Goal: Transaction & Acquisition: Purchase product/service

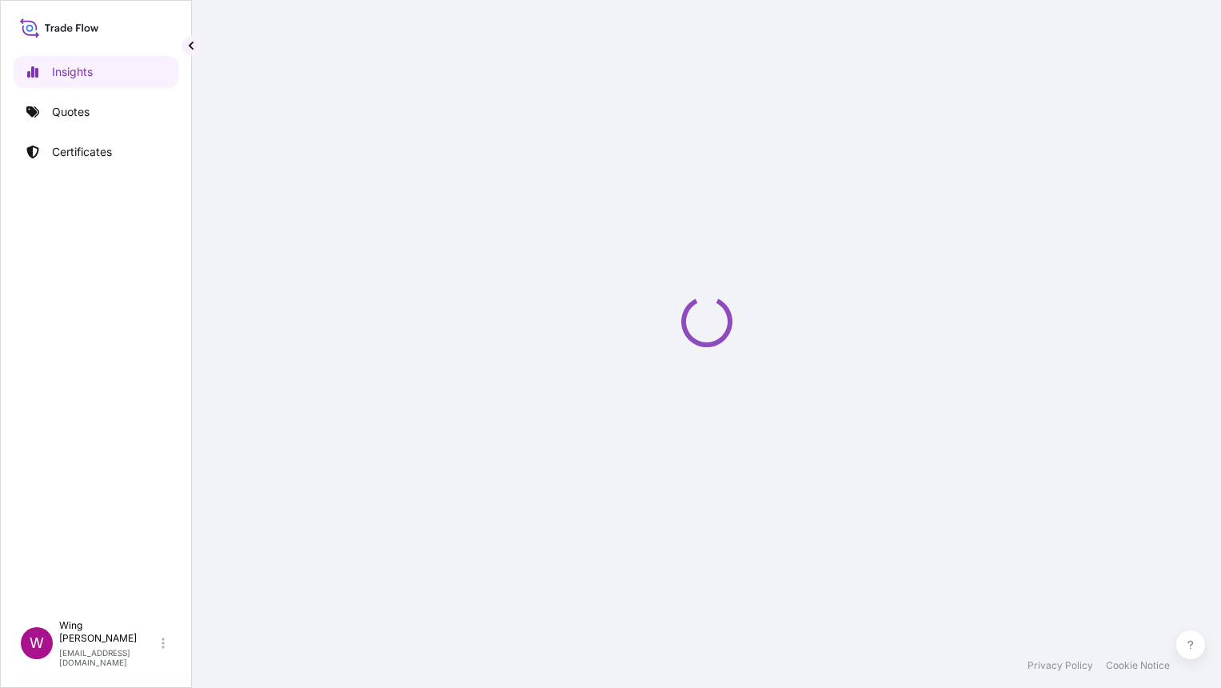
select select "2025"
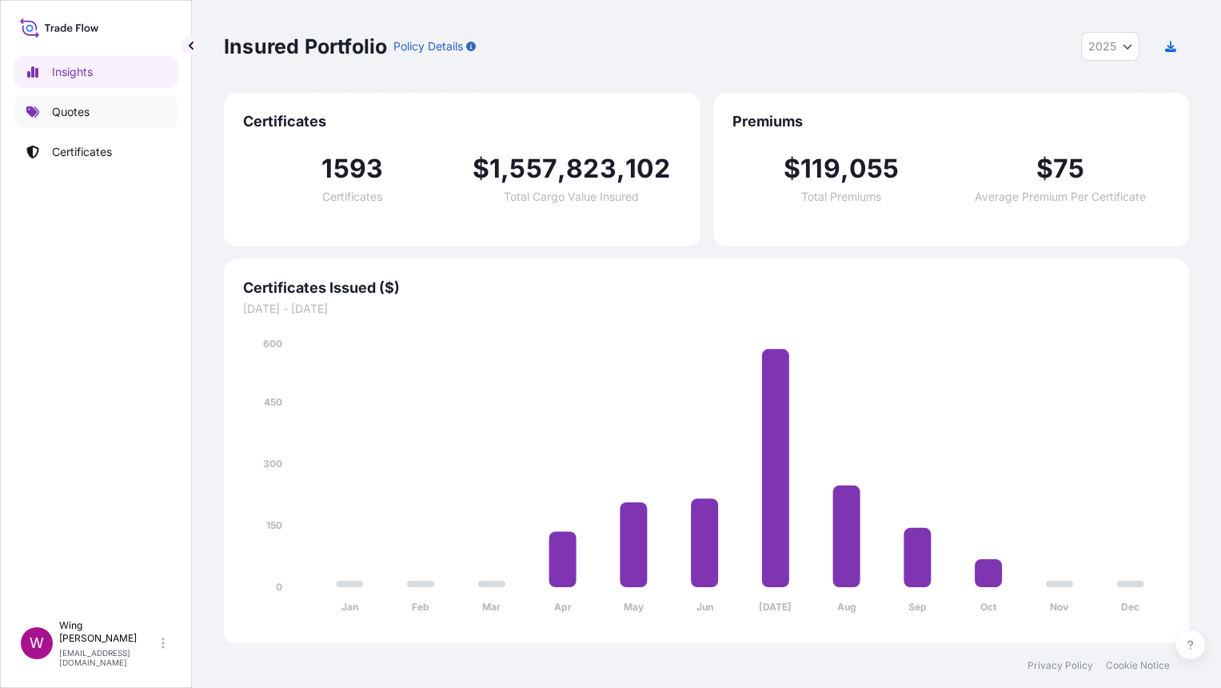
click at [90, 113] on link "Quotes" at bounding box center [96, 112] width 165 height 32
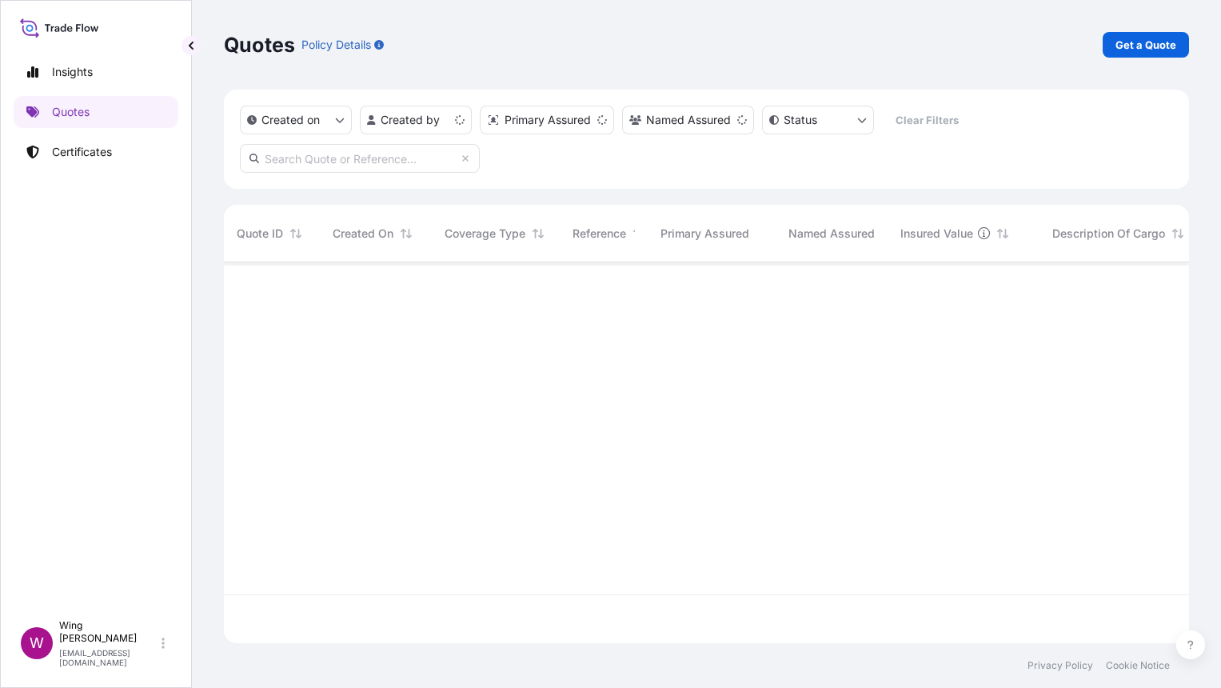
scroll to position [374, 948]
click at [1133, 48] on p "Get a Quote" at bounding box center [1145, 45] width 61 height 16
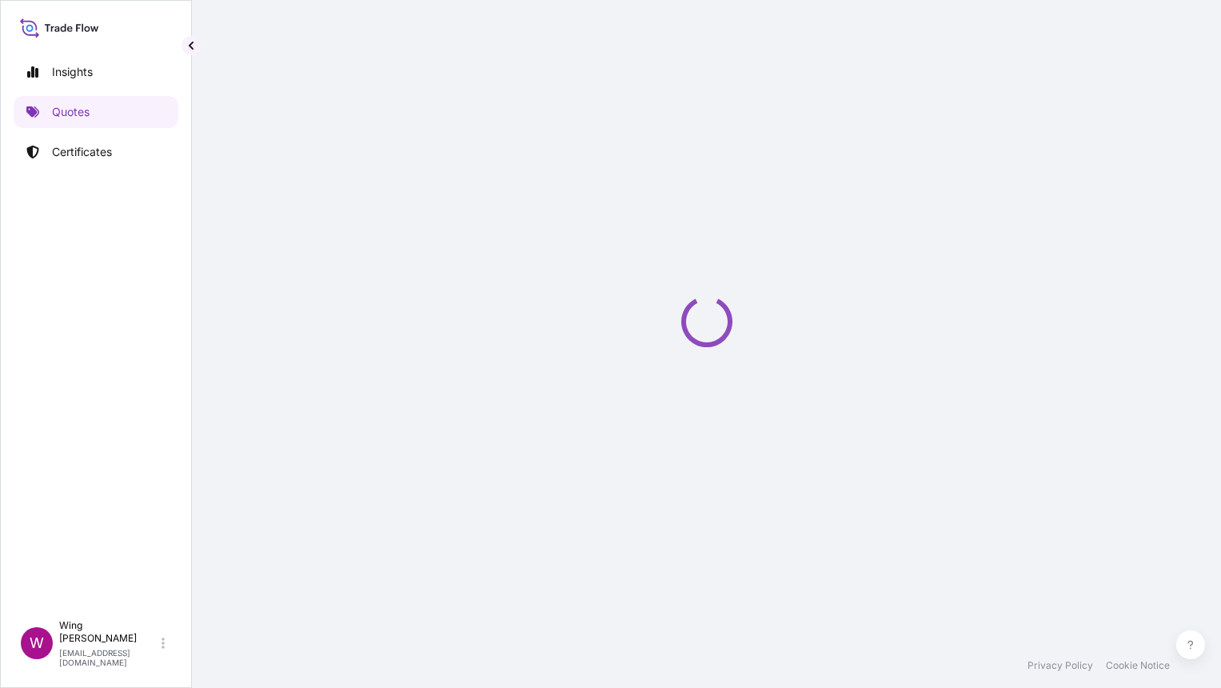
scroll to position [25, 0]
select select "AIR"
select select "27"
select select "Transit"
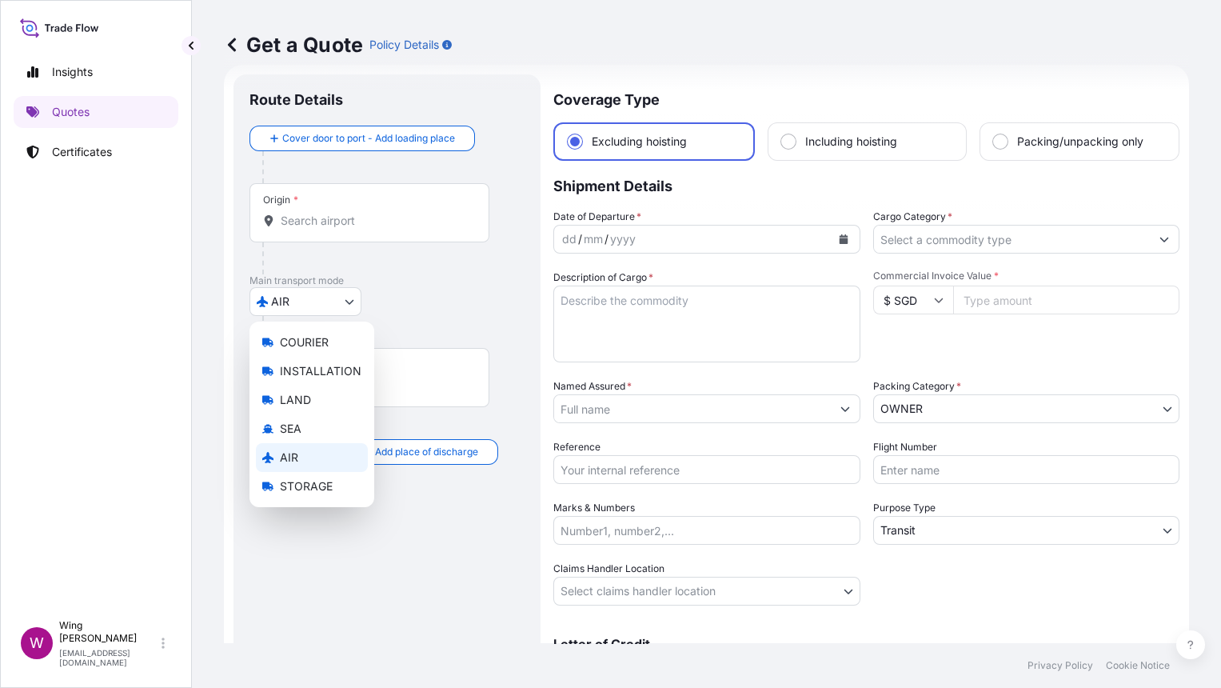
click at [329, 303] on body "Insights Quotes Certificates W Wing Lee [EMAIL_ADDRESS][DOMAIN_NAME] Get a Quot…" at bounding box center [610, 344] width 1221 height 688
click at [324, 338] on span "COURIER" at bounding box center [304, 342] width 49 height 16
select select "COURIER"
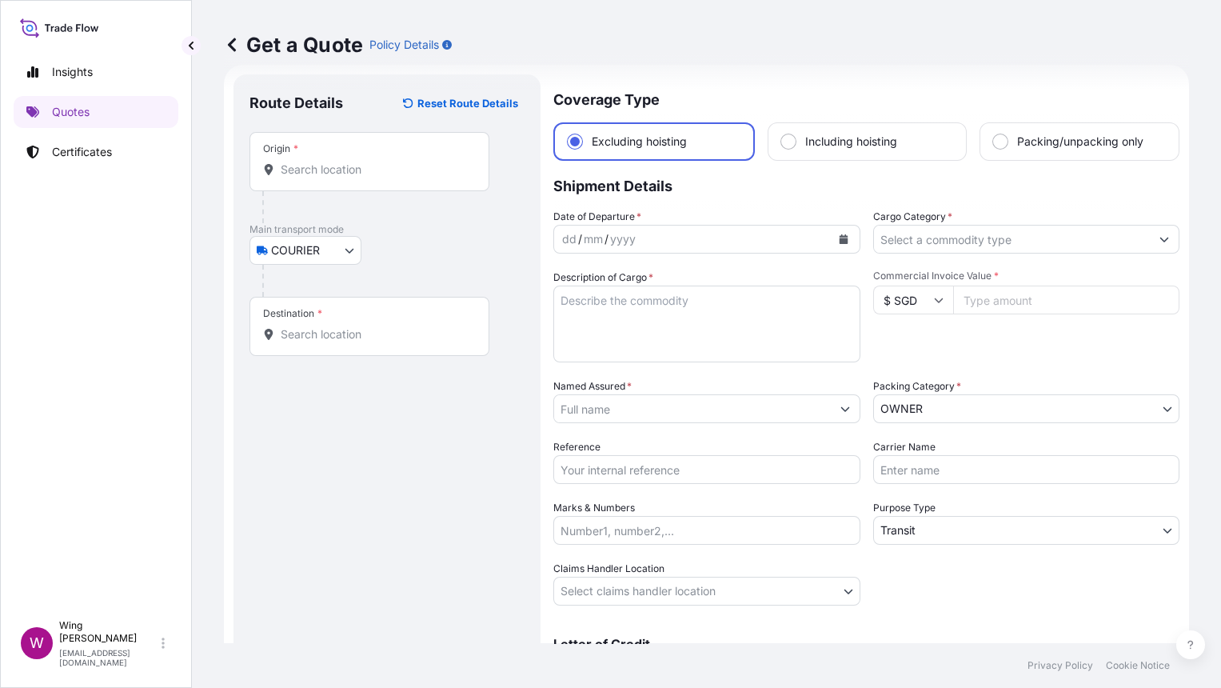
click at [374, 178] on div "Origin *" at bounding box center [369, 161] width 240 height 59
click at [374, 178] on input "Origin *" at bounding box center [375, 170] width 189 height 16
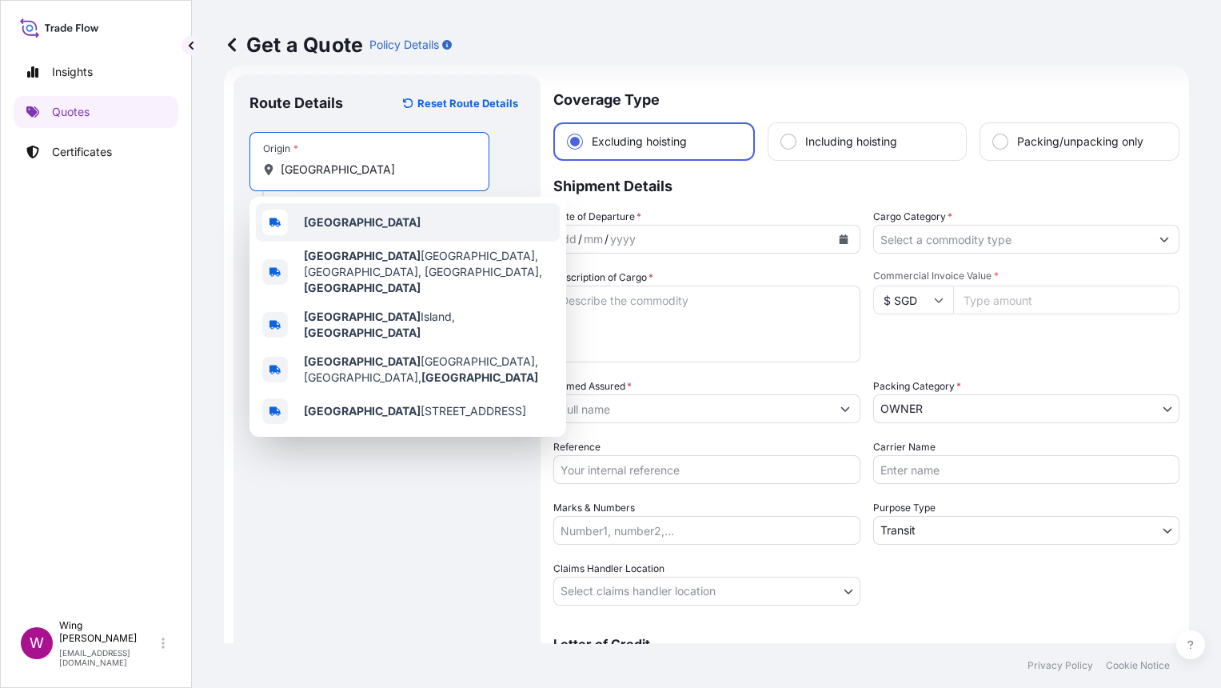
click at [379, 222] on div "[GEOGRAPHIC_DATA]" at bounding box center [408, 222] width 304 height 38
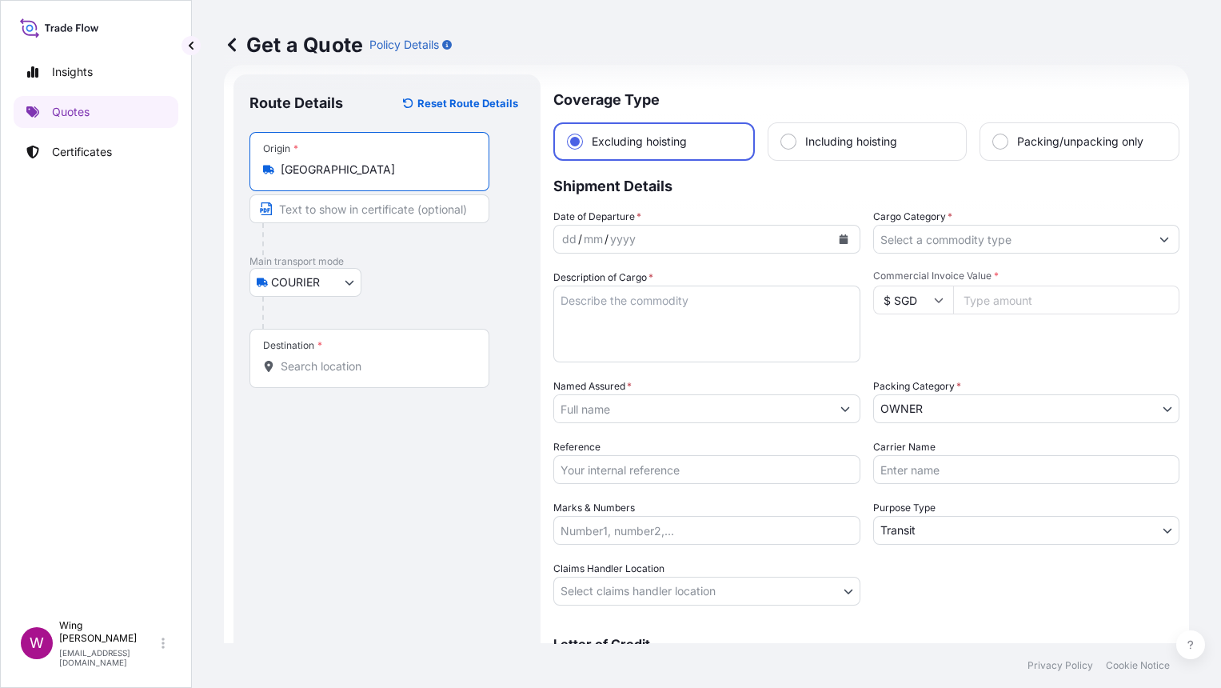
type input "[GEOGRAPHIC_DATA]"
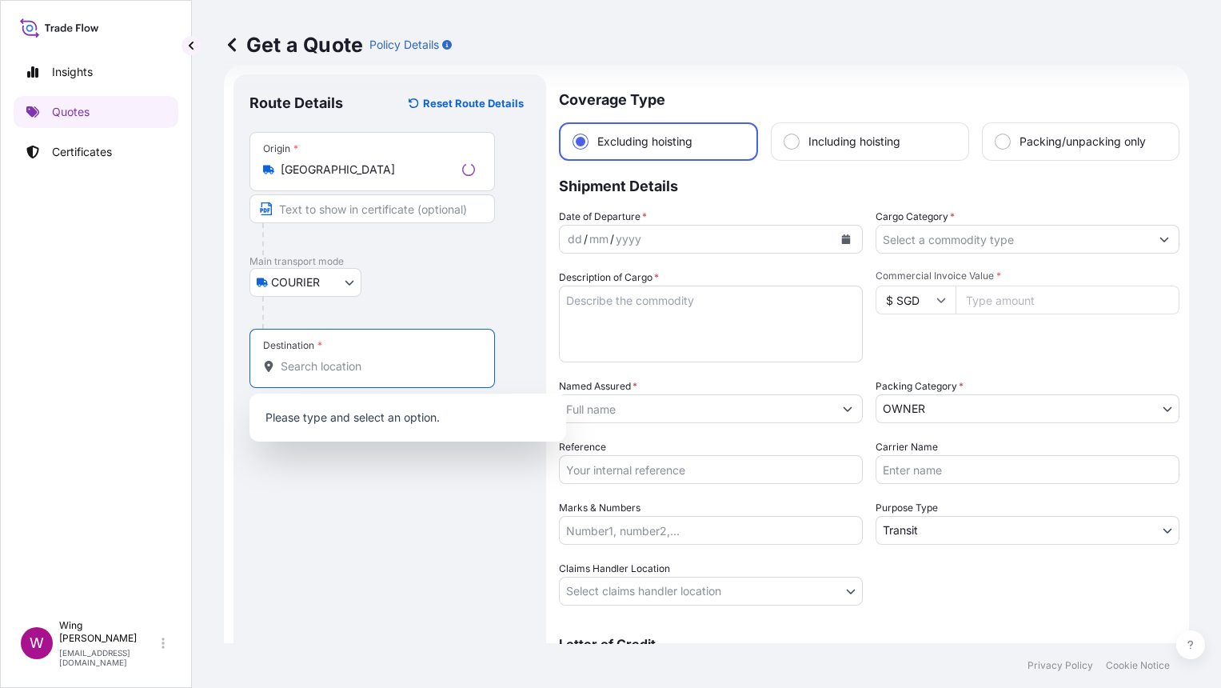
click at [372, 360] on input "Destination *" at bounding box center [378, 366] width 194 height 16
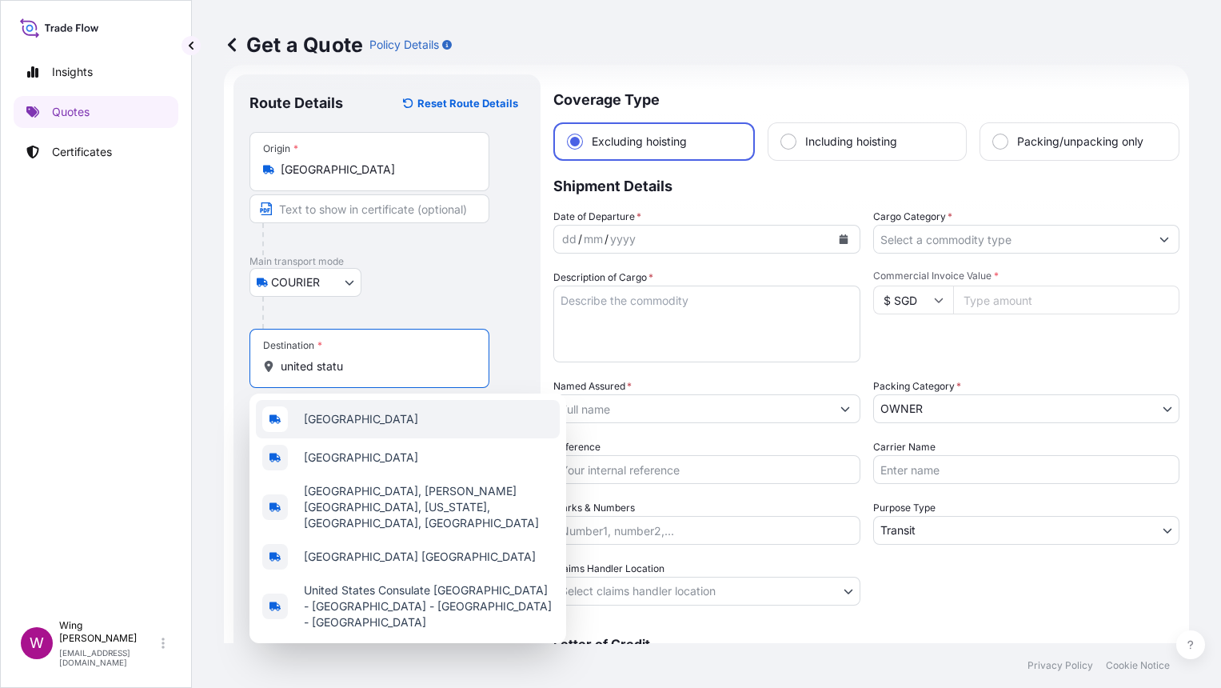
click at [373, 361] on input "united statu" at bounding box center [375, 366] width 189 height 16
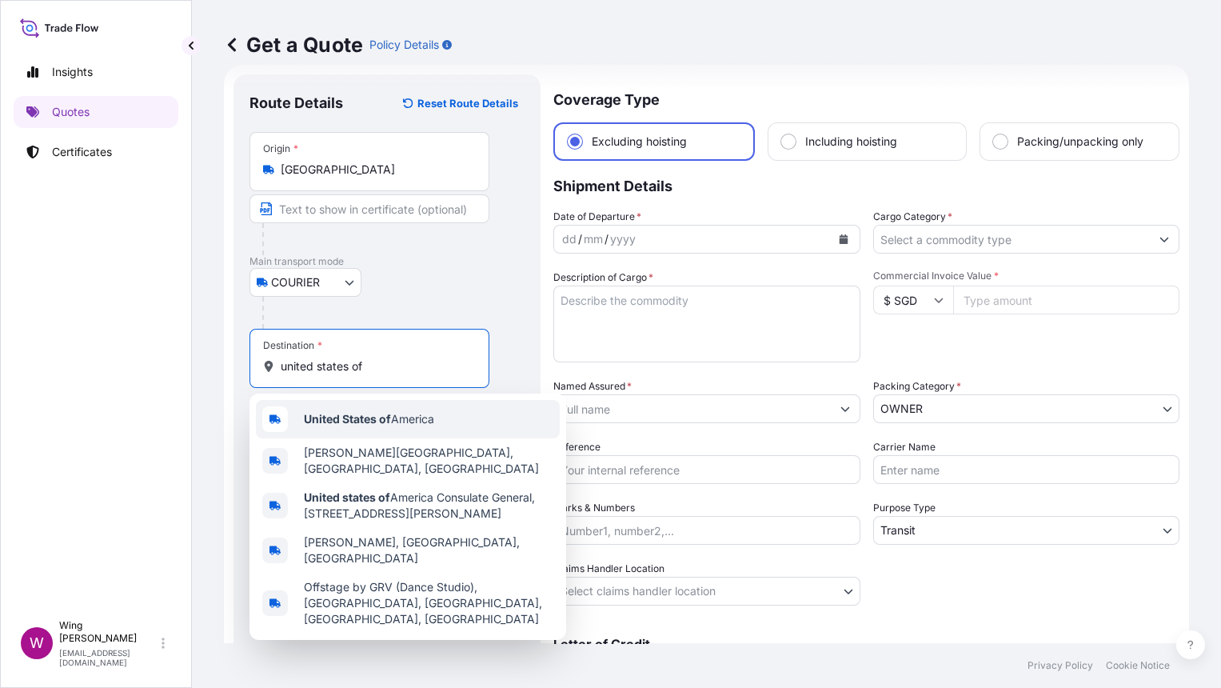
click at [366, 409] on div "United States of America" at bounding box center [408, 419] width 304 height 38
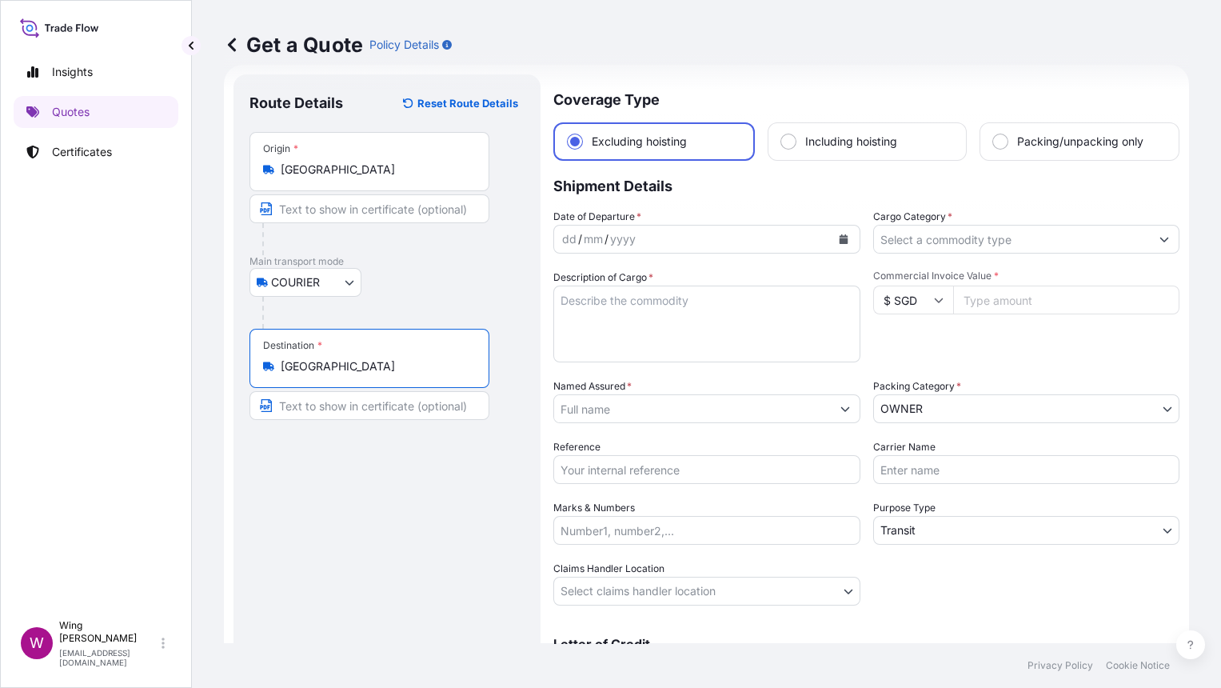
type input "United States of America"
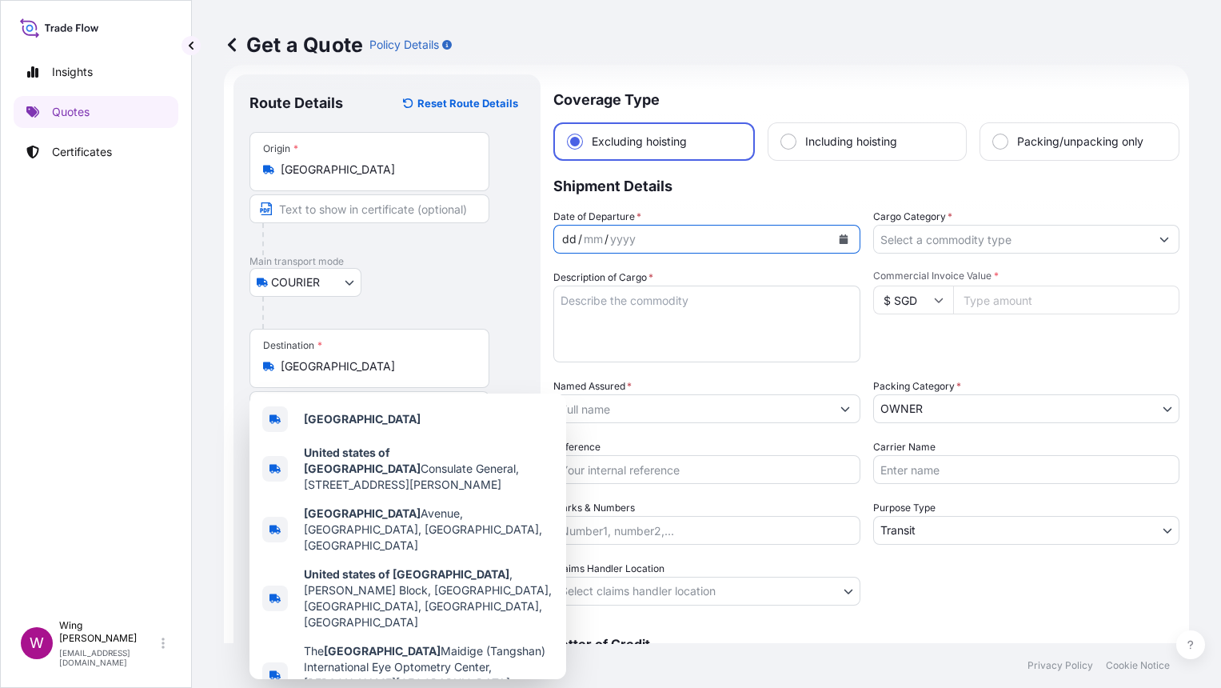
click at [748, 243] on div "dd / mm / yyyy" at bounding box center [692, 239] width 277 height 29
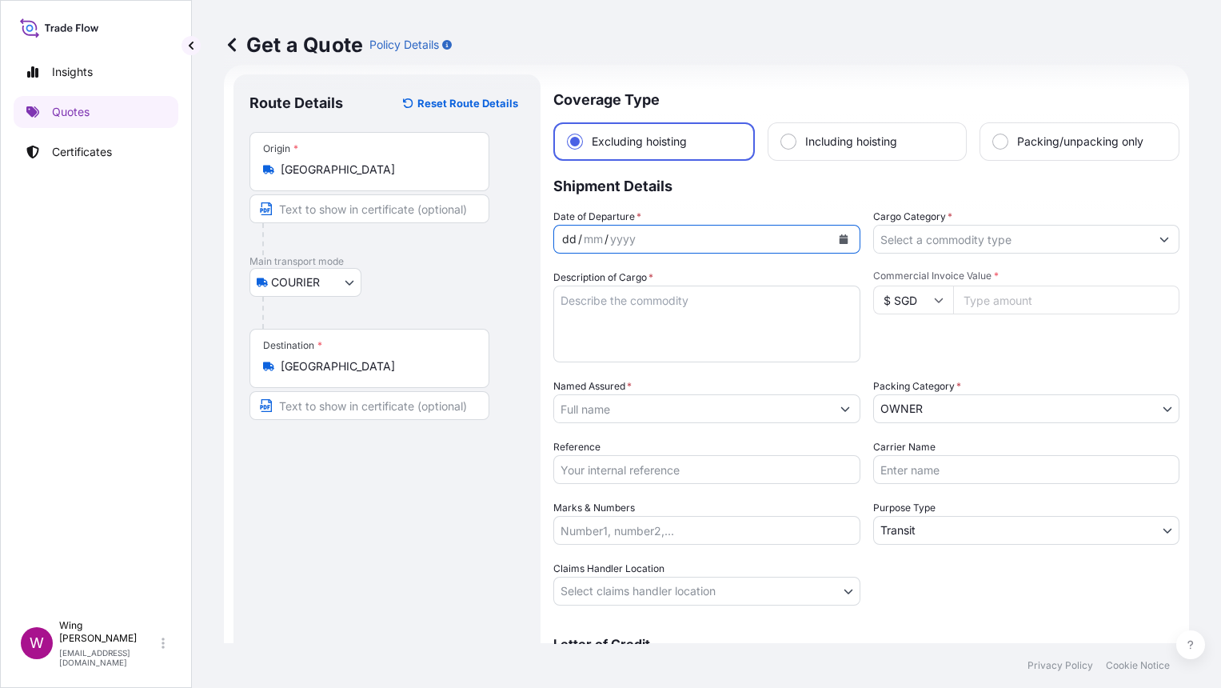
click at [839, 240] on icon "Calendar" at bounding box center [843, 239] width 9 height 10
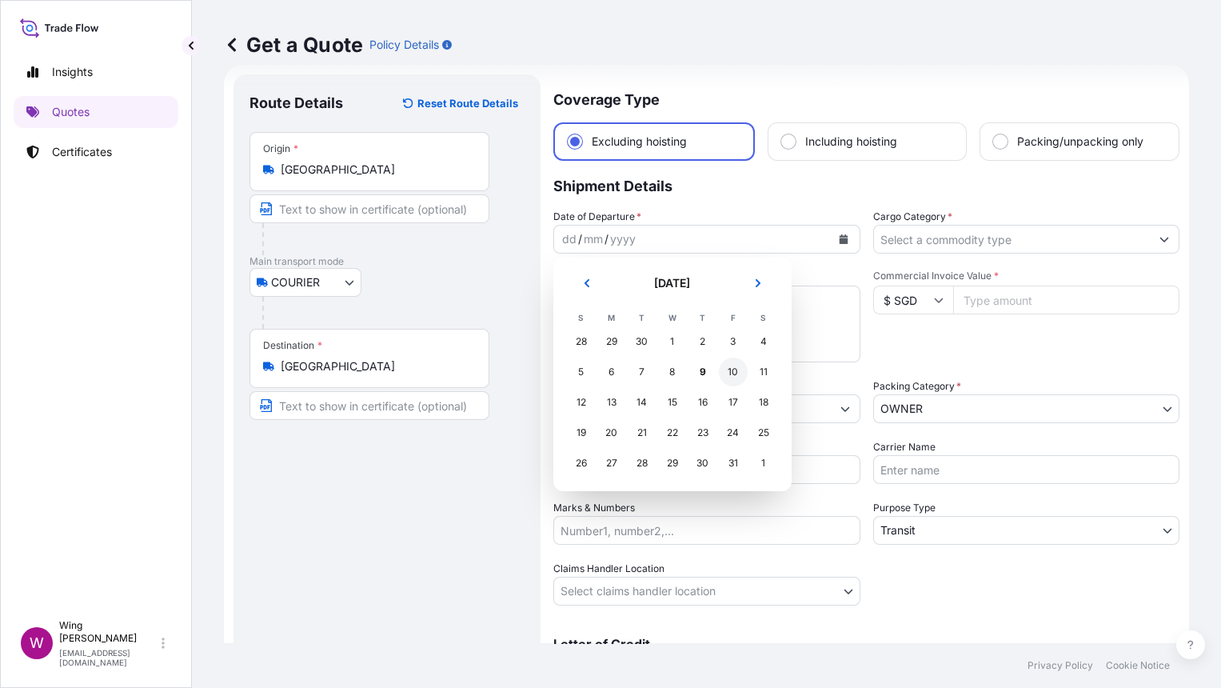
click at [725, 379] on div "10" at bounding box center [733, 371] width 29 height 29
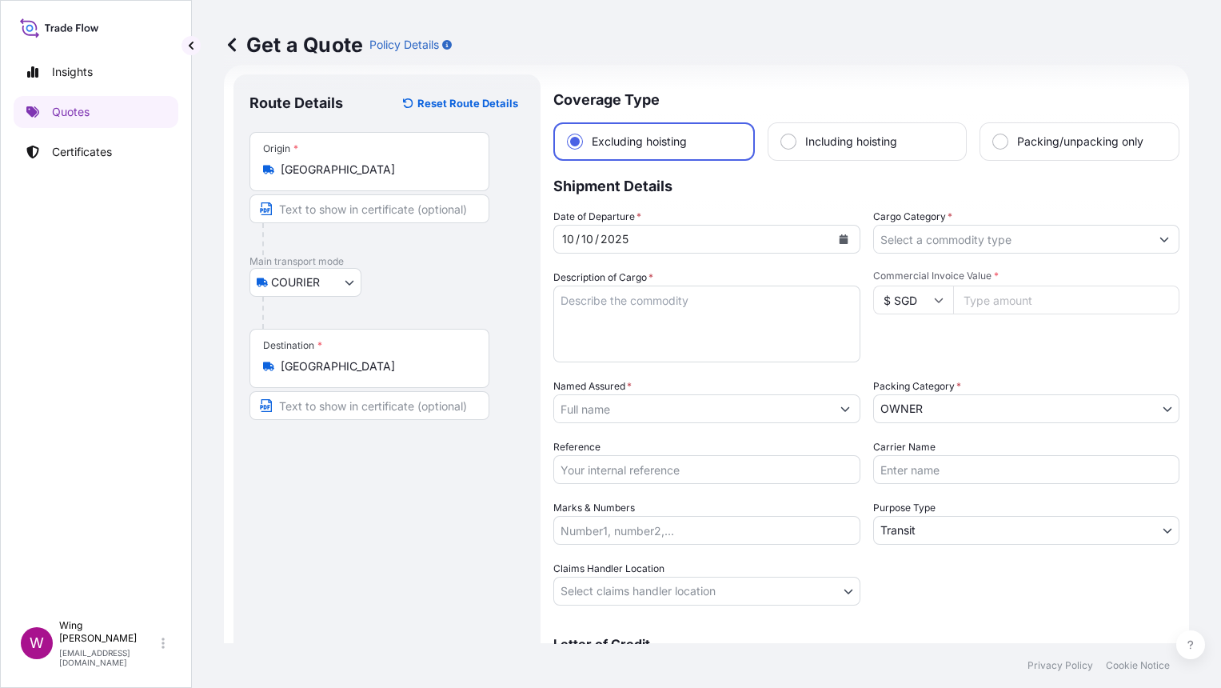
click at [784, 194] on p "Shipment Details" at bounding box center [866, 185] width 626 height 48
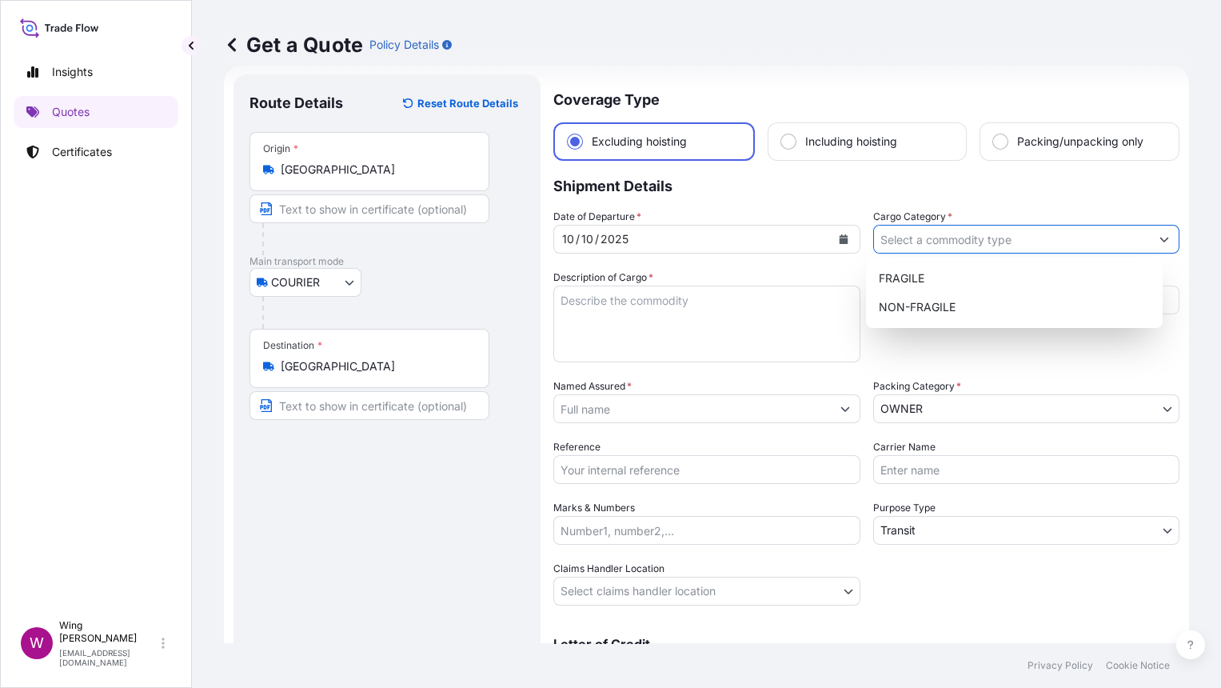
click at [955, 241] on input "Cargo Category *" at bounding box center [1012, 239] width 277 height 29
click at [944, 301] on div "NON-FRAGILE" at bounding box center [1014, 307] width 284 height 29
type input "NON-FRAGILE"
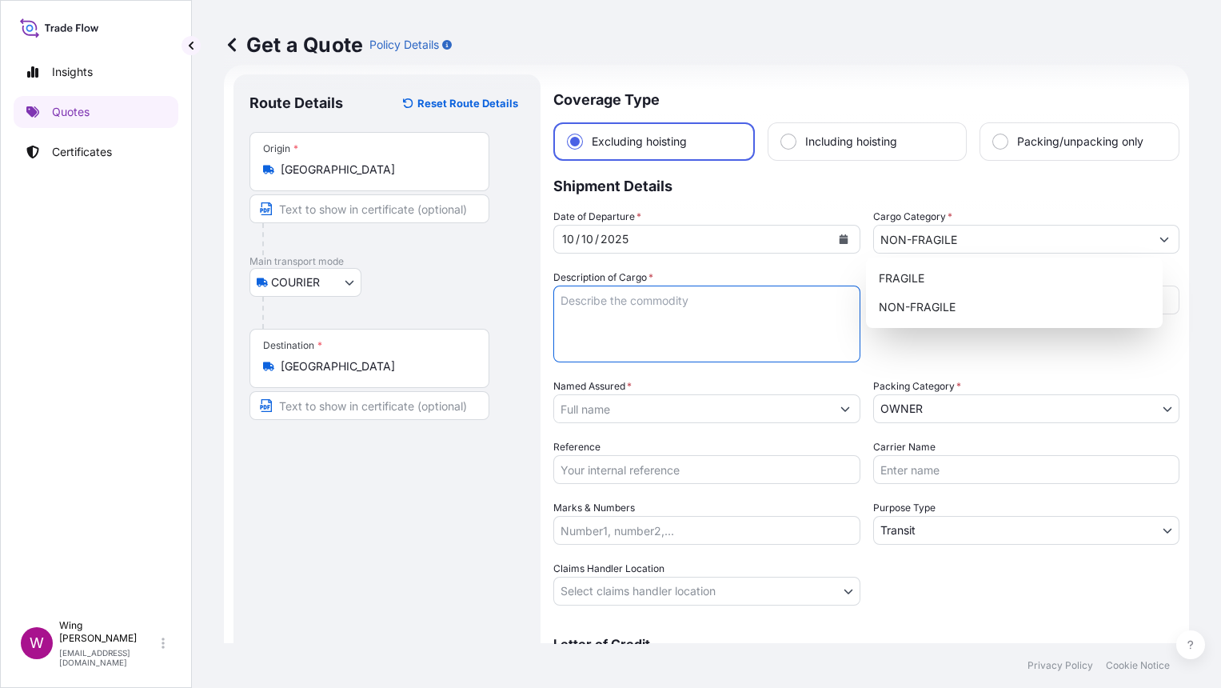
click at [649, 316] on textarea "Description of Cargo *" at bounding box center [706, 323] width 307 height 77
paste textarea "DDK6V Jonathan Lyndon Chase, Ring Shopping"
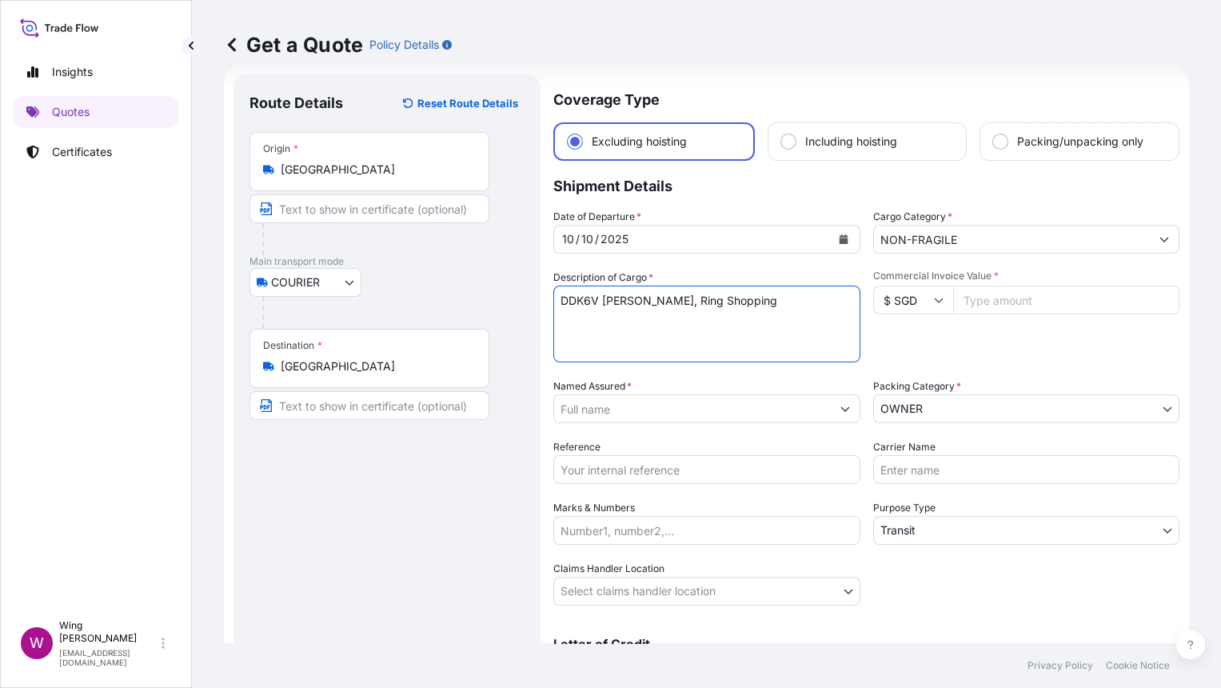
click at [611, 297] on textarea "DDK6V Jonathan Lyndon Chase, Ring Shopping" at bounding box center [706, 323] width 307 height 77
type textarea "DDK6V, Jonathan Lyndon Chase, Ring Shopping"
click at [407, 516] on div "Route Details Reset Route Details Place of loading Road / Inland Road / Inland …" at bounding box center [386, 399] width 275 height 618
click at [928, 303] on input "$ SGD" at bounding box center [913, 299] width 80 height 29
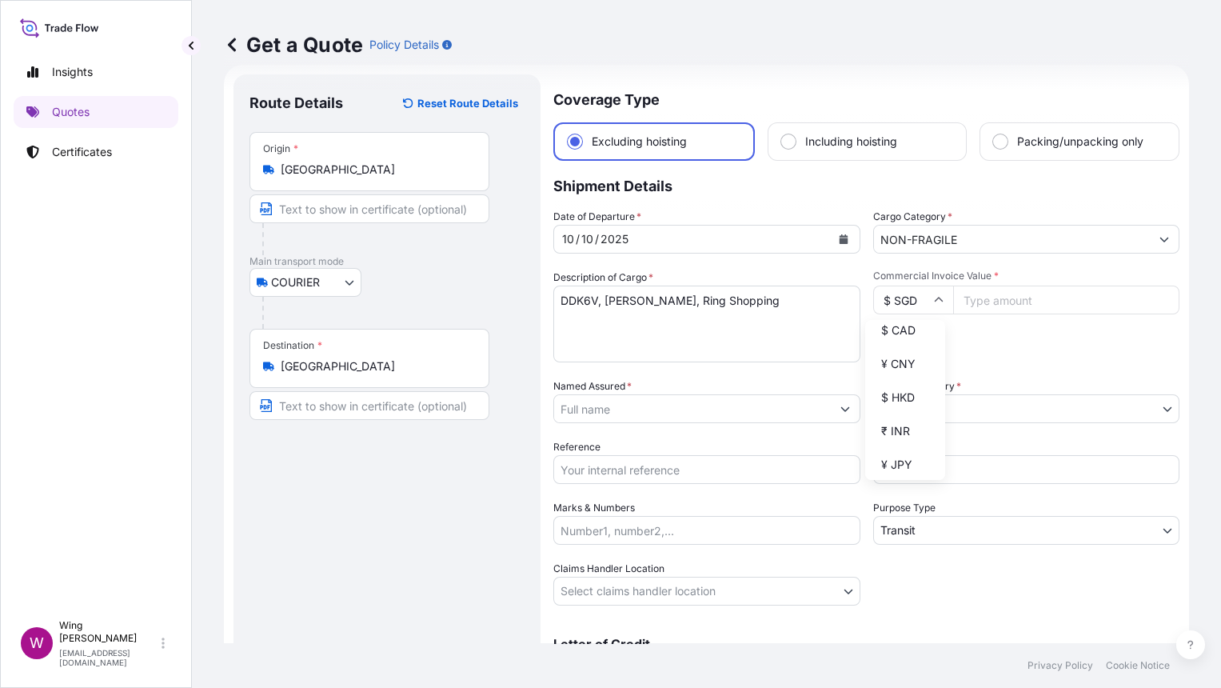
scroll to position [319, 0]
click at [904, 306] on div "$ HKD" at bounding box center [905, 291] width 67 height 30
type input "$ HKD"
click at [976, 293] on input "Commercial Invoice Value *" at bounding box center [1066, 299] width 227 height 29
paste input "38100.00"
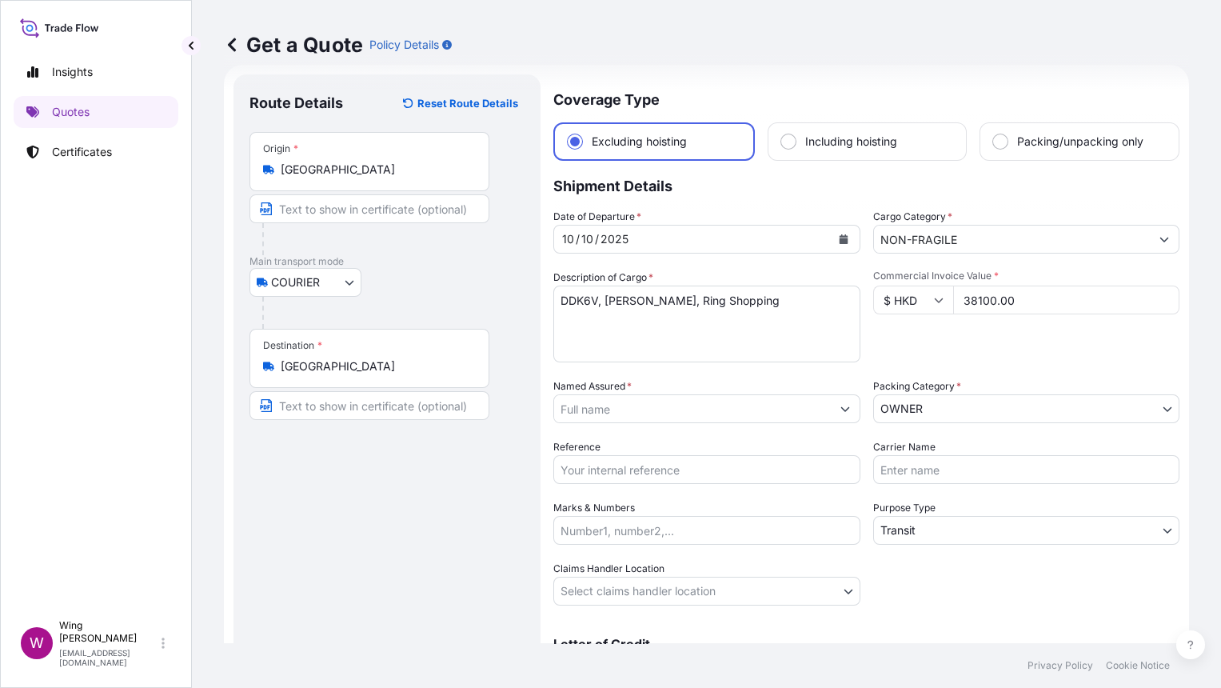
type input "38100.00"
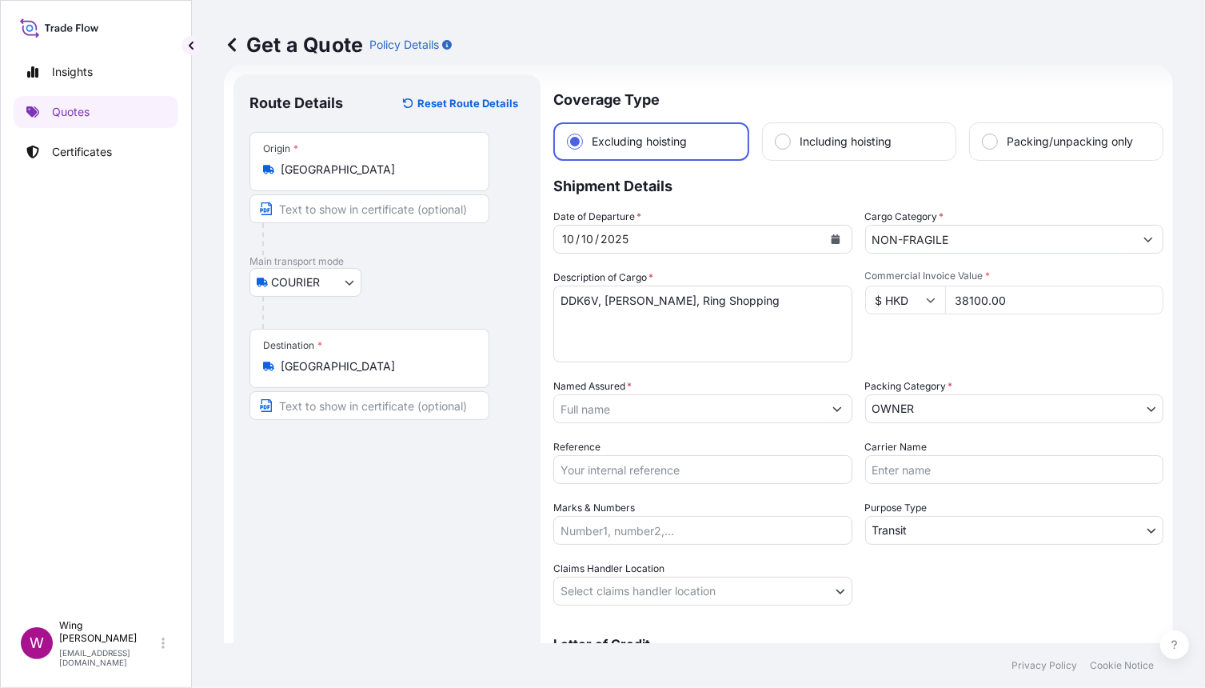
click at [648, 413] on input "Named Assured *" at bounding box center [688, 408] width 269 height 29
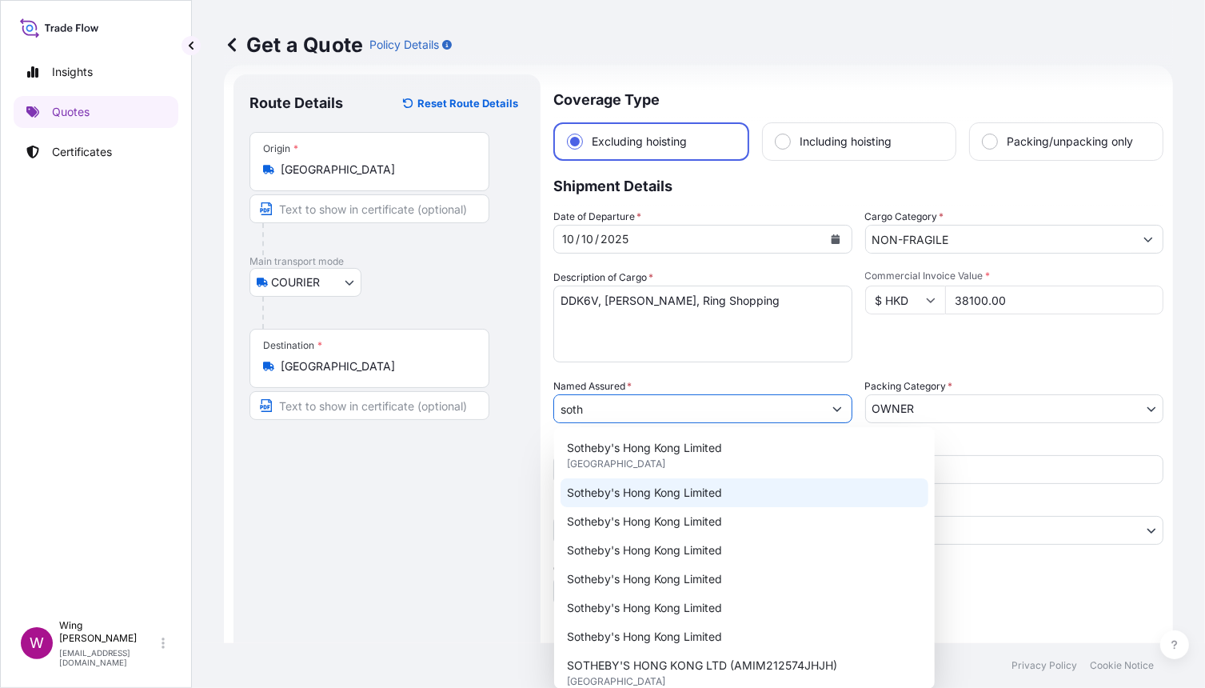
click at [644, 496] on span "Sotheby's Hong Kong Limited" at bounding box center [644, 493] width 155 height 16
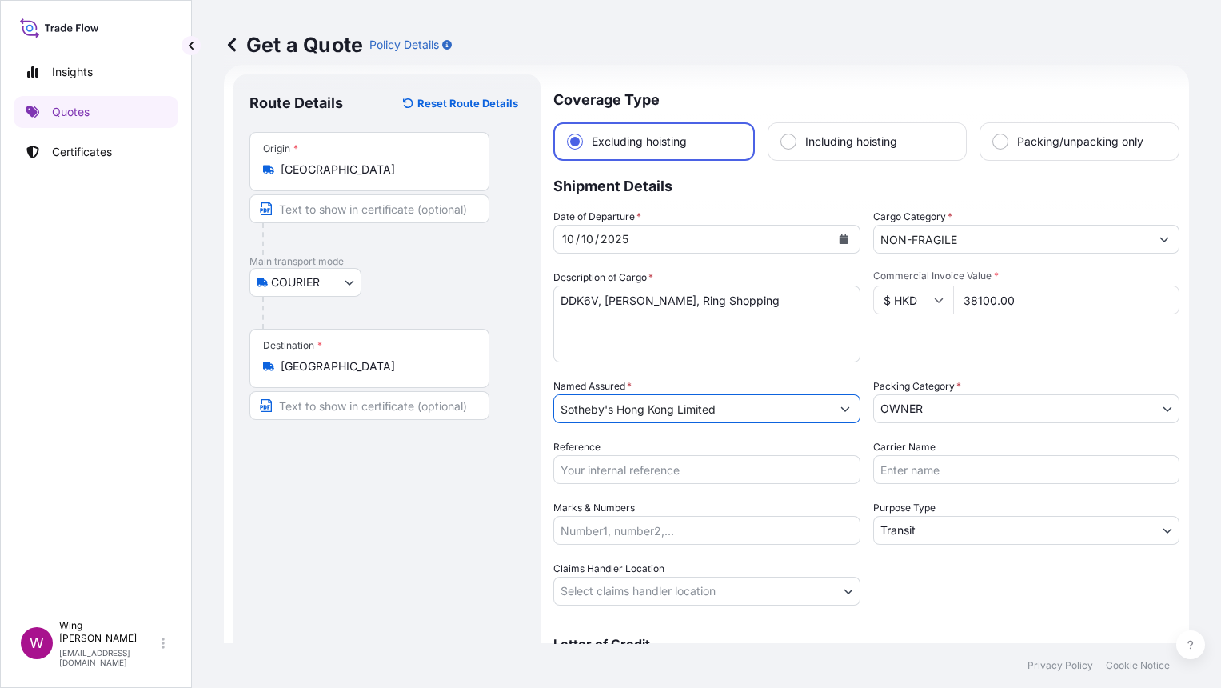
type input "Sotheby's Hong Kong Limited"
click at [401, 487] on div "Route Details Reset Route Details Place of loading Road / Inland Road / Inland …" at bounding box center [386, 399] width 275 height 618
click at [459, 499] on div "Route Details Reset Route Details Place of loading Road / Inland Road / Inland …" at bounding box center [386, 399] width 275 height 618
click at [626, 469] on input "Reference" at bounding box center [706, 469] width 307 height 29
paste input "AMIM2511129MEME"
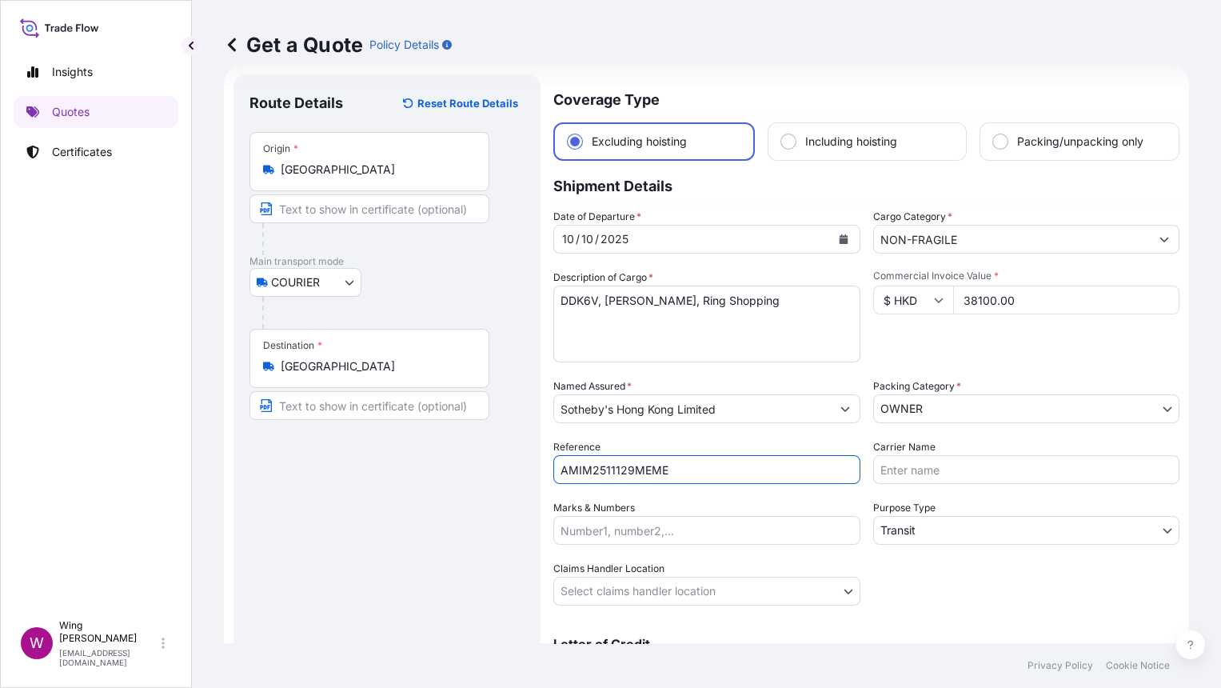
type input "AMIM2511129MEME"
click at [453, 513] on div "Route Details Reset Route Details Place of loading Road / Inland Road / Inland …" at bounding box center [386, 399] width 275 height 618
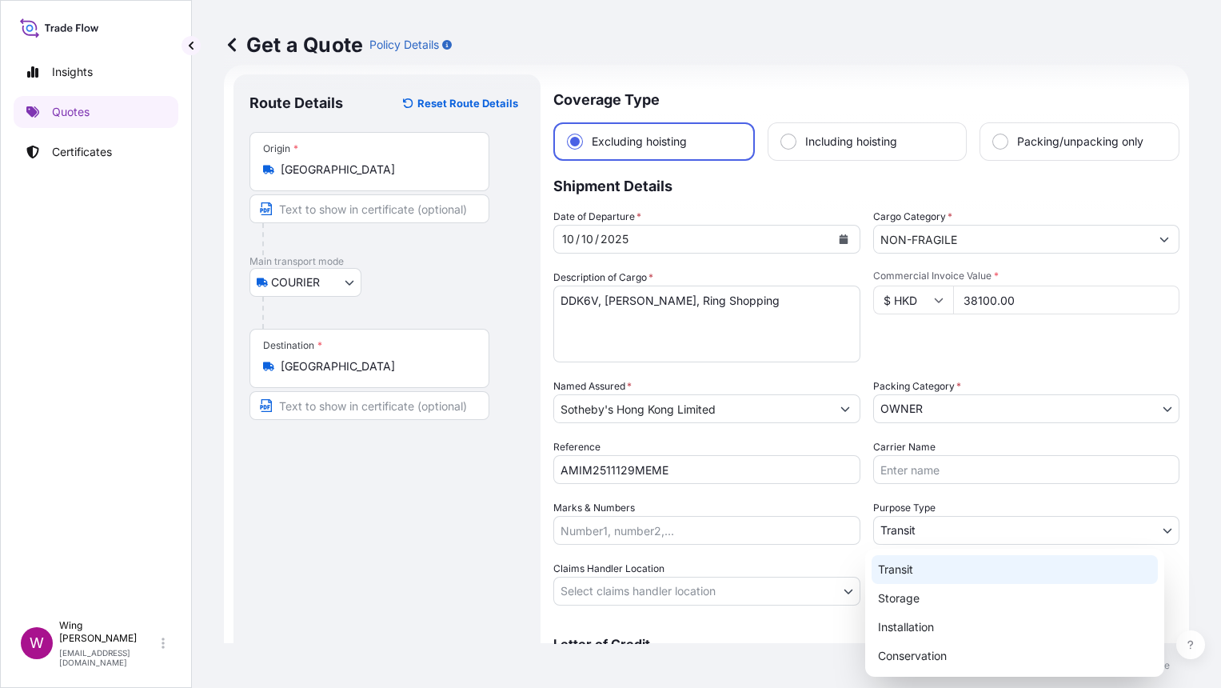
click at [912, 526] on body "Insights Quotes Certificates W Wing Lee winglee@helutrans.com Get a Quote Polic…" at bounding box center [610, 344] width 1221 height 688
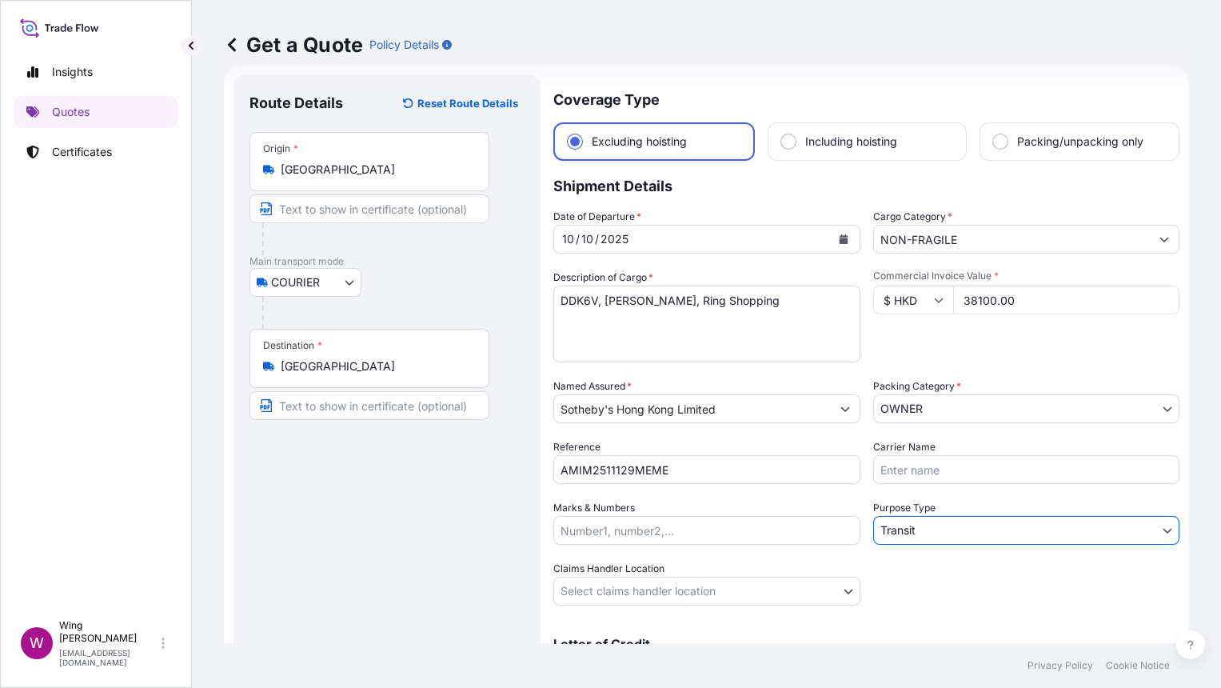
click at [432, 588] on div "Route Details Reset Route Details Place of loading Road / Inland Road / Inland …" at bounding box center [386, 399] width 275 height 618
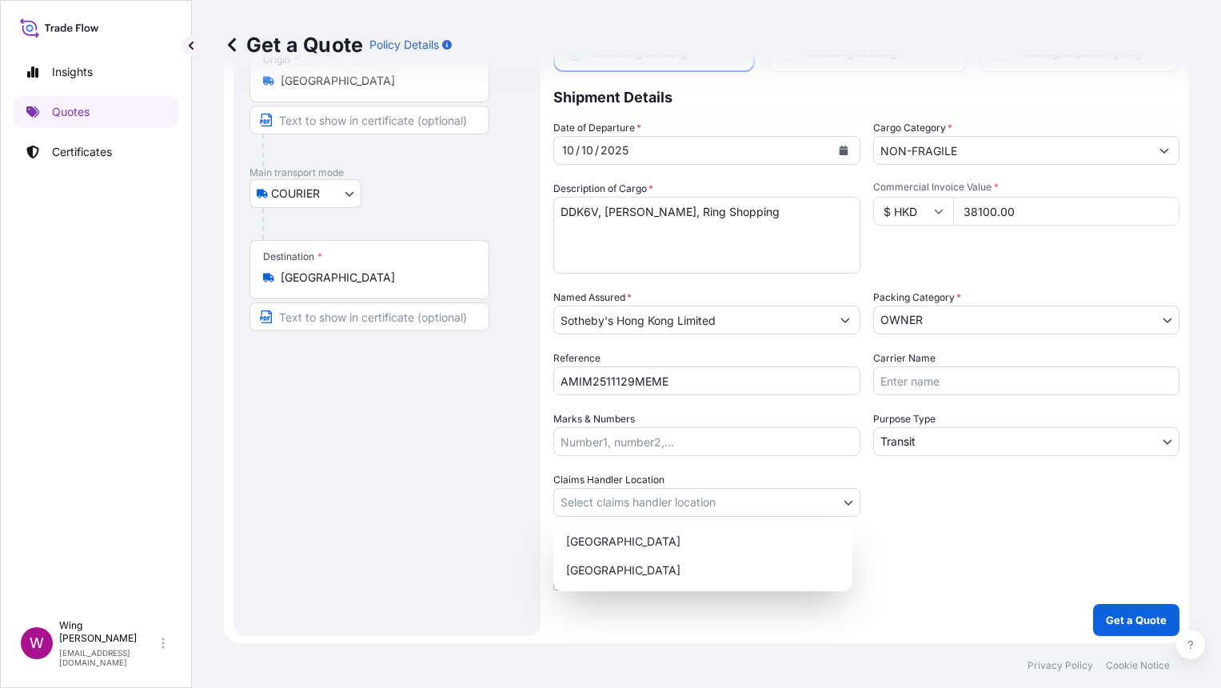
click at [581, 506] on body "Insights Quotes Certificates W Wing Lee winglee@helutrans.com Get a Quote Polic…" at bounding box center [610, 344] width 1221 height 688
click at [594, 534] on div "[GEOGRAPHIC_DATA]" at bounding box center [703, 541] width 286 height 29
select select "[GEOGRAPHIC_DATA]"
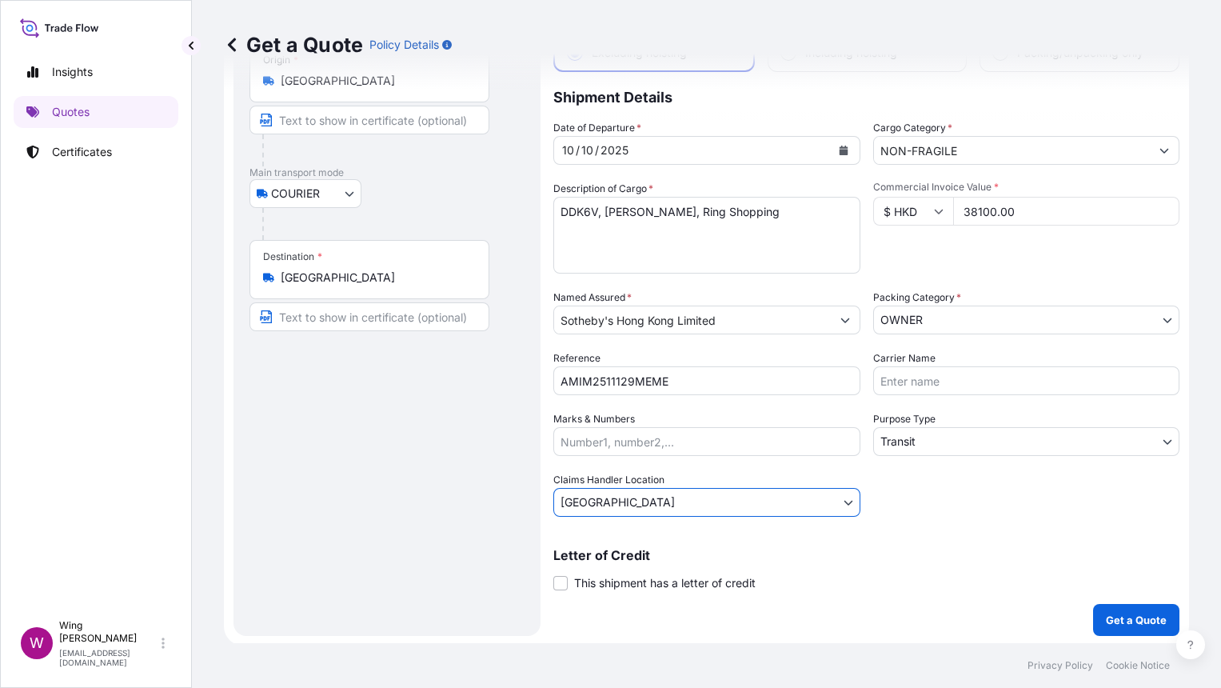
click at [400, 546] on div "Route Details Reset Route Details Place of loading Road / Inland Road / Inland …" at bounding box center [386, 311] width 275 height 618
click at [1129, 613] on p "Get a Quote" at bounding box center [1136, 620] width 61 height 16
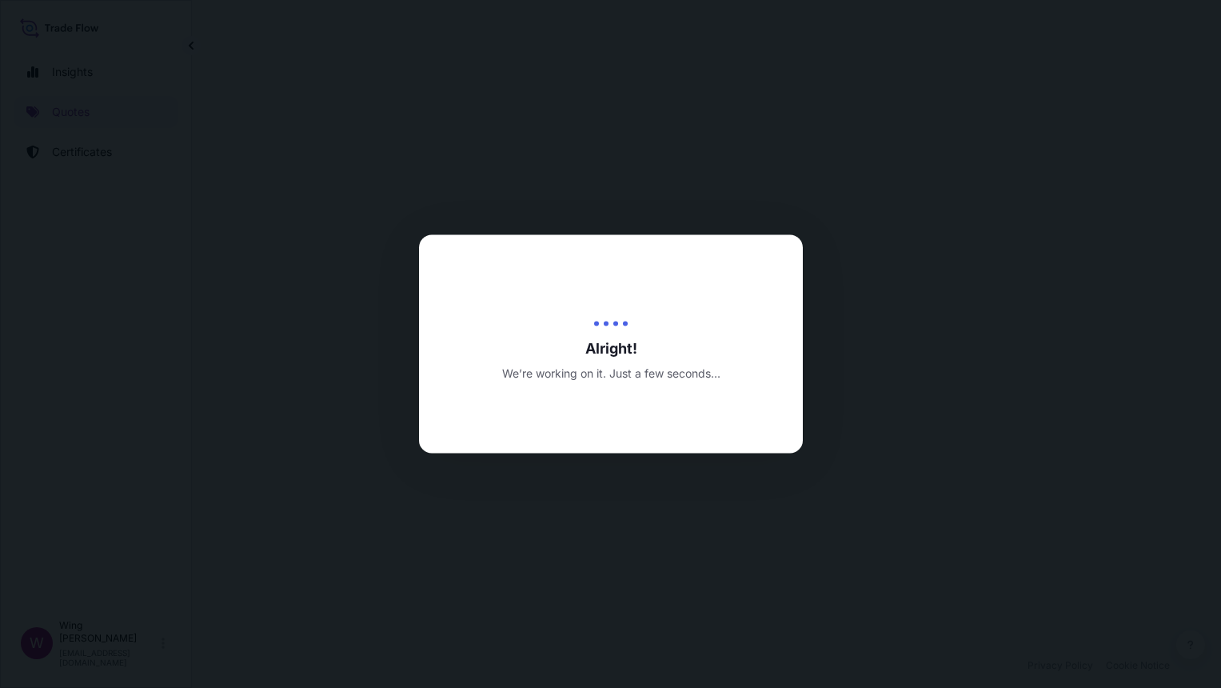
select select "COURIER"
select select "Transit"
select select "[GEOGRAPHIC_DATA]"
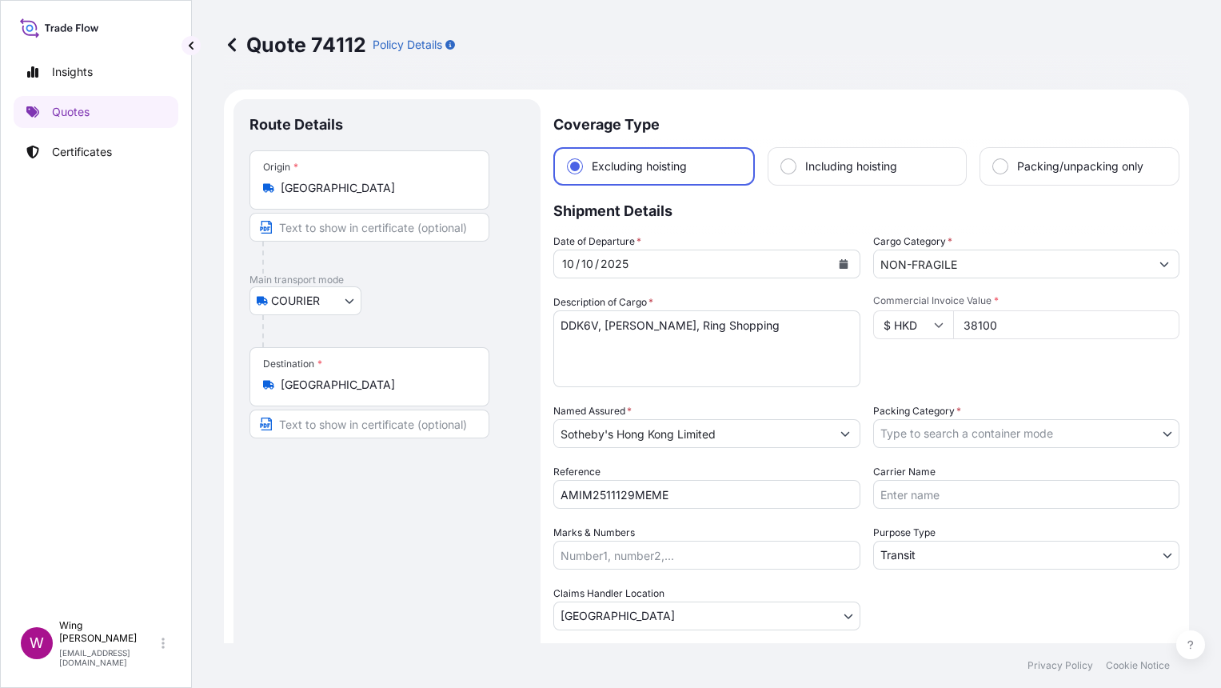
click at [956, 437] on body "Insights Quotes Certificates W Wing Lee winglee@helutrans.com Quote 74112 Polic…" at bounding box center [610, 344] width 1221 height 688
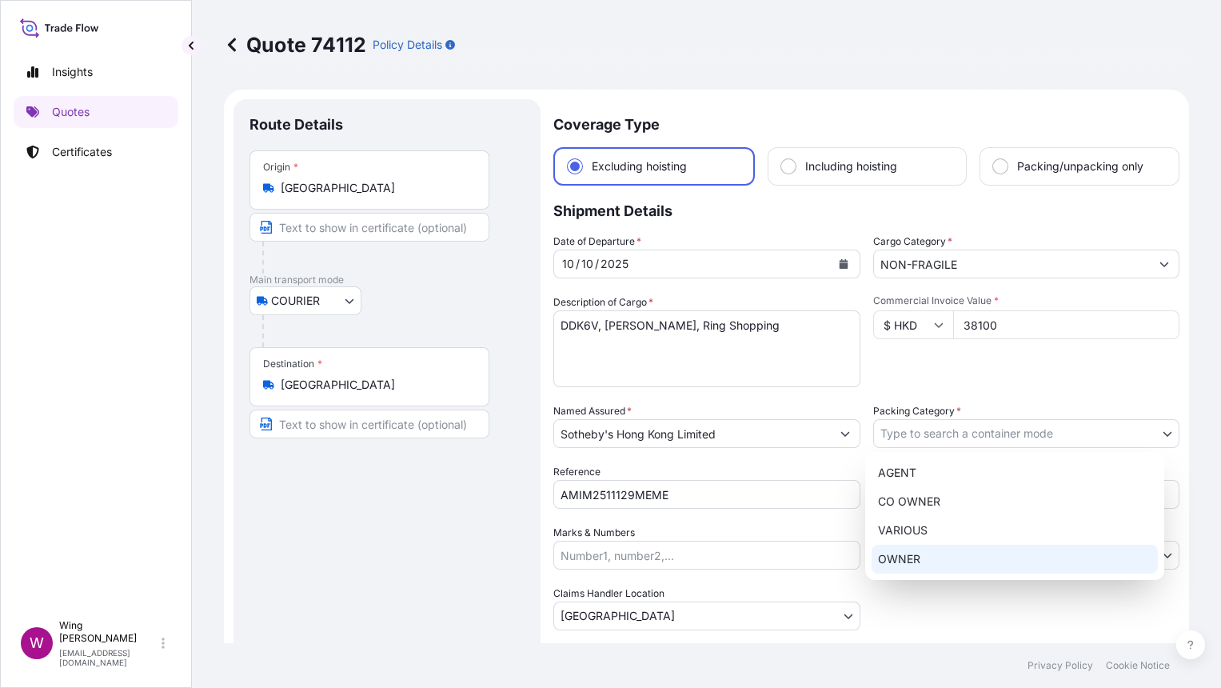
click at [948, 550] on div "OWNER" at bounding box center [1015, 559] width 286 height 29
select select "27"
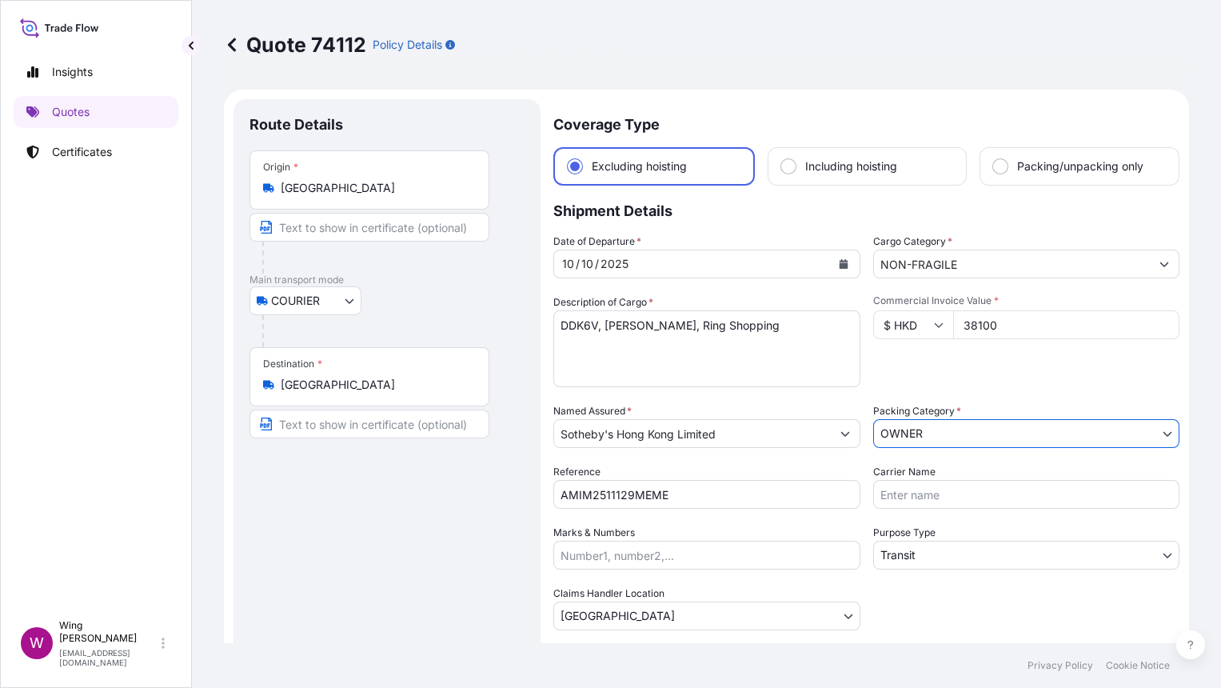
click at [360, 545] on div "Route Details Place of loading Road / Inland Road / Inland Origin * Hong Kong M…" at bounding box center [386, 424] width 275 height 618
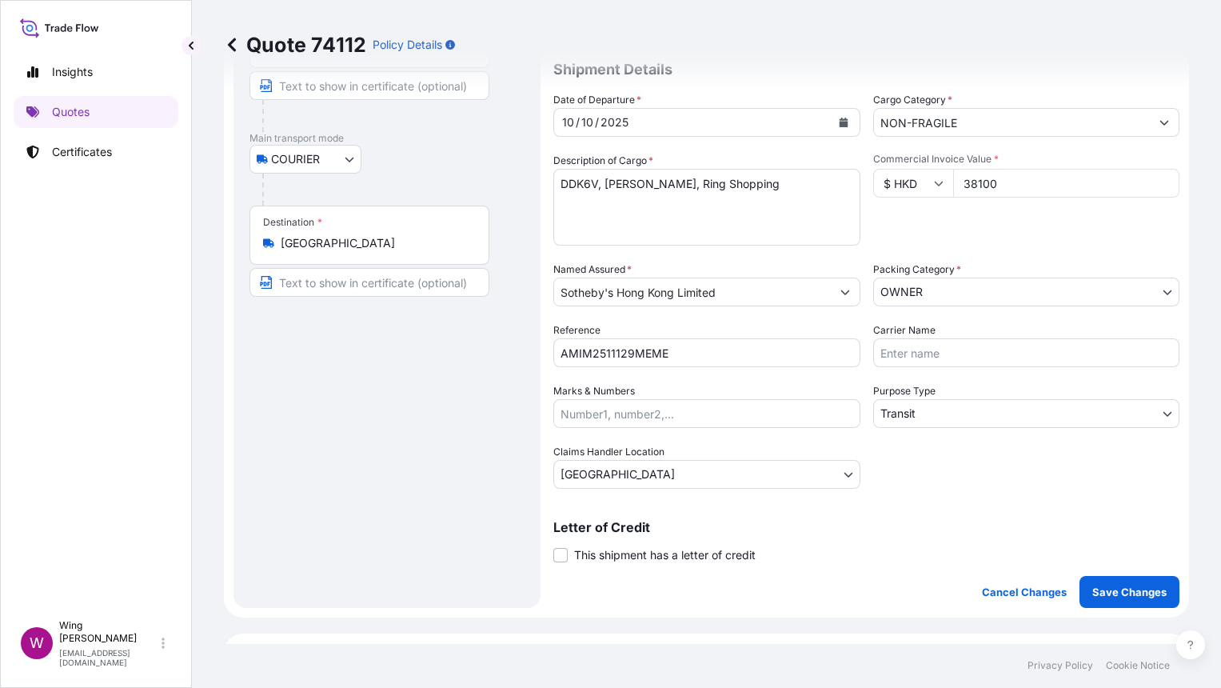
scroll to position [213, 0]
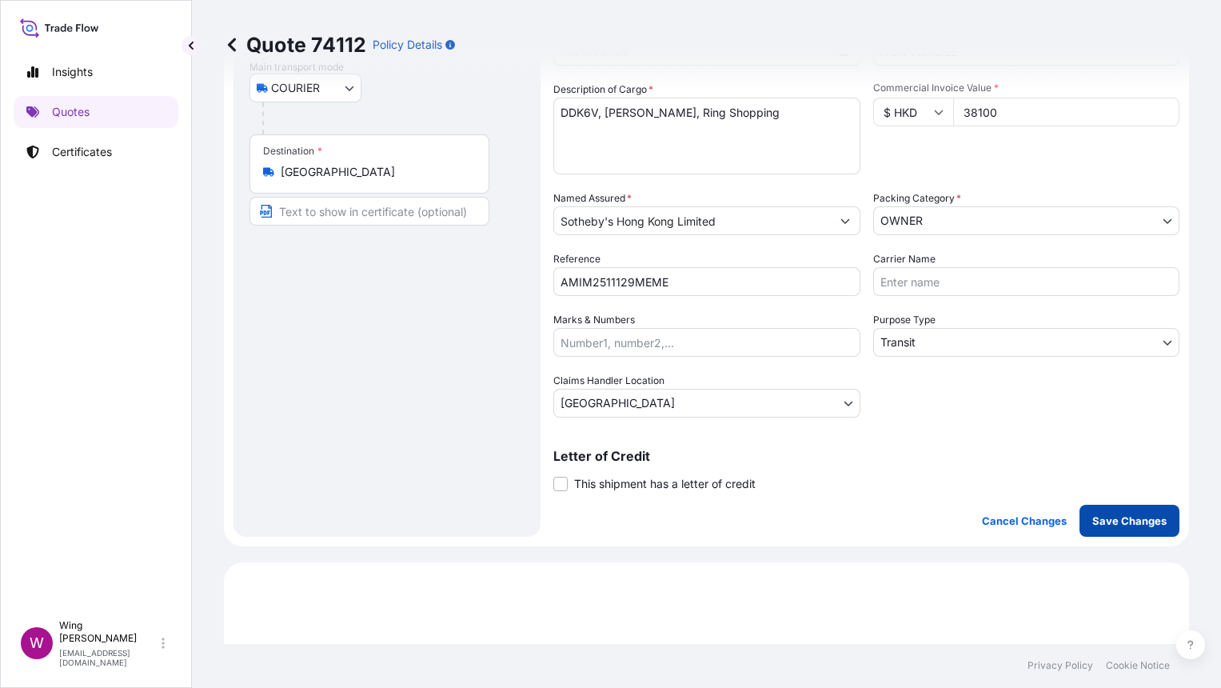
click at [1147, 519] on p "Save Changes" at bounding box center [1129, 521] width 74 height 16
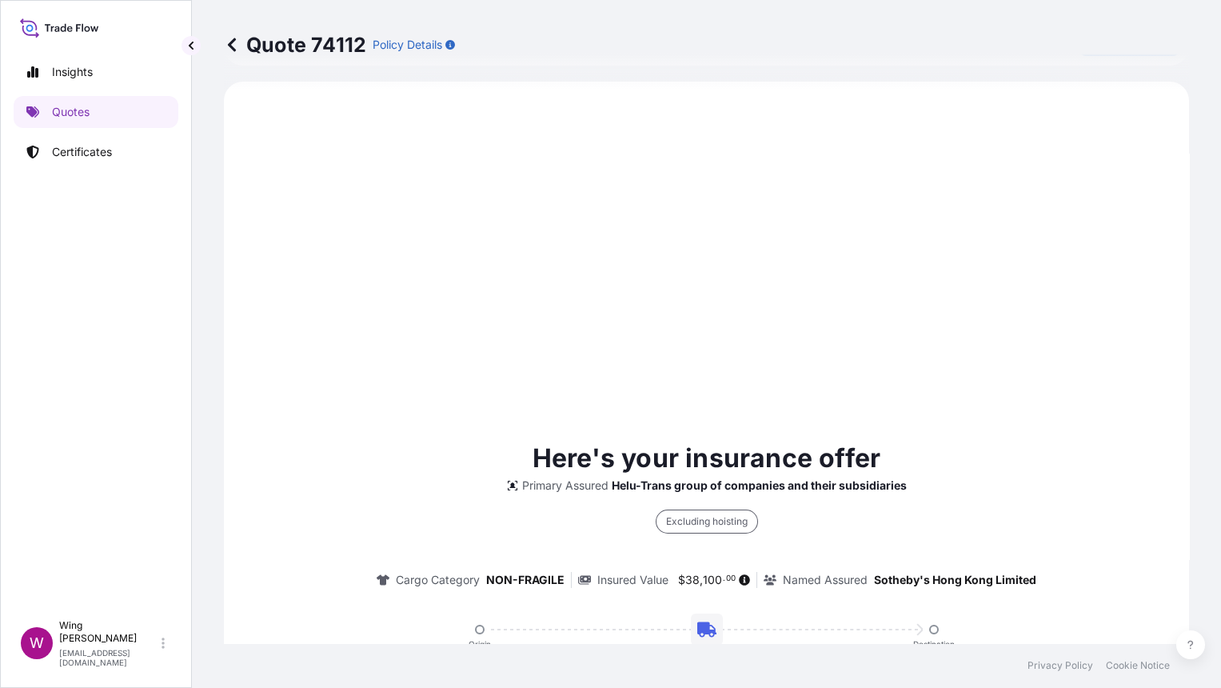
scroll to position [1012, 0]
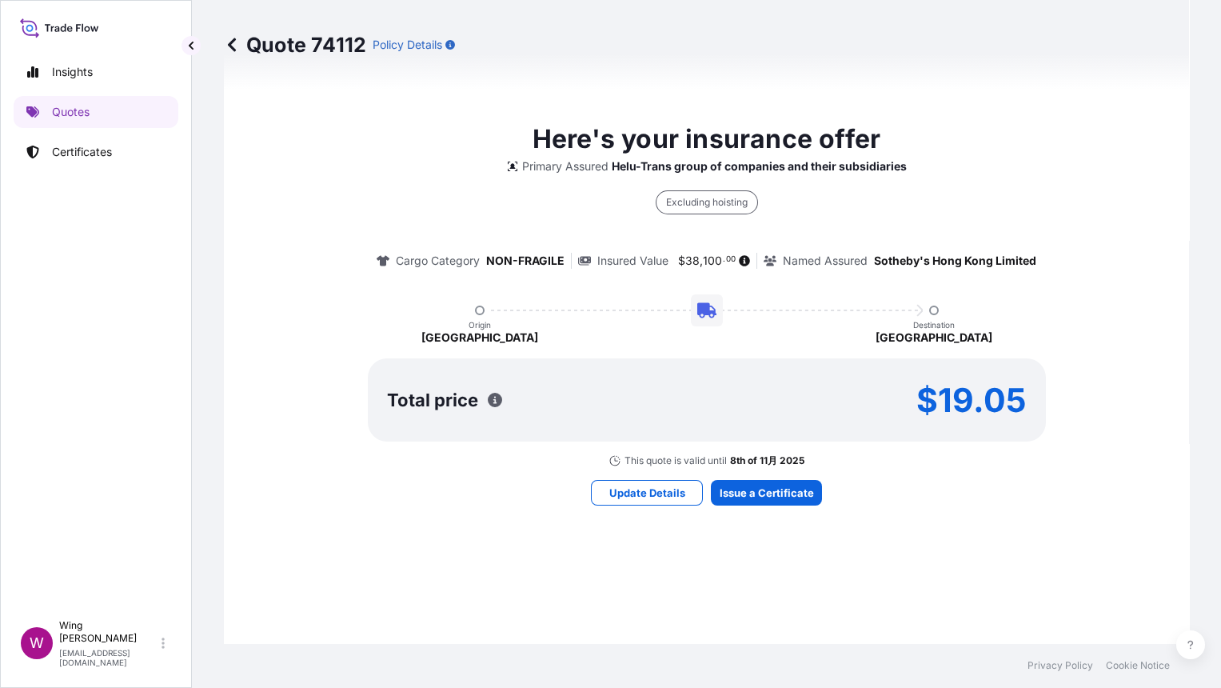
select select "COURIER"
select select "Transit"
select select "[GEOGRAPHIC_DATA]"
click at [724, 507] on div "Here's your insurance offer Primary Assured Helu-Trans group of companies and t…" at bounding box center [706, 312] width 920 height 1055
click at [726, 503] on div "Here's your insurance offer Primary Assured Helu-Trans group of companies and t…" at bounding box center [706, 312] width 920 height 1055
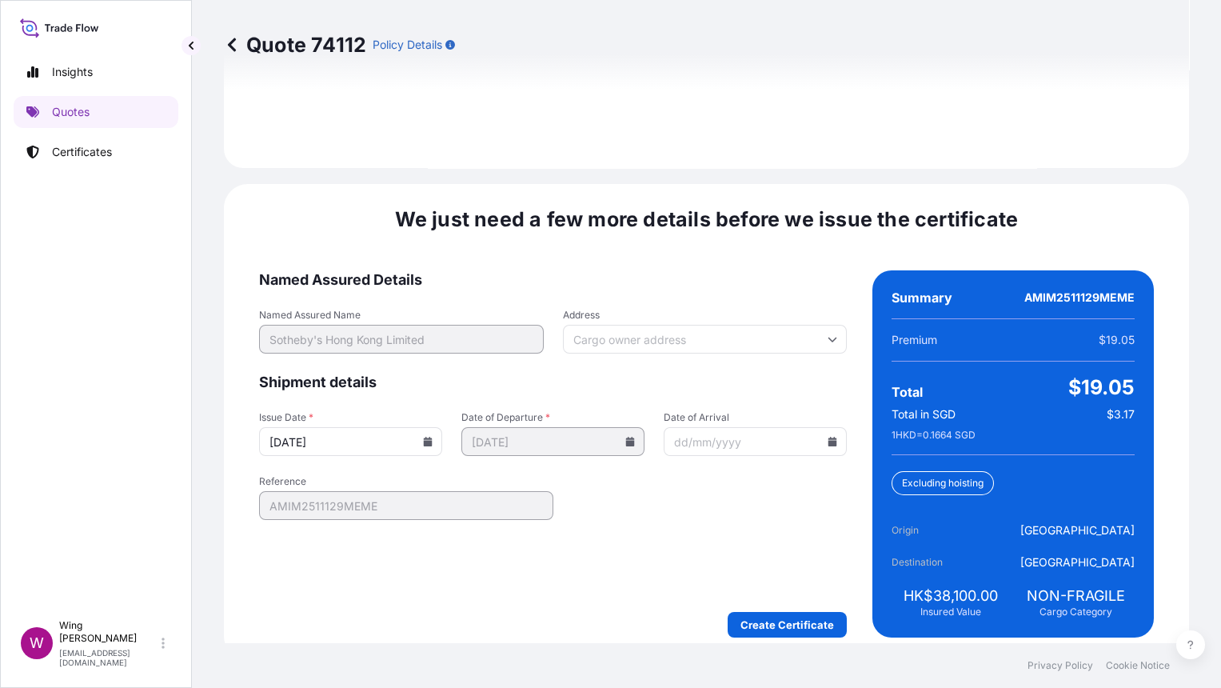
scroll to position [2211, 0]
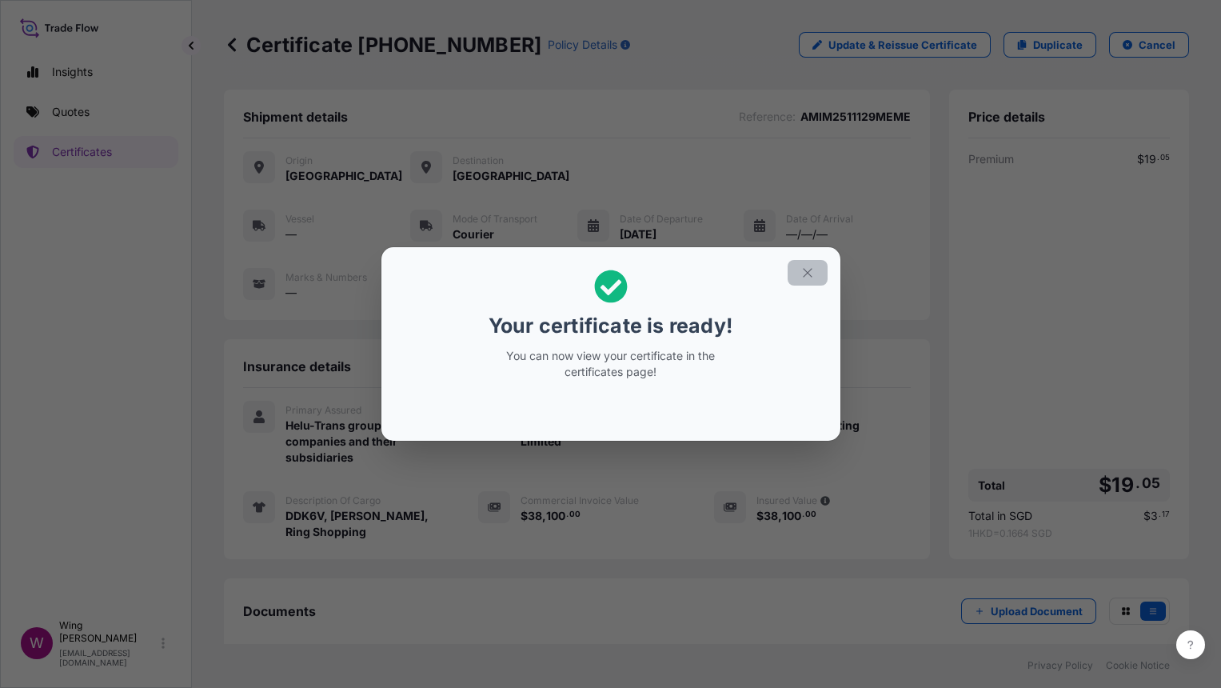
click at [796, 280] on button "button" at bounding box center [808, 273] width 40 height 26
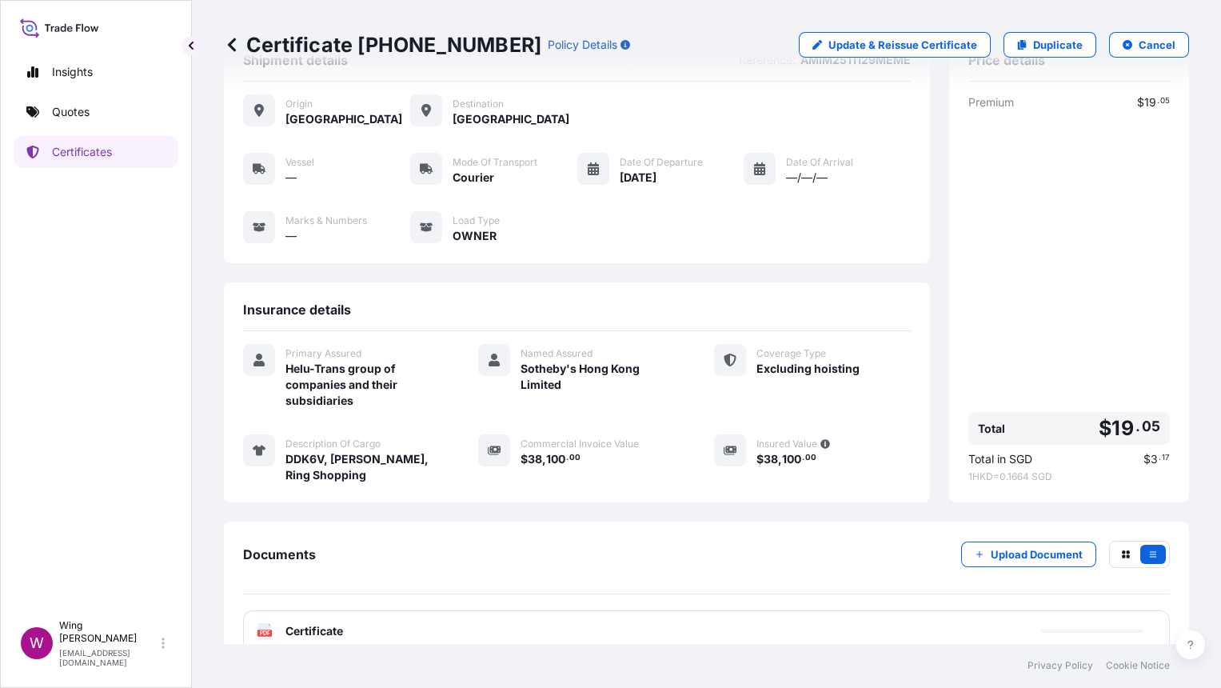
scroll to position [85, 0]
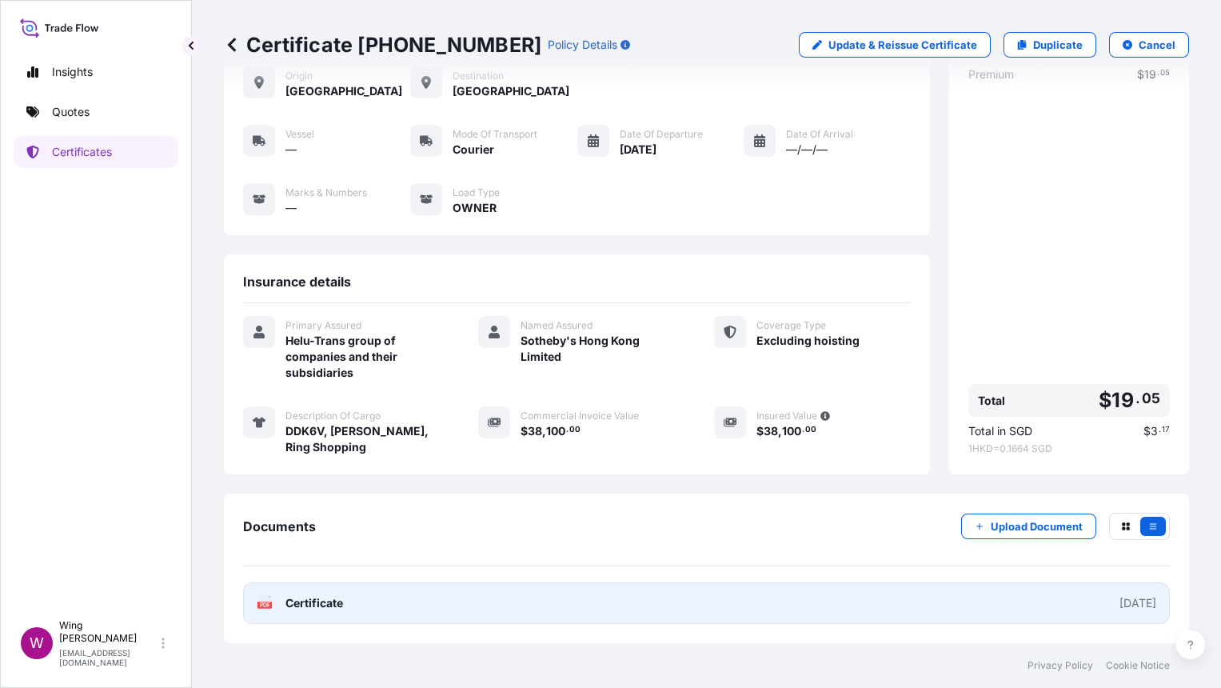
click at [264, 607] on text "PDF" at bounding box center [265, 605] width 10 height 6
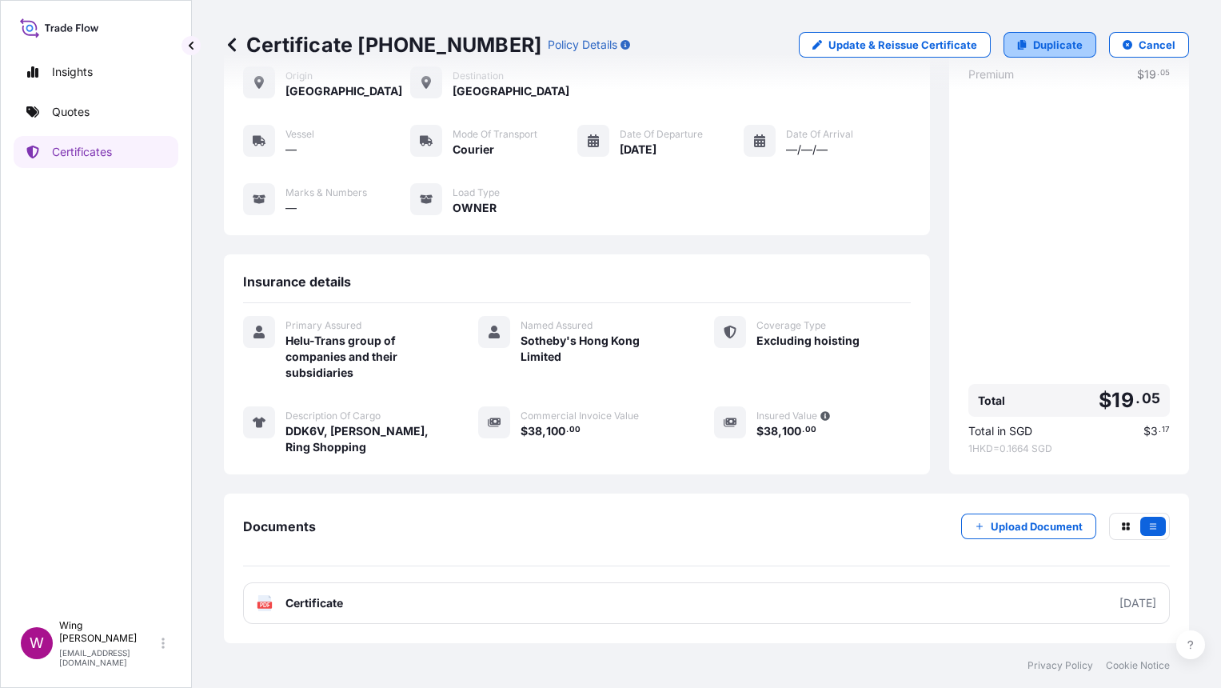
click at [1038, 46] on p "Duplicate" at bounding box center [1058, 45] width 50 height 16
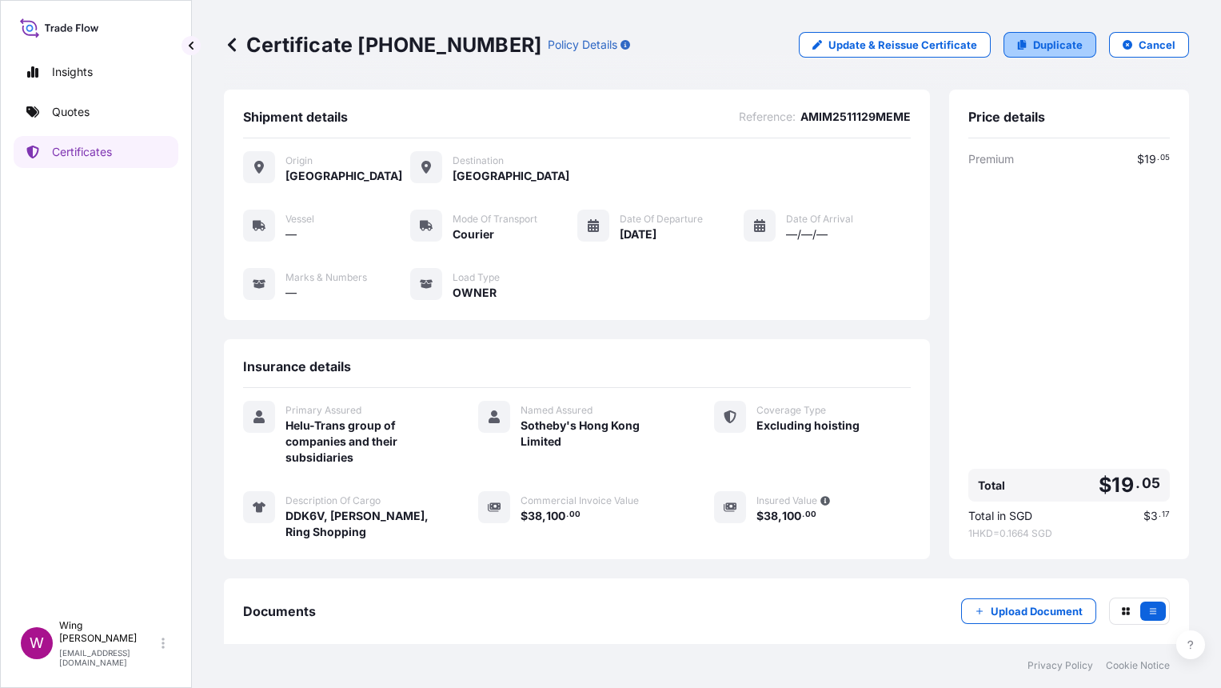
select select "COURIER"
select select "Transit"
select select "[GEOGRAPHIC_DATA]"
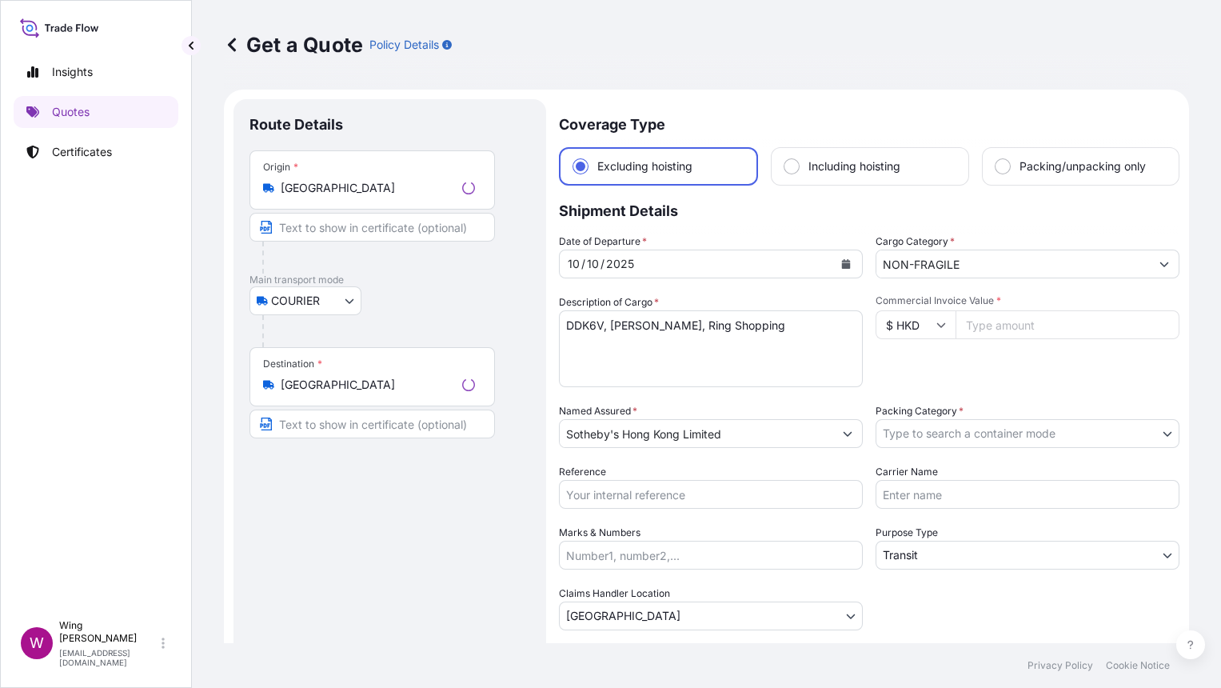
scroll to position [25, 0]
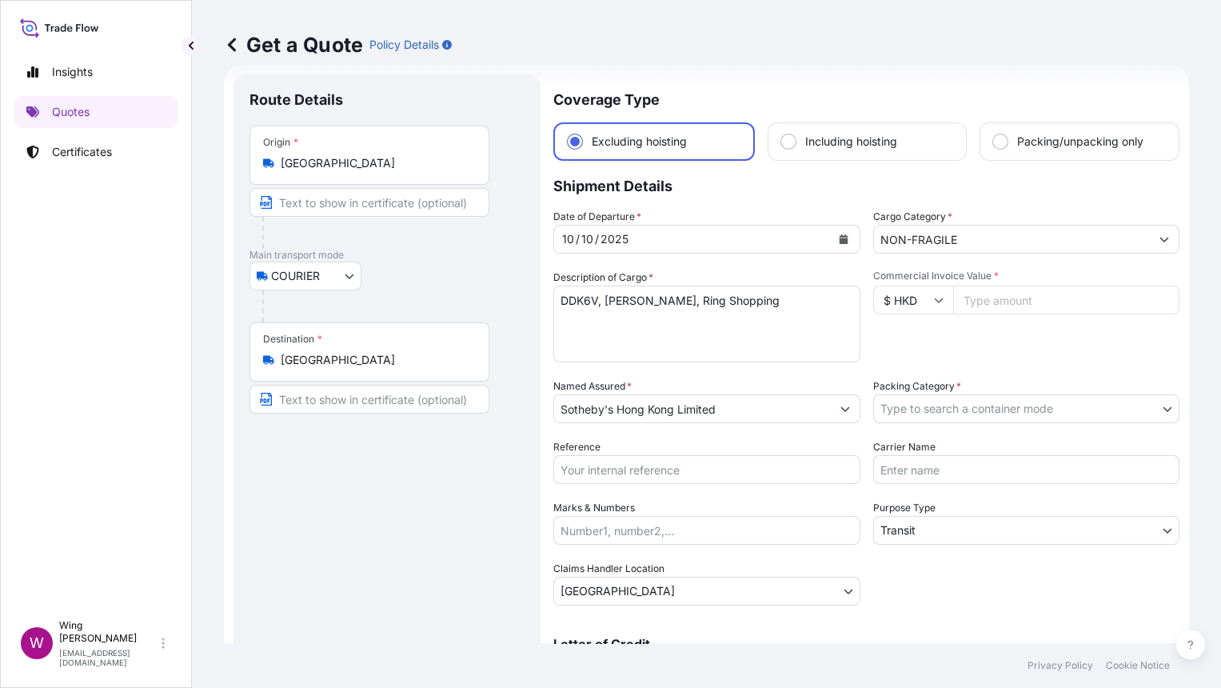
click at [417, 360] on input "United States" at bounding box center [375, 360] width 189 height 16
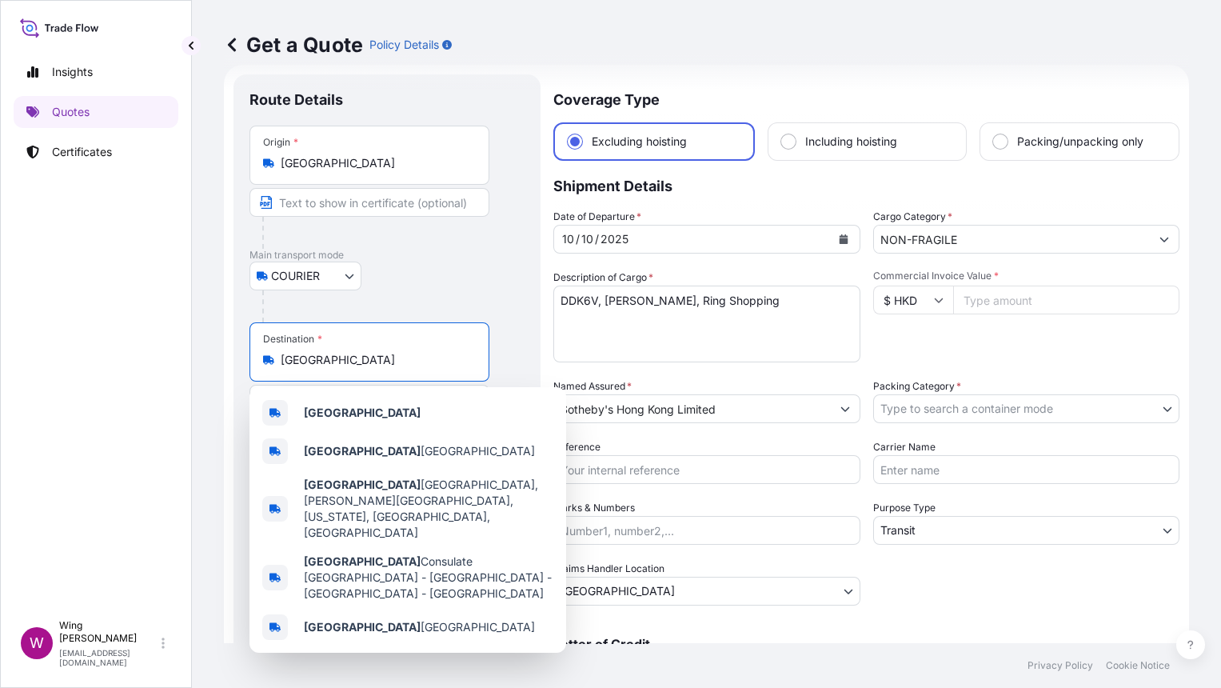
drag, startPoint x: 385, startPoint y: 360, endPoint x: 220, endPoint y: 356, distance: 164.8
click at [220, 356] on div "Get a Quote Policy Details Route Details Place of loading Road / Inland Road / …" at bounding box center [706, 321] width 1029 height 643
paste input "[GEOGRAPHIC_DATA]"
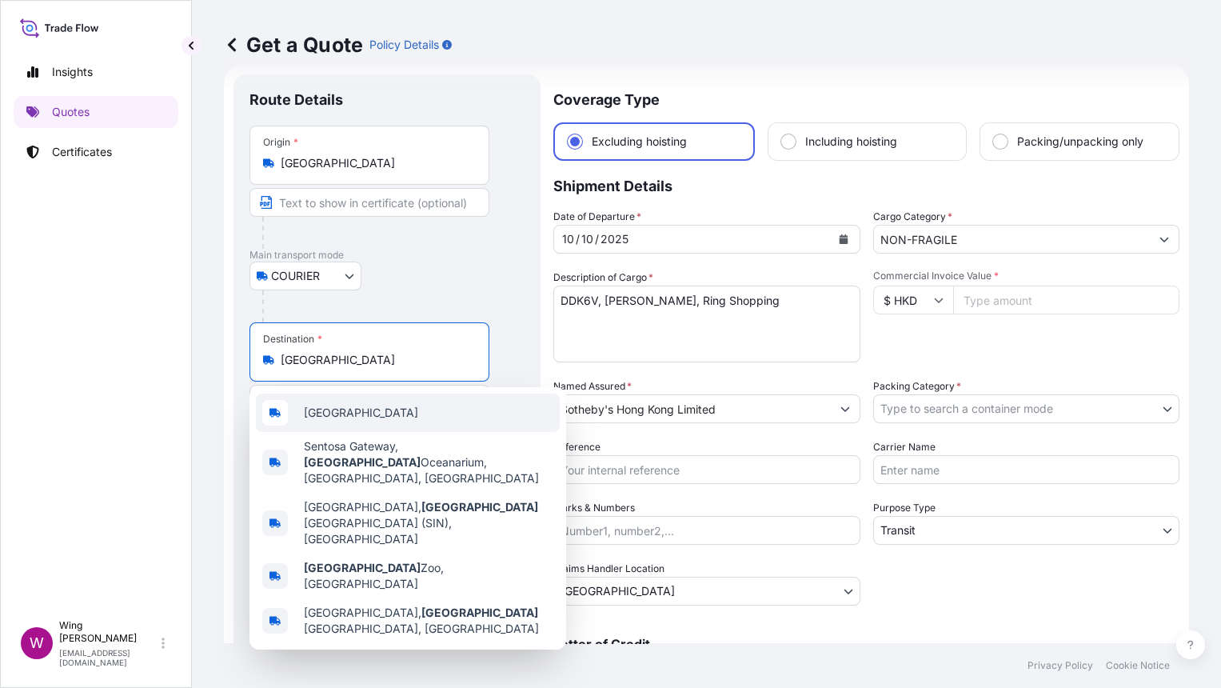
click at [288, 409] on div "[GEOGRAPHIC_DATA]" at bounding box center [408, 412] width 304 height 38
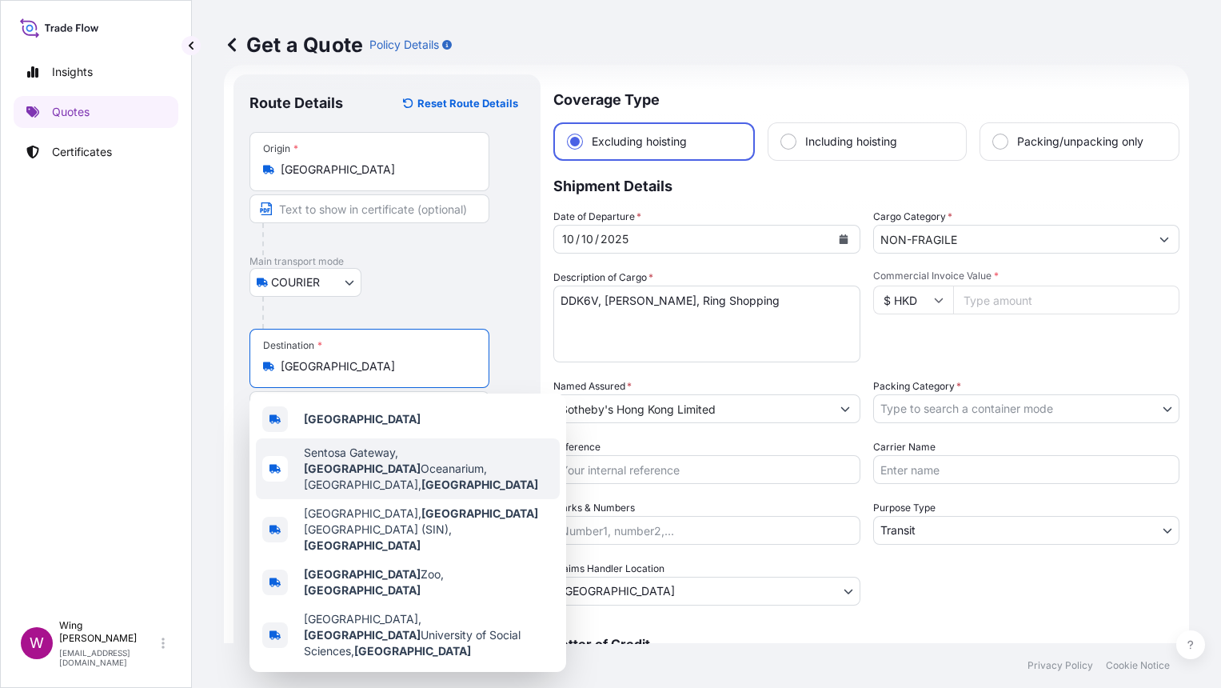
type input "Sentosa Gateway, Singapore Oceanarium, Sentosa Island, Singapore"
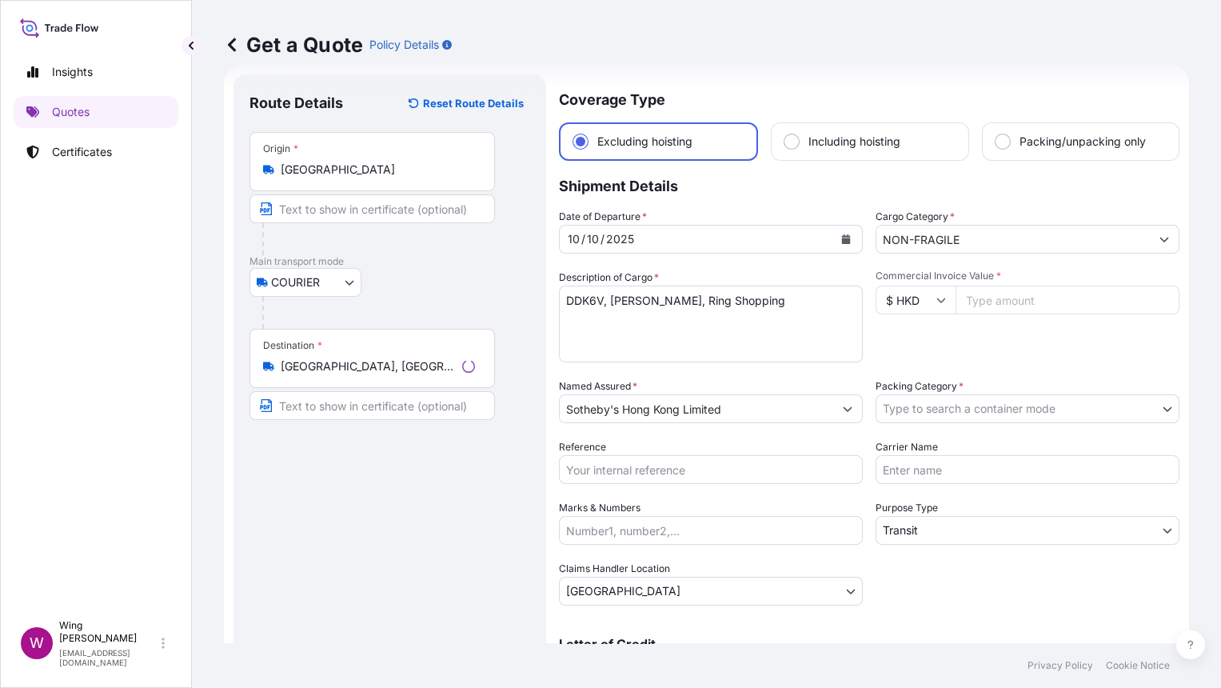
click at [1003, 290] on input "Commercial Invoice Value *" at bounding box center [1068, 299] width 224 height 29
paste input "825500.00"
type input "825500.00"
click at [968, 335] on div "Commercial Invoice Value * $ HKD 825500.00" at bounding box center [1026, 315] width 307 height 93
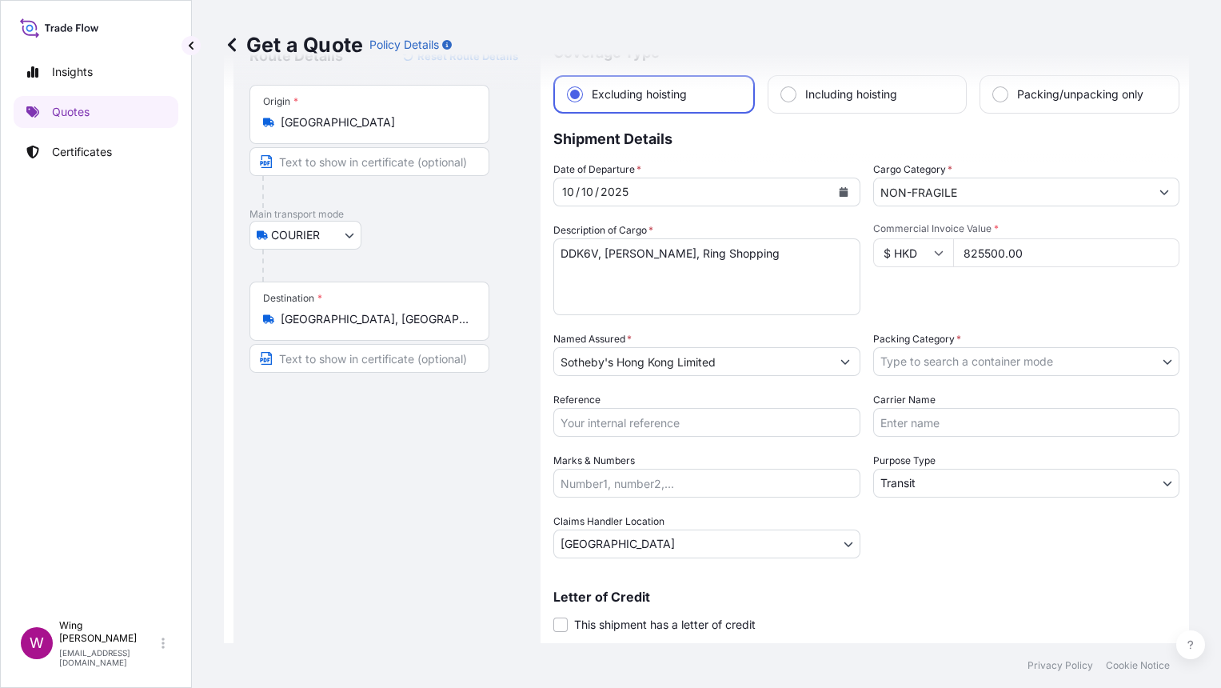
scroll to position [114, 0]
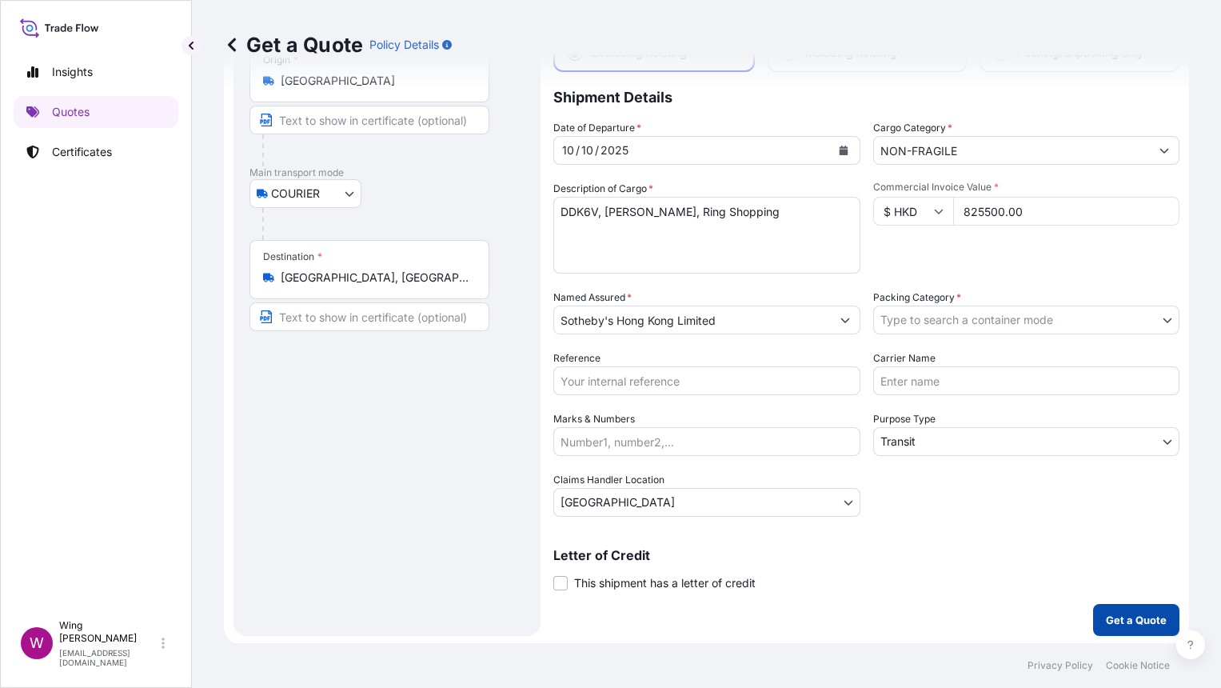
click at [1133, 614] on p "Get a Quote" at bounding box center [1136, 620] width 61 height 16
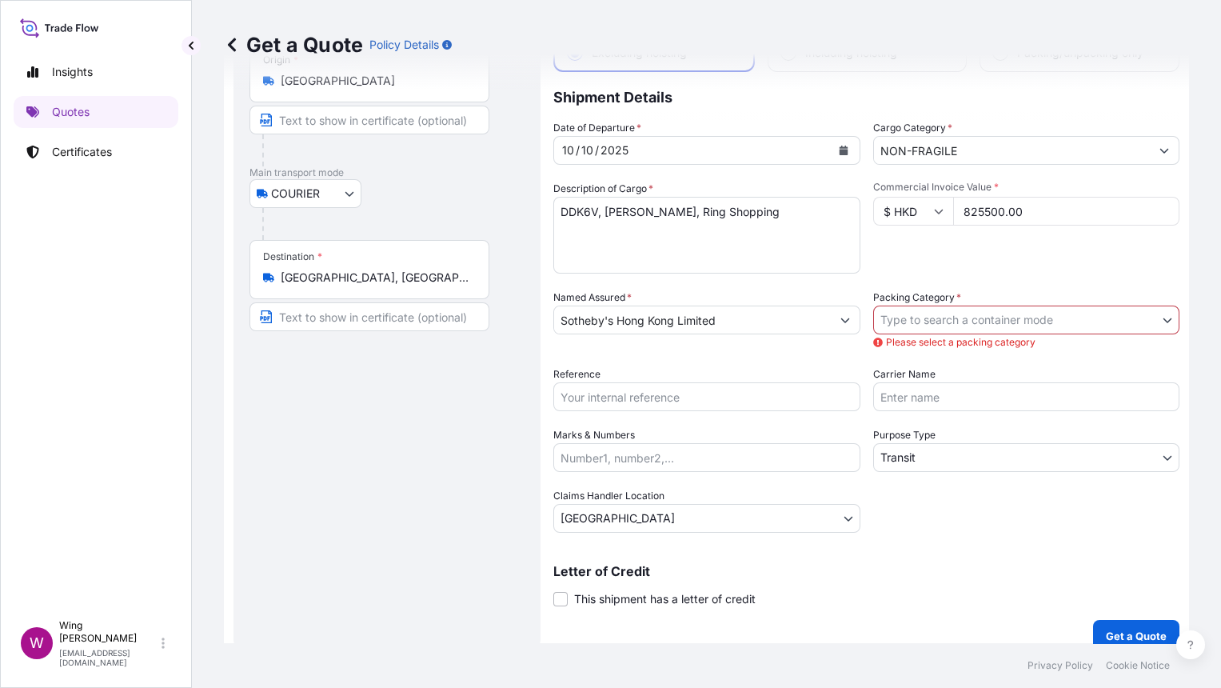
drag, startPoint x: 262, startPoint y: 464, endPoint x: 273, endPoint y: 462, distance: 10.5
click at [262, 464] on div "Route Details Reset Route Details Place of loading Road / Inland Road / Inland …" at bounding box center [386, 319] width 275 height 634
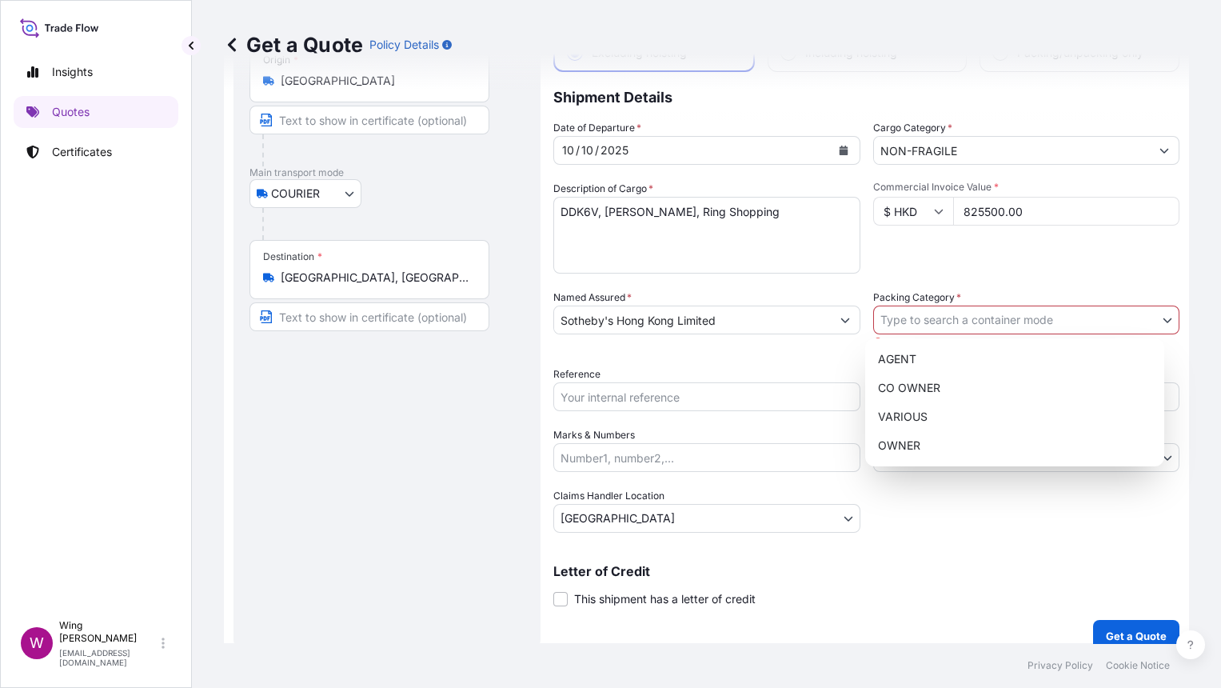
click at [940, 320] on body "Insights Quotes Certificates W Wing Lee winglee@helutrans.com Get a Quote Polic…" at bounding box center [610, 344] width 1221 height 688
click at [944, 441] on div "OWNER" at bounding box center [1015, 445] width 286 height 29
select select "27"
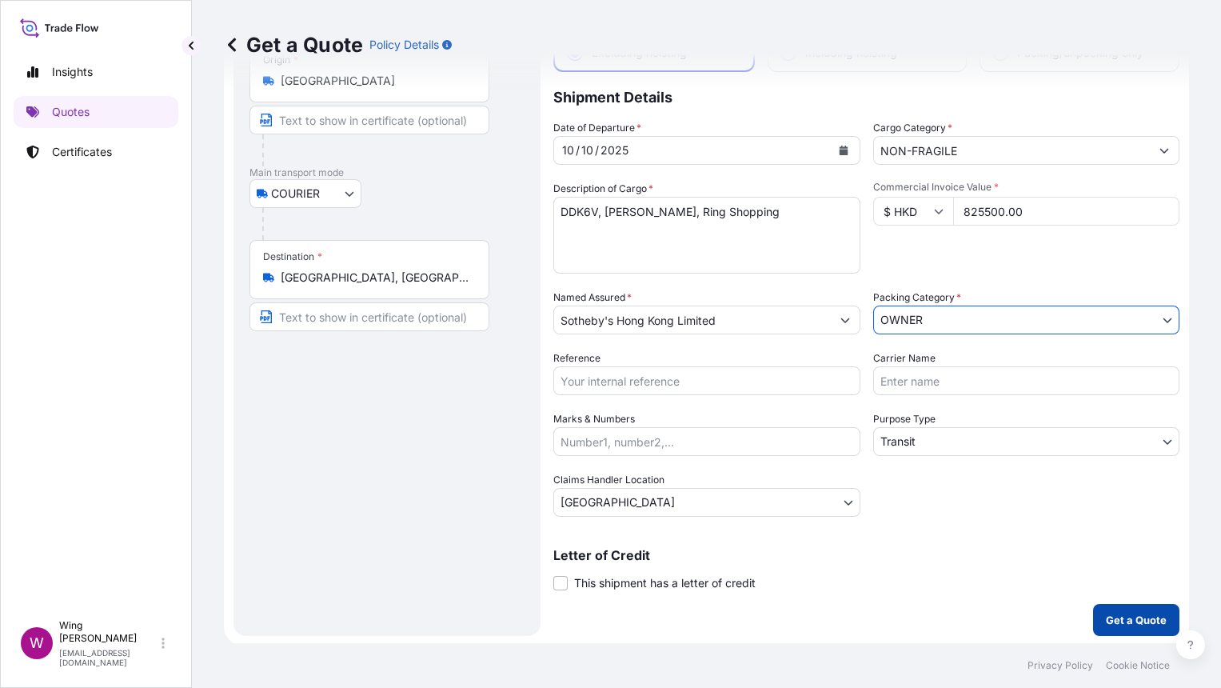
click at [1107, 625] on button "Get a Quote" at bounding box center [1136, 620] width 86 height 32
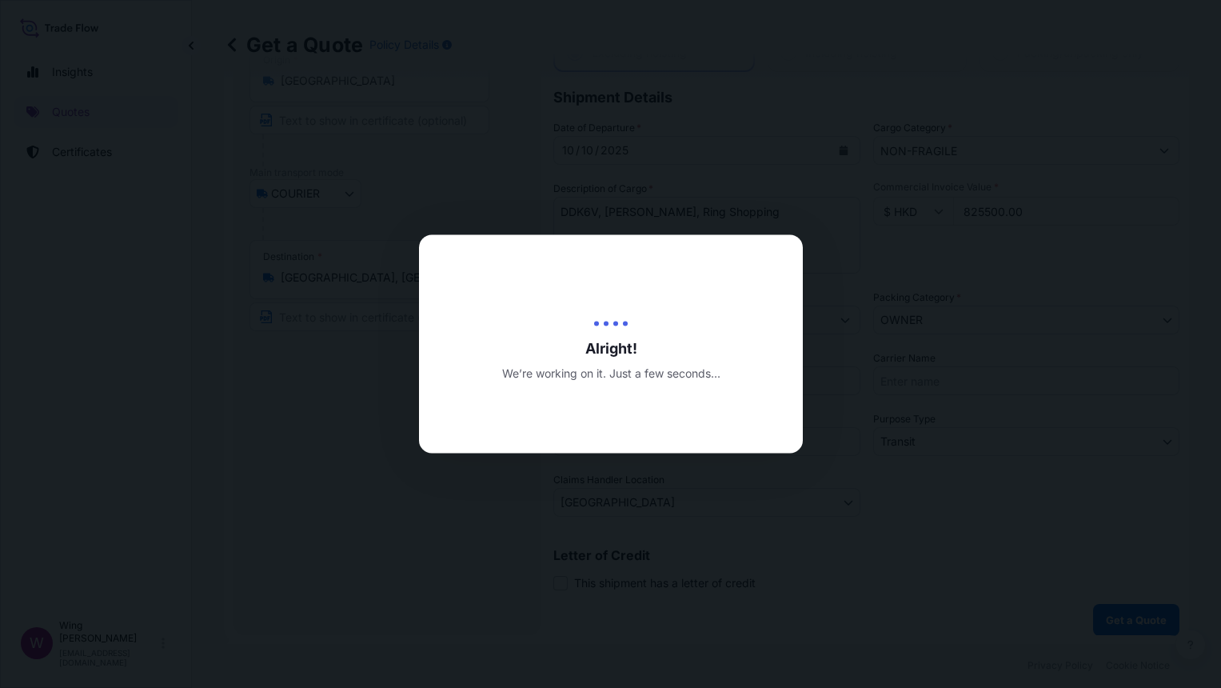
type input "[DATE]"
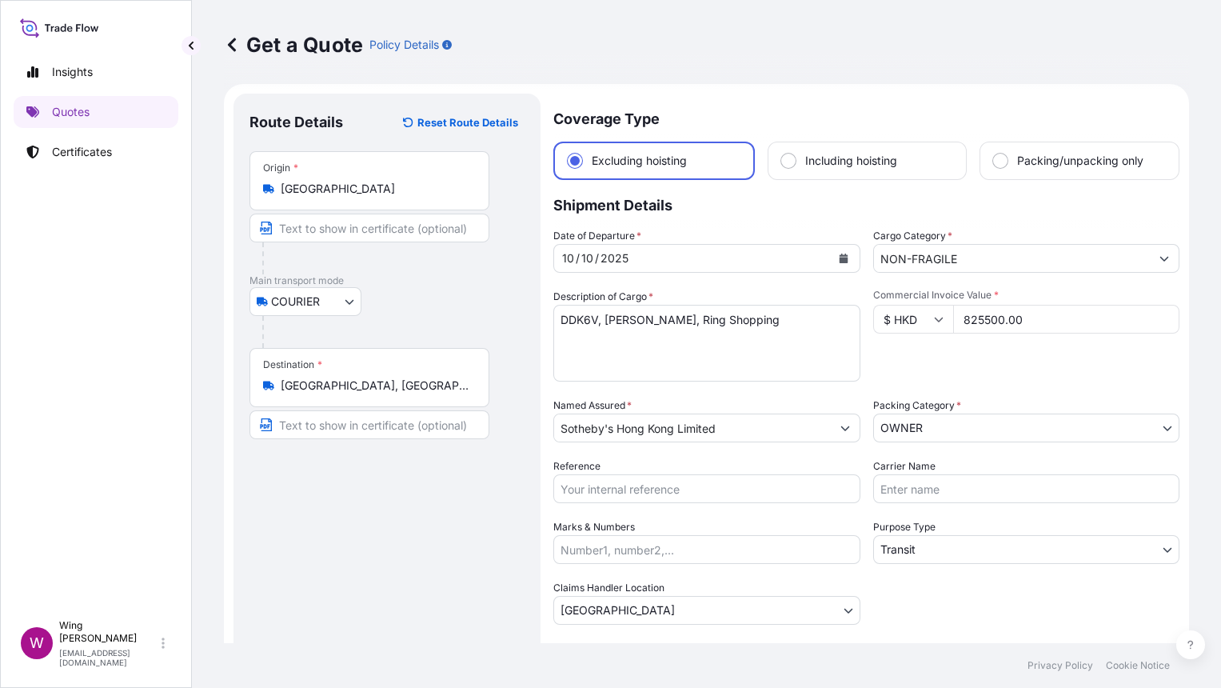
scroll to position [0, 0]
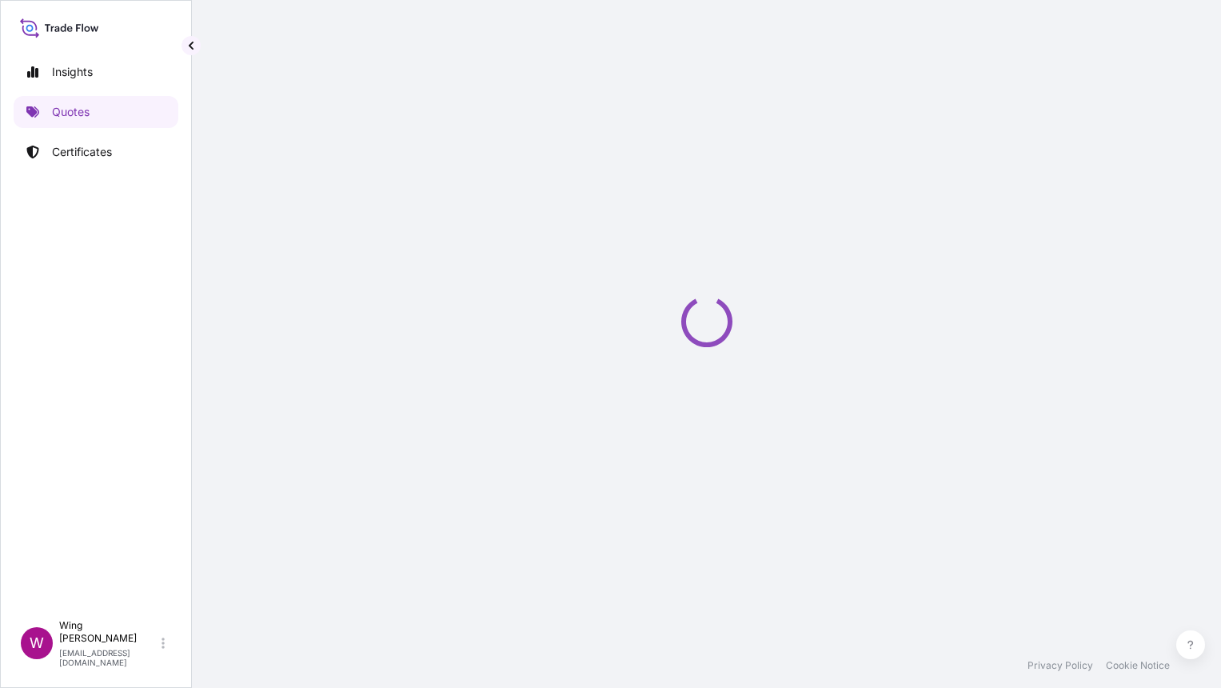
select select "COURIER"
select select "Transit"
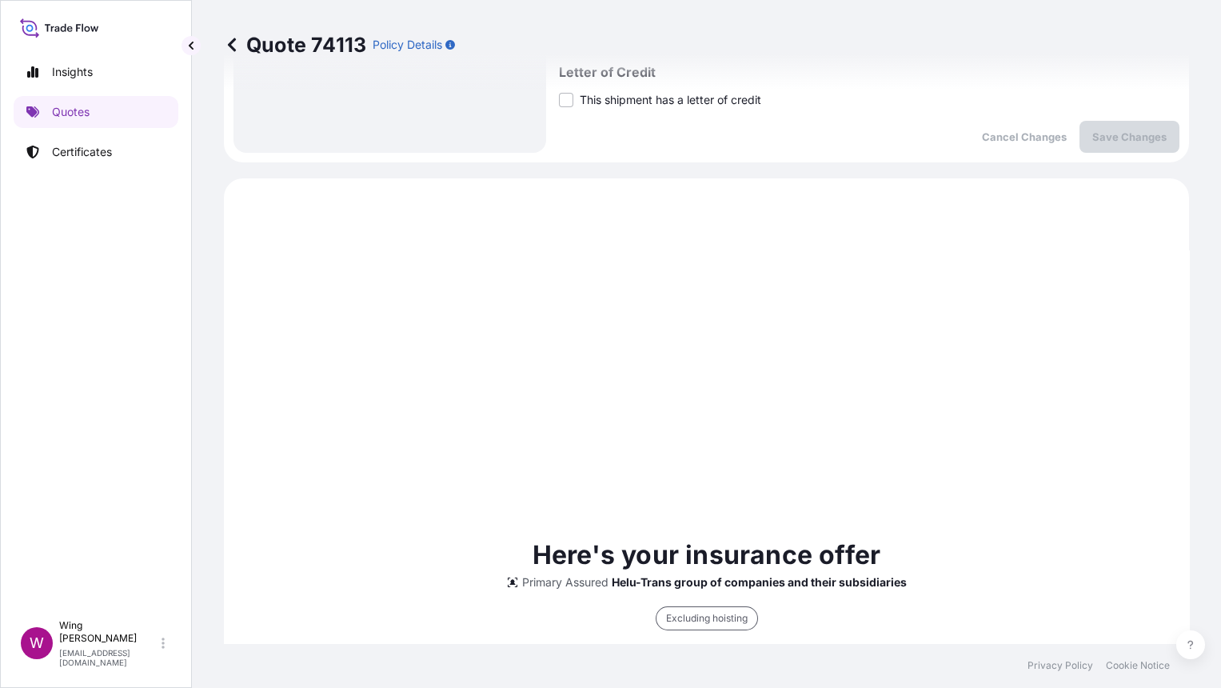
scroll to position [693, 0]
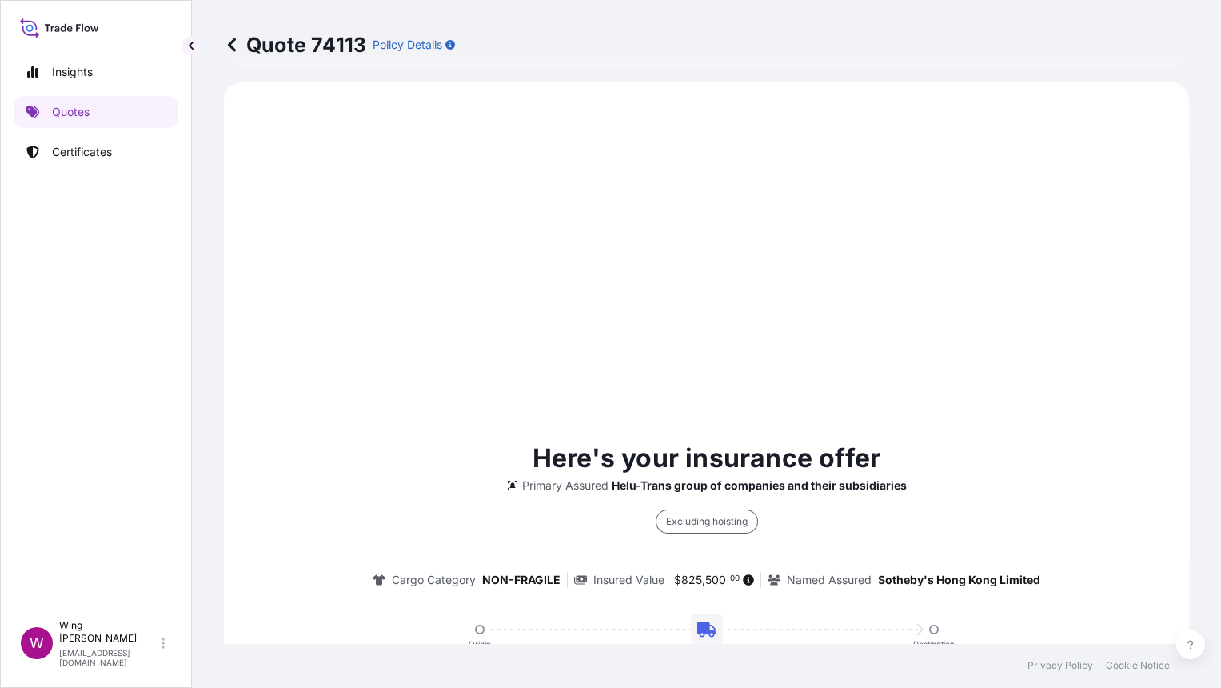
click at [652, 373] on div "Here's your insurance offer Primary Assured Helu-Trans group of companies and t…" at bounding box center [706, 631] width 920 height 1055
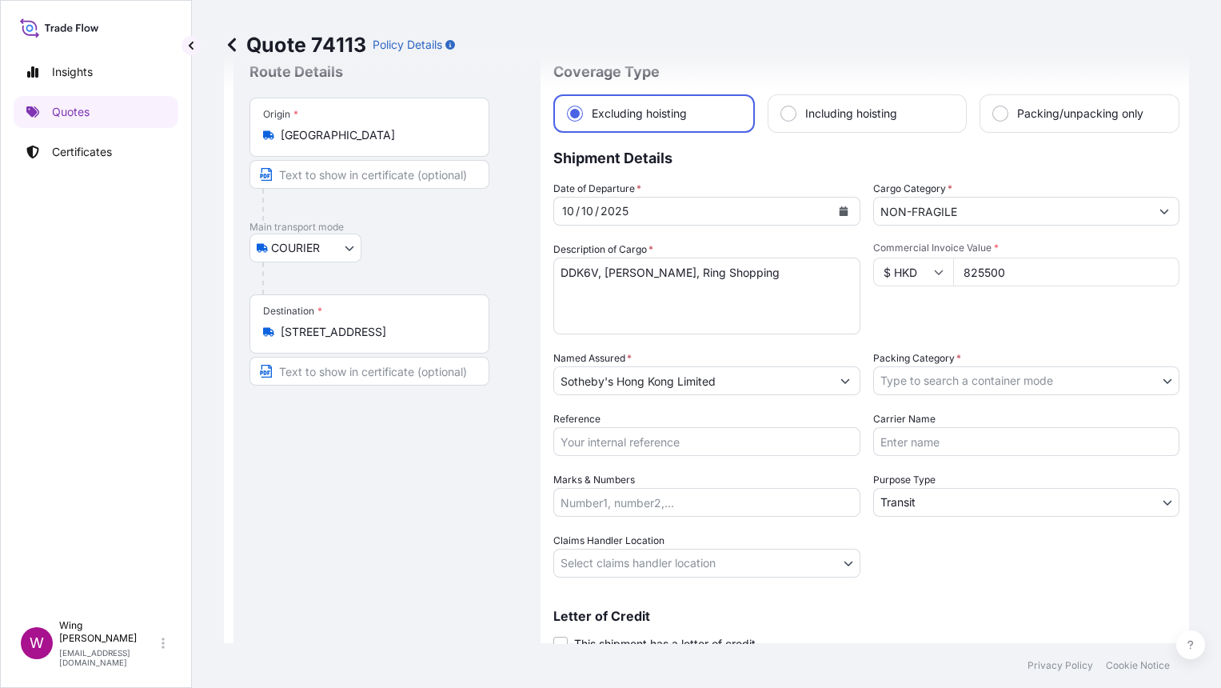
scroll to position [0, 0]
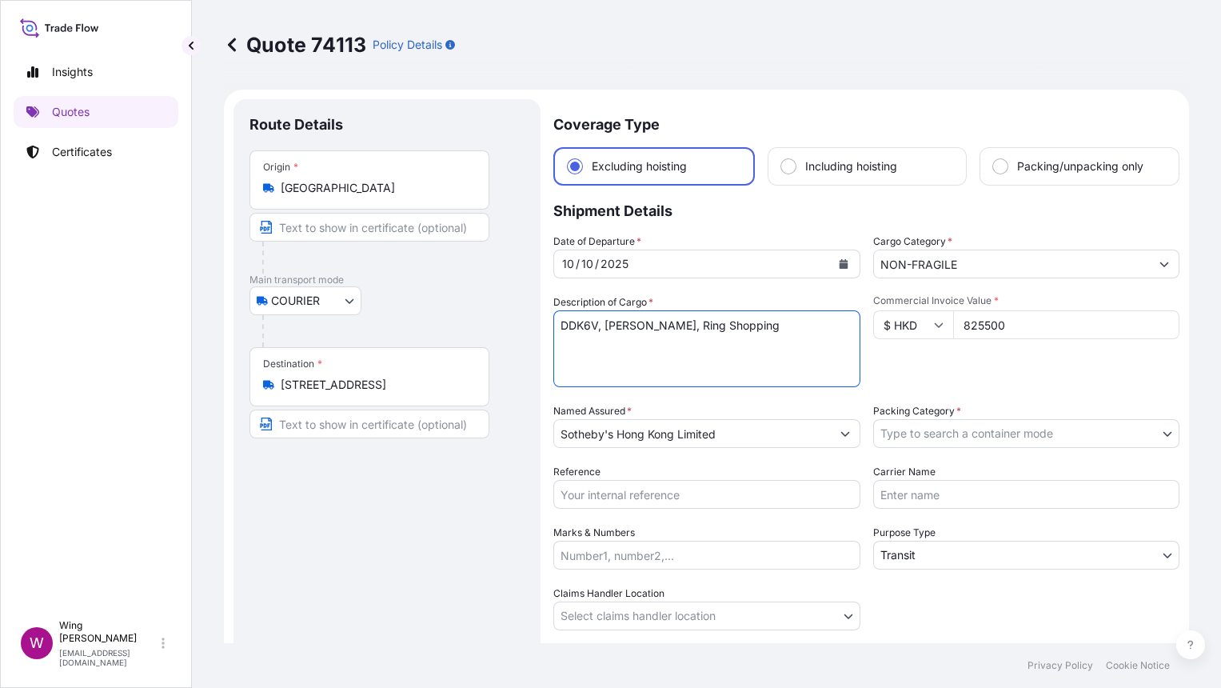
drag, startPoint x: 840, startPoint y: 327, endPoint x: 501, endPoint y: 319, distance: 339.1
click at [501, 319] on form "Route Details Place of loading Road / Inland Road / Inland Origin * Hong Kong M…" at bounding box center [706, 424] width 965 height 669
paste textarea "52N Walasse Ting, Walasse Ting ### | Rainbowfield ####"
click at [601, 321] on textarea "DDK6V, Jonathan Lyndon Chase, Ring Shopping" at bounding box center [706, 348] width 307 height 77
drag, startPoint x: 684, startPoint y: 323, endPoint x: 784, endPoint y: 324, distance: 100.8
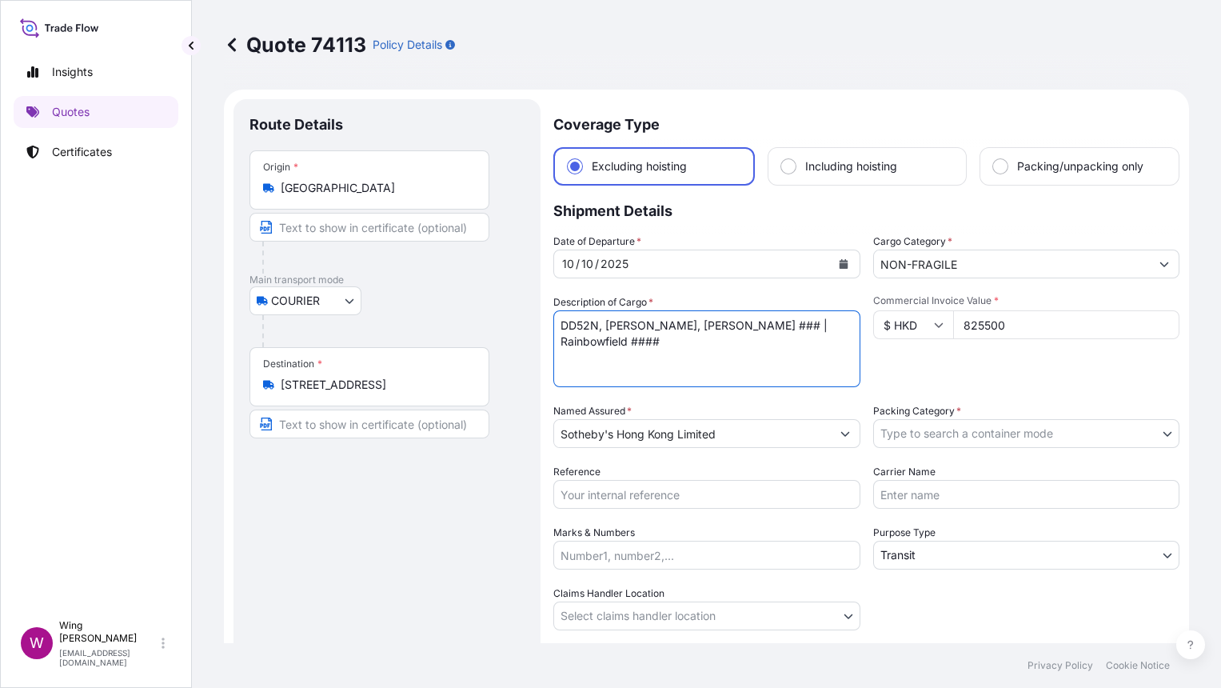
click at [784, 324] on textarea "DDK6V, Jonathan Lyndon Chase, Ring Shopping" at bounding box center [706, 348] width 307 height 77
type textarea "DD52N, Walasse Ting, Rainbowfield"
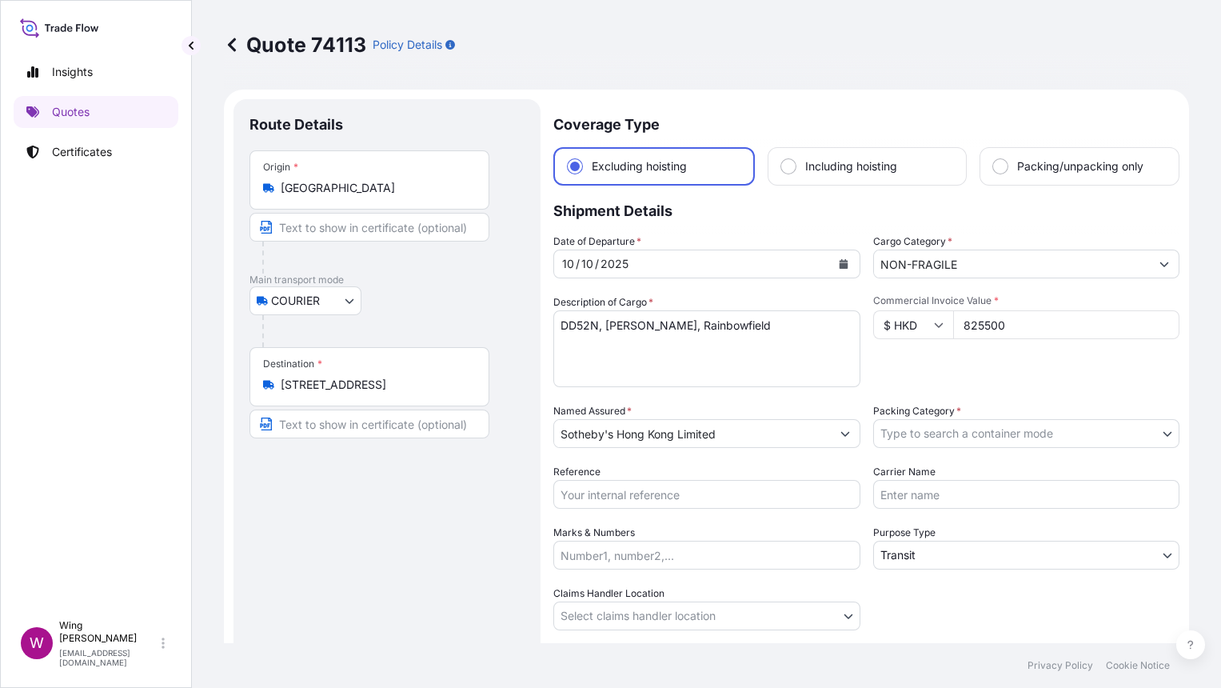
click at [503, 514] on div "Route Details Place of loading Road / Inland Road / Inland Origin * Hong Kong M…" at bounding box center [386, 424] width 275 height 618
click at [460, 521] on div "Route Details Place of loading Road / Inland Road / Inland Origin * Hong Kong M…" at bounding box center [386, 424] width 275 height 618
click at [954, 441] on body "Insights Quotes Certificates W Wing Lee winglee@helutrans.com Quote 74113 Polic…" at bounding box center [610, 344] width 1221 height 688
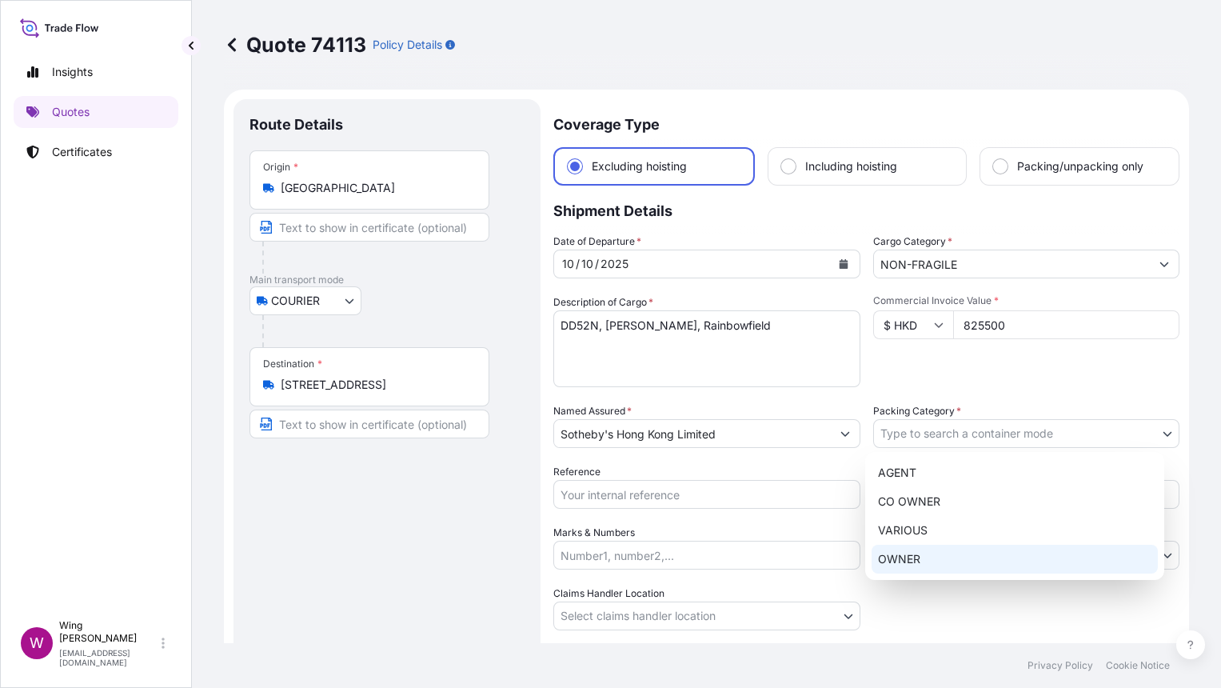
click at [936, 561] on div "OWNER" at bounding box center [1015, 559] width 286 height 29
select select "27"
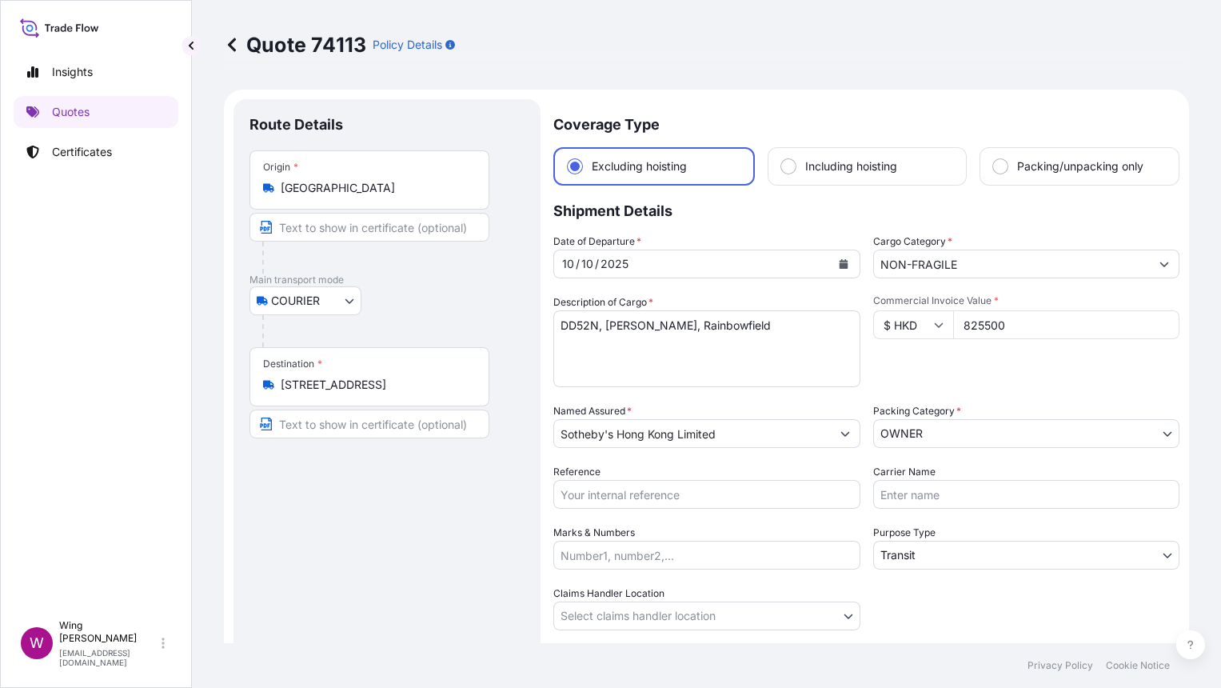
click at [409, 561] on div "Route Details Place of loading Road / Inland Road / Inland Origin * Hong Kong M…" at bounding box center [386, 424] width 275 height 618
click at [643, 490] on input "Reference" at bounding box center [706, 494] width 307 height 29
paste input "AMIM2511132MEME"
type input "AMIM2511132MEME"
click at [424, 532] on div "Route Details Place of loading Road / Inland Road / Inland Origin * Hong Kong M…" at bounding box center [386, 424] width 275 height 618
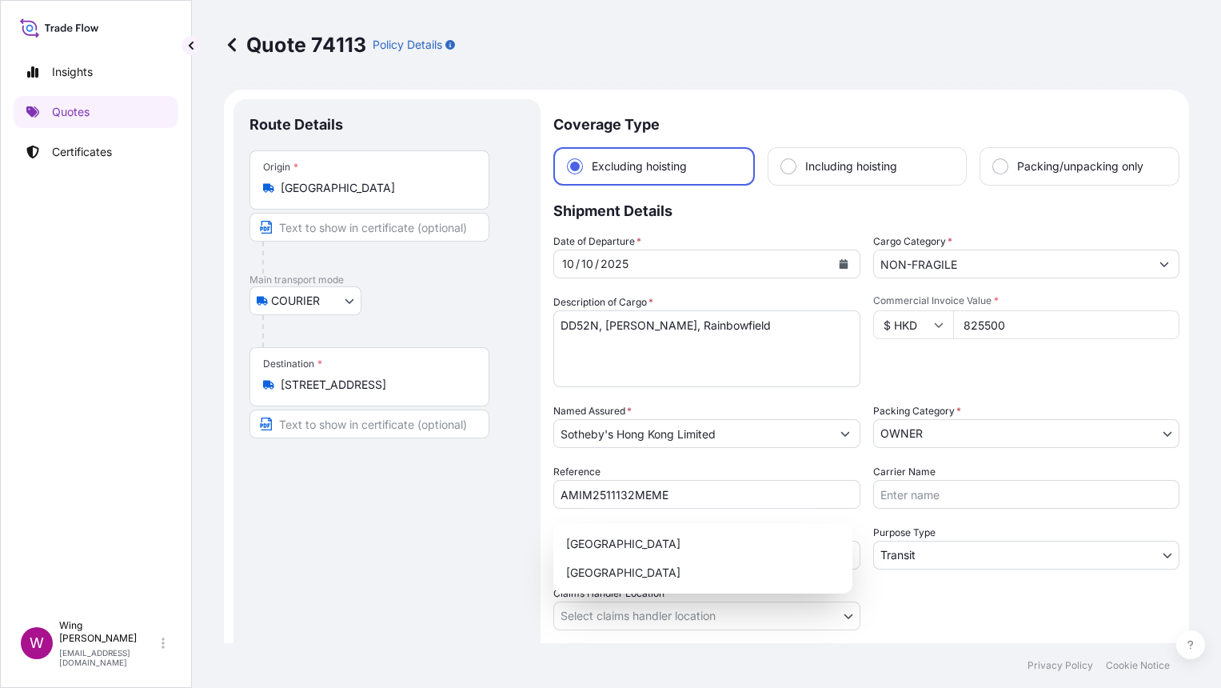
click at [651, 609] on body "Insights Quotes Certificates W Wing Lee winglee@helutrans.com Quote 74113 Polic…" at bounding box center [610, 344] width 1221 height 688
click at [651, 536] on div "[GEOGRAPHIC_DATA]" at bounding box center [703, 543] width 286 height 29
select select "[GEOGRAPHIC_DATA]"
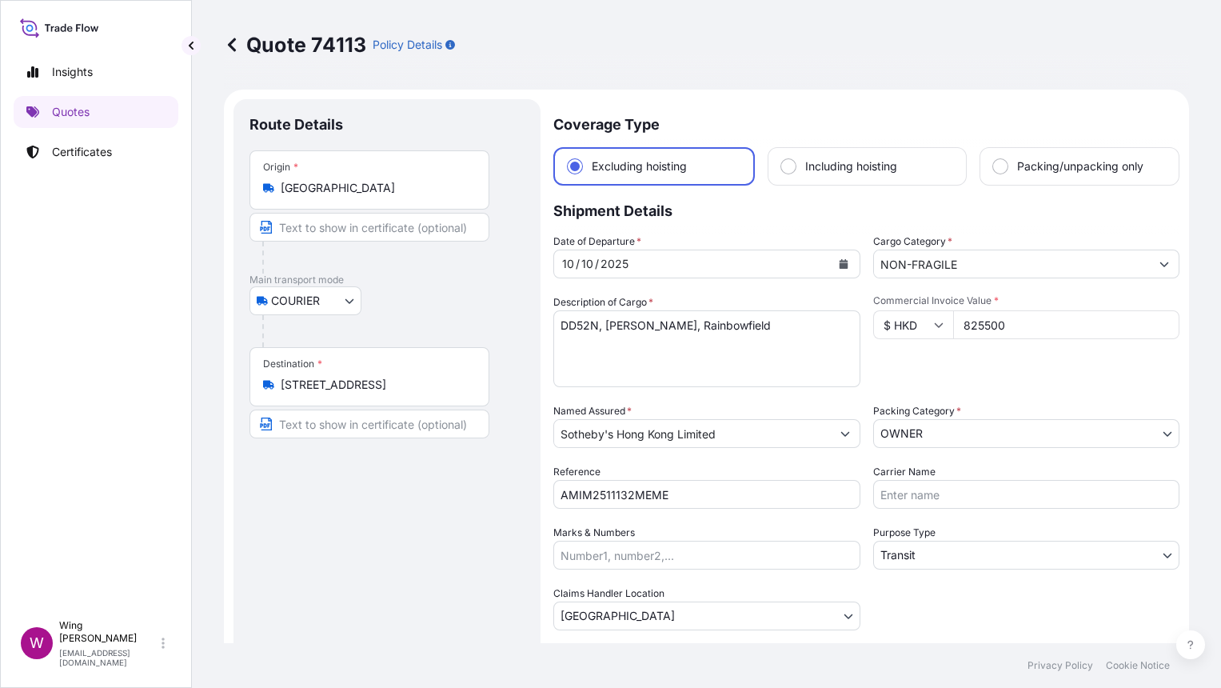
click at [454, 541] on div "Route Details Place of loading Road / Inland Road / Inland Origin * Hong Kong M…" at bounding box center [386, 424] width 275 height 618
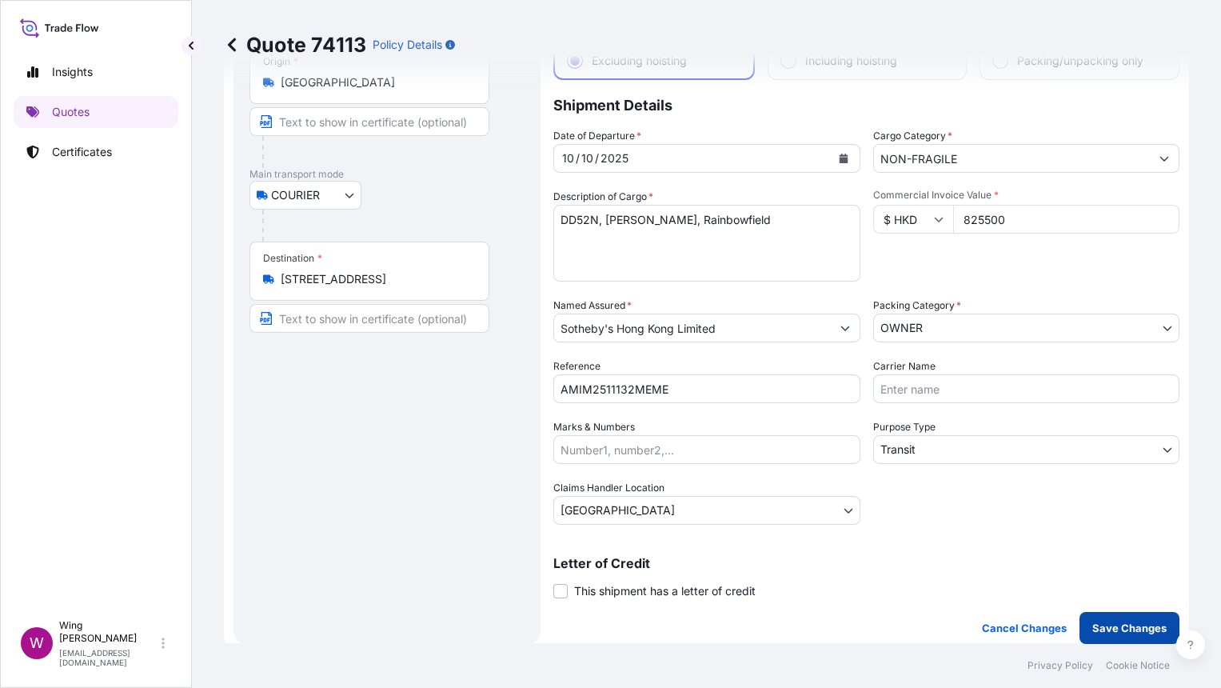
click at [1135, 629] on p "Save Changes" at bounding box center [1129, 628] width 74 height 16
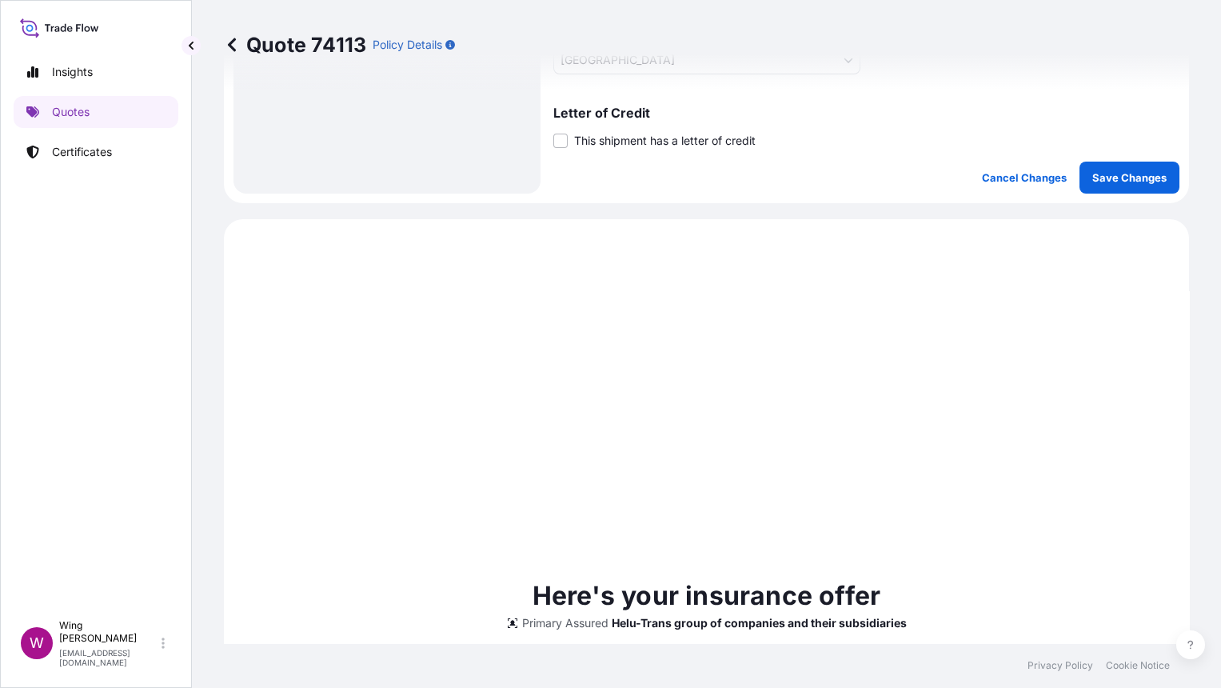
select select "COURIER"
select select "Transit"
select select "[GEOGRAPHIC_DATA]"
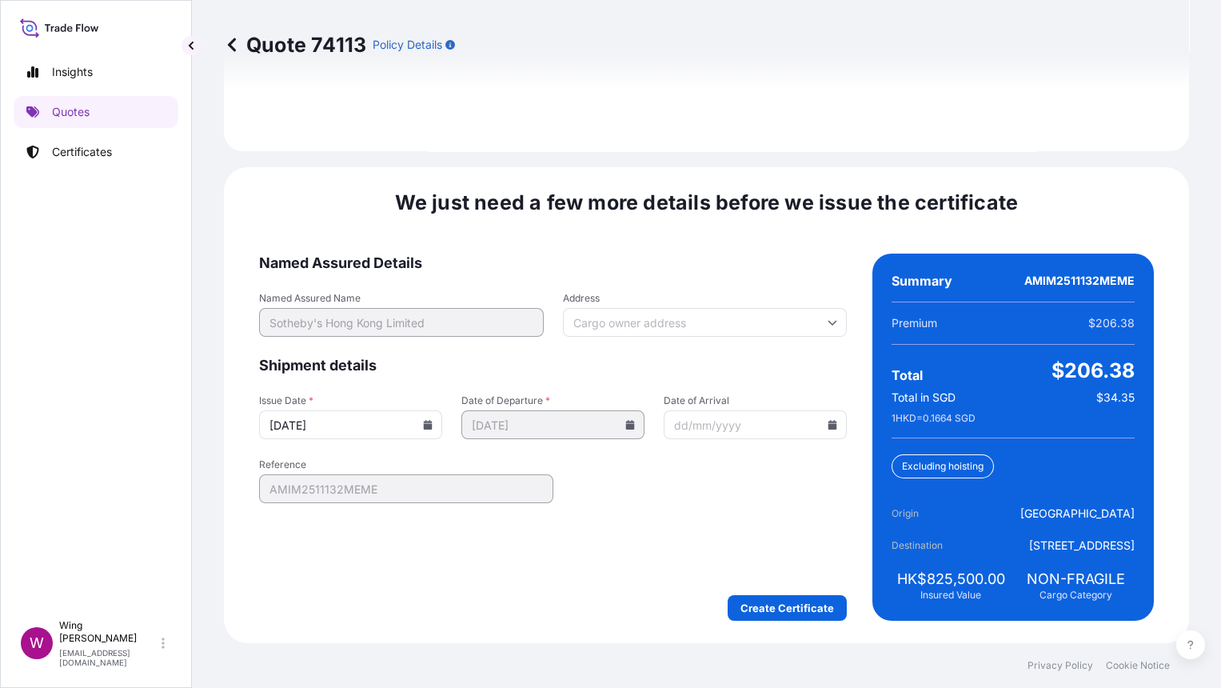
scroll to position [2275, 0]
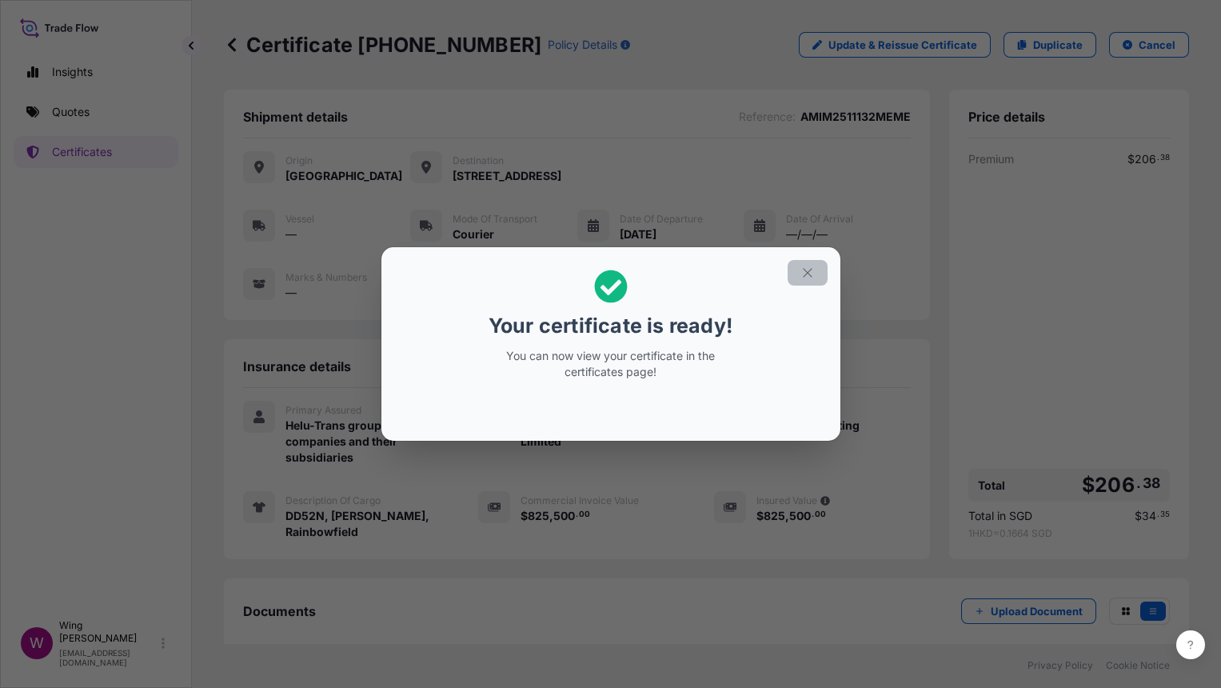
click at [808, 273] on icon "button" at bounding box center [807, 272] width 14 height 14
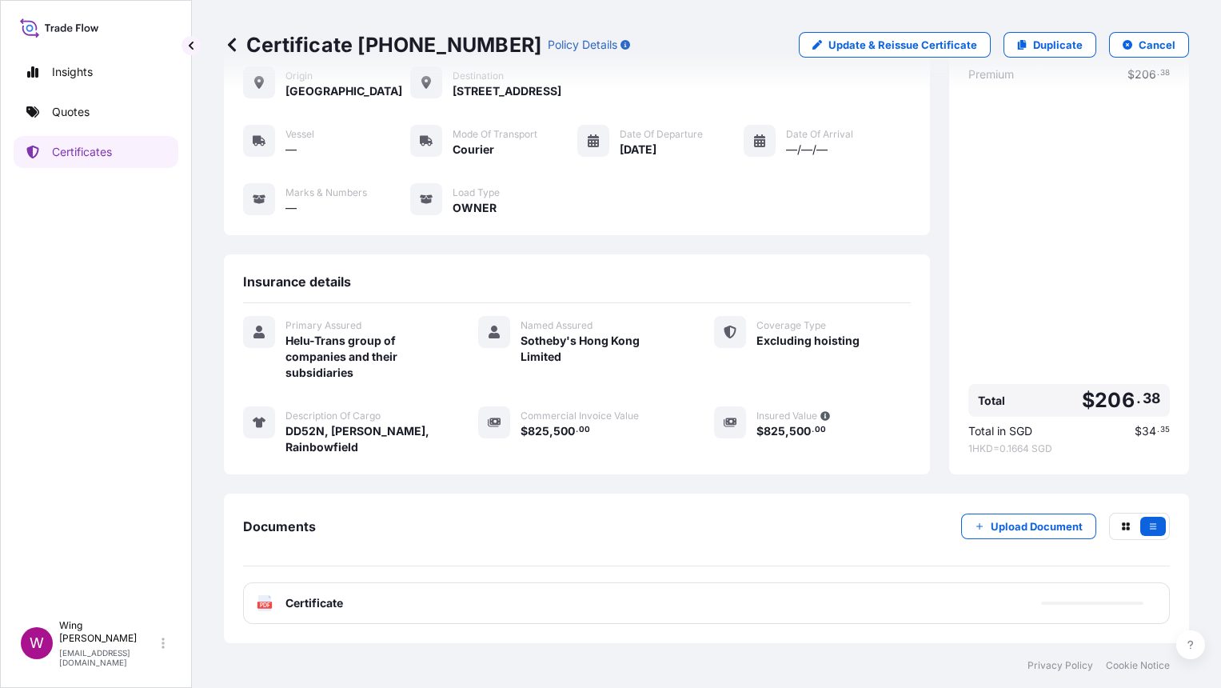
scroll to position [117, 0]
click at [266, 603] on text "PDF" at bounding box center [265, 605] width 10 height 6
click at [265, 607] on text "PDF" at bounding box center [265, 605] width 10 height 6
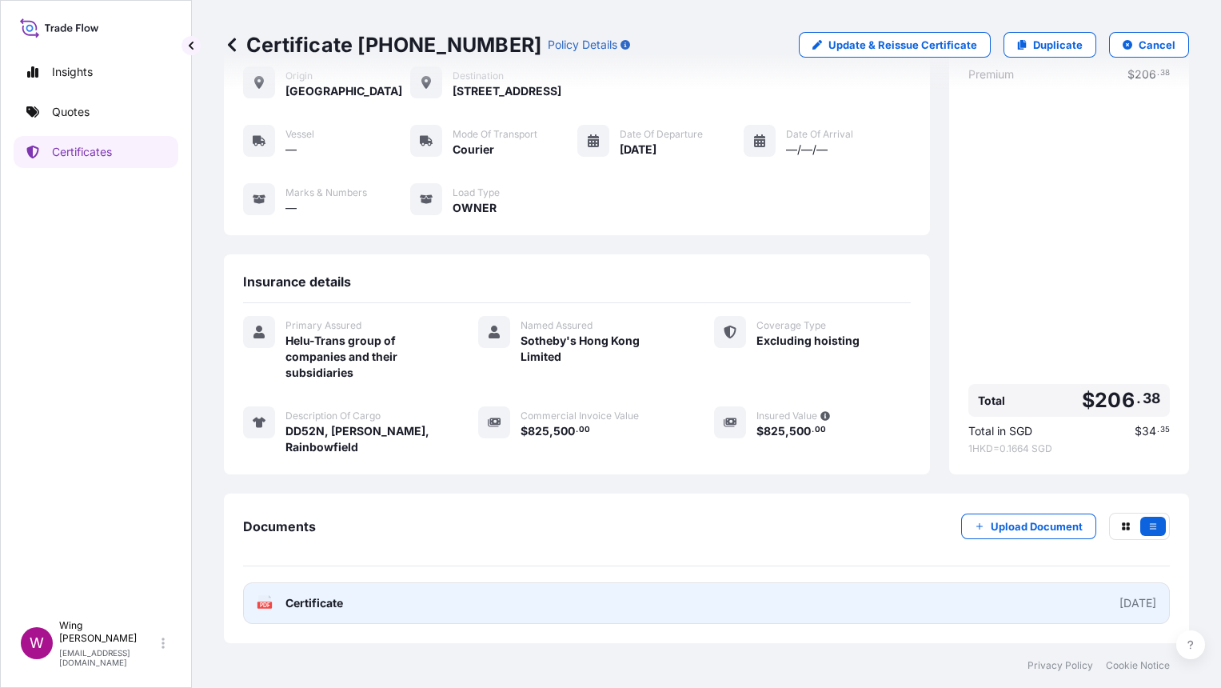
click at [265, 607] on text "PDF" at bounding box center [265, 605] width 10 height 6
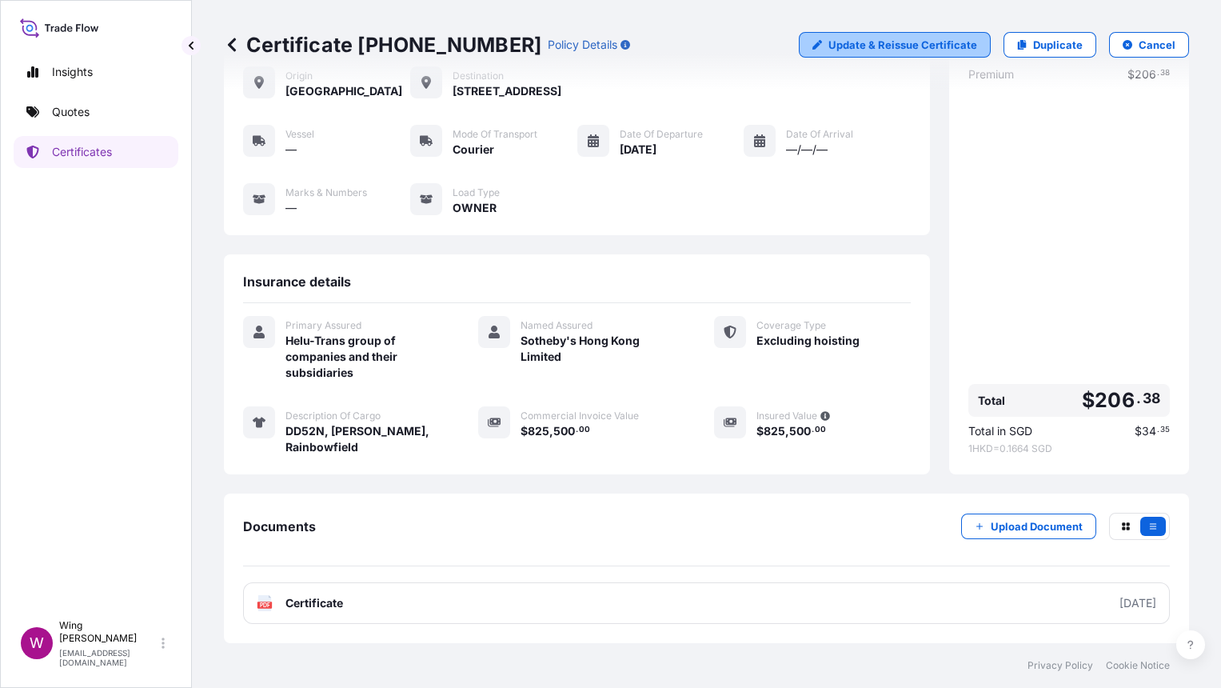
click at [879, 41] on p "Update & Reissue Certificate" at bounding box center [902, 45] width 149 height 16
select select "COURIER"
select select "31504"
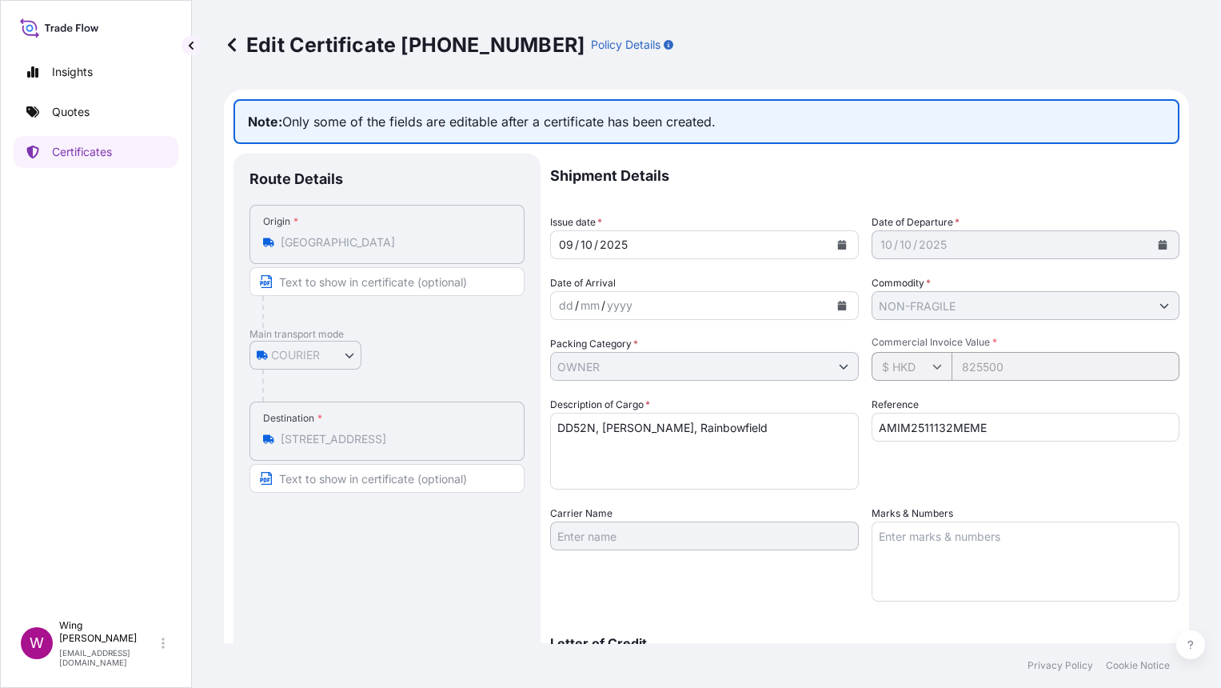
click at [229, 50] on icon at bounding box center [232, 45] width 16 height 16
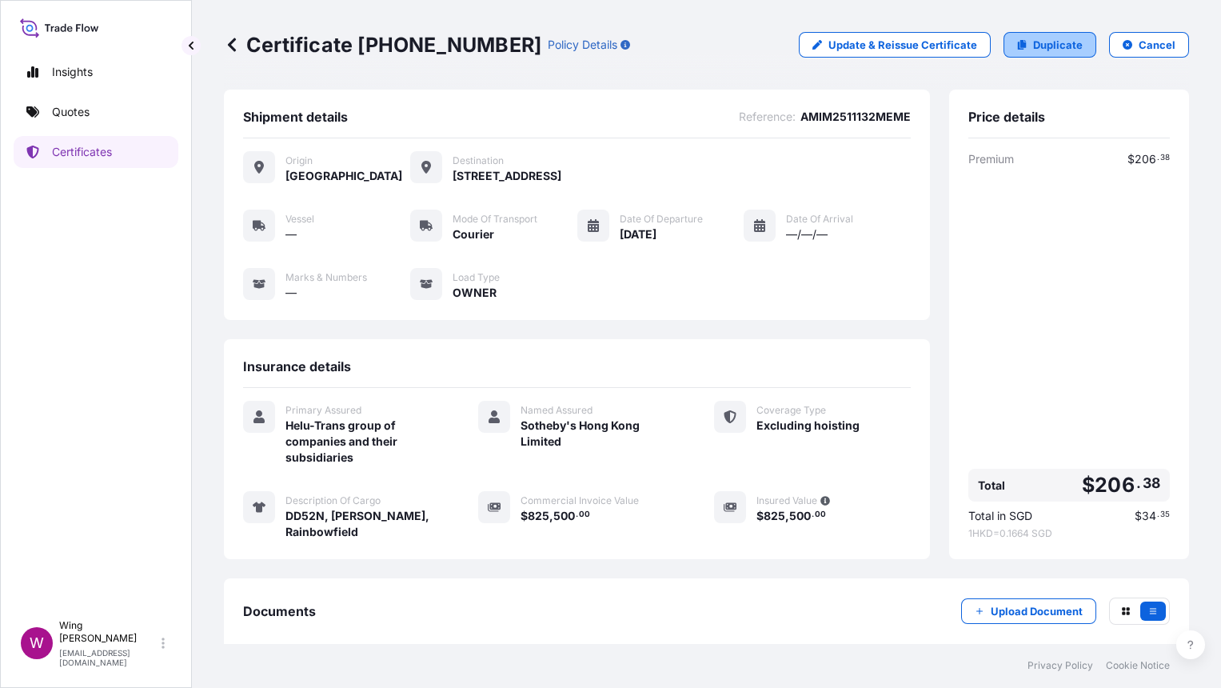
click at [1033, 38] on p "Duplicate" at bounding box center [1058, 45] width 50 height 16
select select "COURIER"
select select "Transit"
select select "[GEOGRAPHIC_DATA]"
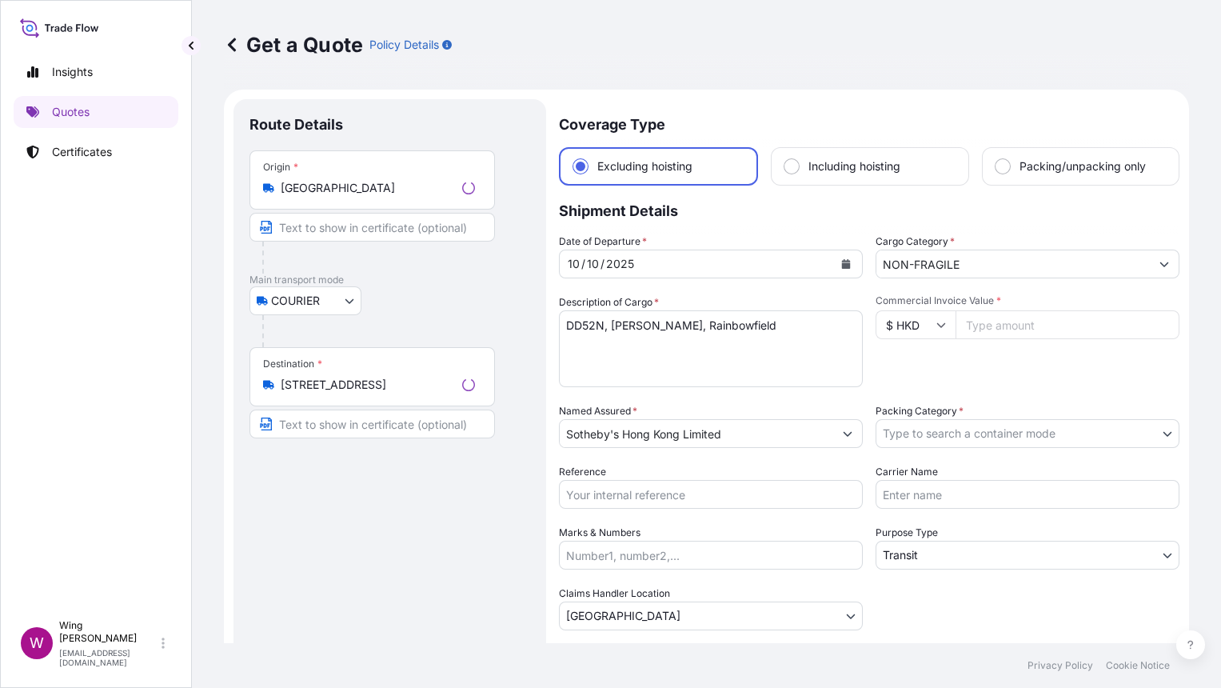
scroll to position [25, 0]
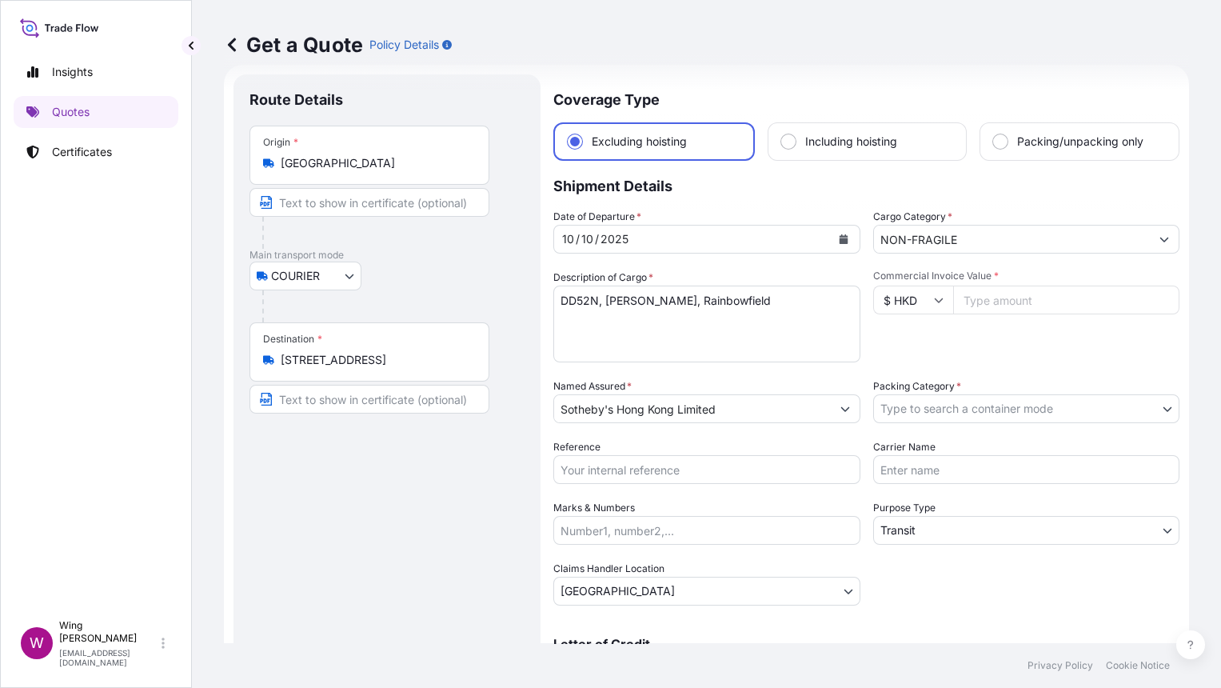
click at [234, 42] on icon at bounding box center [232, 45] width 16 height 16
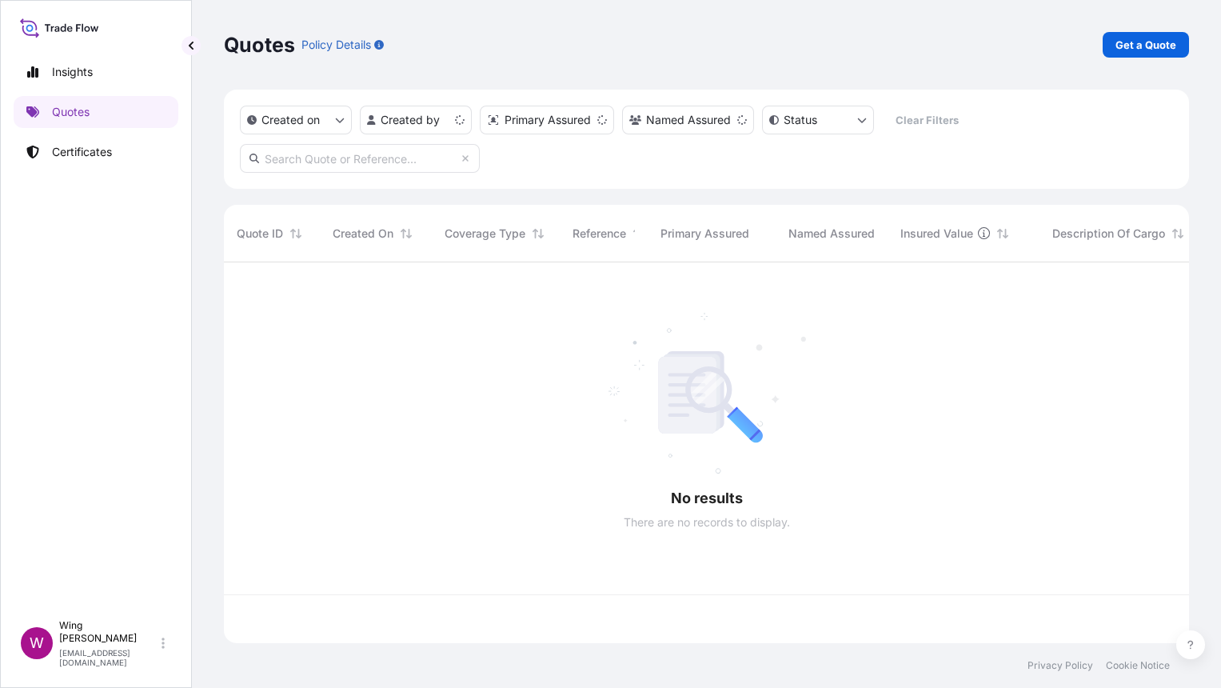
scroll to position [374, 948]
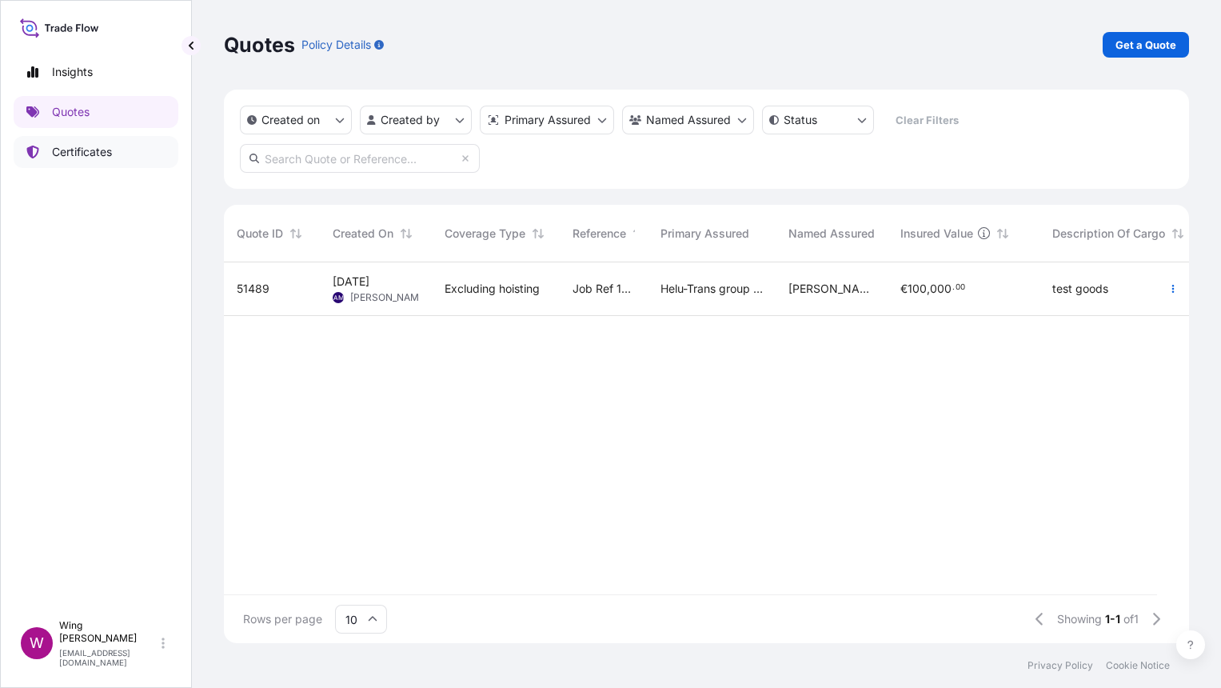
click at [95, 157] on p "Certificates" at bounding box center [82, 152] width 60 height 16
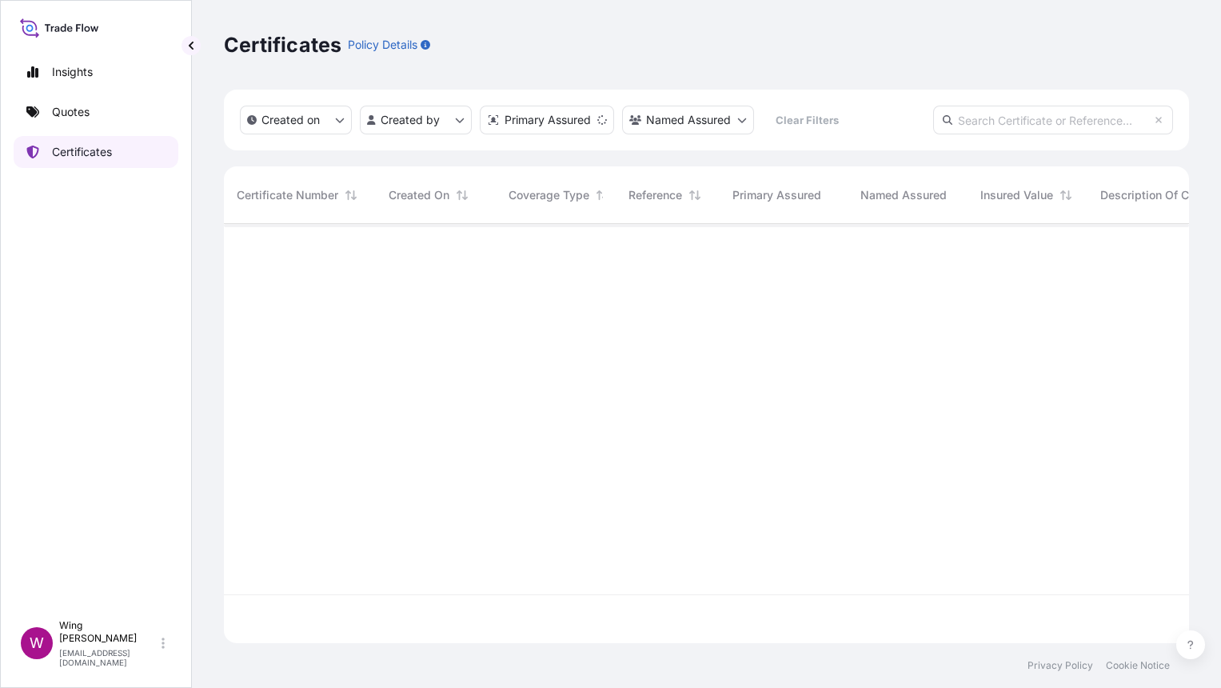
scroll to position [412, 948]
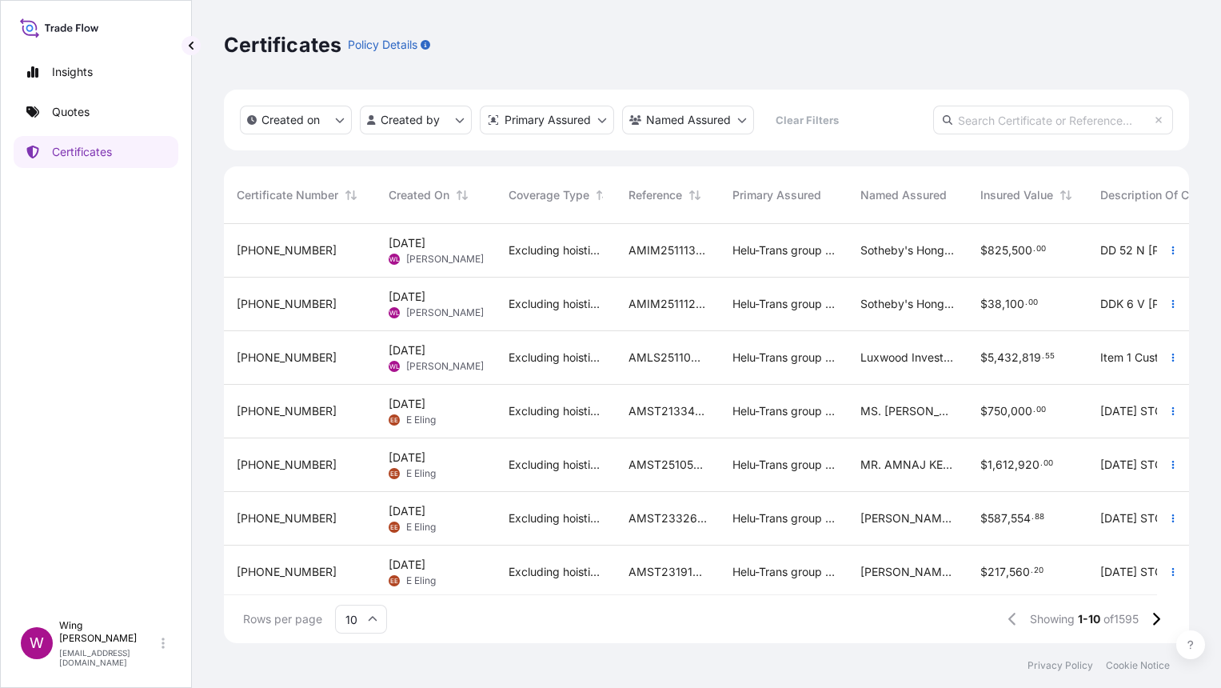
click at [520, 249] on span "Excluding hoisting" at bounding box center [556, 250] width 94 height 16
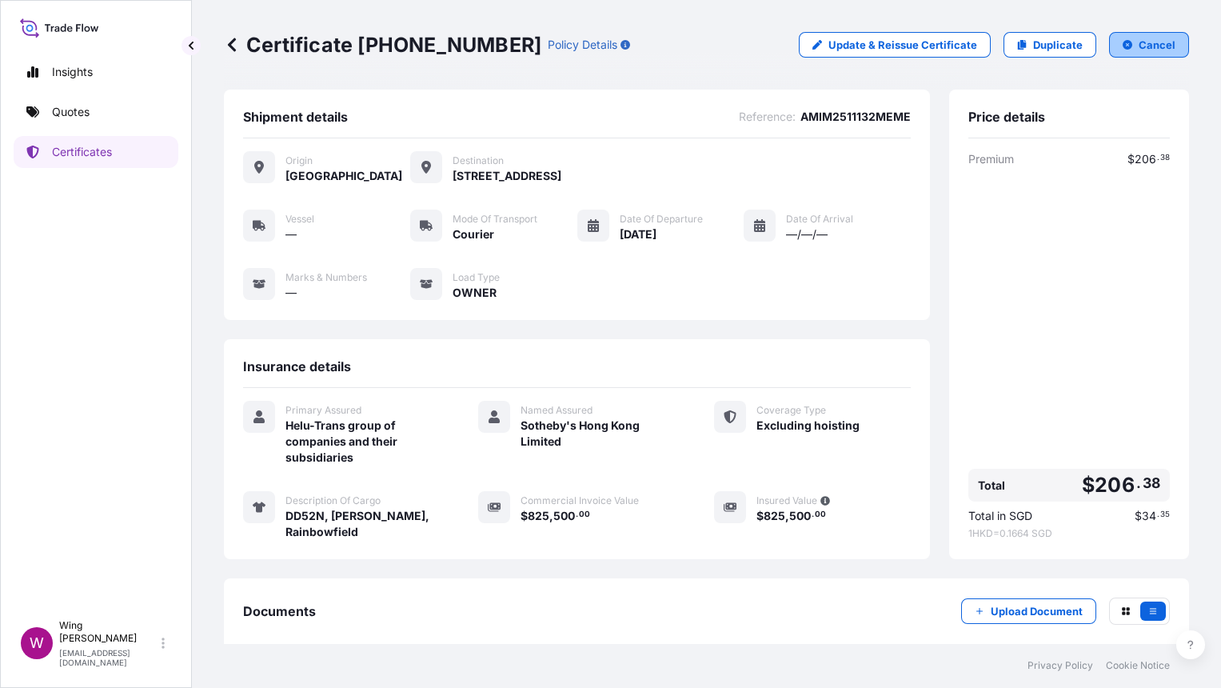
click at [1119, 45] on button "Cancel" at bounding box center [1149, 45] width 80 height 26
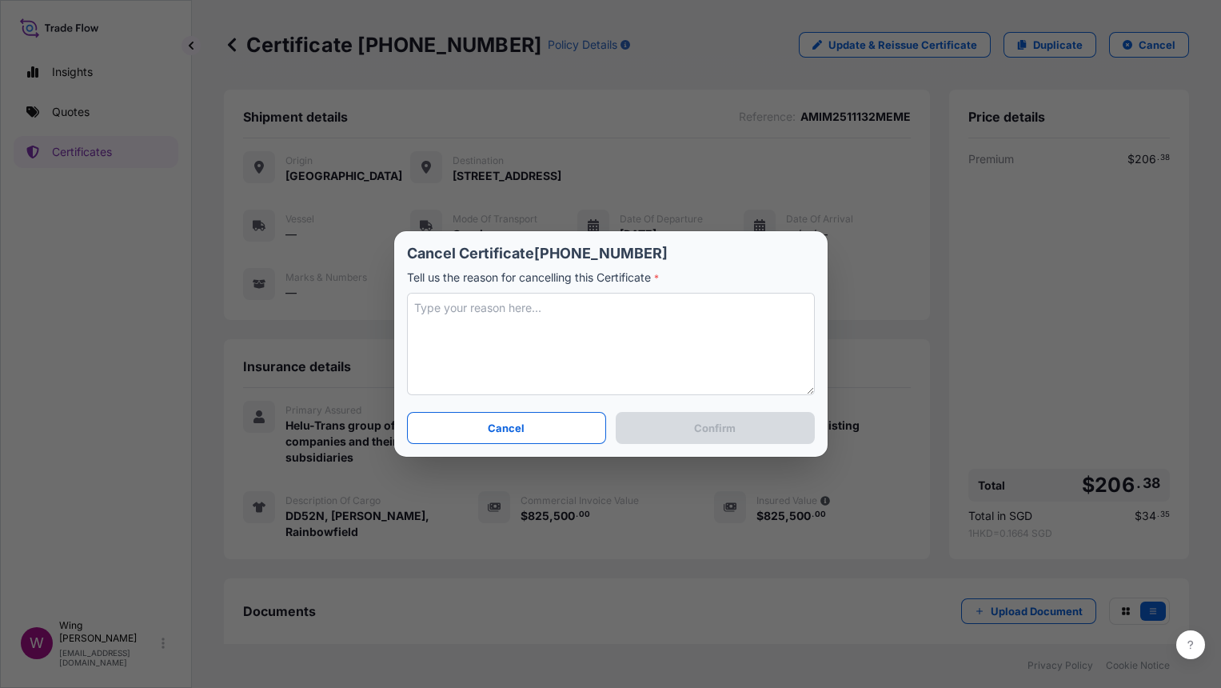
click at [603, 321] on textarea at bounding box center [611, 344] width 408 height 102
type textarea "Cancel"
click at [680, 412] on button "Confirm" at bounding box center [715, 428] width 198 height 32
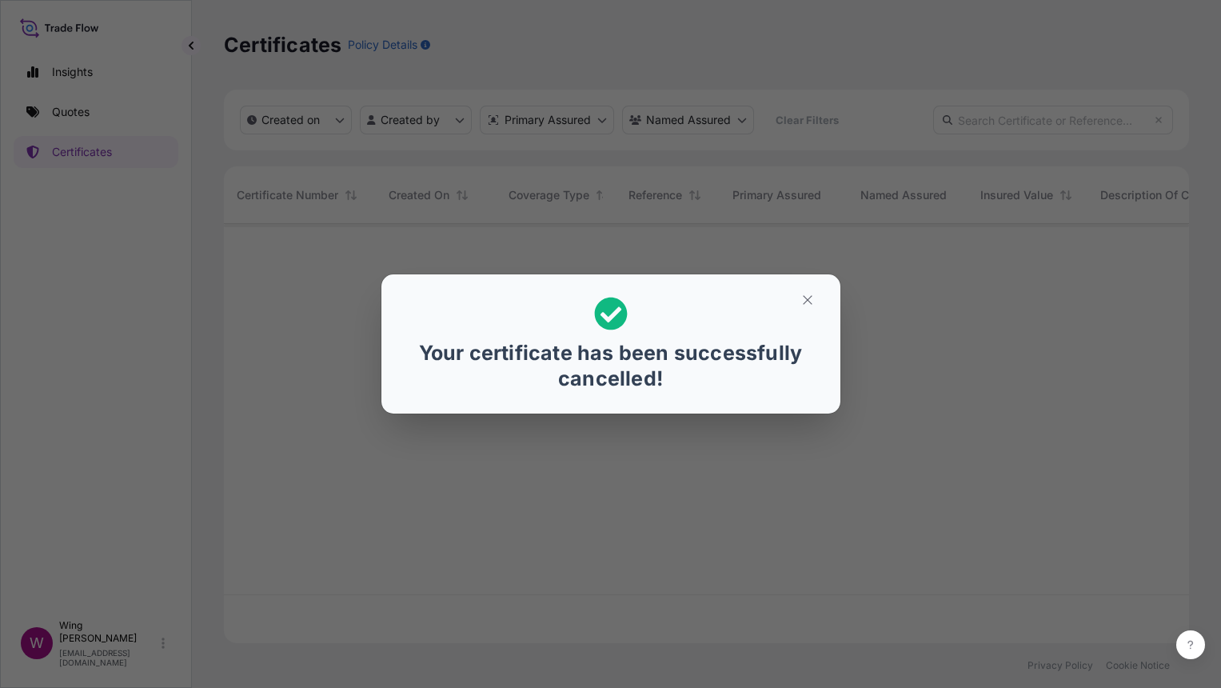
scroll to position [412, 948]
click at [807, 300] on icon "button" at bounding box center [807, 300] width 9 height 9
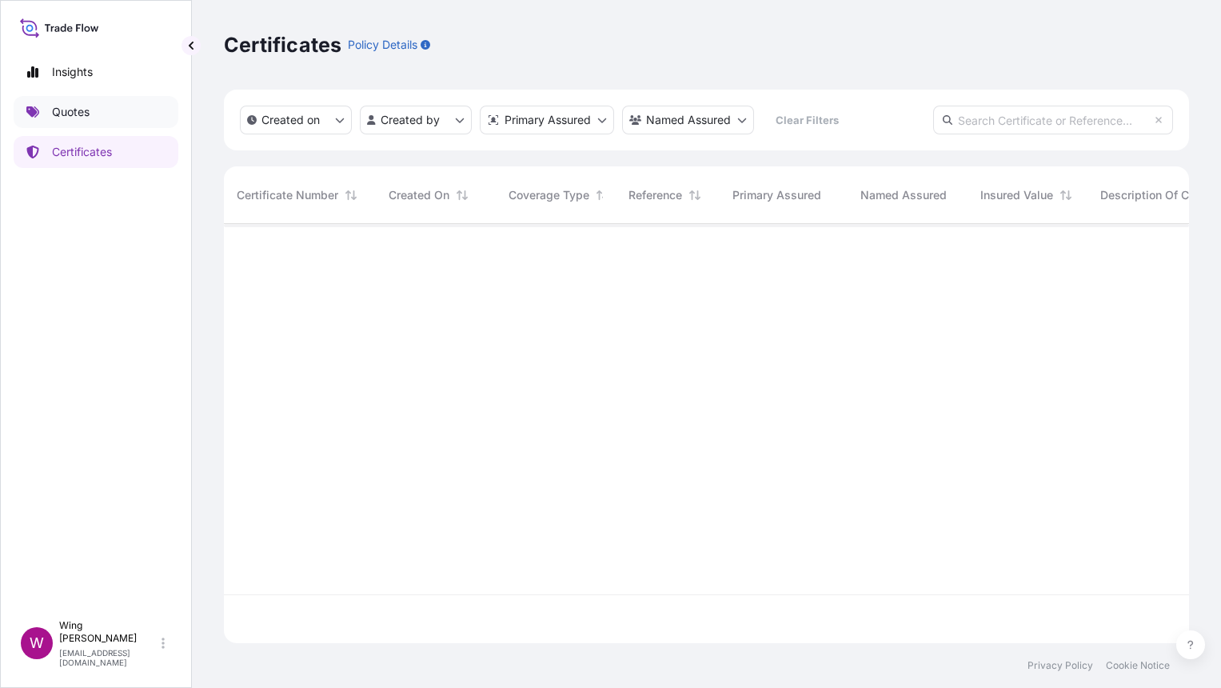
click at [77, 124] on link "Quotes" at bounding box center [96, 112] width 165 height 32
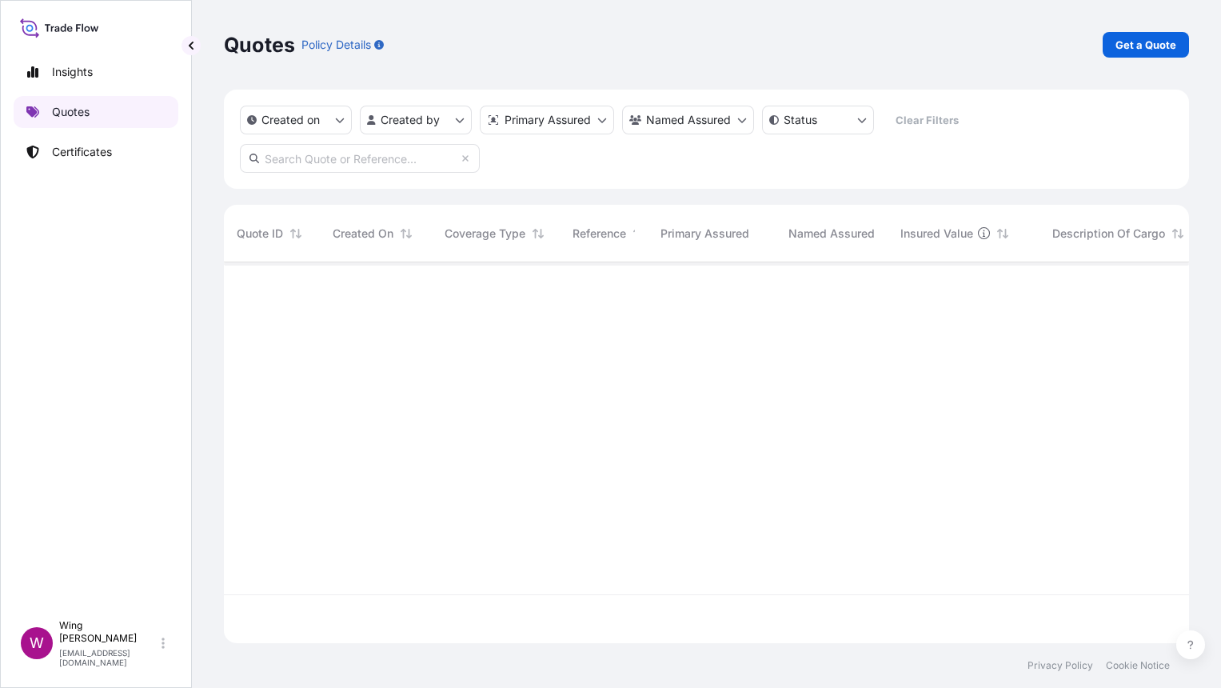
scroll to position [374, 948]
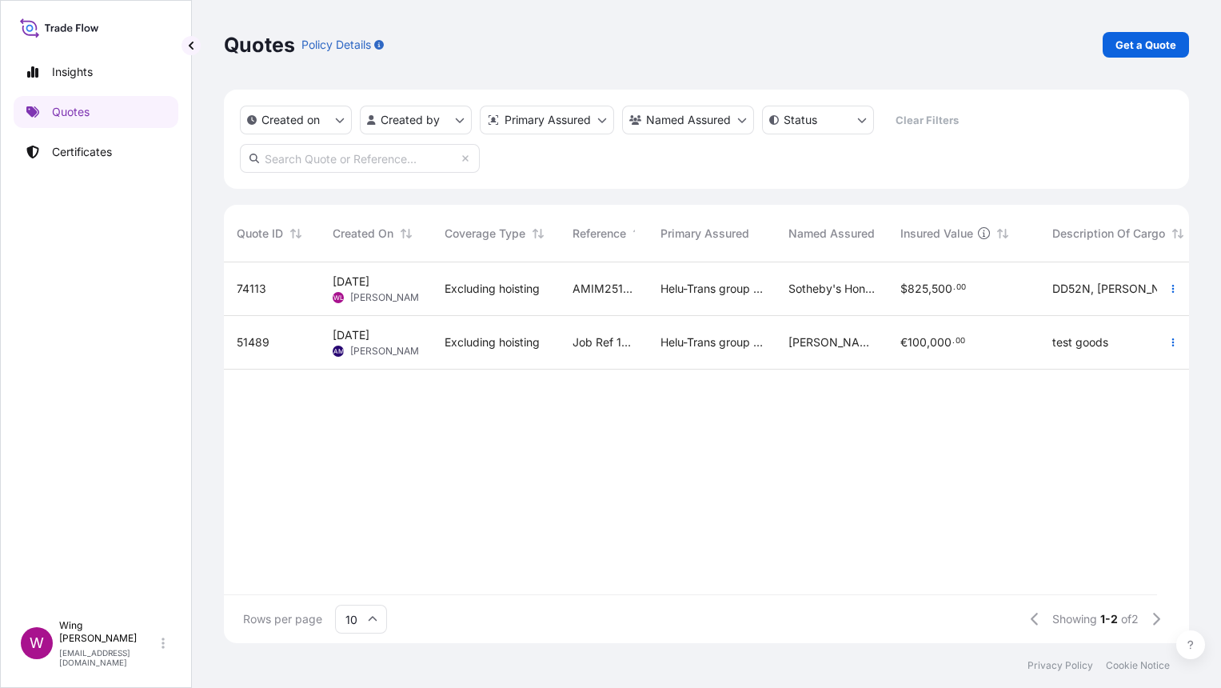
click at [369, 281] on span "9 Oct 2025" at bounding box center [351, 281] width 37 height 16
select select "COURIER"
select select "Transit"
select select "[GEOGRAPHIC_DATA]"
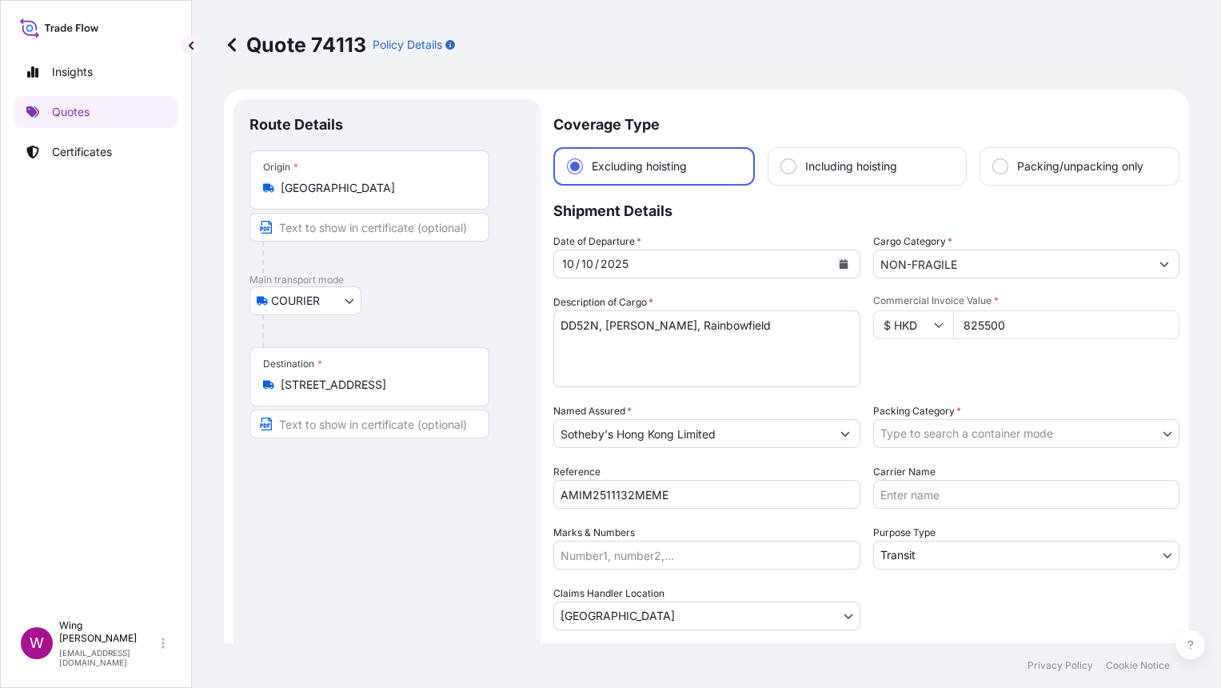
click at [376, 380] on input "24 Sentosa Gateway, Sentosa Island, Singapore 098137" at bounding box center [375, 385] width 189 height 16
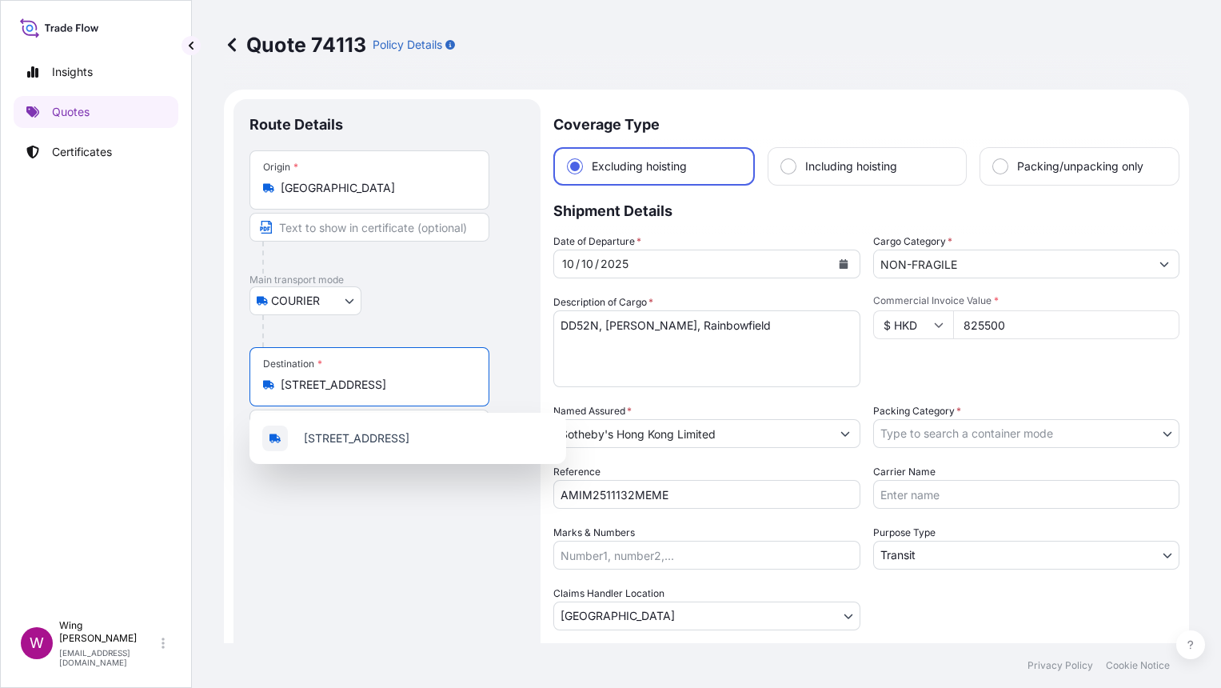
scroll to position [0, 105]
drag, startPoint x: 281, startPoint y: 388, endPoint x: 577, endPoint y: 384, distance: 295.9
click at [577, 385] on form "Route Details Place of loading Road / Inland Road / Inland Origin * Hong Kong M…" at bounding box center [706, 424] width 965 height 669
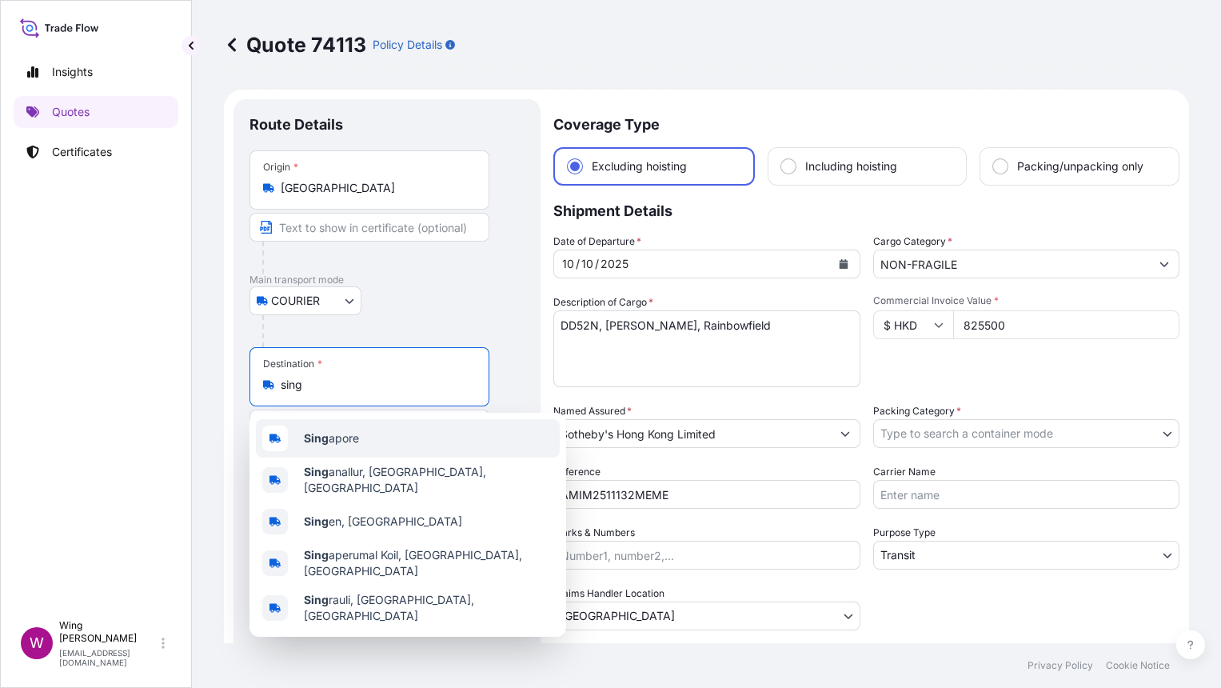
click at [373, 440] on div "Sing apore" at bounding box center [408, 438] width 304 height 38
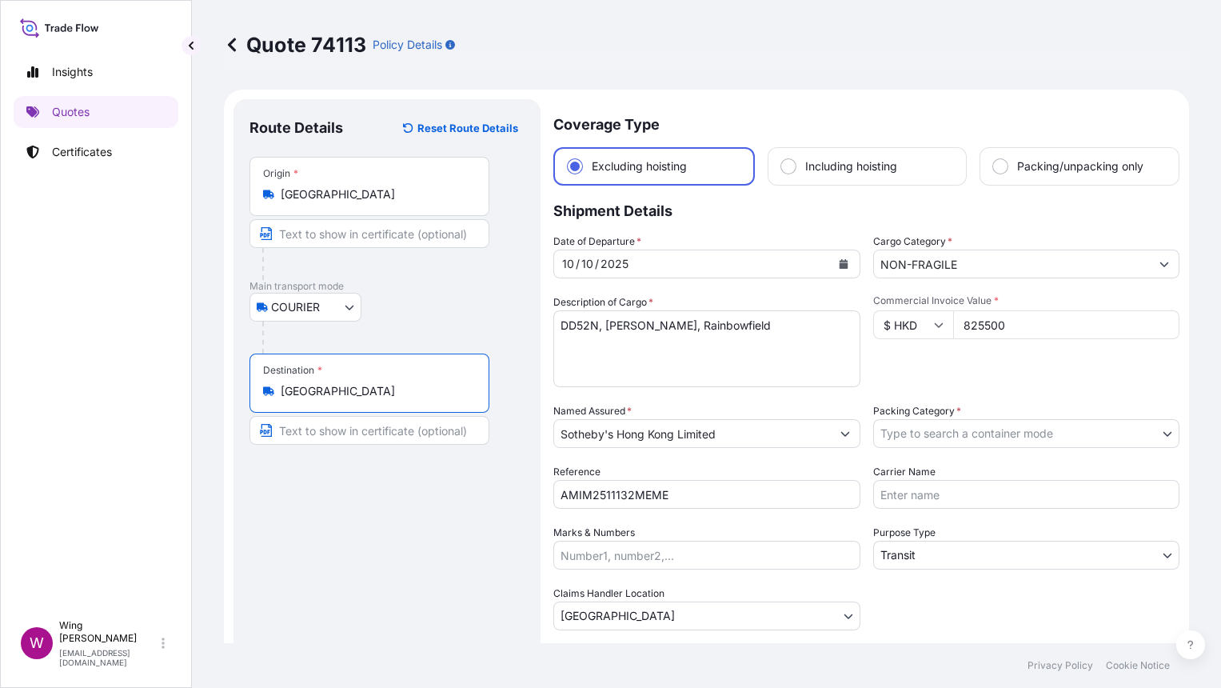
type input "[GEOGRAPHIC_DATA]"
click at [351, 489] on div "Route Details Reset Route Details Place of loading Road / Inland Road / Inland …" at bounding box center [389, 424] width 281 height 618
click at [1006, 429] on body "0 options available. 5 options available. 1 option available. 0 options availab…" at bounding box center [610, 344] width 1221 height 688
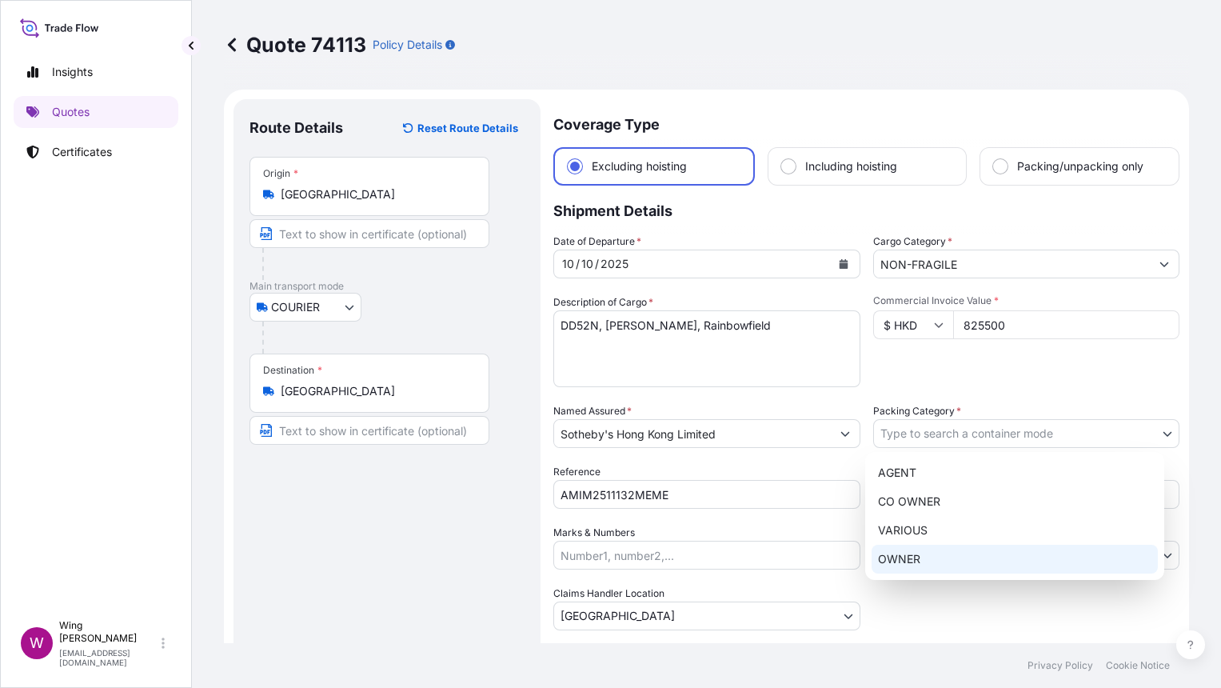
click at [943, 558] on div "OWNER" at bounding box center [1015, 559] width 286 height 29
select select "27"
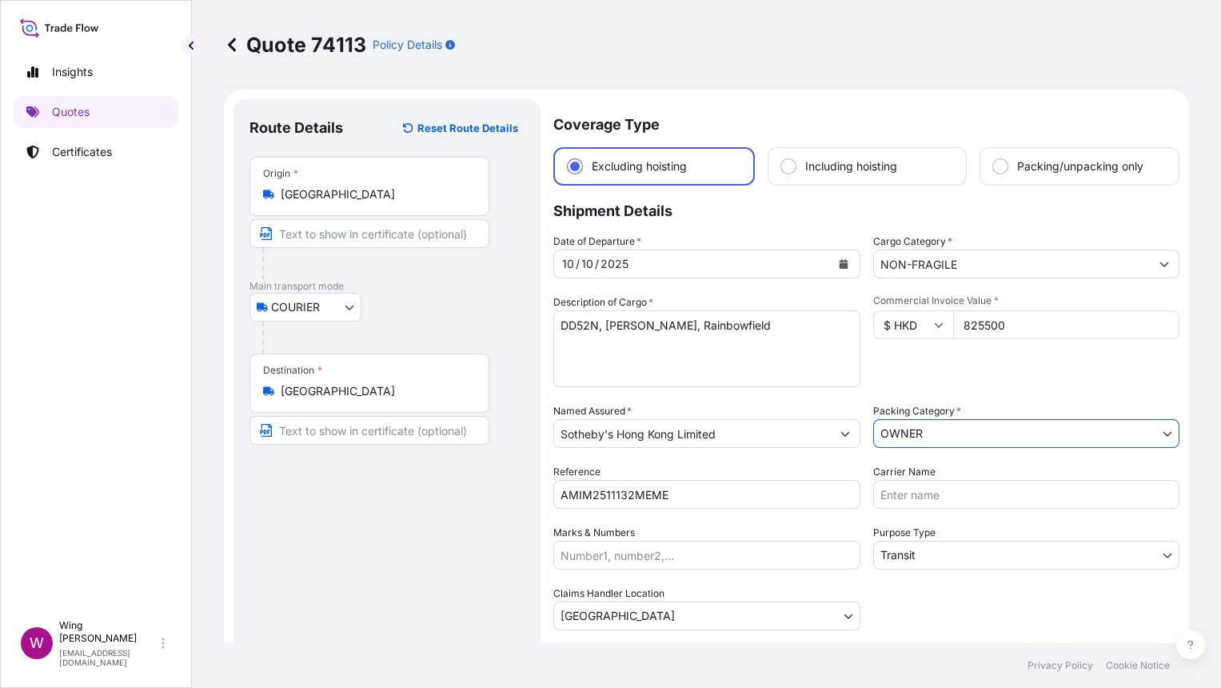
click at [384, 553] on div "Route Details Reset Route Details Place of loading Road / Inland Road / Inland …" at bounding box center [386, 424] width 275 height 618
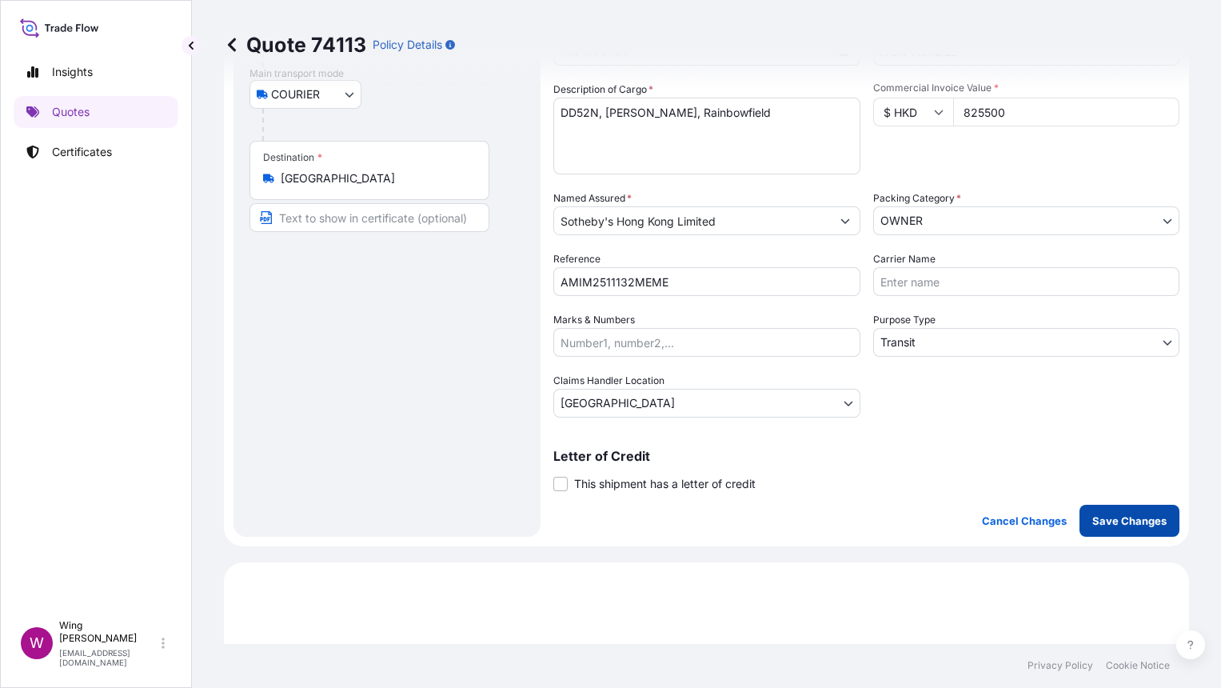
click at [1111, 513] on p "Save Changes" at bounding box center [1129, 521] width 74 height 16
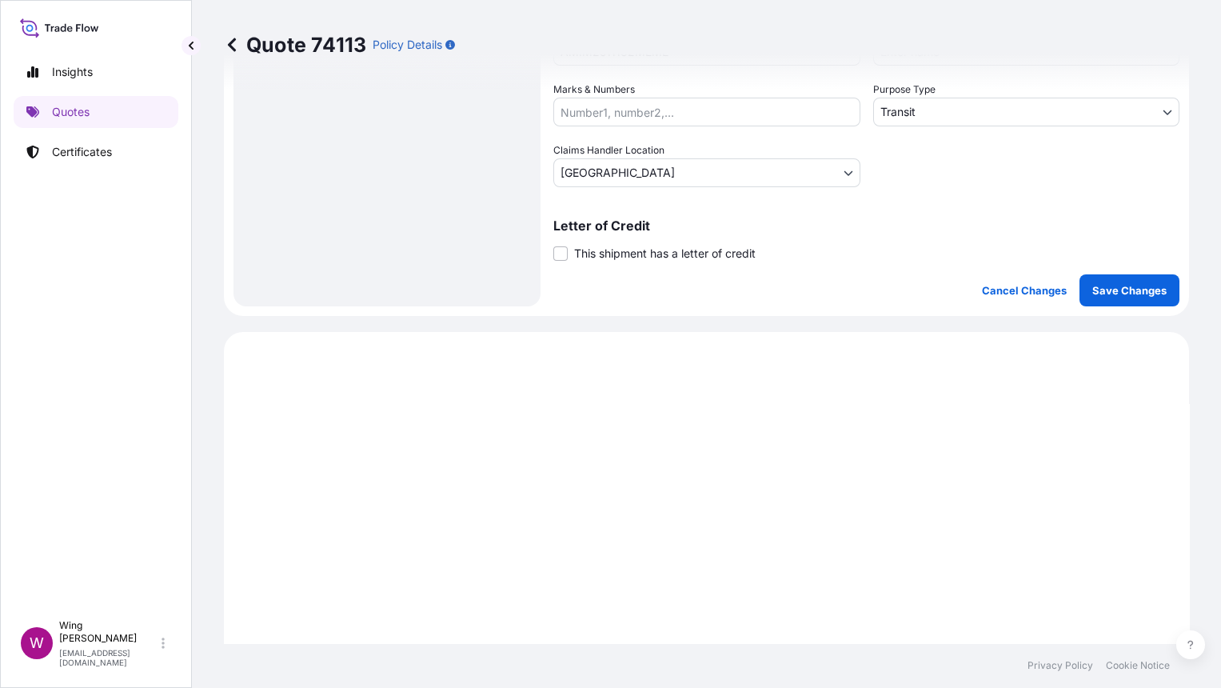
select select "COURIER"
select select "Transit"
select select "[GEOGRAPHIC_DATA]"
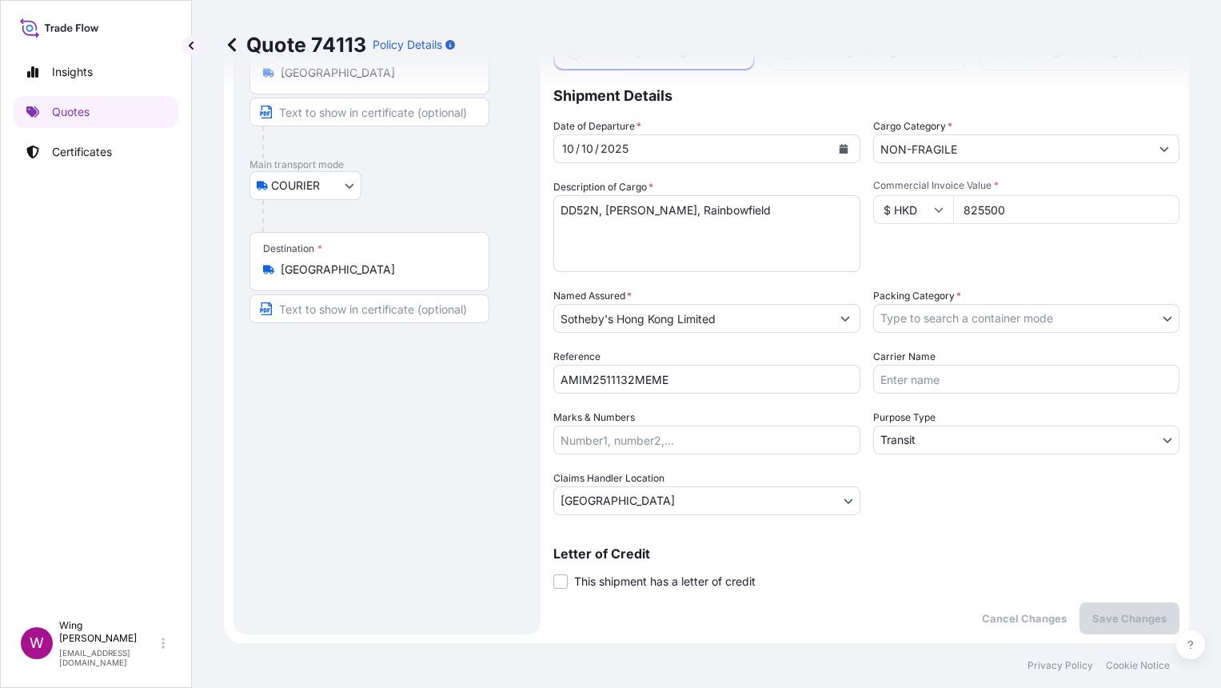
scroll to position [0, 0]
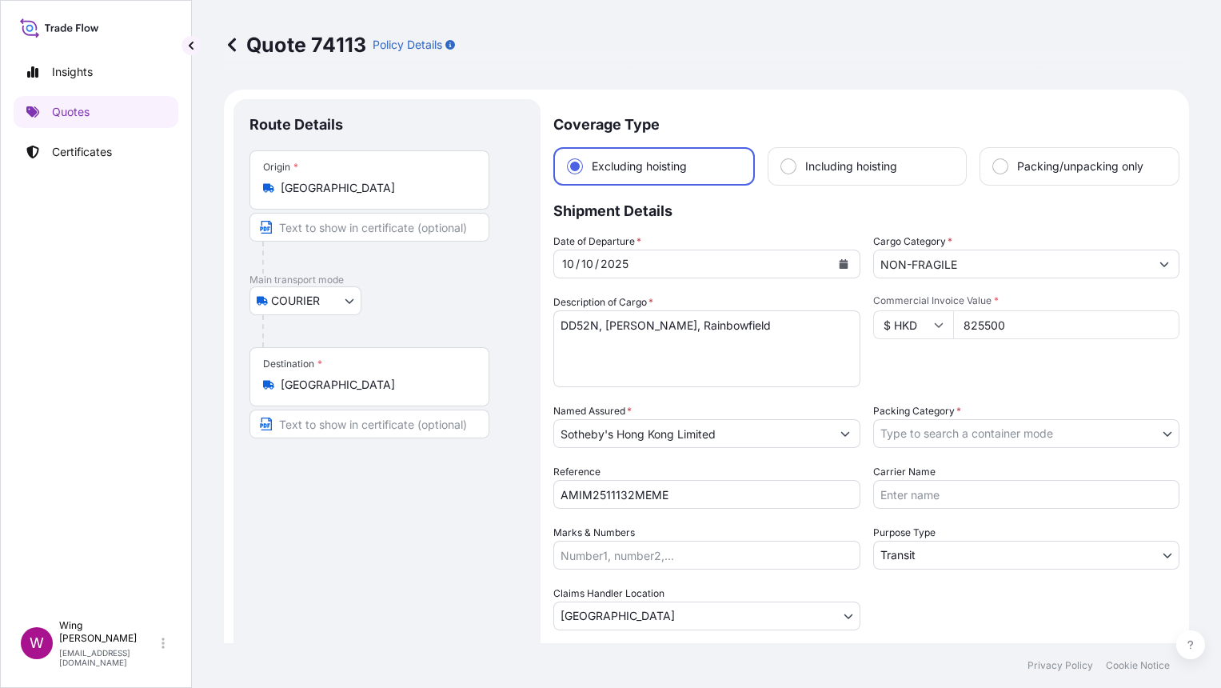
click at [1061, 432] on body "Insights Quotes Certificates W Wing Lee winglee@helutrans.com Quote 74113 Polic…" at bounding box center [610, 344] width 1221 height 688
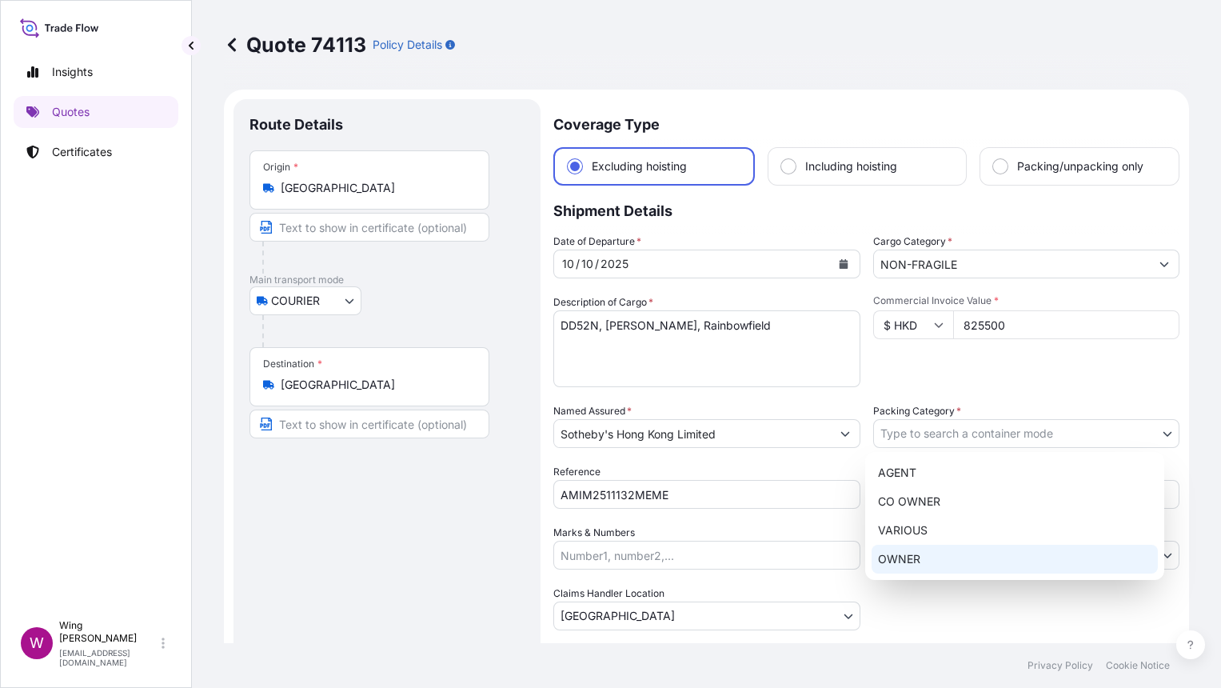
click at [966, 553] on div "OWNER" at bounding box center [1015, 559] width 286 height 29
select select "27"
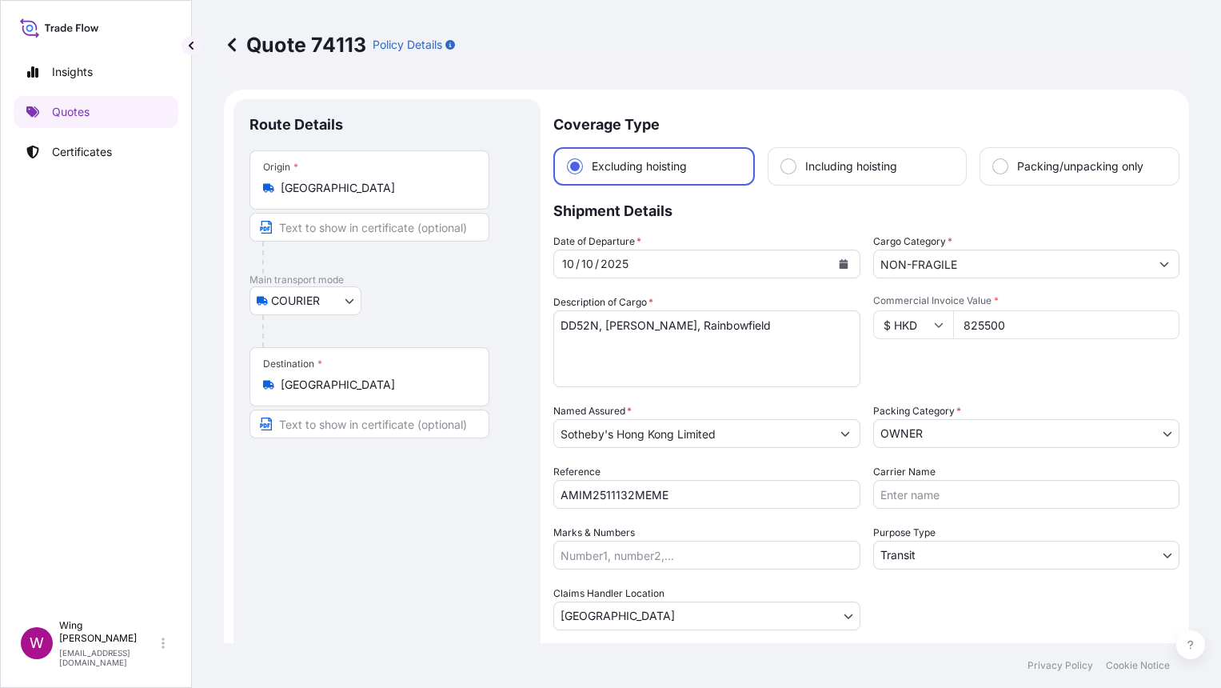
click at [432, 561] on div "Route Details Place of loading Road / Inland Road / Inland Origin * Hong Kong M…" at bounding box center [386, 424] width 275 height 618
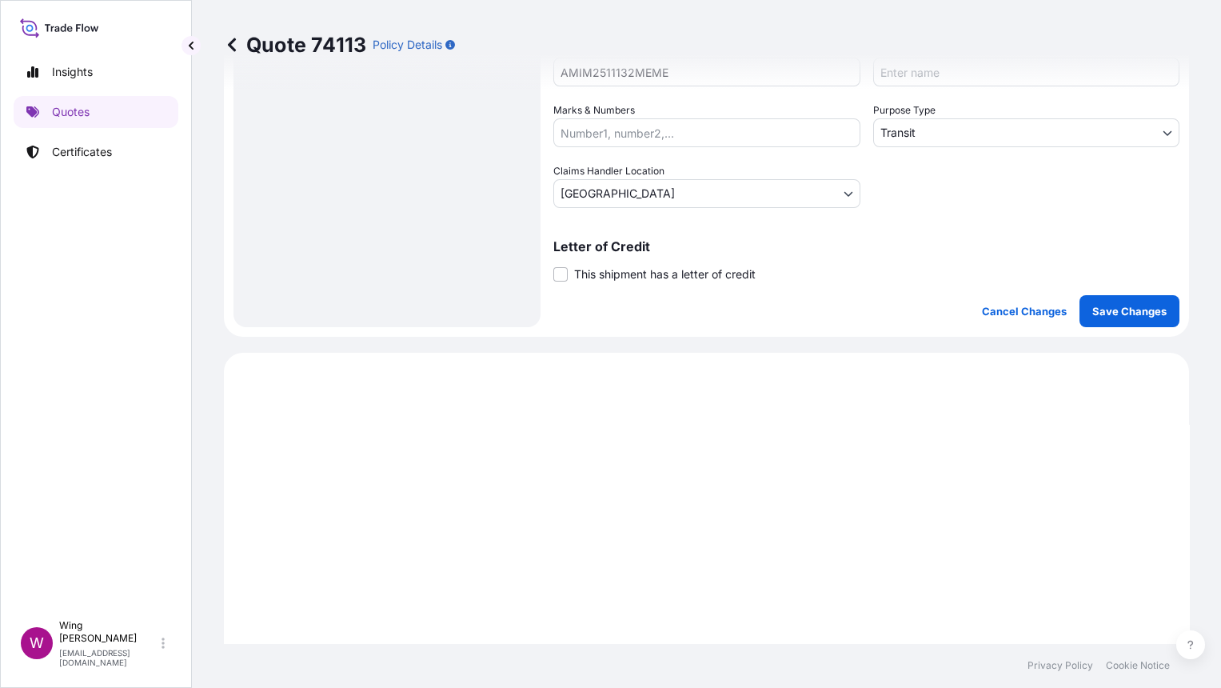
scroll to position [426, 0]
click at [1125, 315] on button "Save Changes" at bounding box center [1129, 307] width 100 height 32
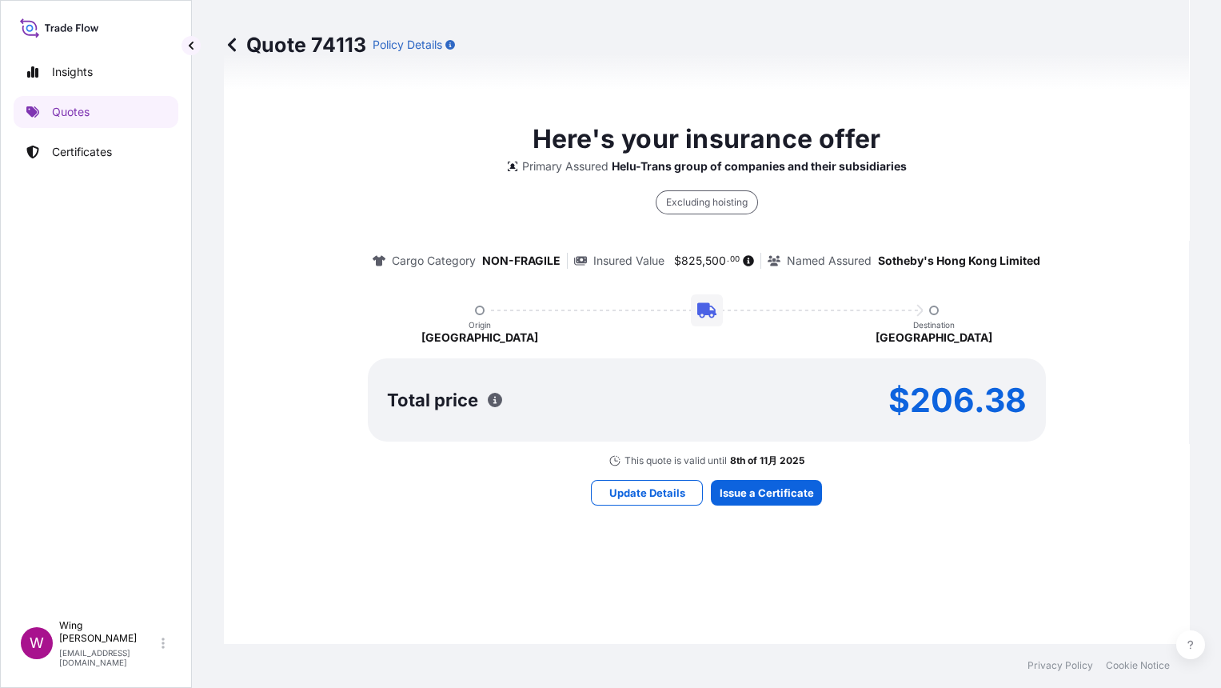
select select "COURIER"
select select "Transit"
select select "[GEOGRAPHIC_DATA]"
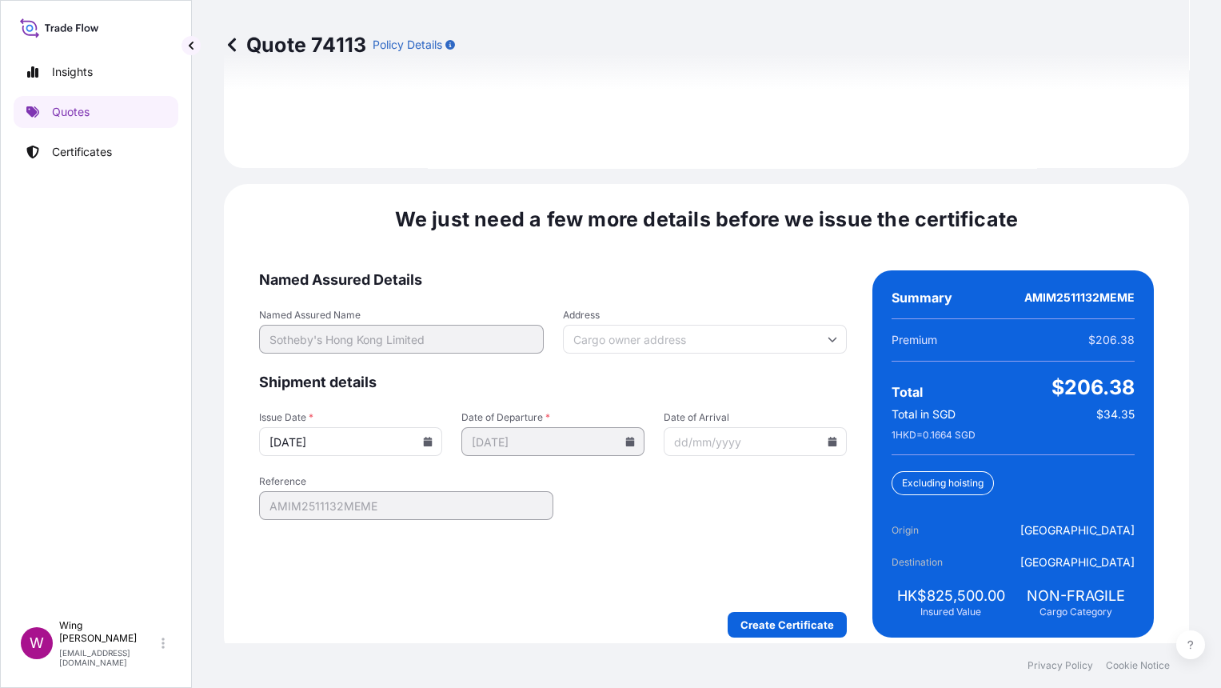
scroll to position [2211, 0]
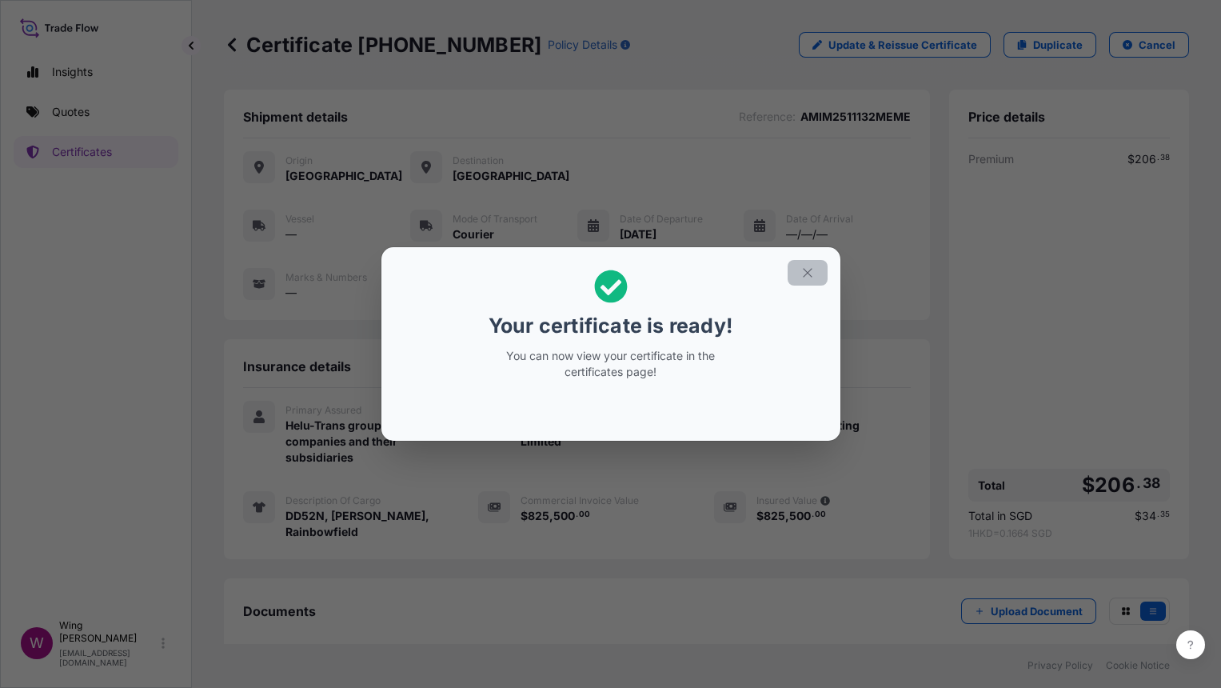
click at [800, 273] on icon "button" at bounding box center [807, 272] width 14 height 14
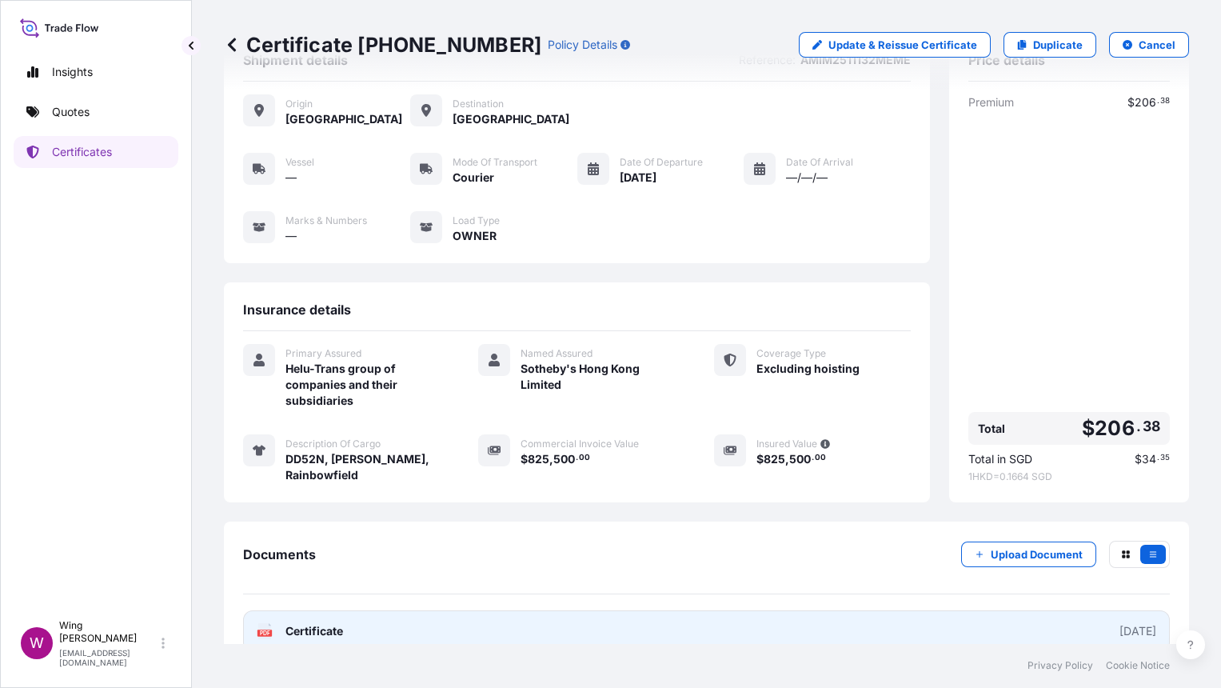
scroll to position [85, 0]
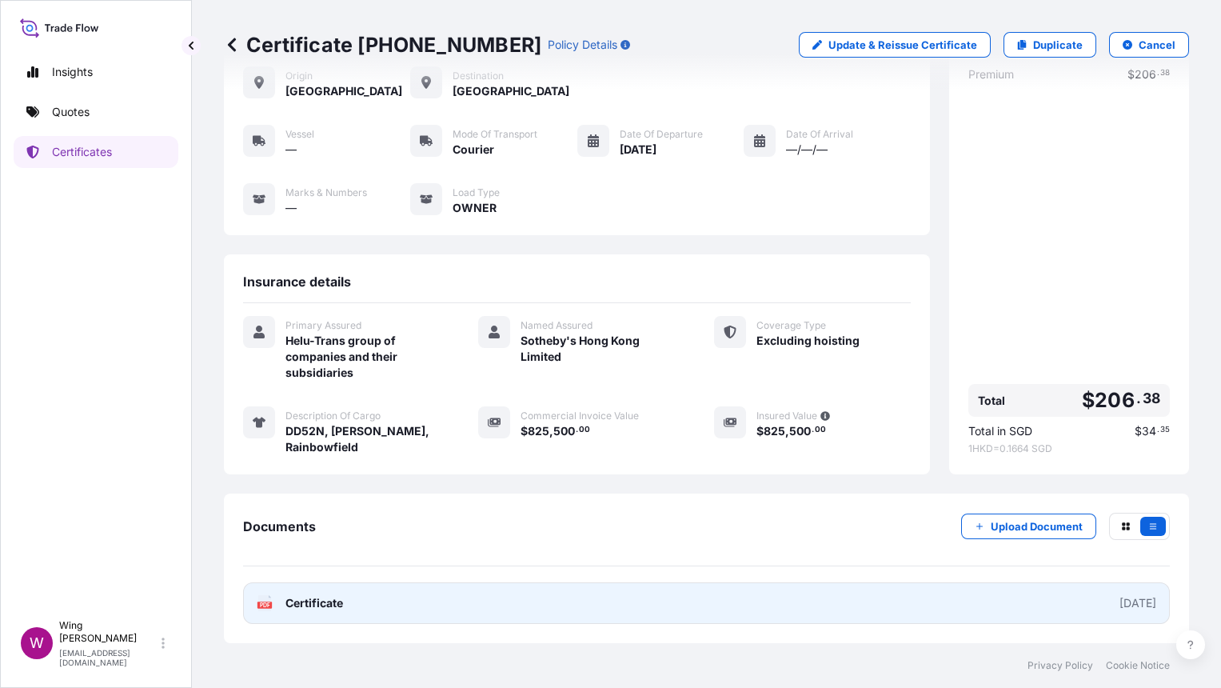
click at [275, 601] on div "PDF Certificate" at bounding box center [300, 603] width 86 height 16
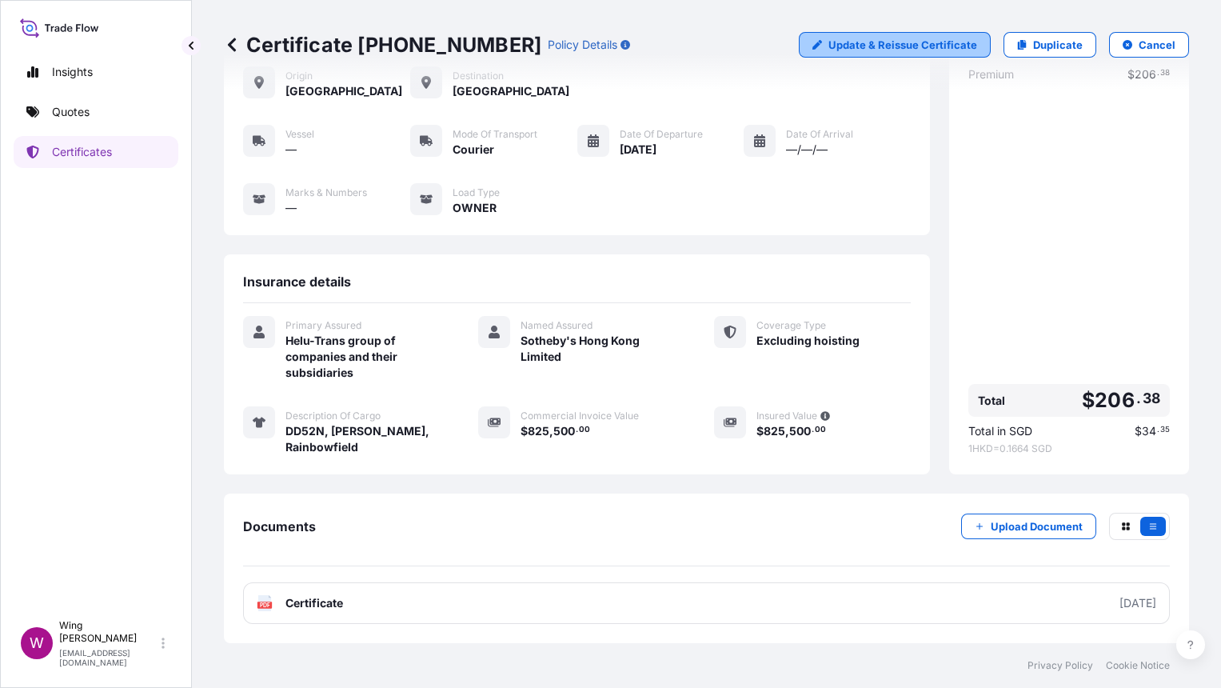
click at [860, 43] on p "Update & Reissue Certificate" at bounding box center [902, 45] width 149 height 16
select select "COURIER"
select select "31504"
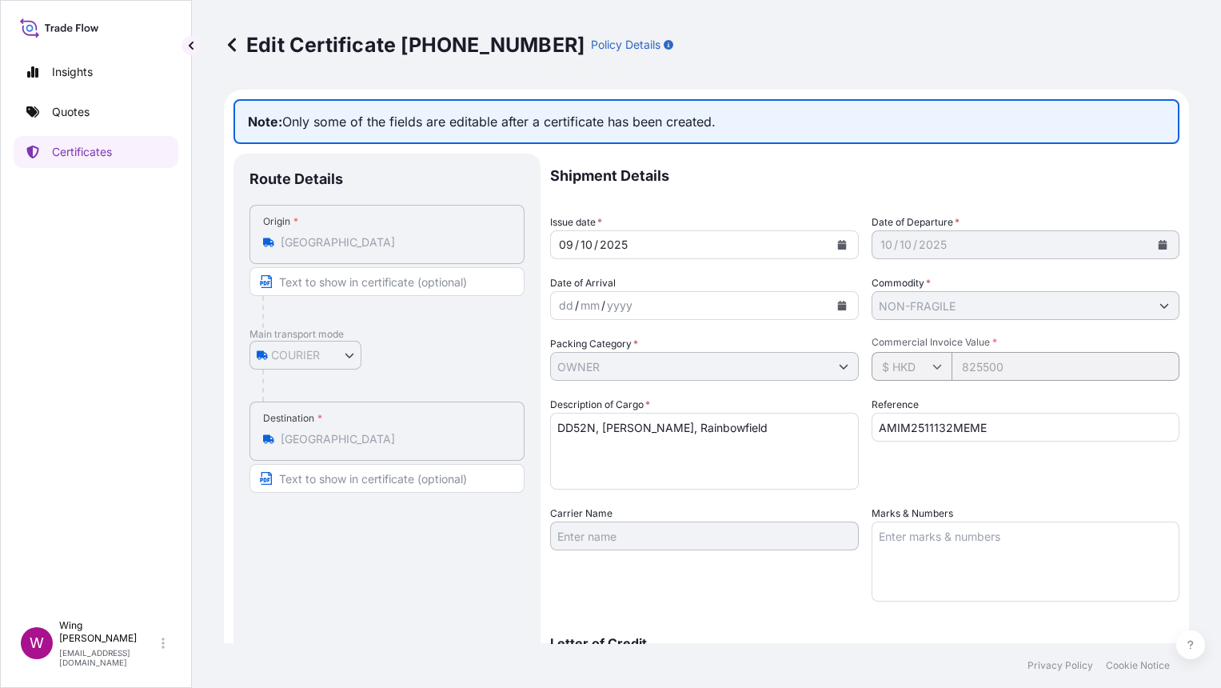
click at [233, 40] on icon at bounding box center [232, 45] width 8 height 14
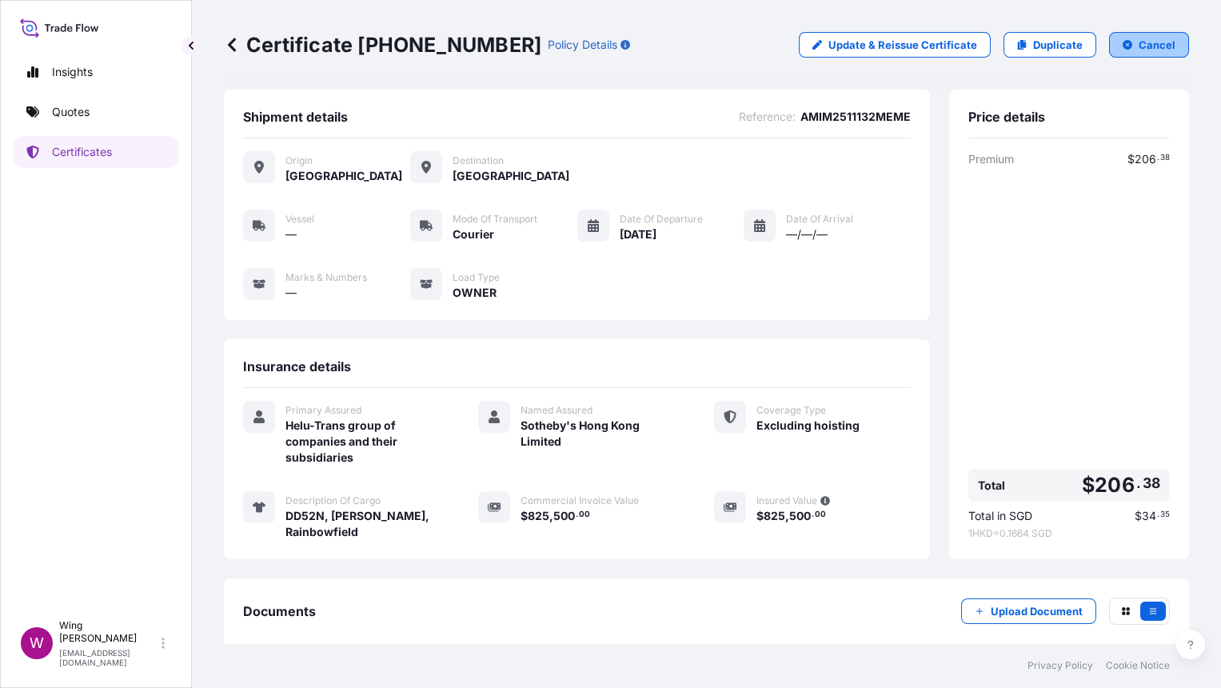
click at [1139, 48] on p "Cancel" at bounding box center [1157, 45] width 37 height 16
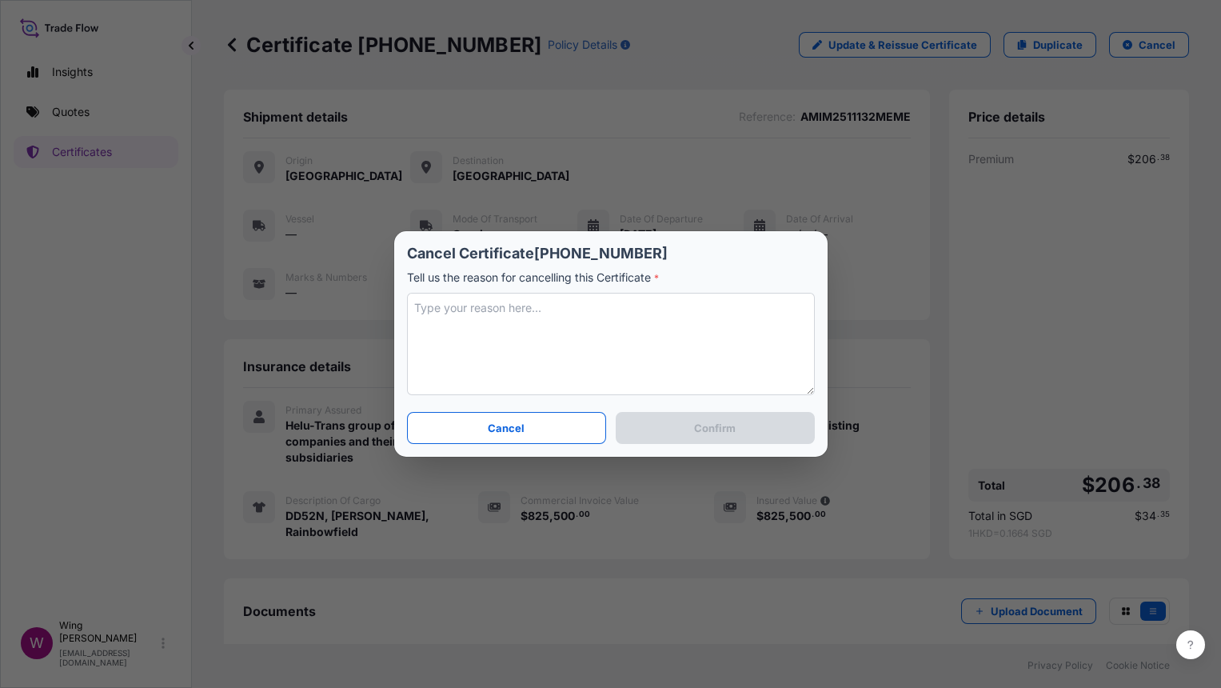
click at [505, 323] on textarea at bounding box center [611, 344] width 408 height 102
type textarea "Cancel"
click at [723, 434] on p "Confirm" at bounding box center [715, 428] width 42 height 16
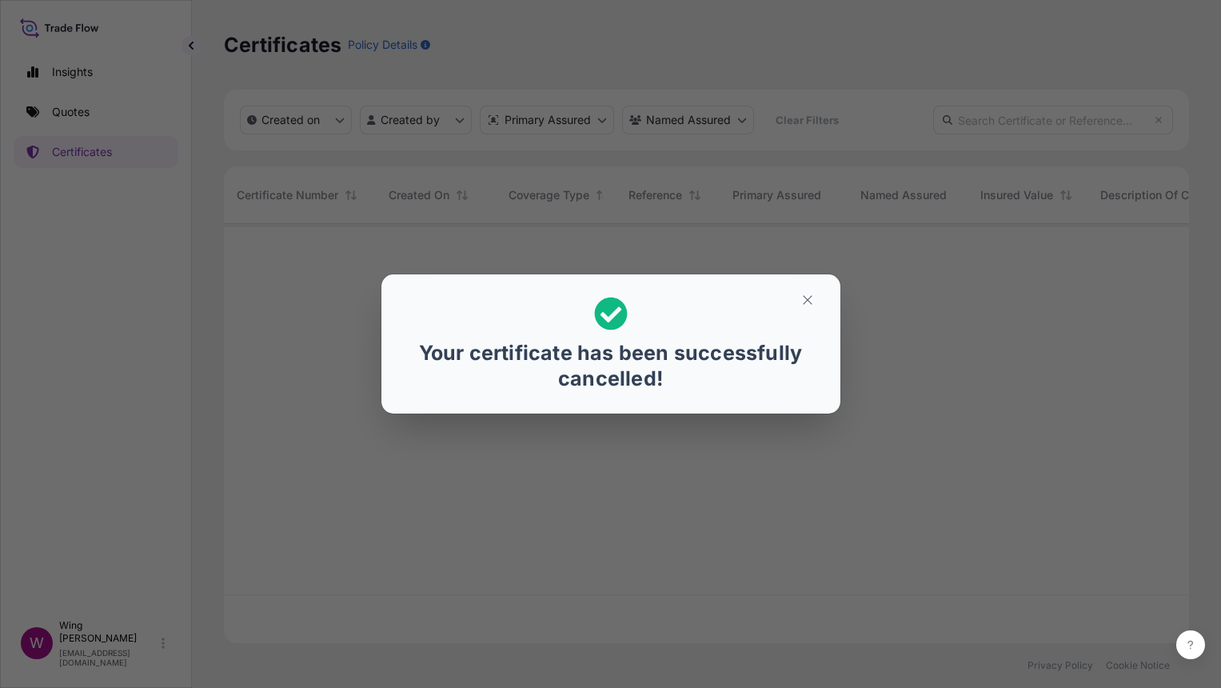
scroll to position [412, 948]
click at [806, 303] on icon "button" at bounding box center [807, 300] width 14 height 14
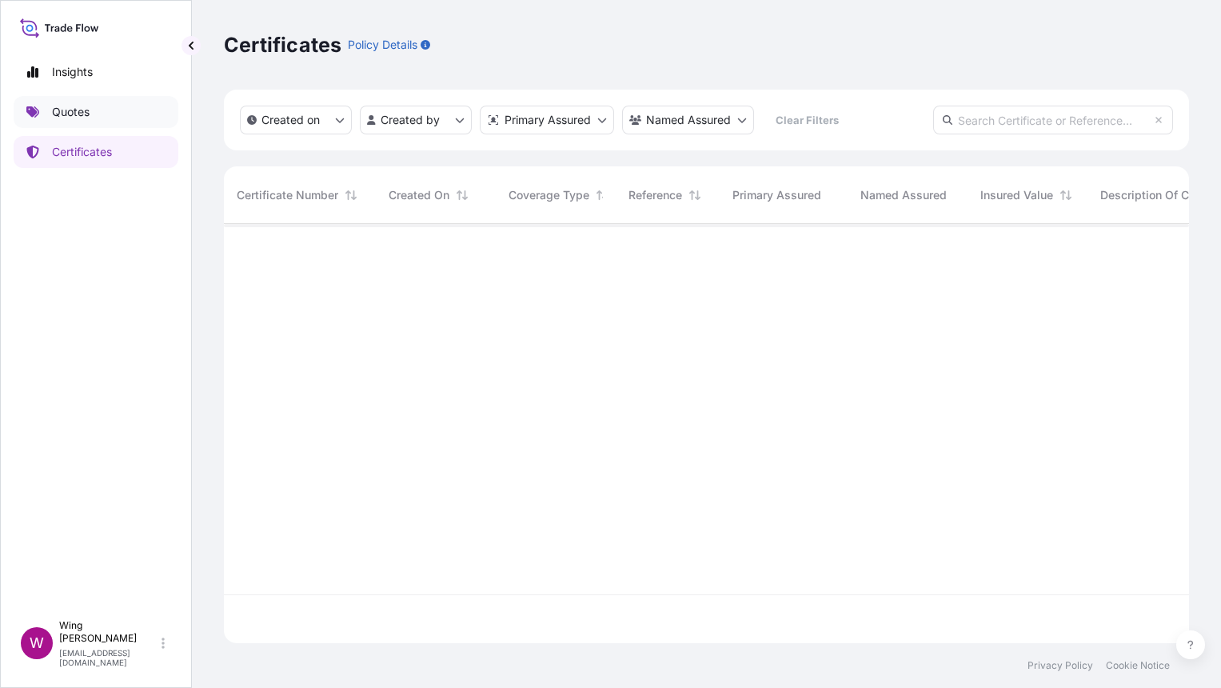
click at [78, 117] on p "Quotes" at bounding box center [71, 112] width 38 height 16
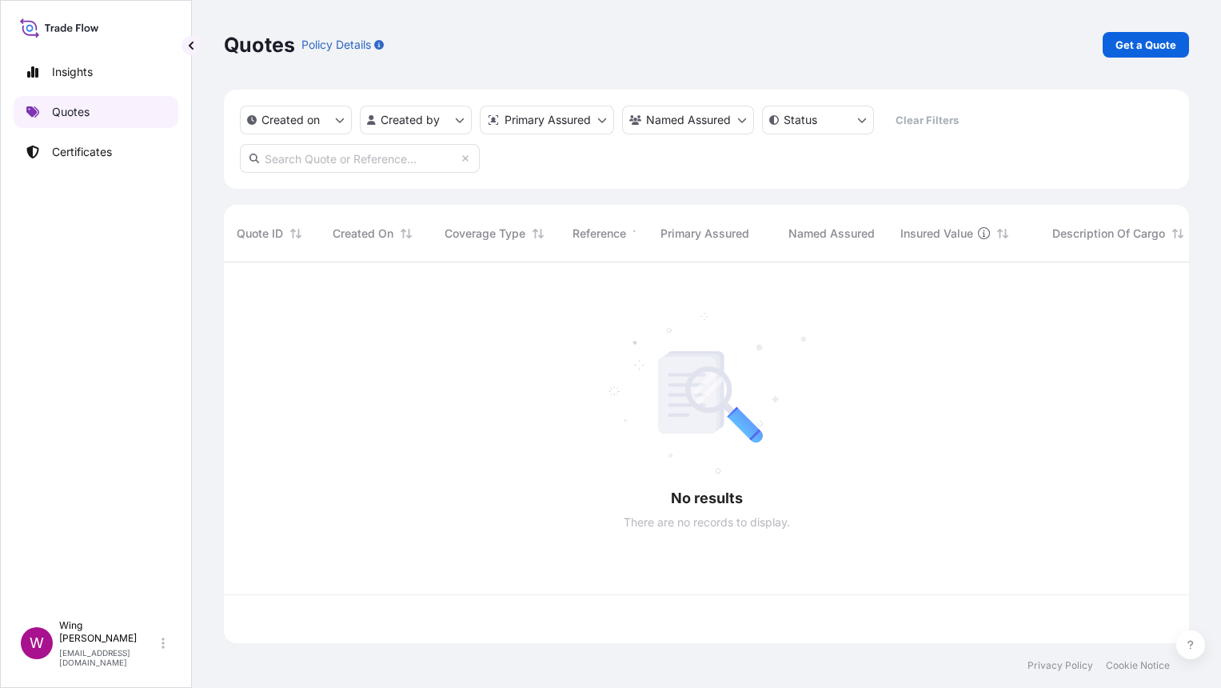
scroll to position [374, 948]
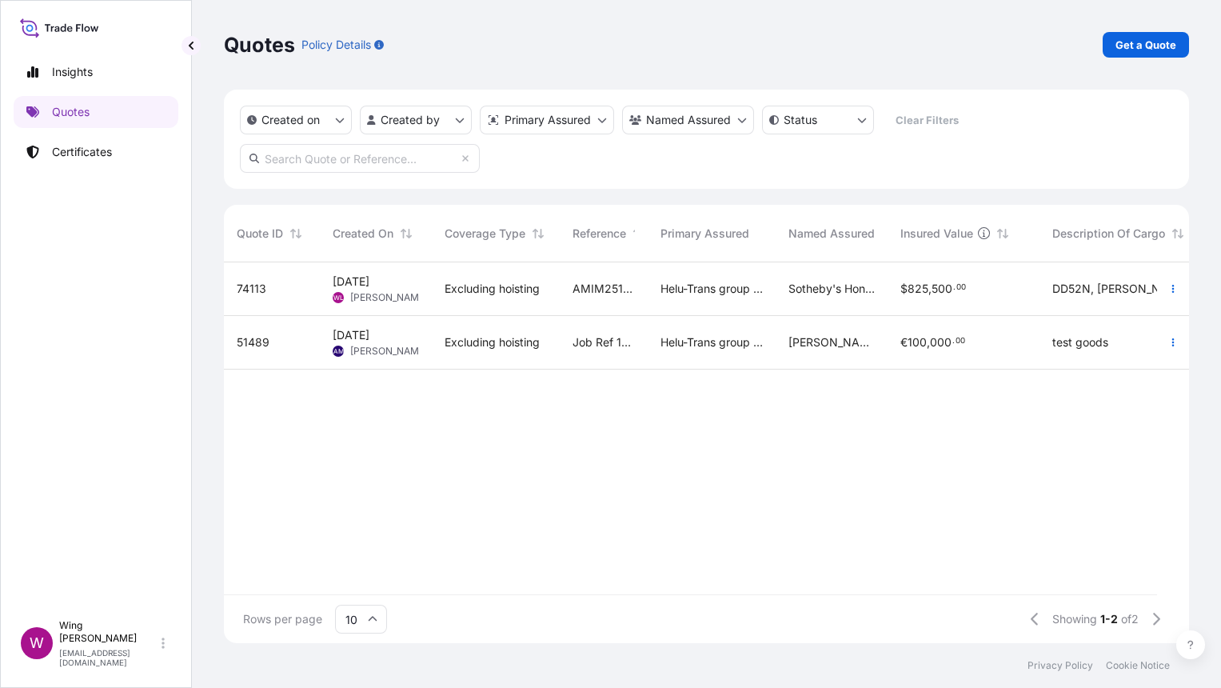
click at [579, 277] on div "AMIM2511132MEME" at bounding box center [604, 289] width 88 height 54
select select "COURIER"
select select "Transit"
select select "[GEOGRAPHIC_DATA]"
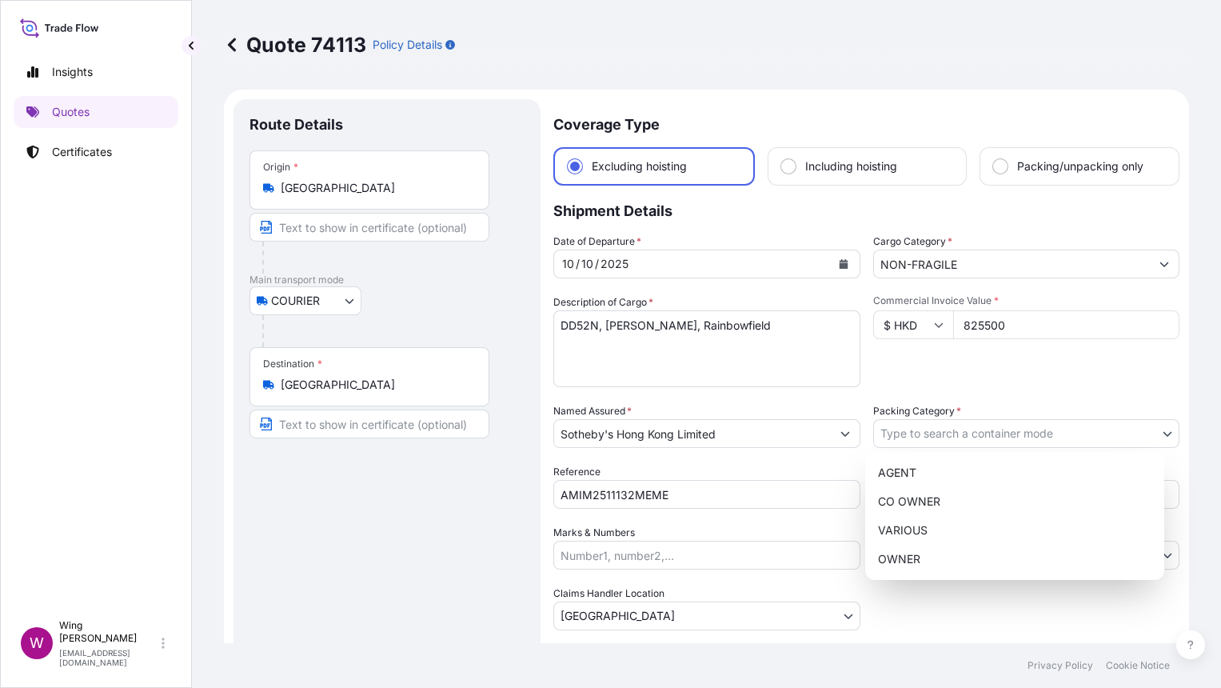
click at [915, 431] on body "Insights Quotes Certificates W Wing Lee winglee@helutrans.com Quote 74113 Polic…" at bounding box center [610, 344] width 1221 height 688
click at [915, 545] on div "OWNER" at bounding box center [1015, 559] width 286 height 29
select select "27"
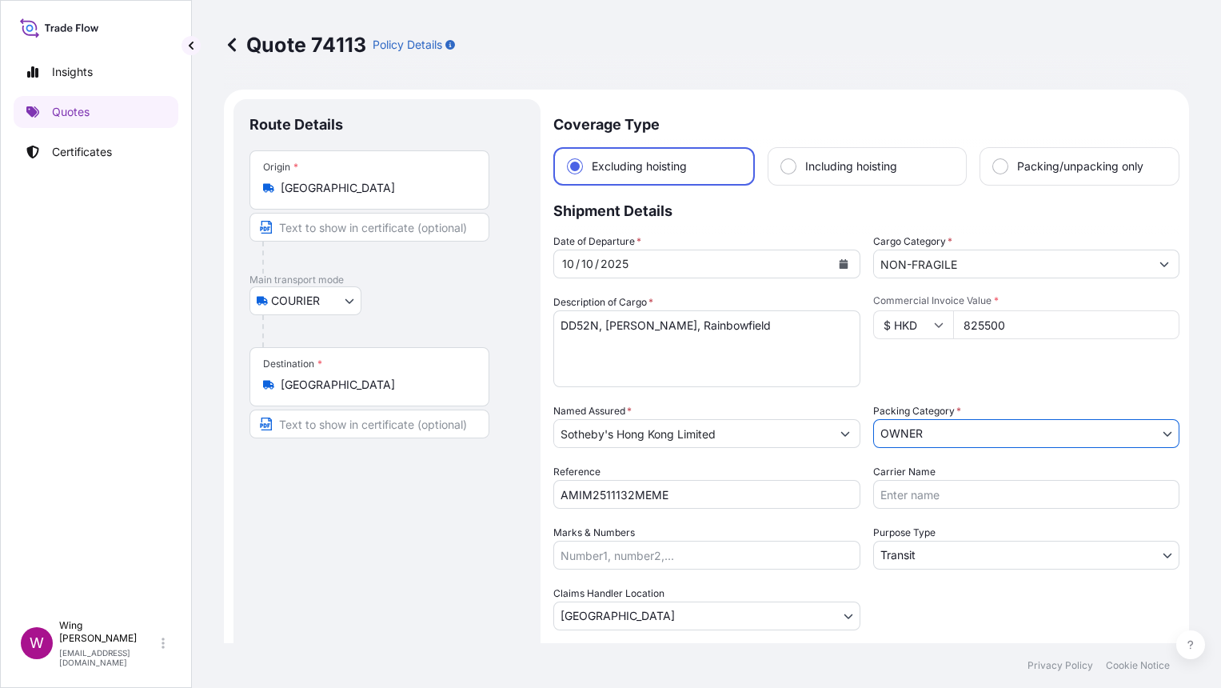
click at [438, 549] on div "Route Details Place of loading Road / Inland Road / Inland Origin * Hong Kong M…" at bounding box center [386, 424] width 275 height 618
click at [896, 557] on body "Insights Quotes Certificates W Wing Lee winglee@helutrans.com Quote 74113 Polic…" at bounding box center [610, 344] width 1221 height 688
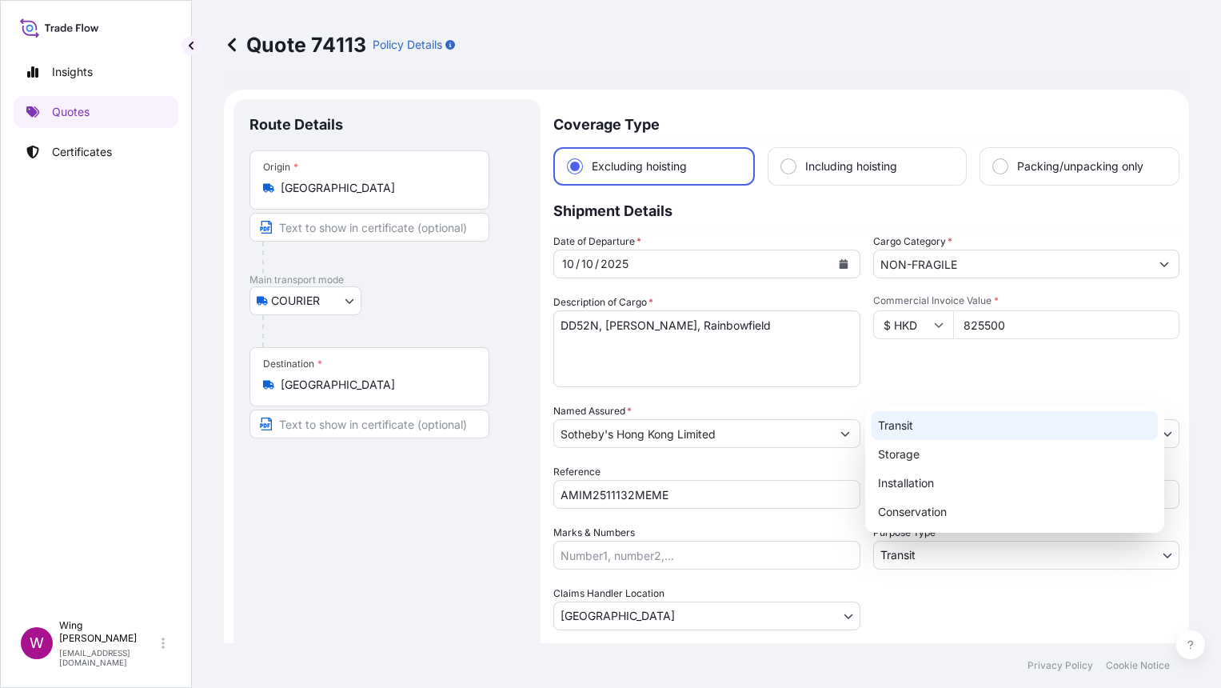
click at [909, 429] on div "Transit" at bounding box center [1015, 425] width 286 height 29
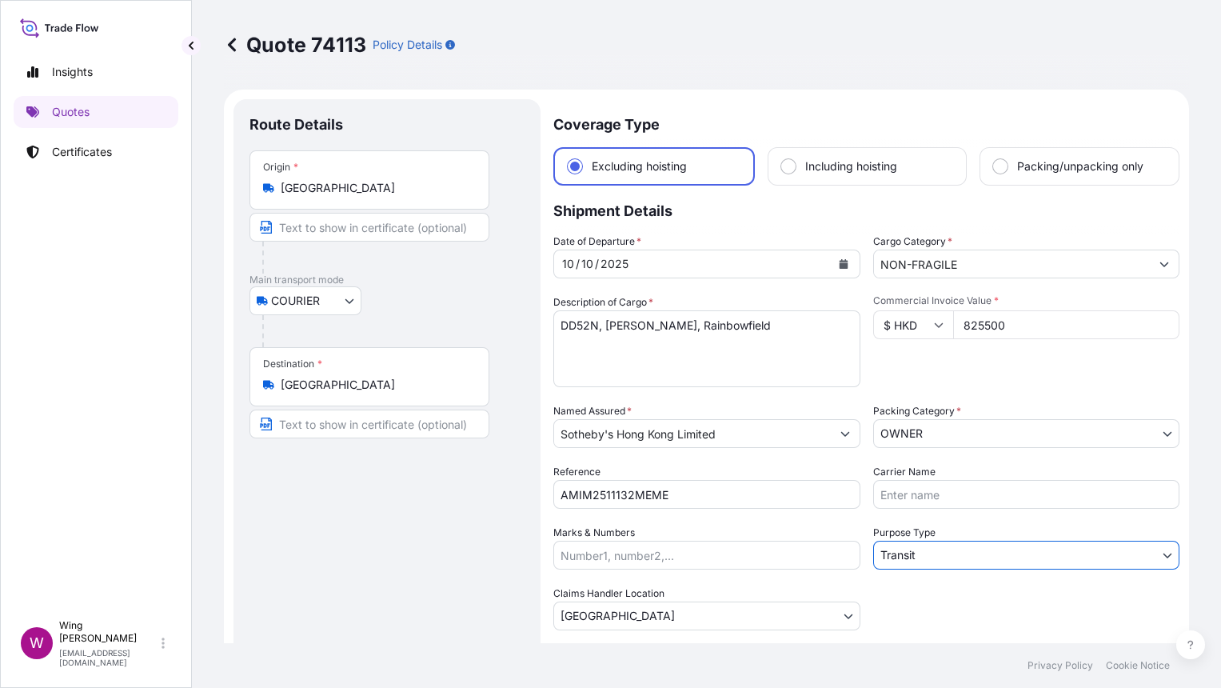
click at [348, 542] on div "Route Details Place of loading Road / Inland Road / Inland Origin * Hong Kong M…" at bounding box center [386, 424] width 275 height 618
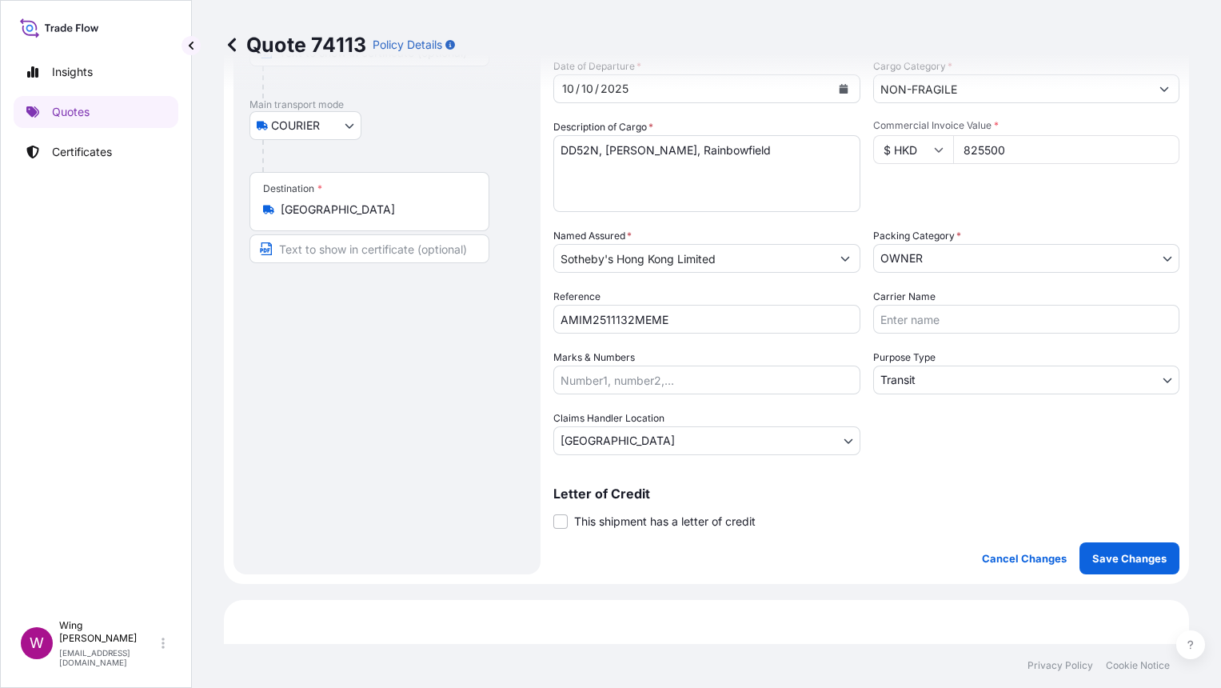
scroll to position [213, 0]
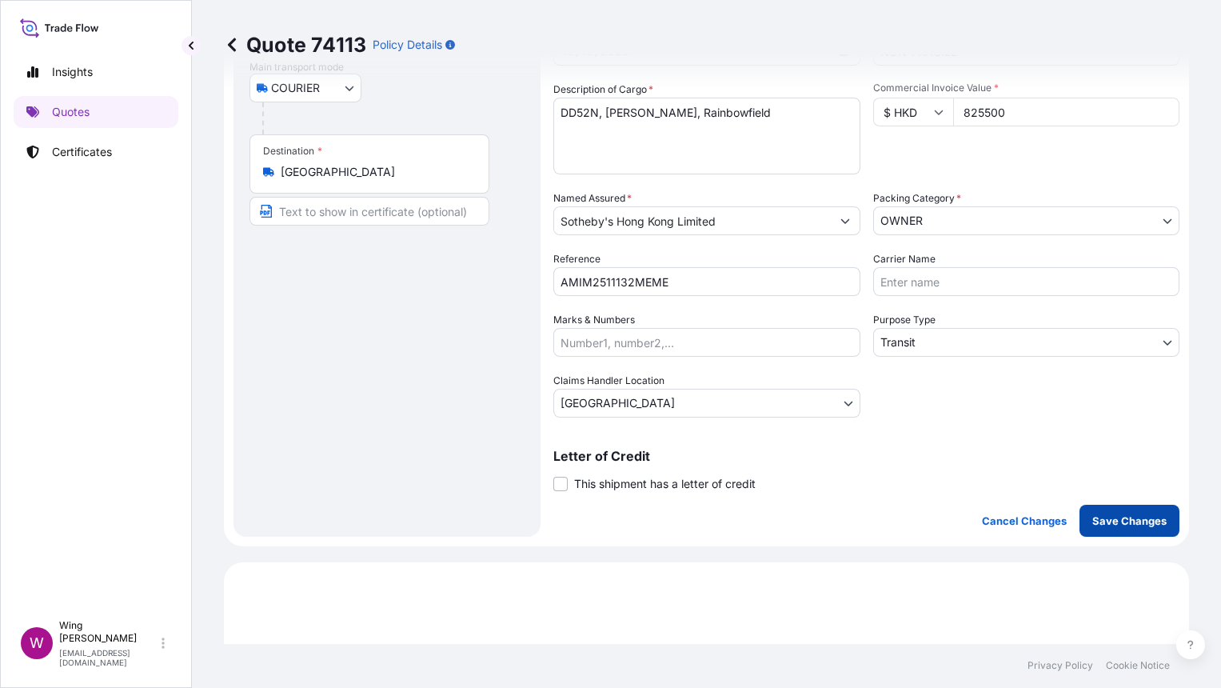
click at [1134, 529] on button "Save Changes" at bounding box center [1129, 521] width 100 height 32
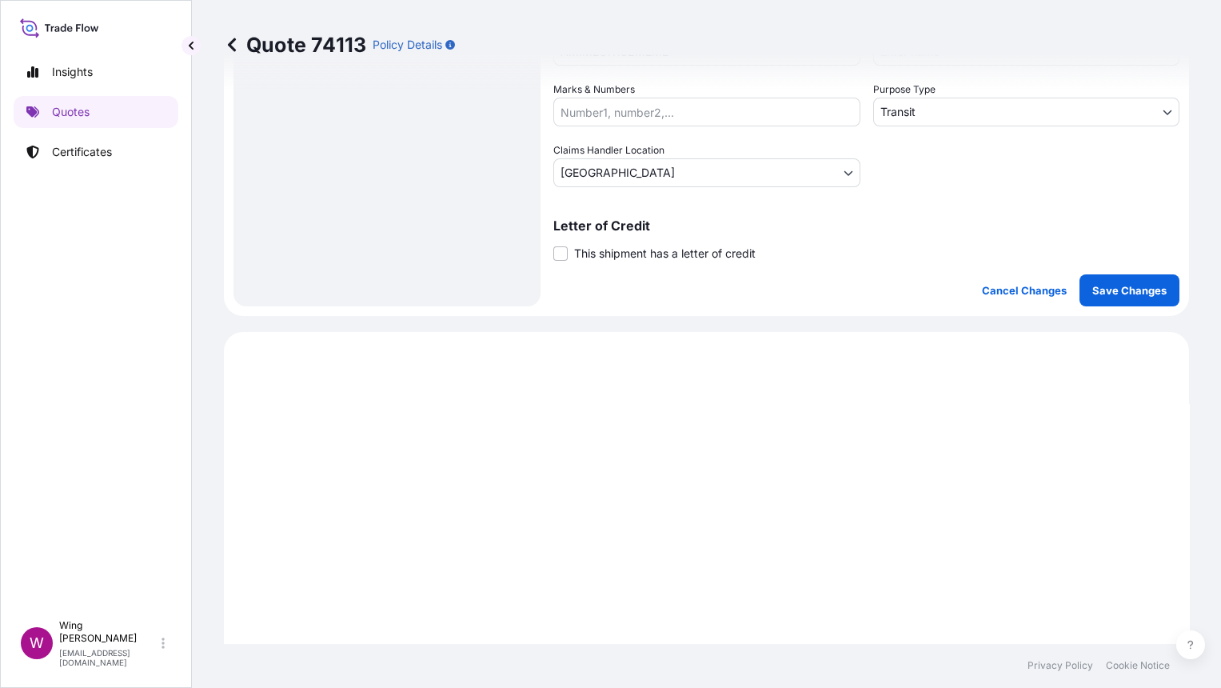
select select "COURIER"
select select "Transit"
select select "[GEOGRAPHIC_DATA]"
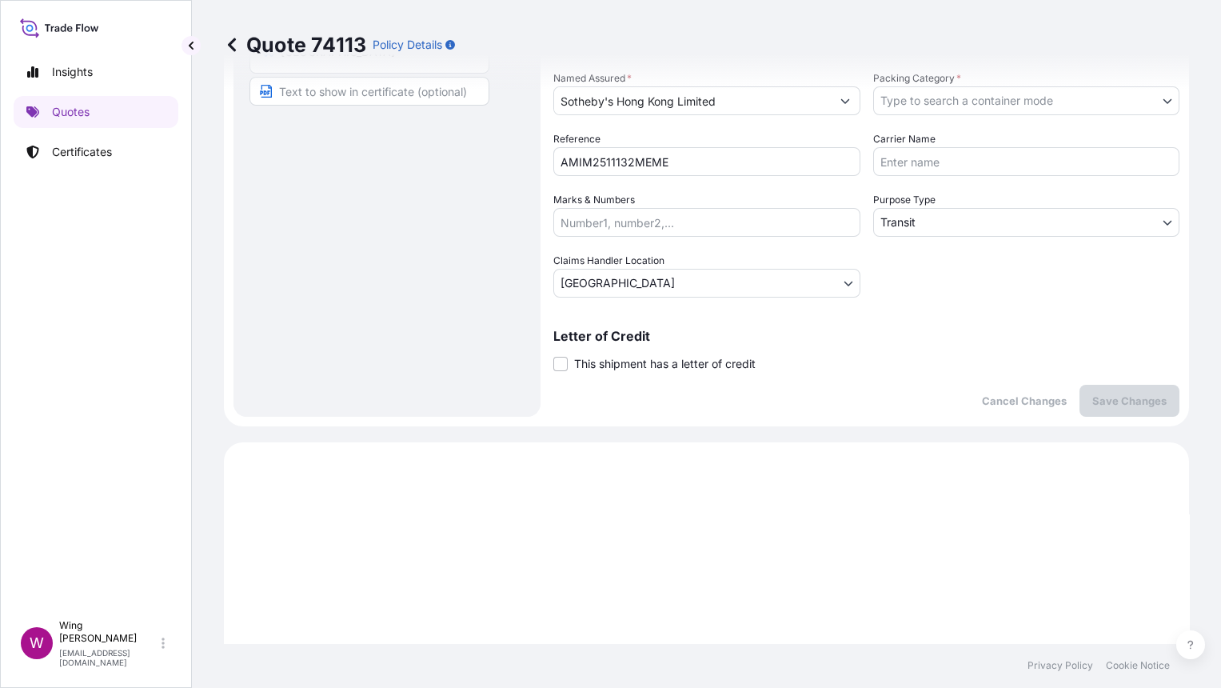
scroll to position [53, 0]
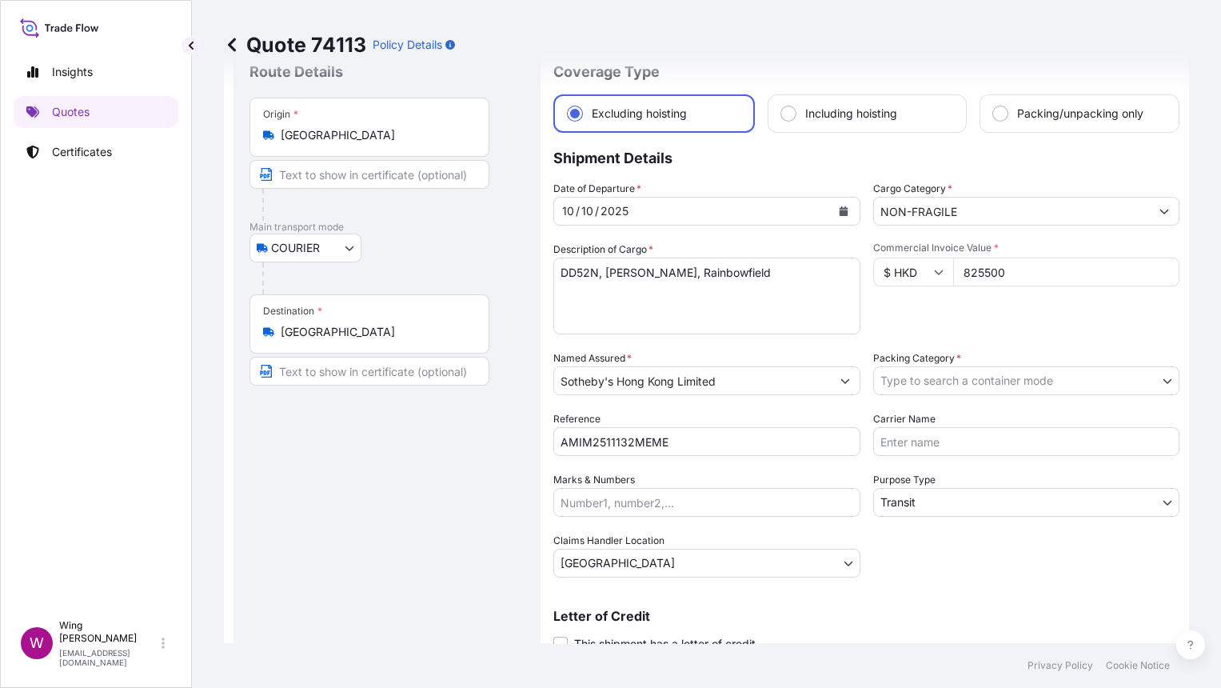
click at [932, 371] on body "Insights Quotes Certificates W Wing Lee winglee@helutrans.com Quote 74113 Polic…" at bounding box center [610, 344] width 1221 height 688
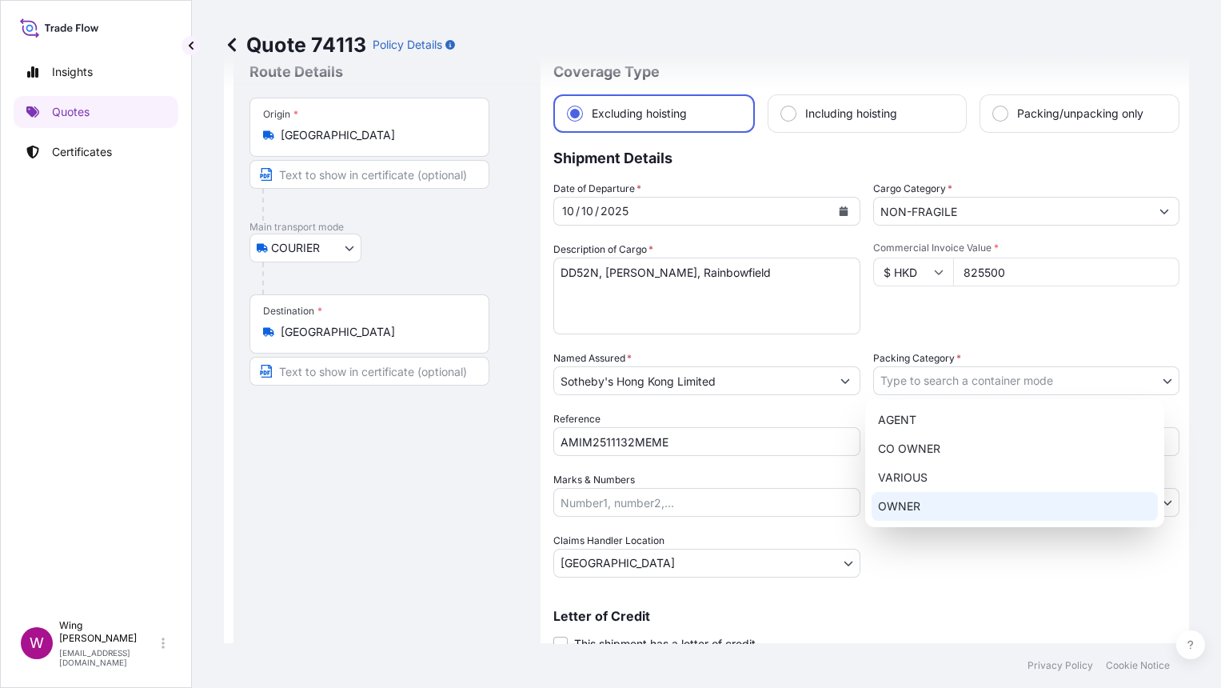
click at [926, 512] on div "OWNER" at bounding box center [1015, 506] width 286 height 29
select select "27"
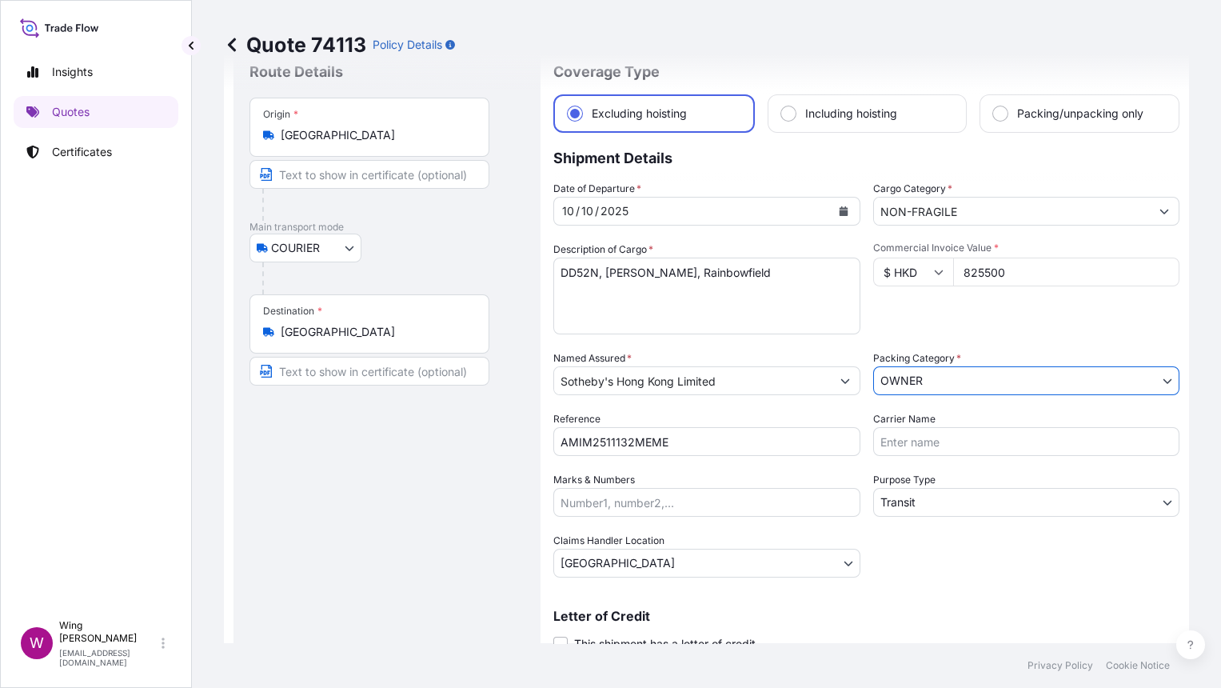
click at [249, 478] on div "Route Details Place of loading Road / Inland Road / Inland Origin * Hong Kong M…" at bounding box center [386, 371] width 275 height 618
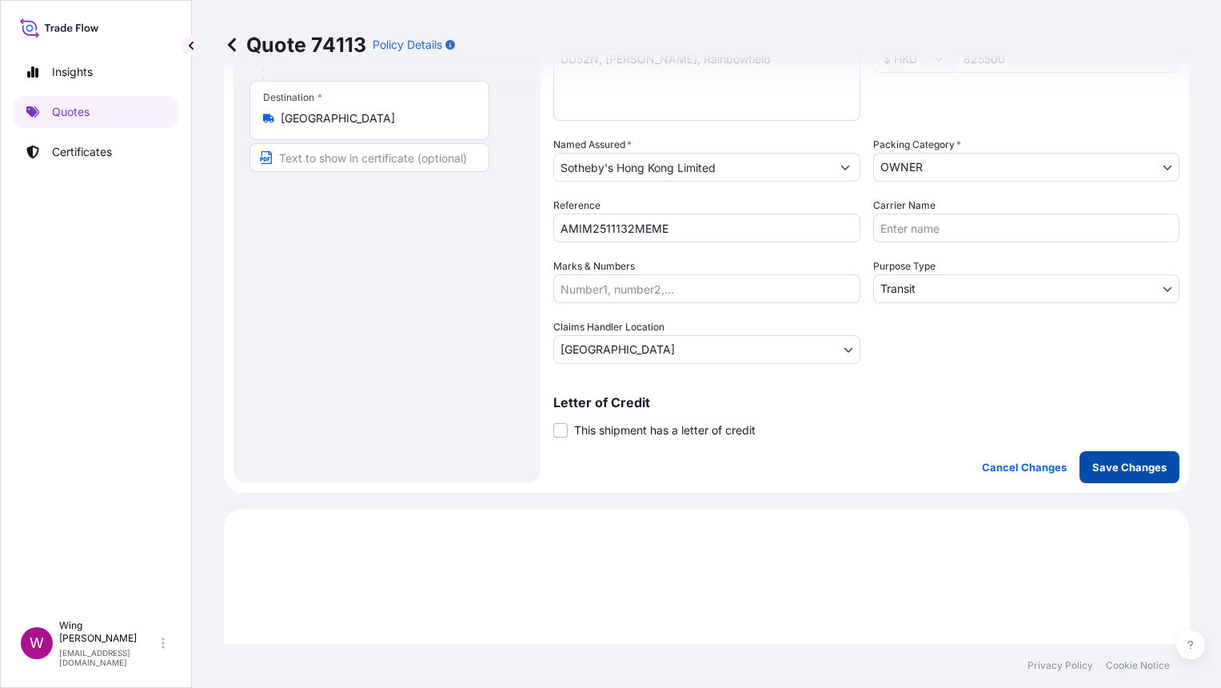
click at [1111, 469] on p "Save Changes" at bounding box center [1129, 467] width 74 height 16
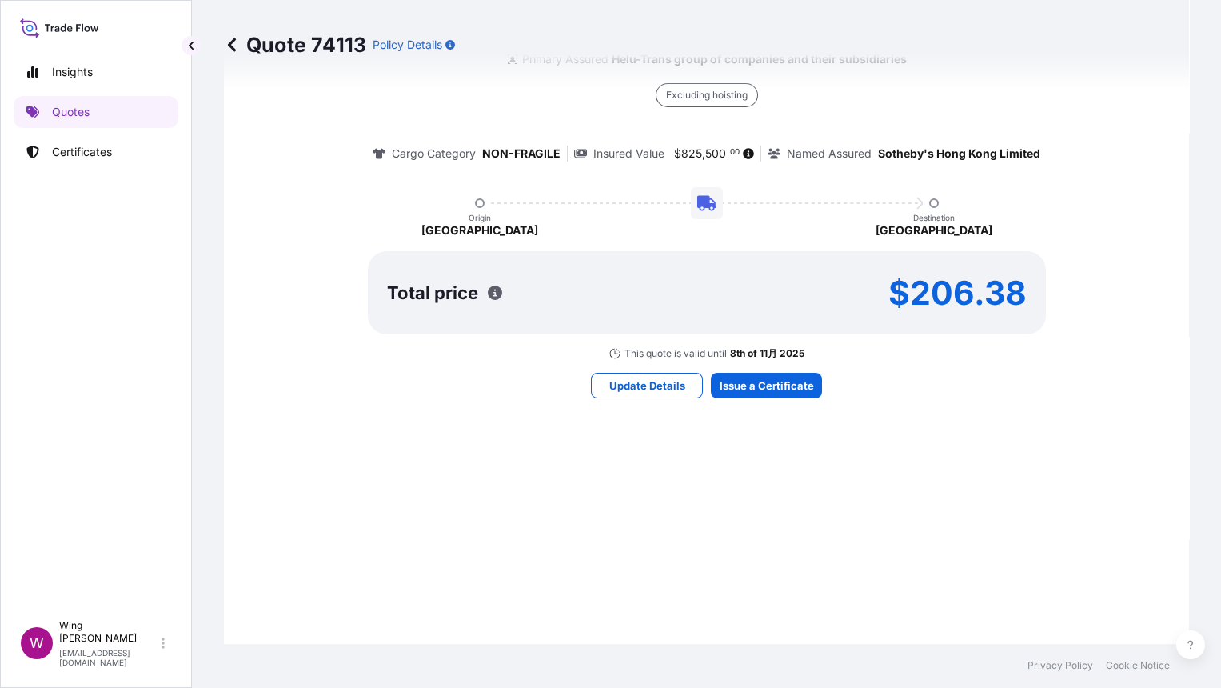
select select "COURIER"
select select "Transit"
select select "[GEOGRAPHIC_DATA]"
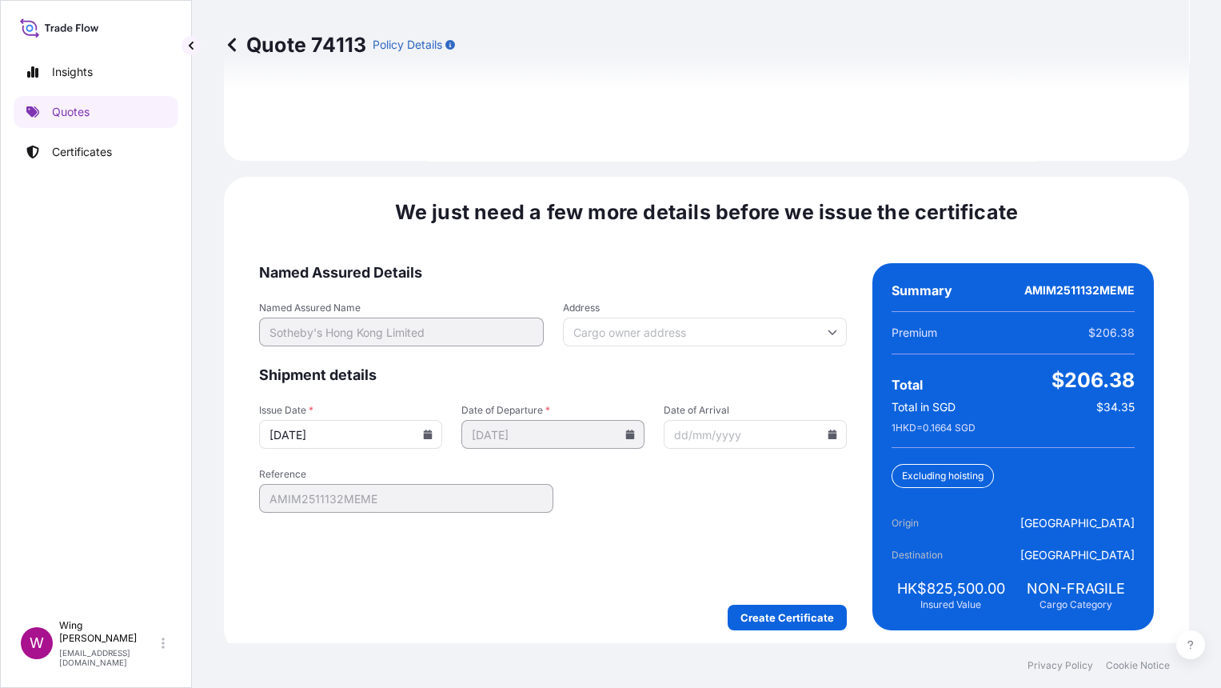
scroll to position [2211, 0]
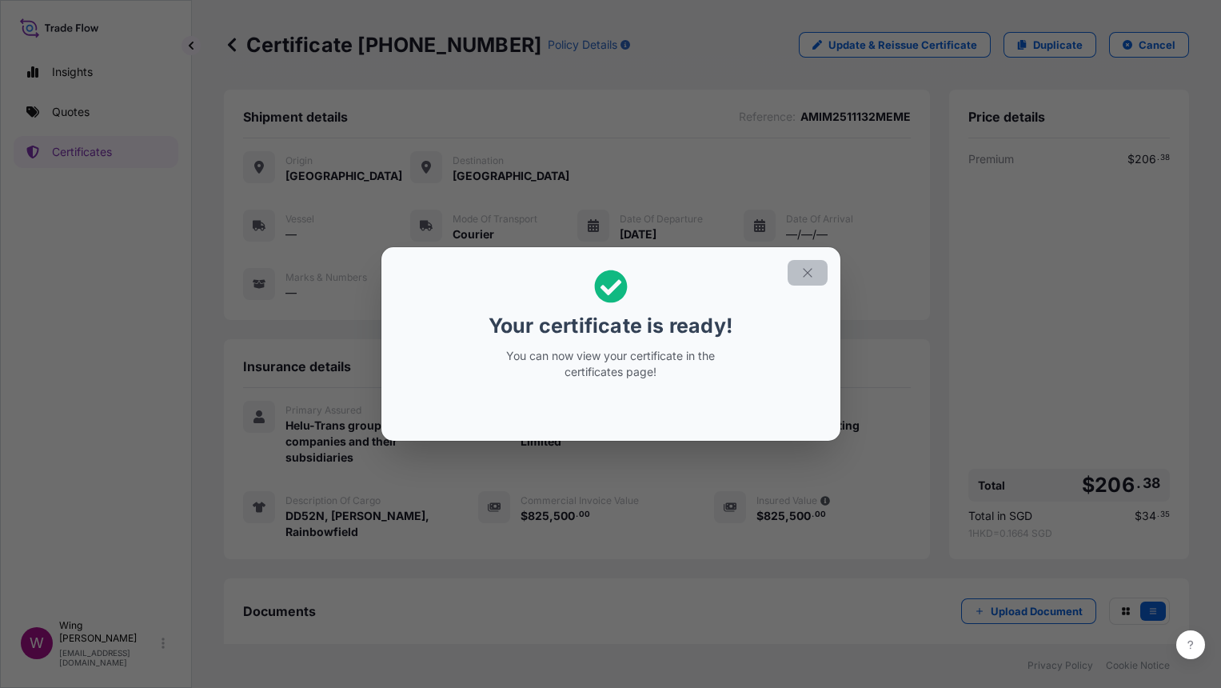
click at [800, 272] on icon "button" at bounding box center [807, 272] width 14 height 14
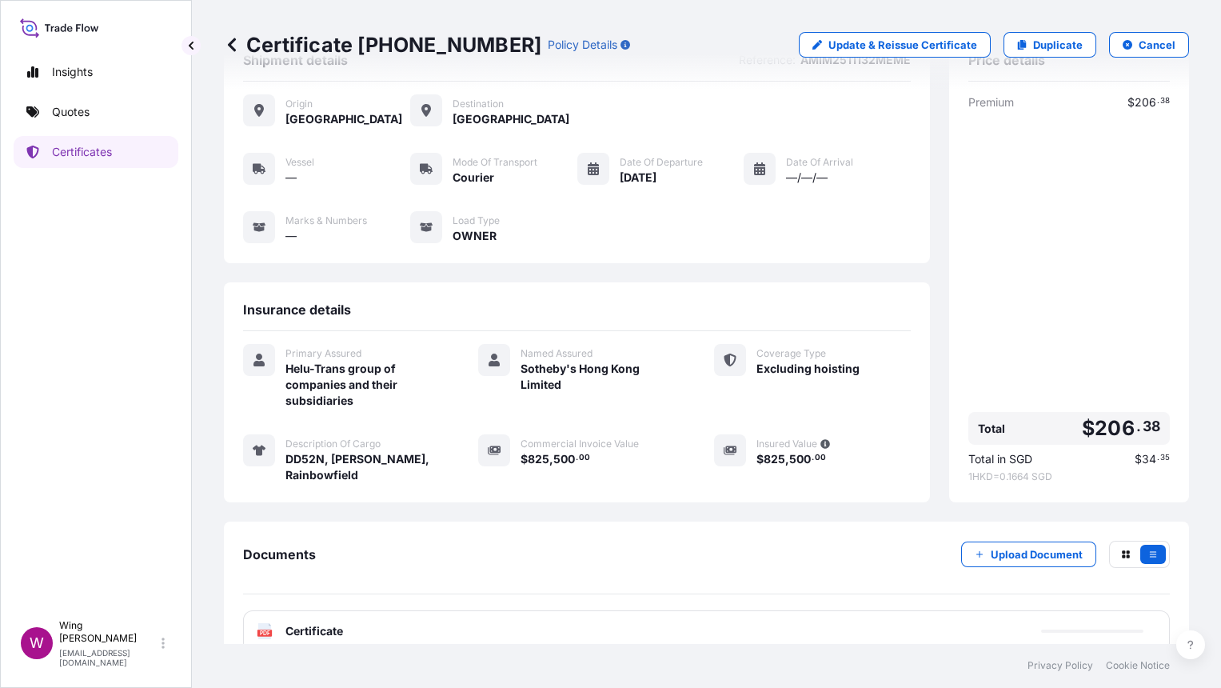
scroll to position [85, 0]
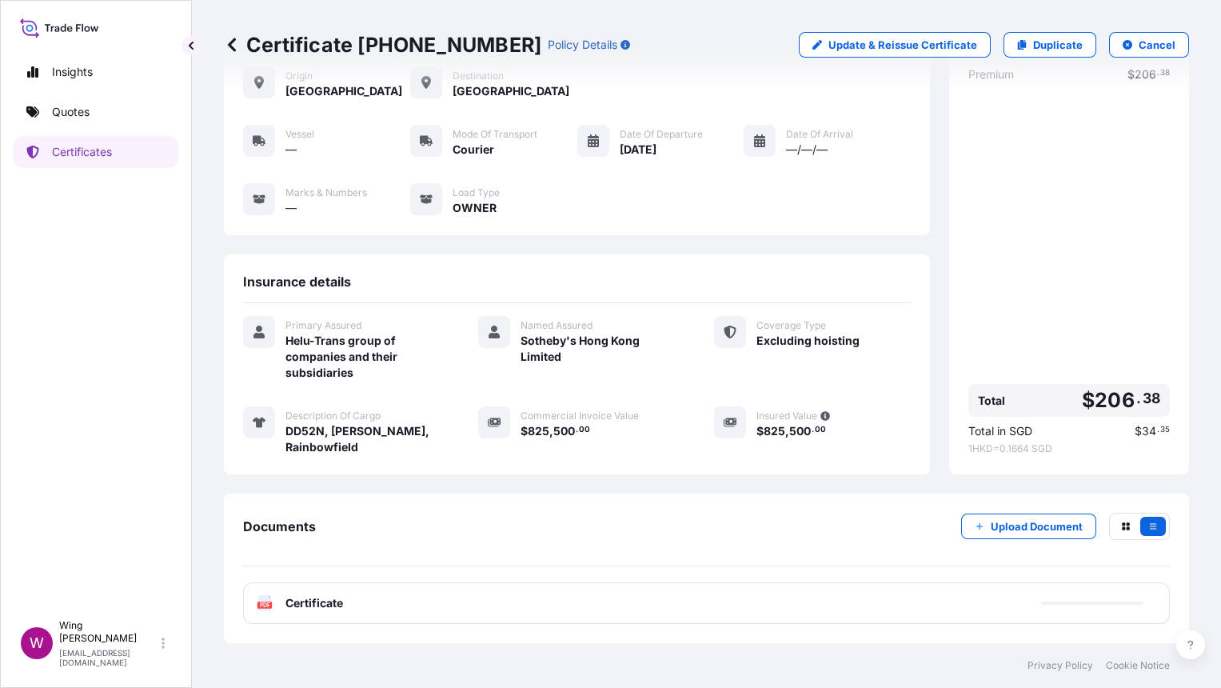
click at [267, 601] on icon at bounding box center [265, 603] width 14 height 16
click at [265, 601] on icon at bounding box center [265, 603] width 14 height 16
click at [262, 602] on text "PDF" at bounding box center [265, 605] width 10 height 6
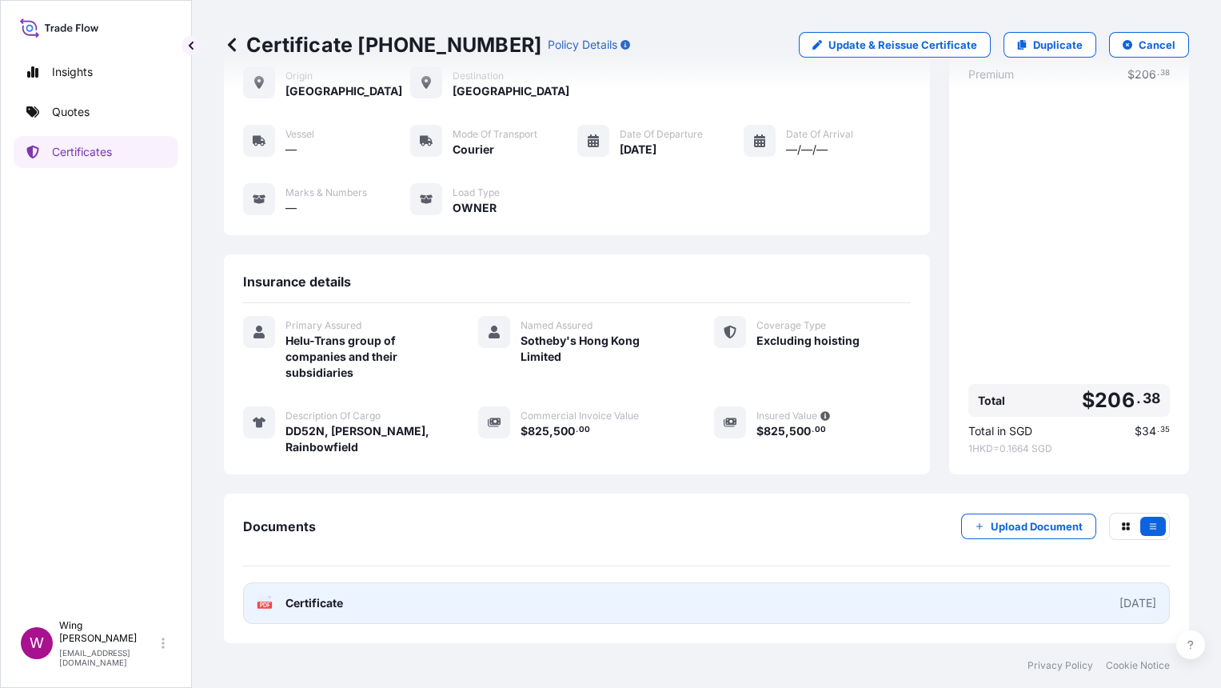
click at [262, 602] on text "PDF" at bounding box center [265, 605] width 10 height 6
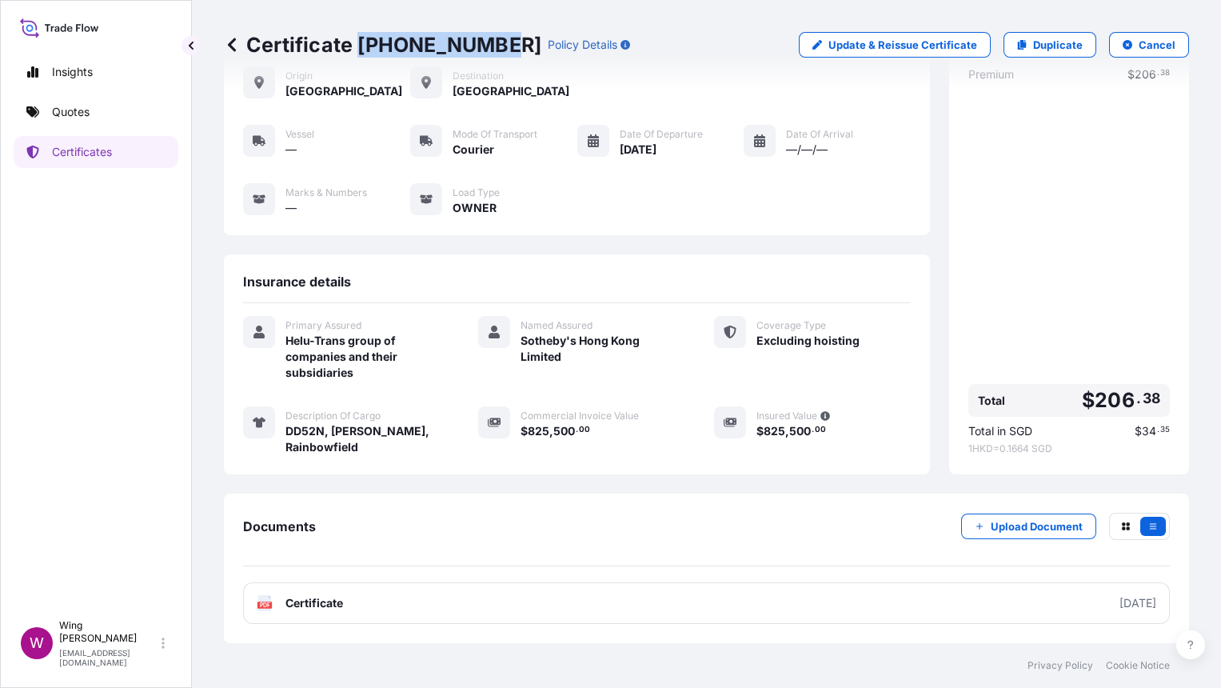
drag, startPoint x: 493, startPoint y: 47, endPoint x: 361, endPoint y: 42, distance: 131.3
click at [361, 42] on p "Certificate 31504-1614-3" at bounding box center [382, 45] width 317 height 26
copy p "31504-1614-3"
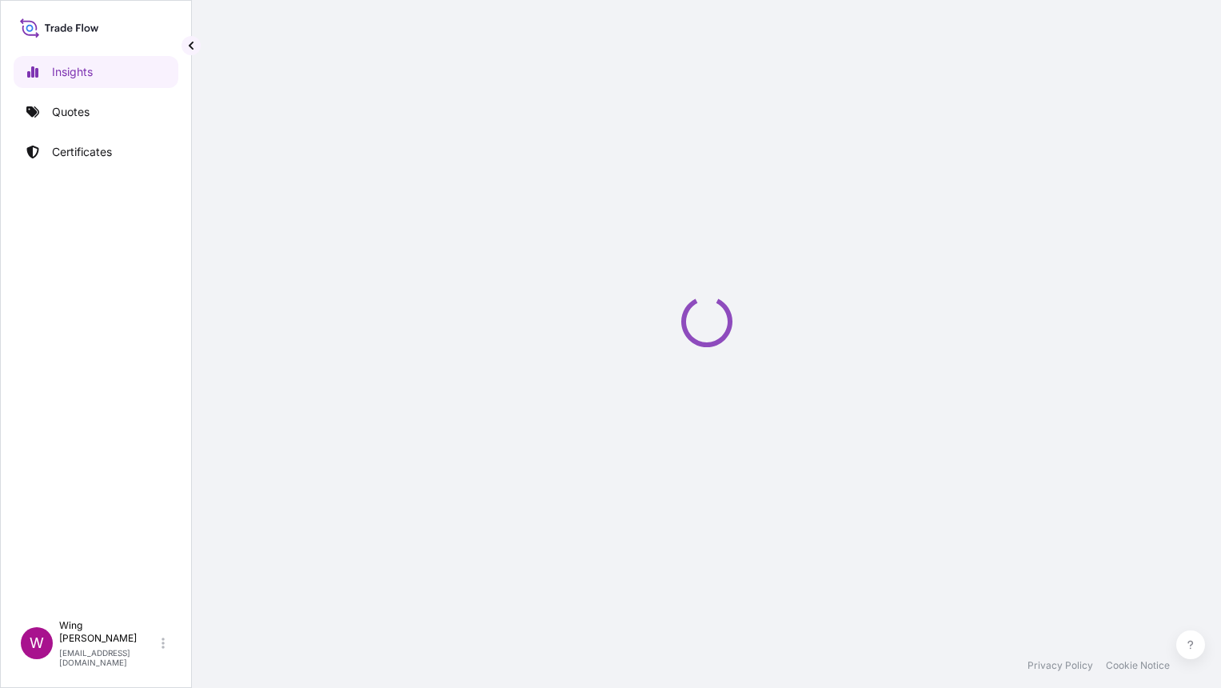
select select "2025"
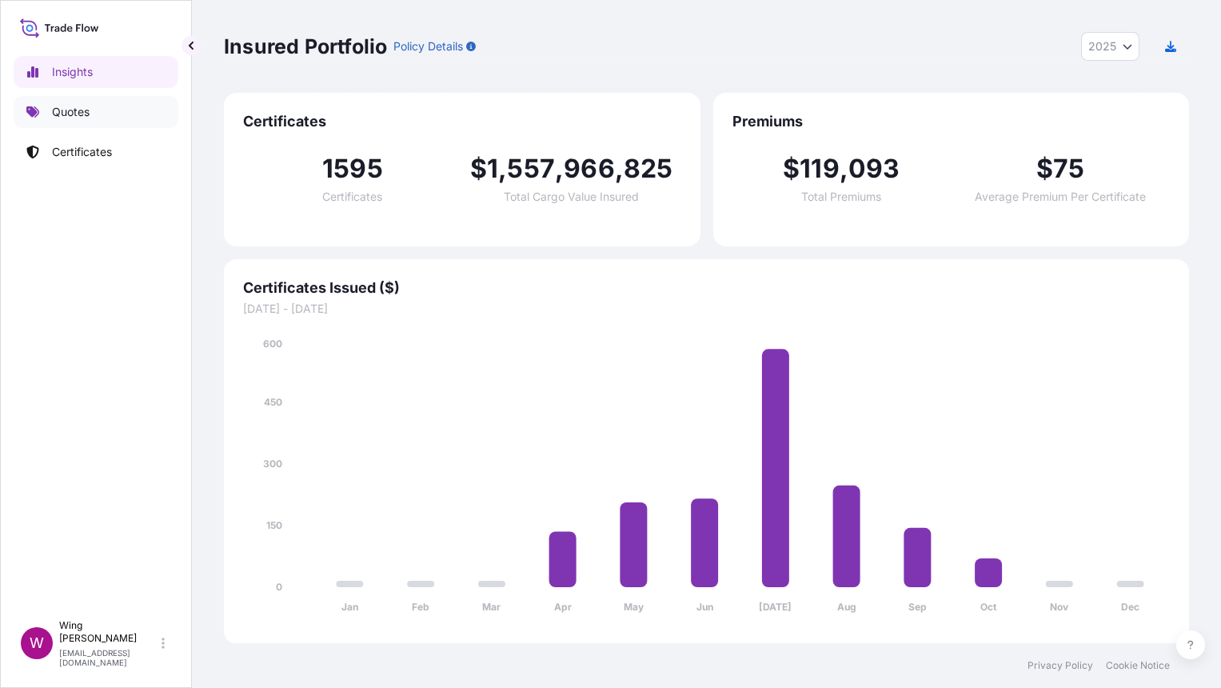
click at [97, 118] on link "Quotes" at bounding box center [96, 112] width 165 height 32
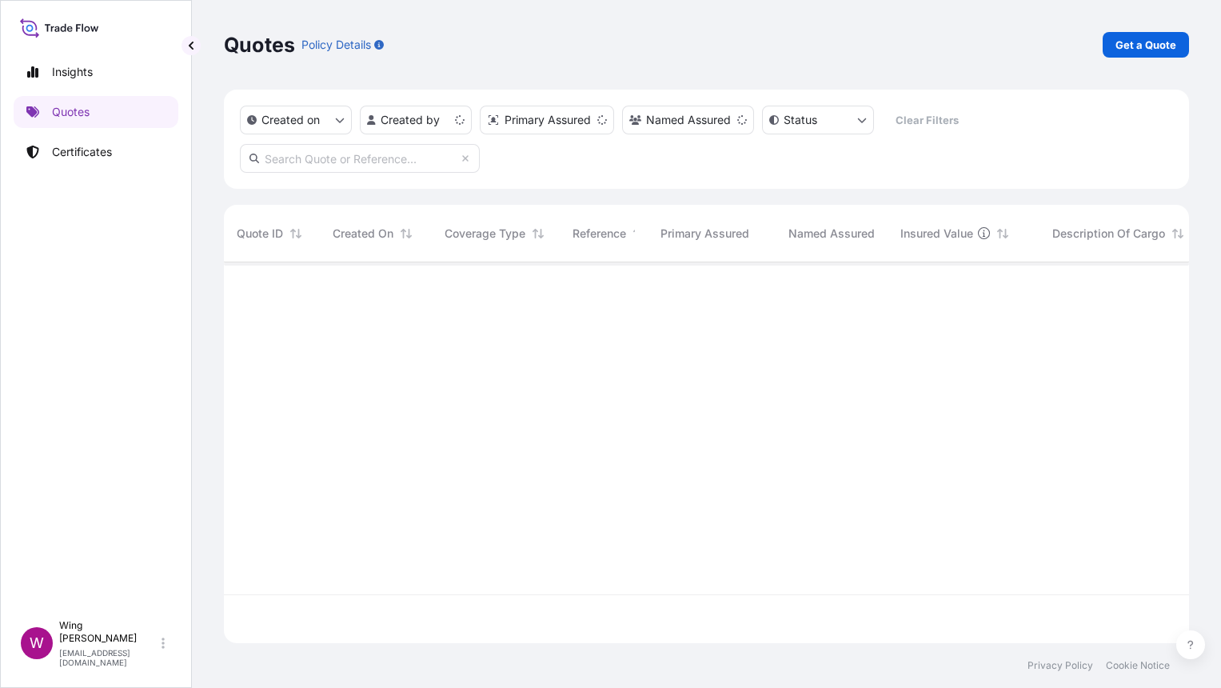
scroll to position [374, 948]
click at [1127, 34] on link "Get a Quote" at bounding box center [1146, 45] width 86 height 26
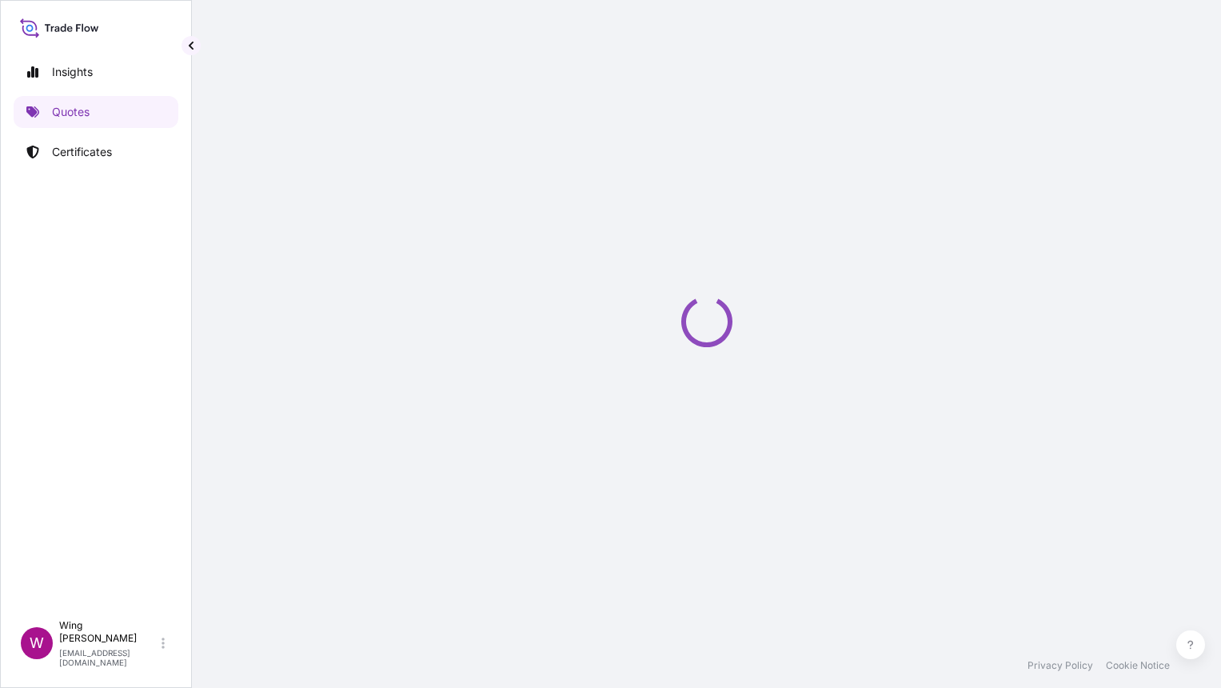
select select "AIR"
select select "27"
select select "Transit"
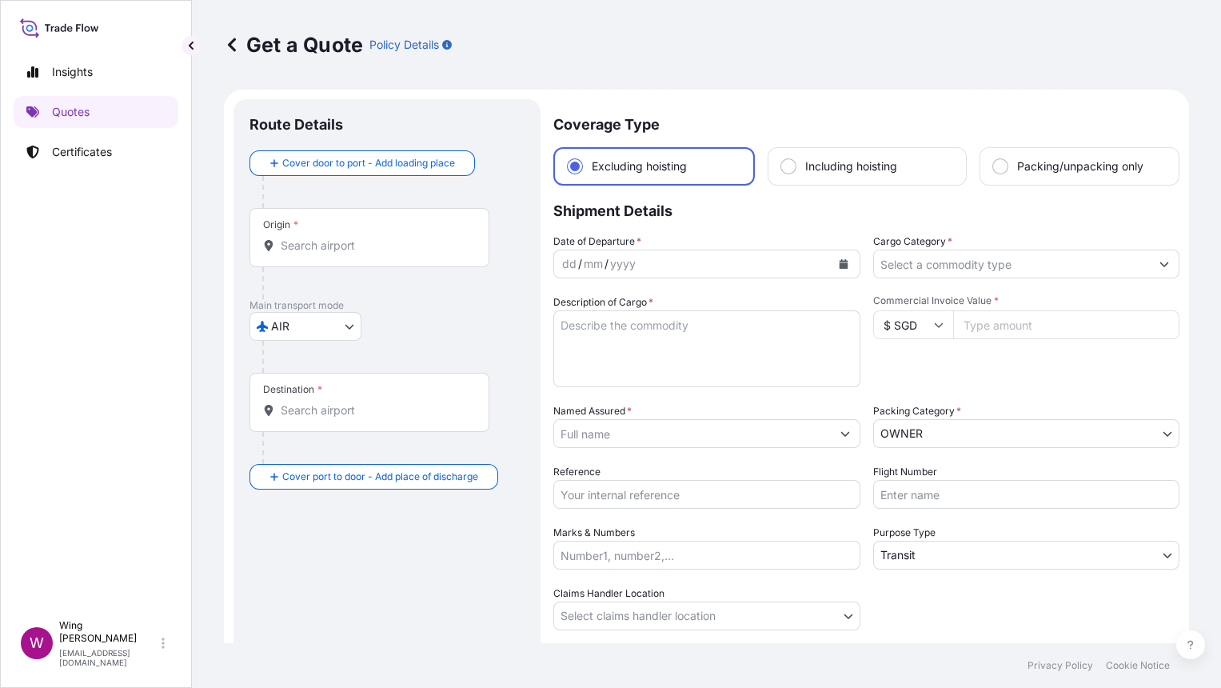
scroll to position [25, 0]
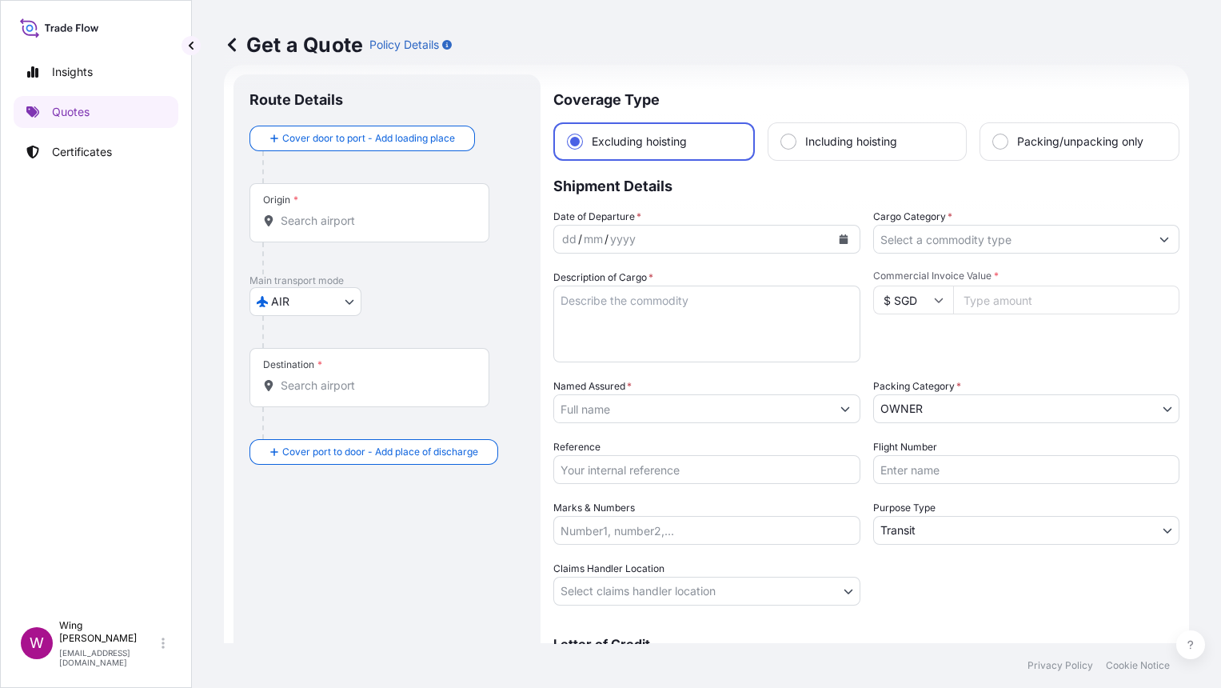
click at [308, 297] on body "Insights Quotes Certificates W Wing Lee [EMAIL_ADDRESS][DOMAIN_NAME] Get a Quot…" at bounding box center [610, 344] width 1221 height 688
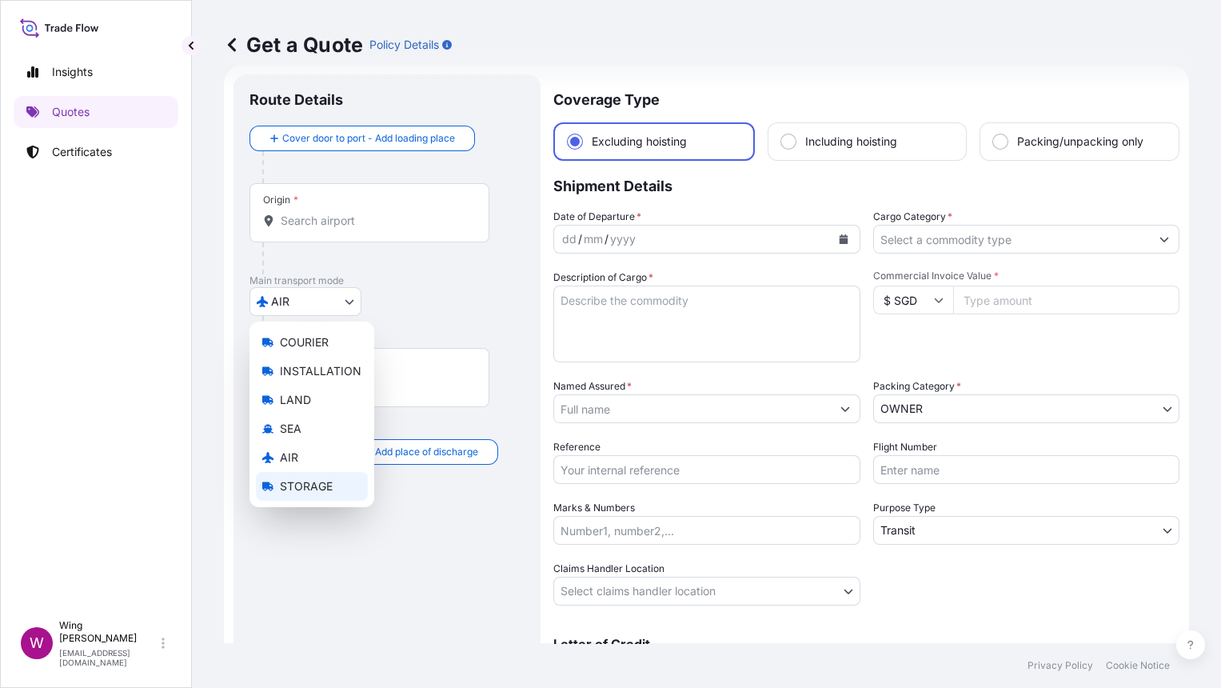
click at [305, 485] on span "STORAGE" at bounding box center [306, 486] width 53 height 16
select select "STORAGE"
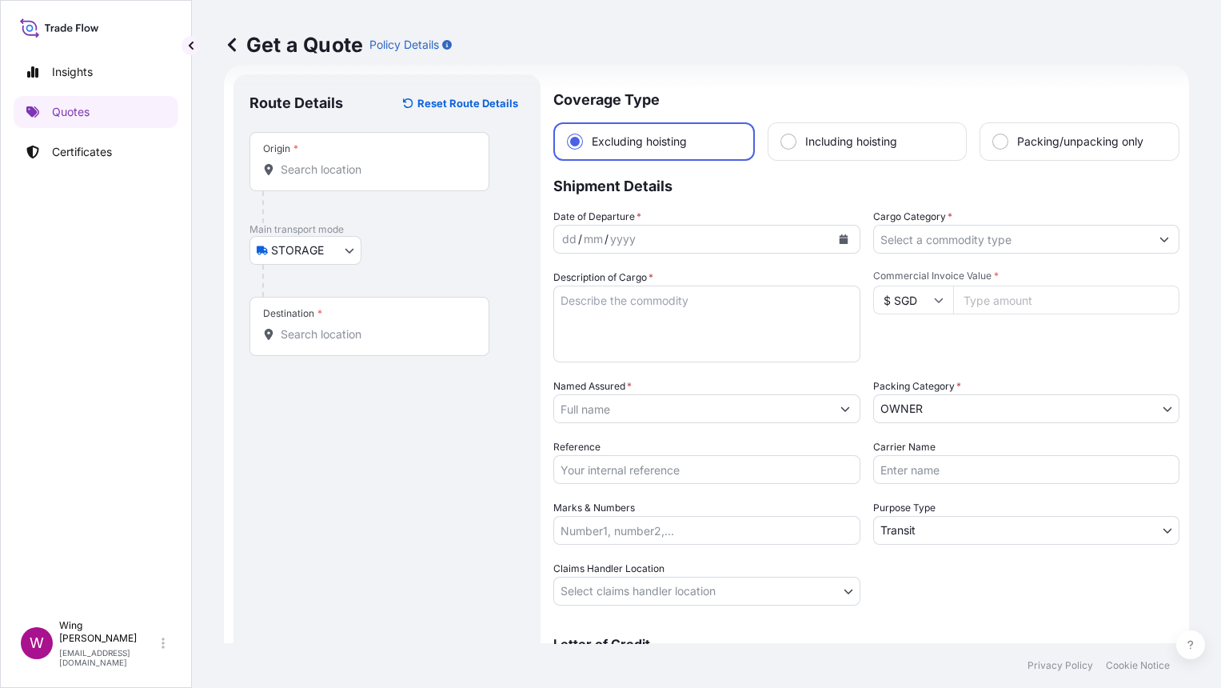
click at [340, 181] on div "Origin *" at bounding box center [369, 161] width 240 height 59
click at [340, 178] on input "Origin *" at bounding box center [375, 170] width 189 height 16
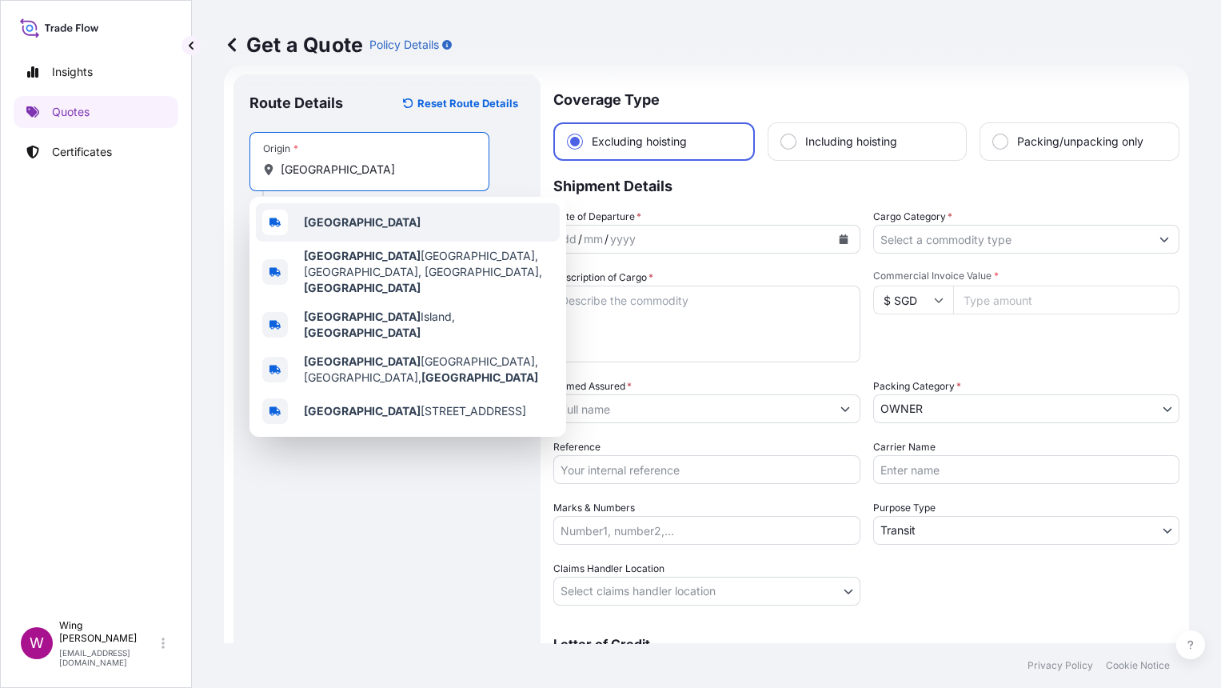
click at [322, 217] on b "[GEOGRAPHIC_DATA]" at bounding box center [362, 222] width 117 height 14
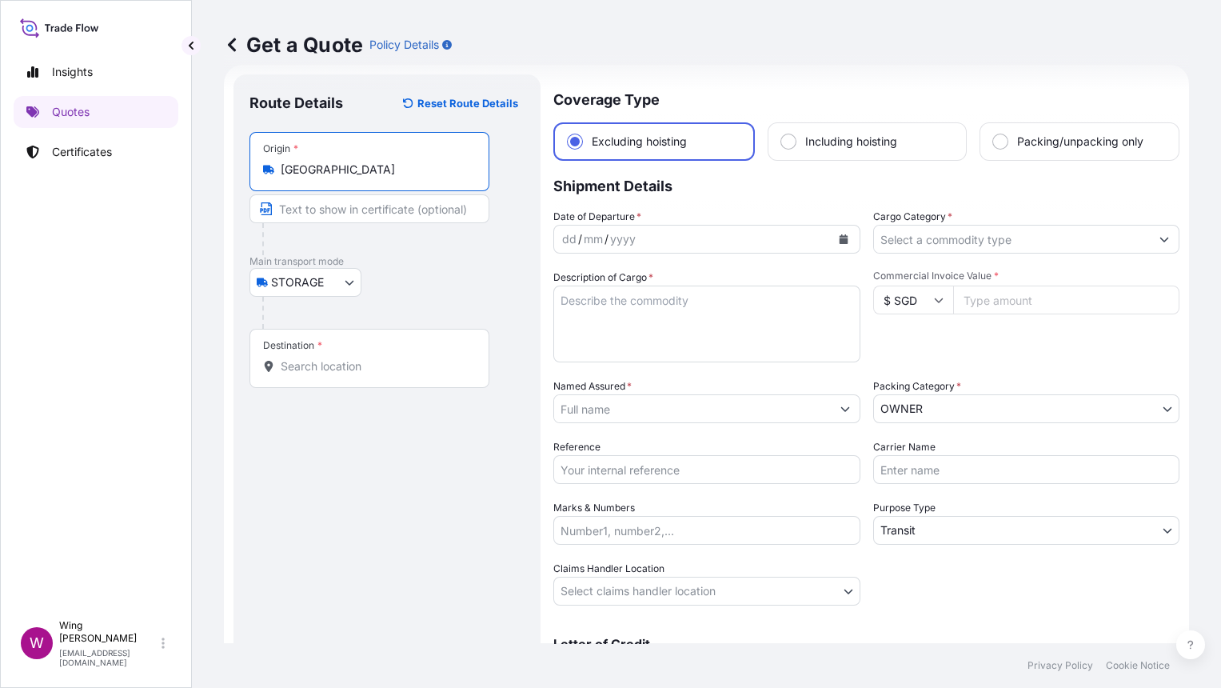
type input "[GEOGRAPHIC_DATA]"
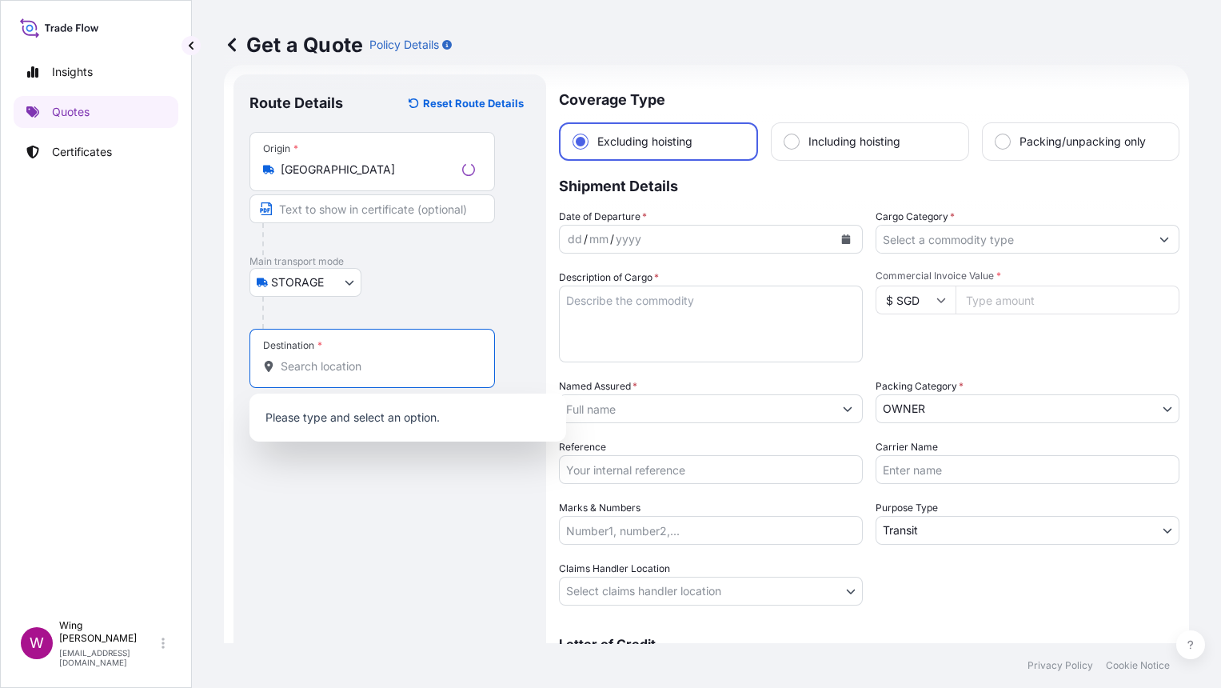
click at [345, 371] on input "Destination *" at bounding box center [378, 366] width 194 height 16
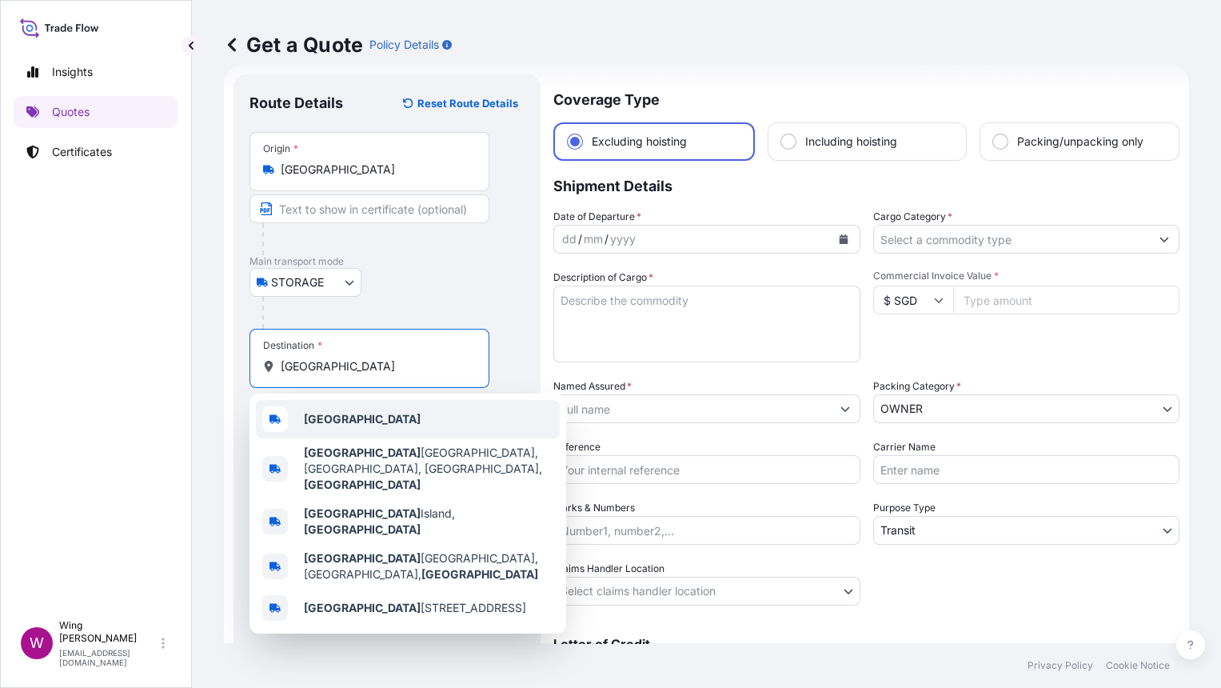
click at [344, 414] on b "[GEOGRAPHIC_DATA]" at bounding box center [362, 419] width 117 height 14
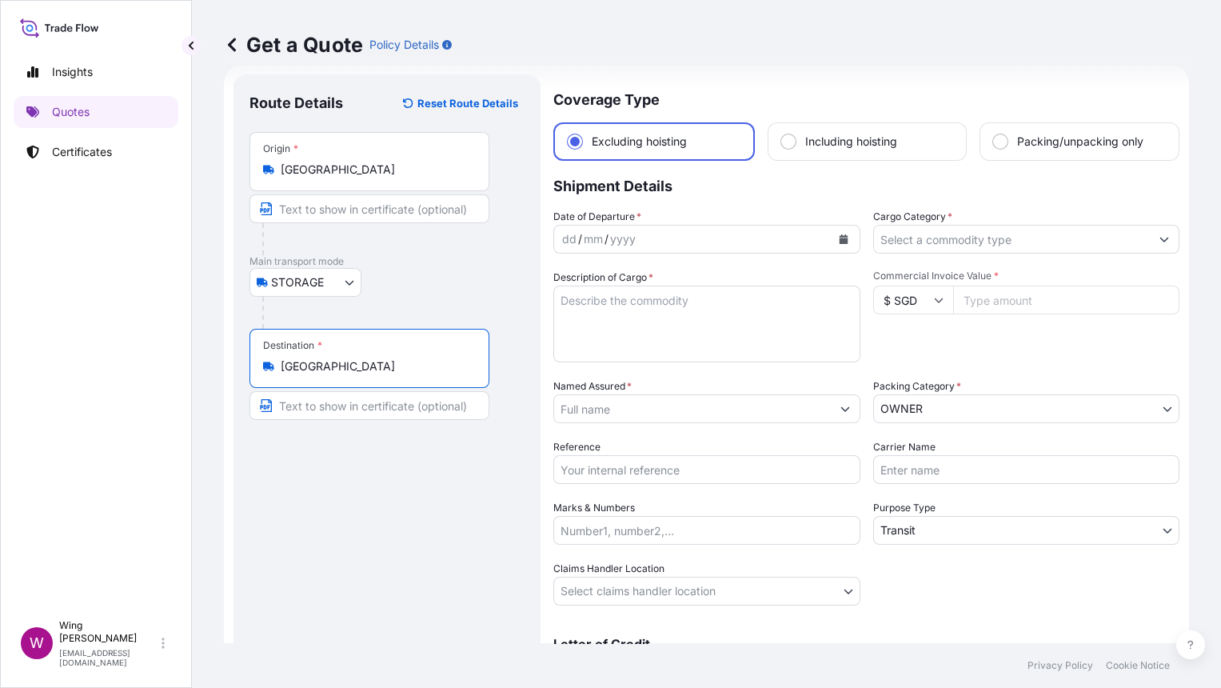
type input "[GEOGRAPHIC_DATA]"
click at [630, 234] on div "yyyy" at bounding box center [622, 238] width 29 height 19
click at [831, 236] on button "Calendar" at bounding box center [844, 239] width 26 height 26
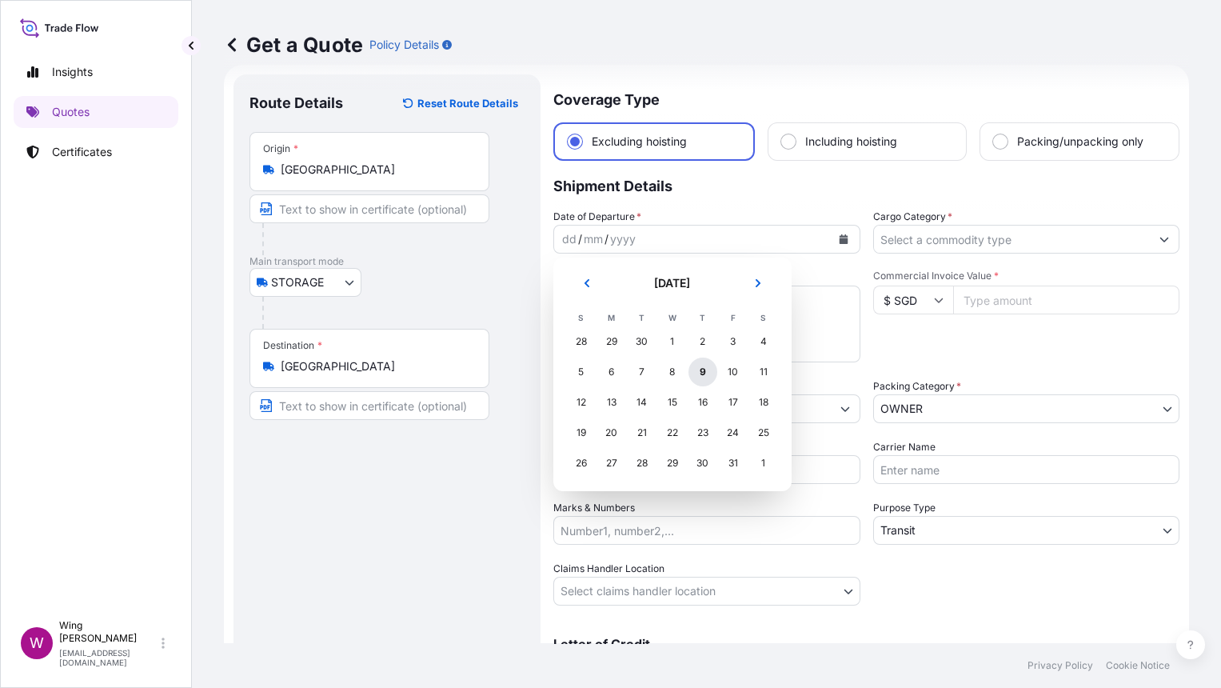
click at [696, 375] on div "9" at bounding box center [702, 371] width 29 height 29
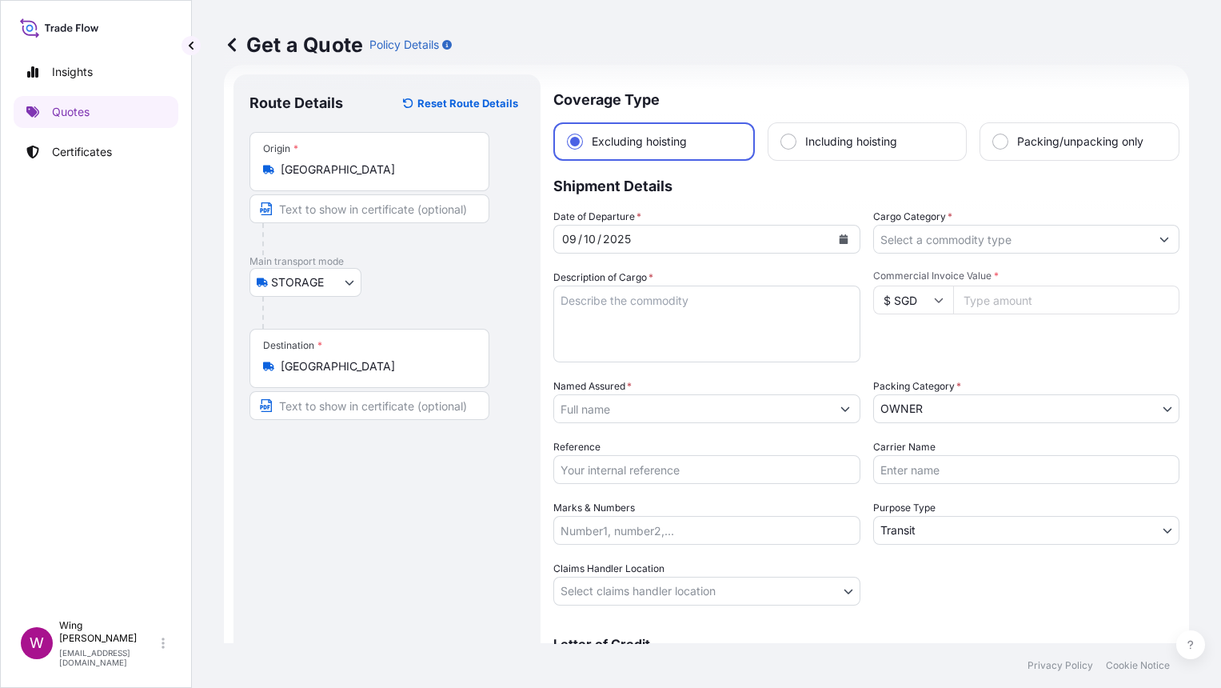
click at [649, 321] on textarea "Description of Cargo *" at bounding box center [706, 323] width 307 height 77
paste textarea "曾揚 定海神針─[DEMOGRAPHIC_DATA]世界"
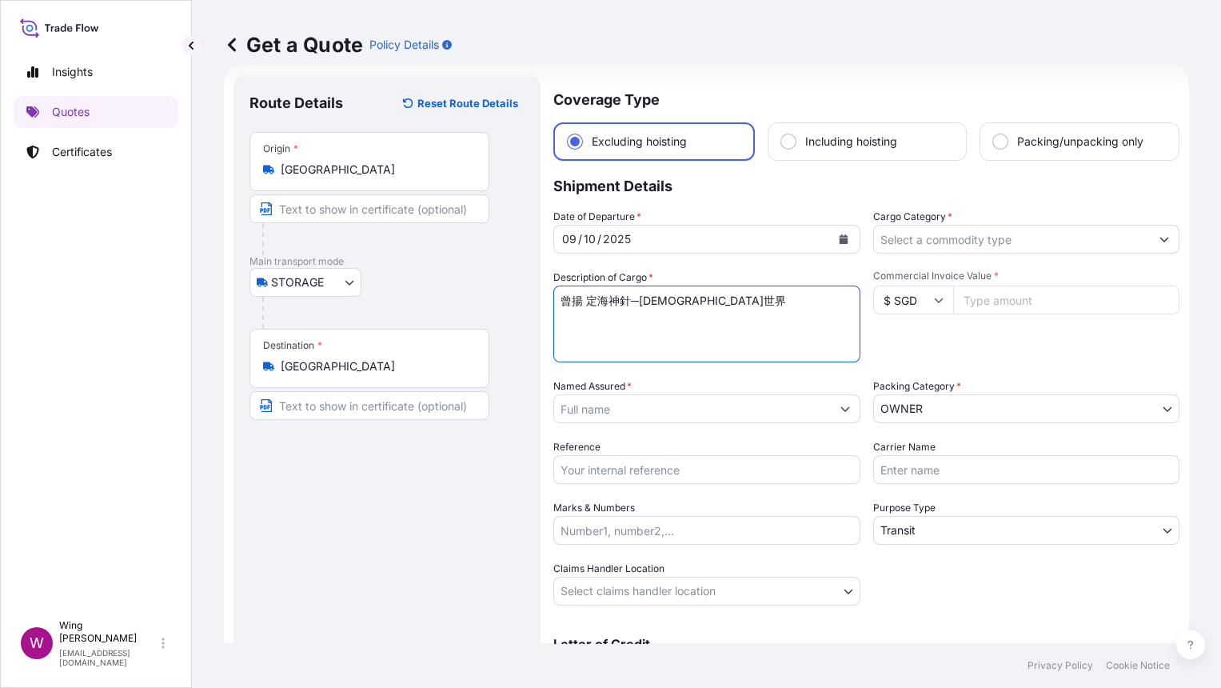
click at [589, 301] on textarea "曾揚 定海神針─[DEMOGRAPHIC_DATA]世界" at bounding box center [706, 323] width 307 height 77
click at [641, 304] on textarea "曾揚, 定海神針─[DEMOGRAPHIC_DATA]世界" at bounding box center [706, 323] width 307 height 77
type textarea "曾揚, 定海神針 - [DEMOGRAPHIC_DATA]世界"
click at [697, 340] on textarea "曾揚, 定海神針 - [DEMOGRAPHIC_DATA]世界" at bounding box center [706, 323] width 307 height 77
click at [985, 244] on input "Cargo Category *" at bounding box center [1012, 239] width 277 height 29
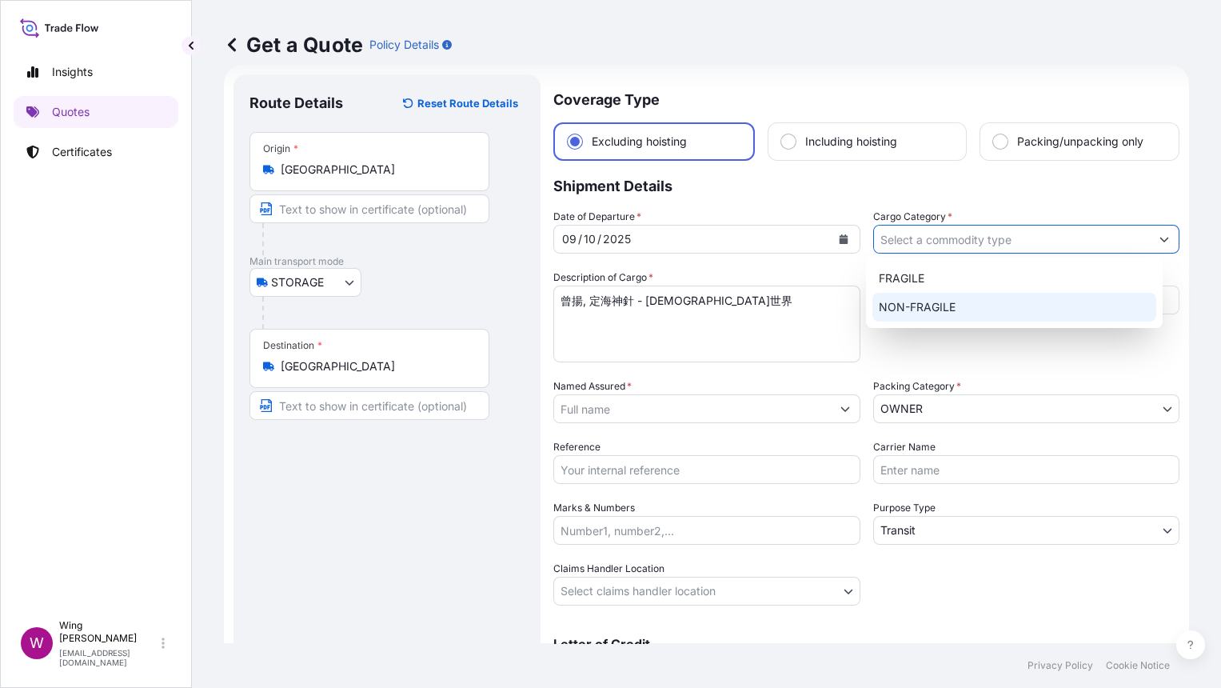
click at [974, 300] on div "NON-FRAGILE" at bounding box center [1014, 307] width 284 height 29
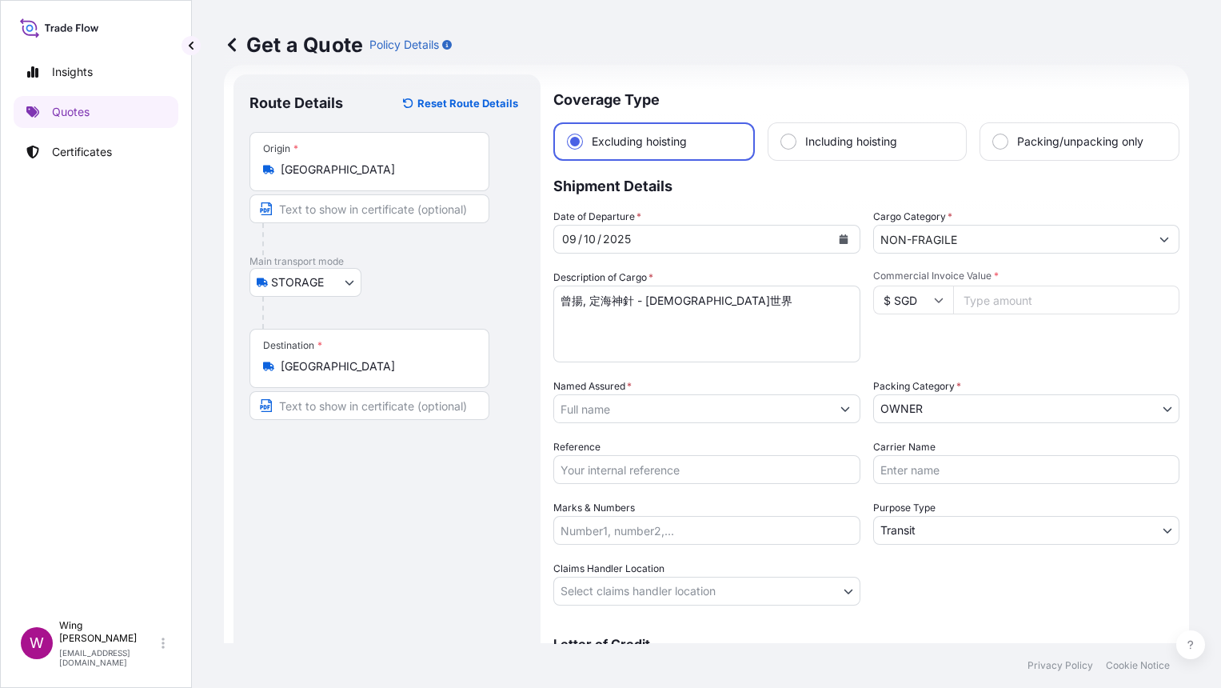
click at [588, 357] on textarea "曾揚, 定海神針 - [DEMOGRAPHIC_DATA]世界" at bounding box center [706, 323] width 307 height 77
click at [976, 242] on input "NON-FRAGILE" at bounding box center [1012, 239] width 277 height 29
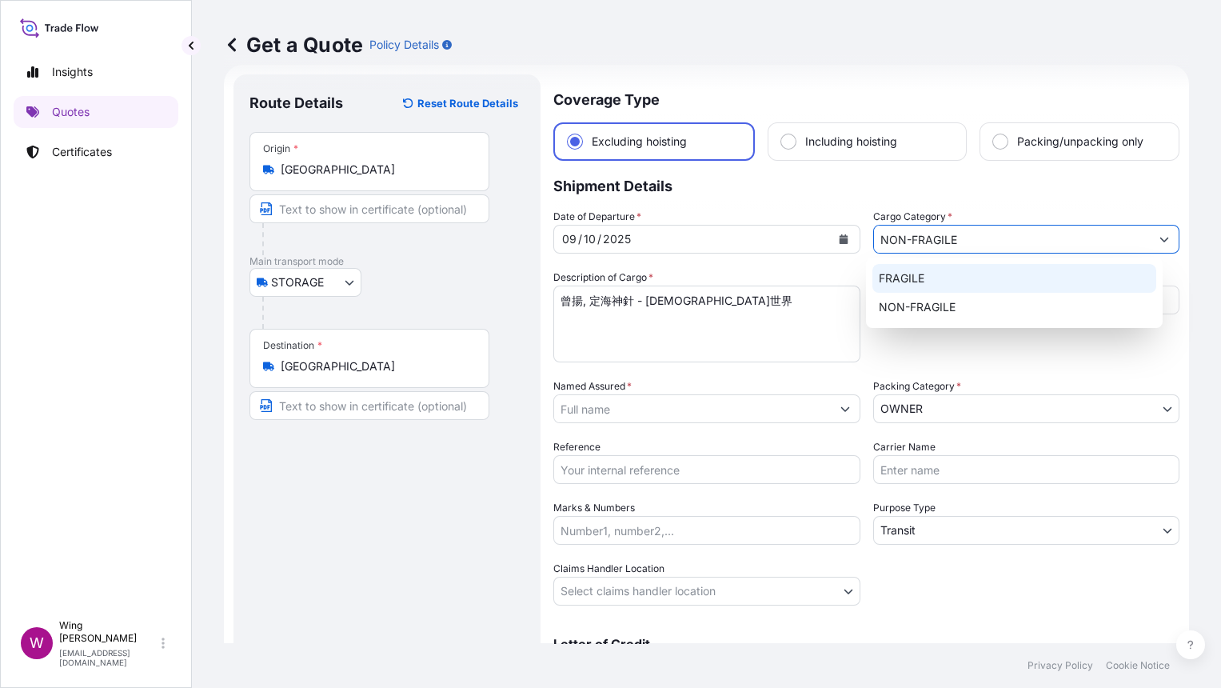
click at [954, 278] on div "FRAGILE" at bounding box center [1014, 278] width 284 height 29
type input "FRAGILE"
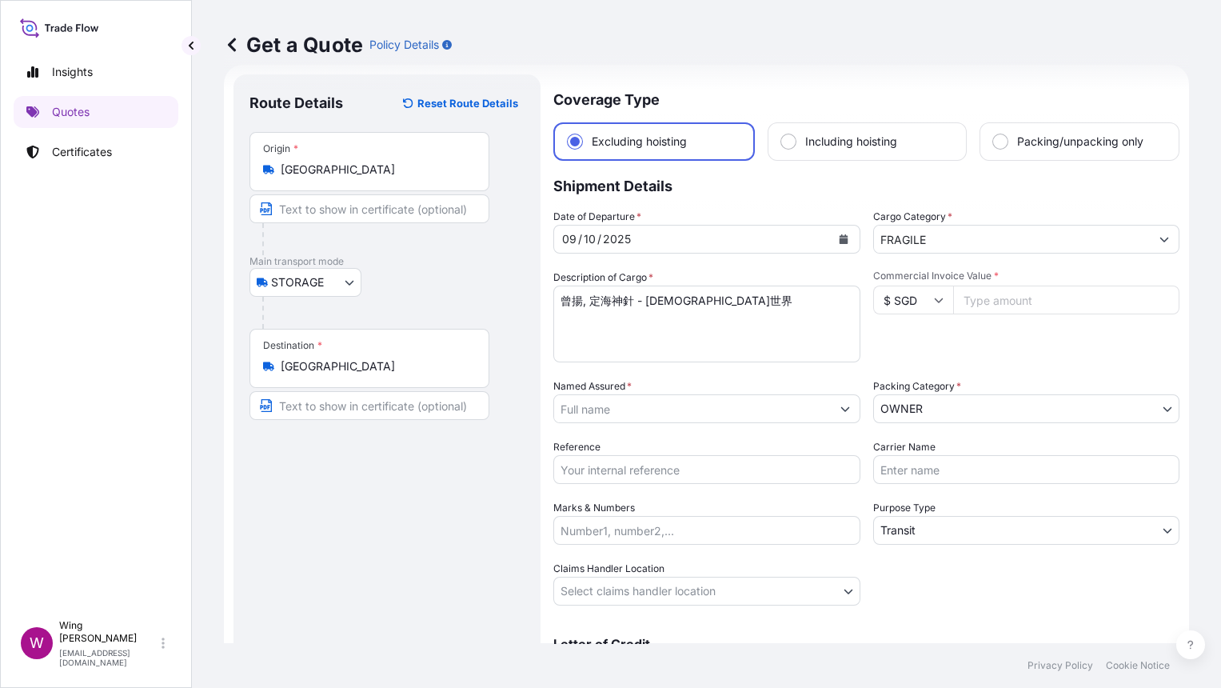
click at [668, 304] on textarea "曾揚, 定海神針 - [DEMOGRAPHIC_DATA]世界" at bounding box center [706, 323] width 307 height 77
click at [688, 327] on textarea "曾揚, 定海神針 - [DEMOGRAPHIC_DATA]世界" at bounding box center [706, 323] width 307 height 77
click at [904, 293] on input "$ SGD" at bounding box center [913, 299] width 80 height 29
click at [895, 306] on div "$ HKD" at bounding box center [905, 291] width 67 height 30
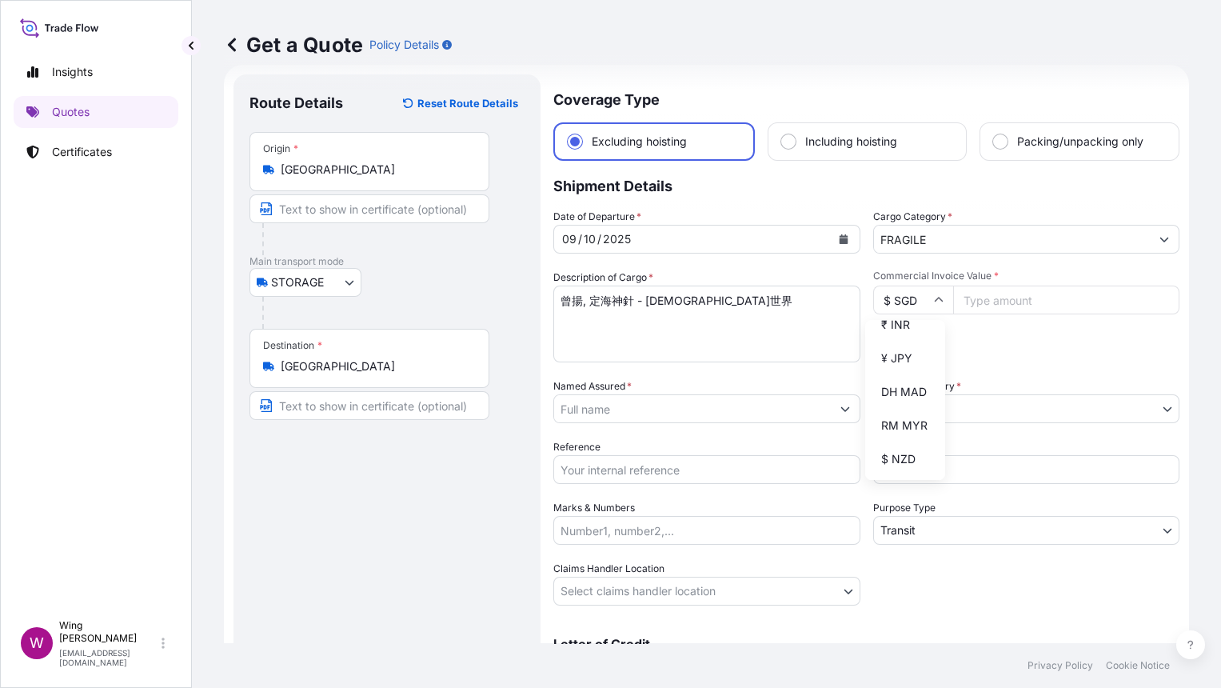
type input "$ HKD"
click at [982, 301] on input "Commercial Invoice Value *" at bounding box center [1066, 299] width 227 height 29
paste input "110400"
type input "110400"
click at [964, 331] on div "Commercial Invoice Value * $ HKD 110400" at bounding box center [1026, 315] width 307 height 93
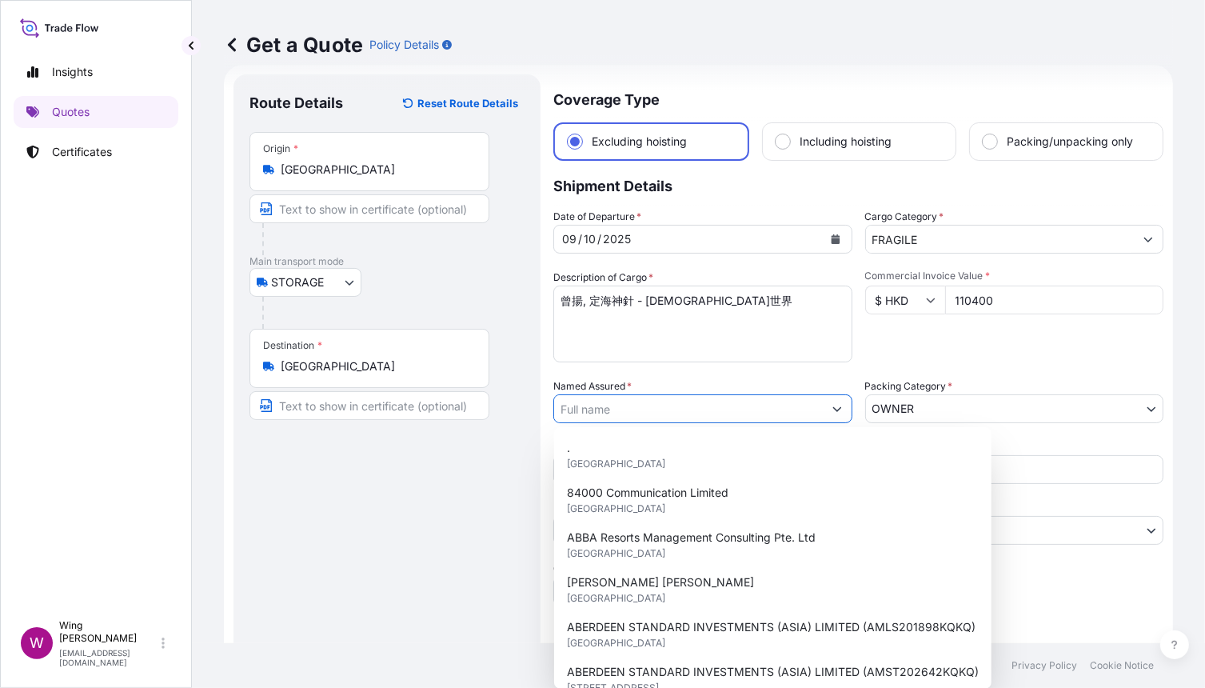
click at [612, 402] on input "Named Assured *" at bounding box center [688, 408] width 269 height 29
paste input "Aim Investment Development Limited"
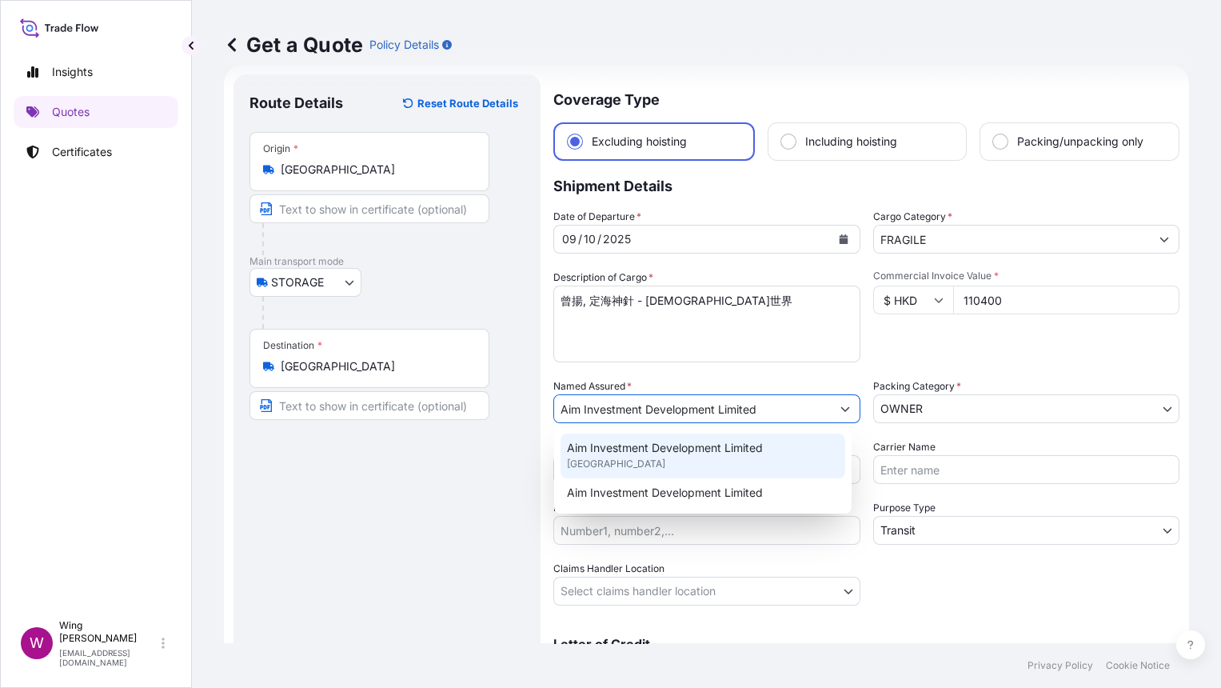
click at [581, 456] on span "[GEOGRAPHIC_DATA]" at bounding box center [616, 464] width 98 height 16
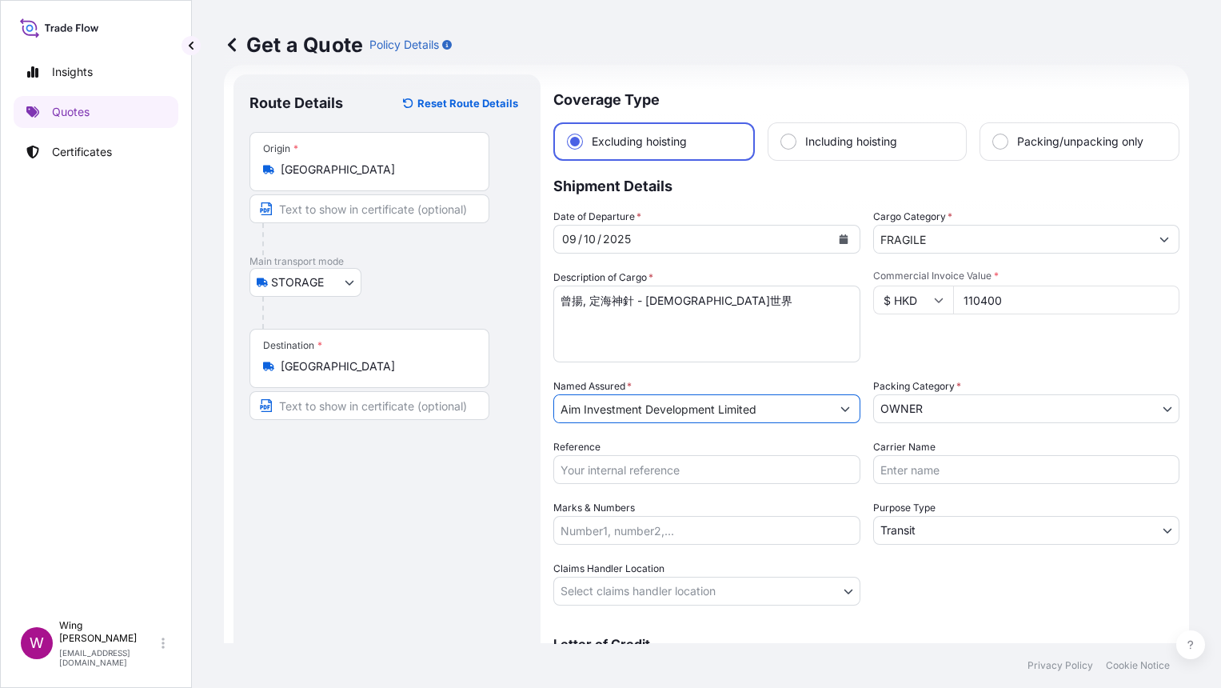
type input "Aim Investment Development Limited"
click at [895, 405] on body "15 options available. 2 options available. Insights Quotes Certificates W Wing …" at bounding box center [610, 344] width 1221 height 688
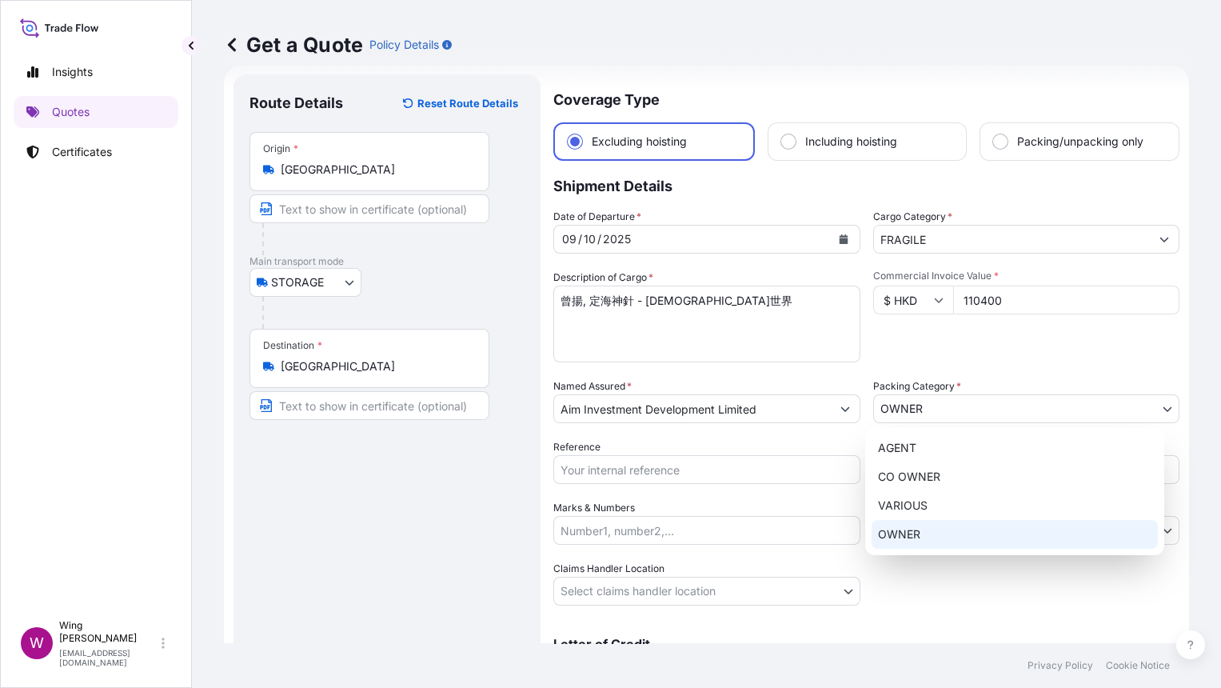
click at [902, 533] on div "OWNER" at bounding box center [1015, 534] width 286 height 29
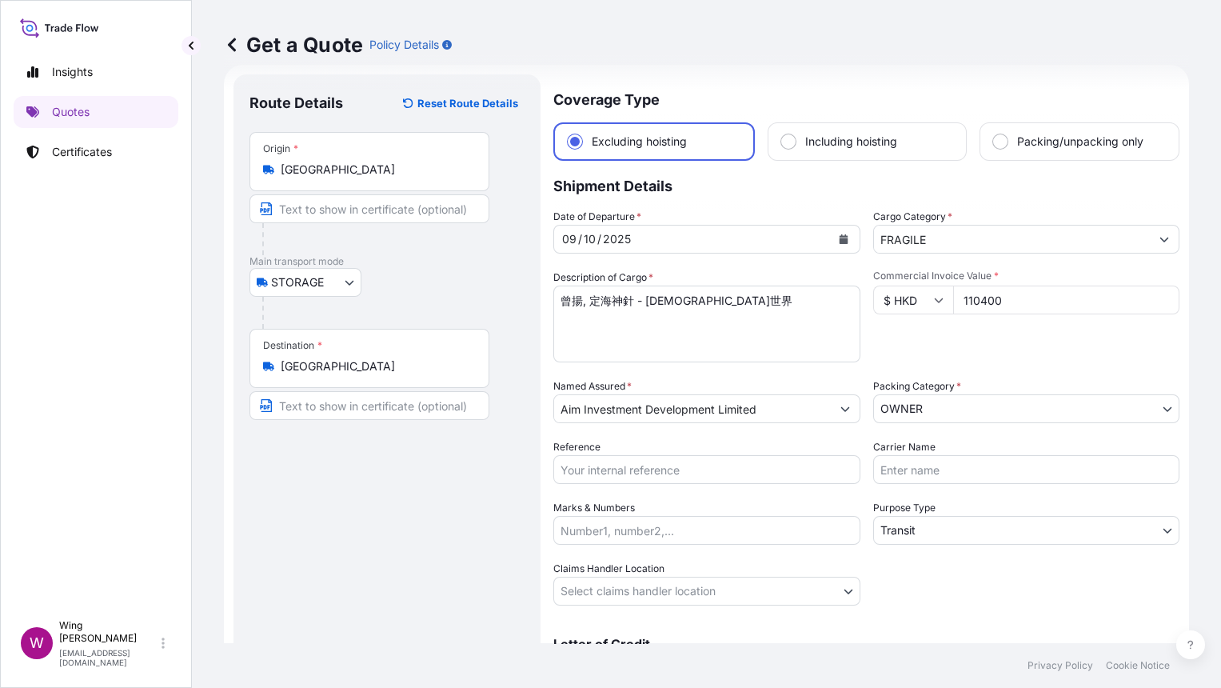
click at [408, 543] on div "Route Details Reset Route Details Place of loading Road / [GEOGRAPHIC_DATA] / I…" at bounding box center [386, 399] width 275 height 618
click at [616, 465] on input "Reference" at bounding box center [706, 469] width 307 height 29
paste input "AMST196277JFJF"
type input "AMST196277JFJF"
click at [423, 485] on div "Route Details Reset Route Details Place of loading Road / [GEOGRAPHIC_DATA] / I…" at bounding box center [386, 399] width 275 height 618
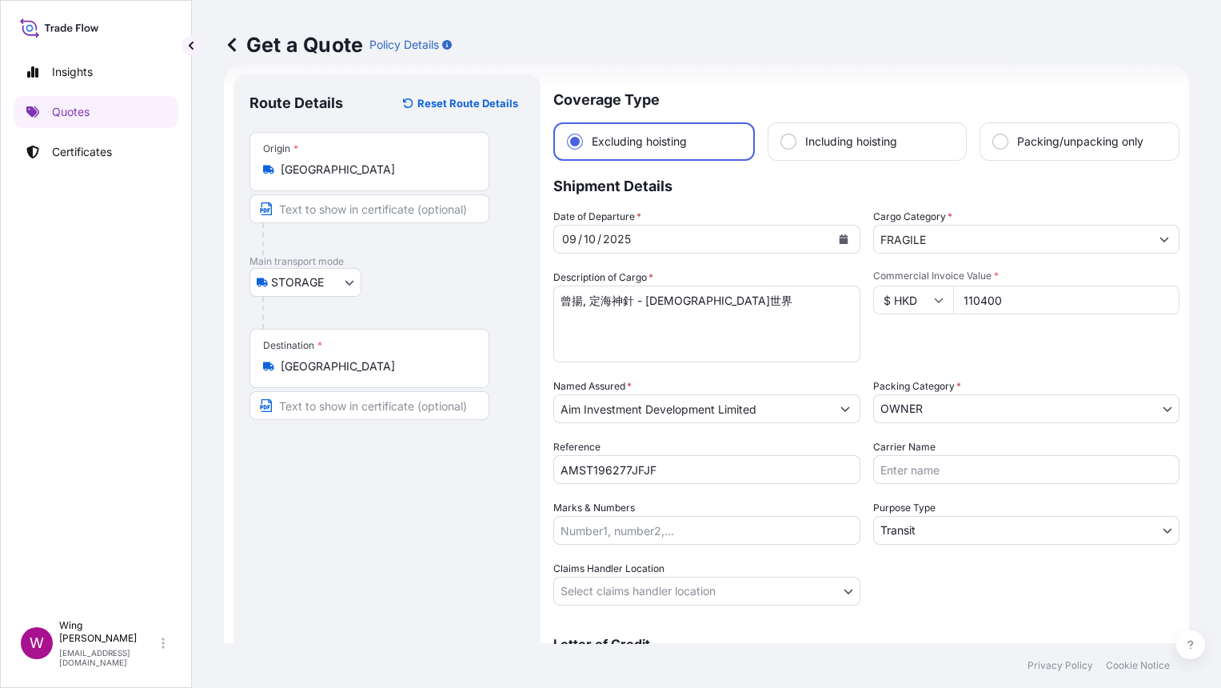
click at [421, 510] on div "Route Details Reset Route Details Place of loading Road / [GEOGRAPHIC_DATA] / I…" at bounding box center [386, 399] width 275 height 618
click at [943, 519] on body "Insights Quotes Certificates W Wing Lee [EMAIL_ADDRESS][DOMAIN_NAME] Get a Quot…" at bounding box center [610, 344] width 1221 height 688
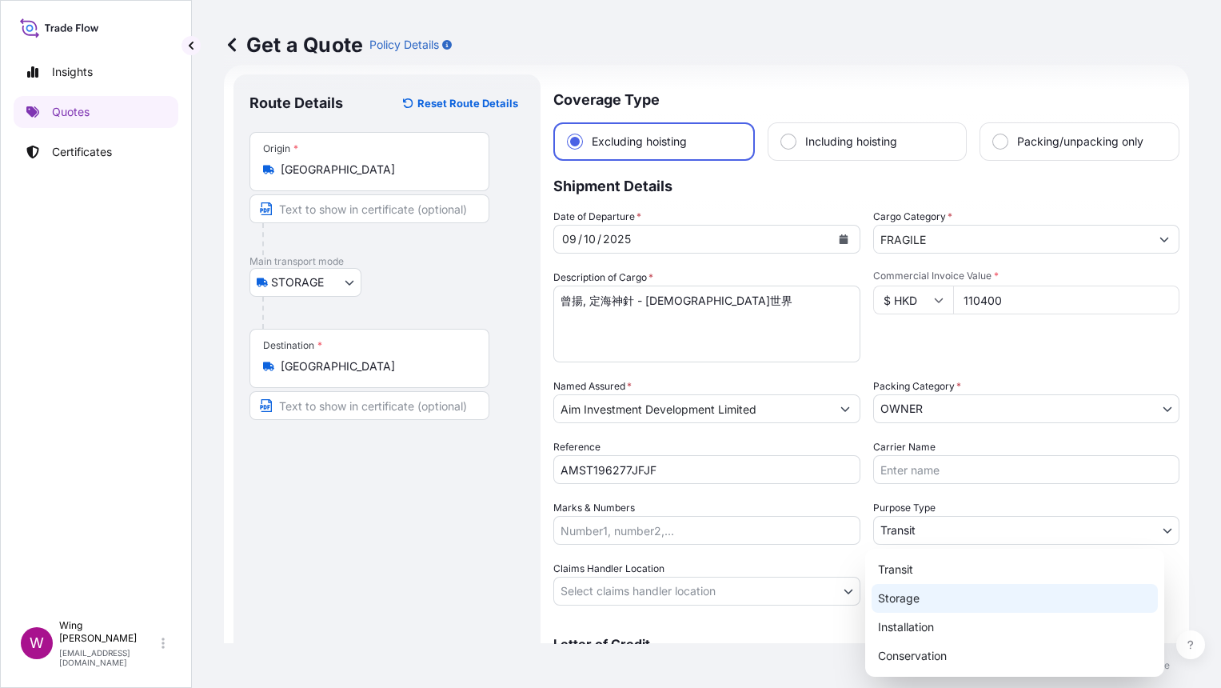
click at [940, 606] on div "Storage" at bounding box center [1015, 598] width 286 height 29
select select "Storage"
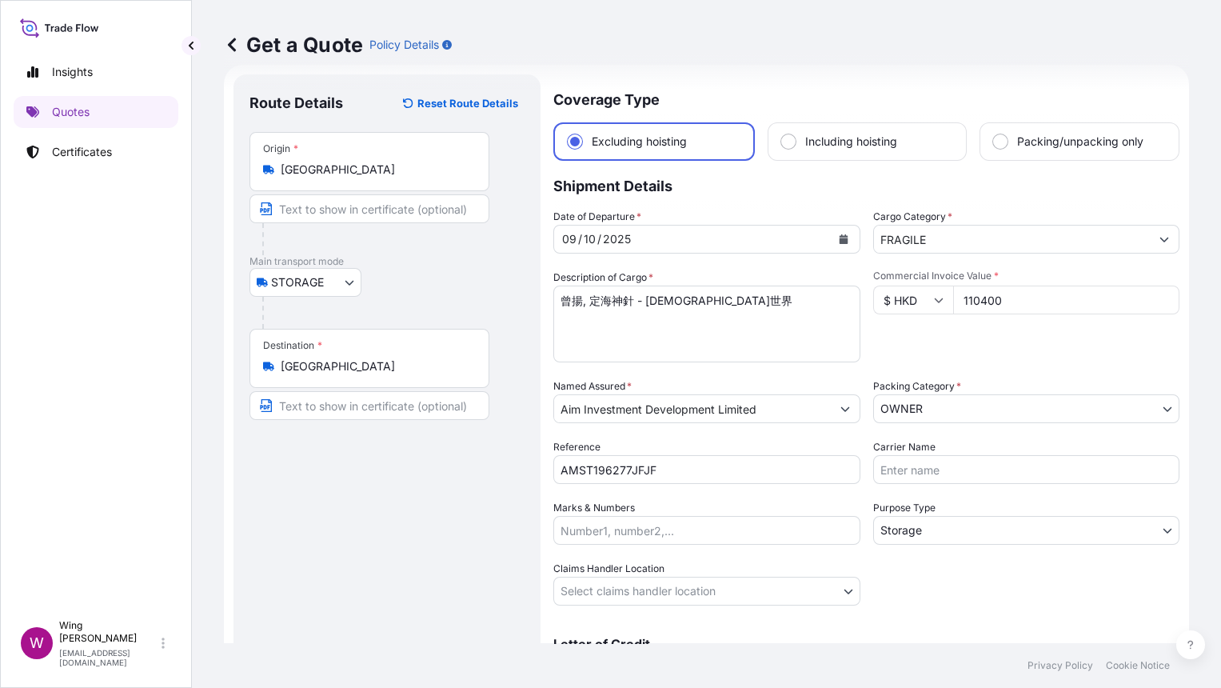
click at [433, 589] on div "Route Details Reset Route Details Place of loading Road / [GEOGRAPHIC_DATA] / I…" at bounding box center [386, 399] width 275 height 618
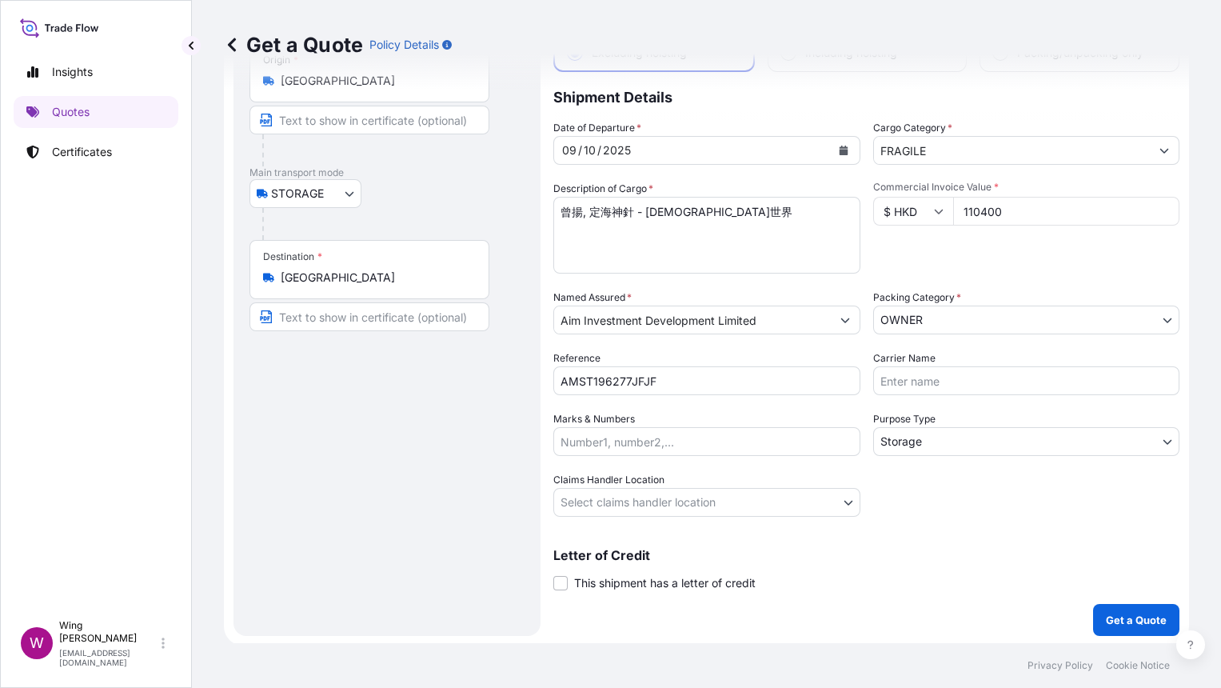
click at [600, 501] on body "Insights Quotes Certificates W Wing Lee [EMAIL_ADDRESS][DOMAIN_NAME] Get a Quot…" at bounding box center [610, 344] width 1221 height 688
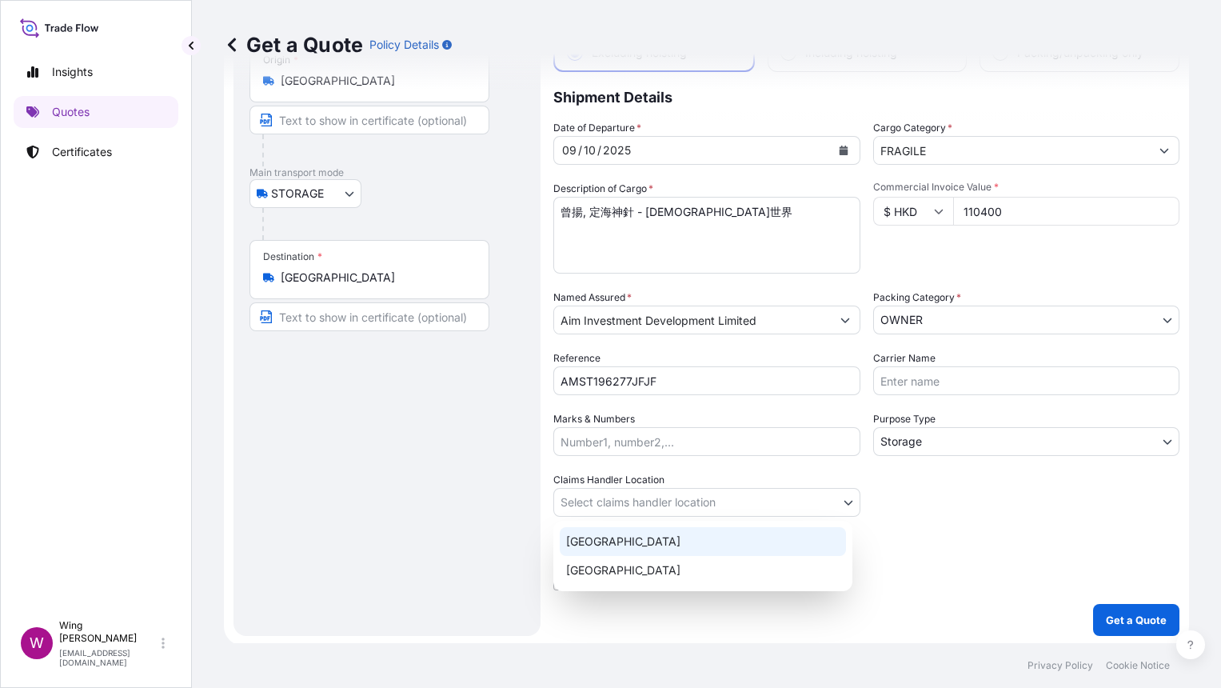
click at [616, 548] on div "[GEOGRAPHIC_DATA]" at bounding box center [703, 541] width 286 height 29
select select "[GEOGRAPHIC_DATA]"
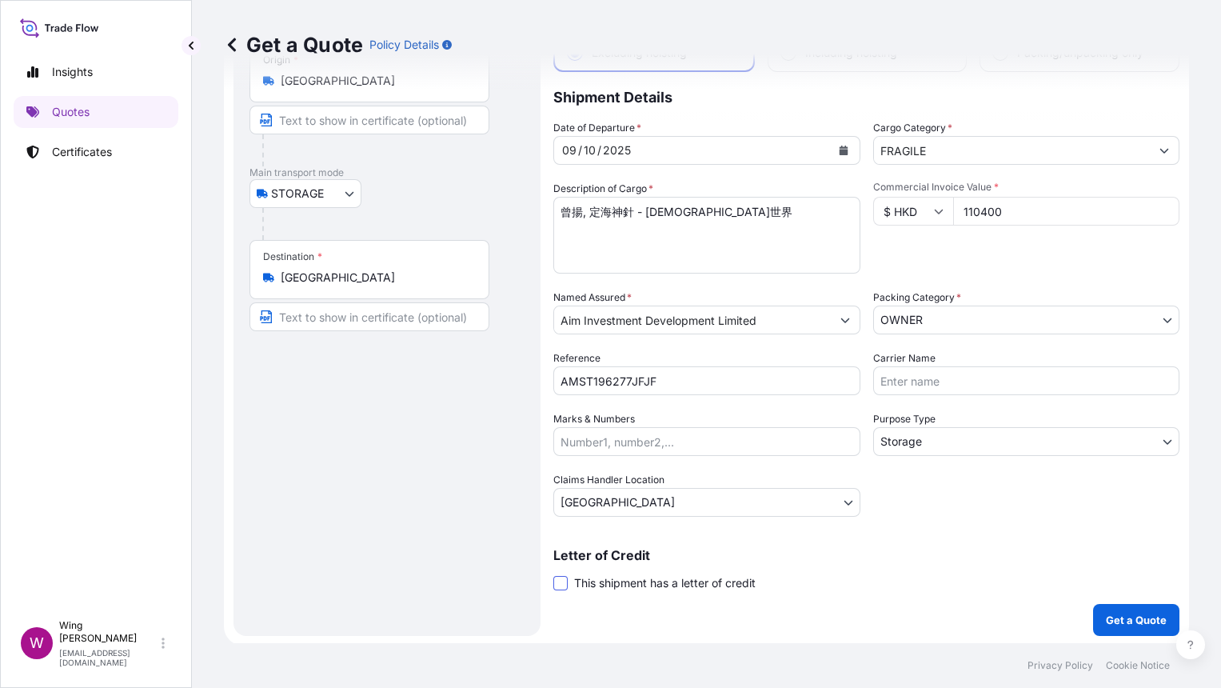
click at [556, 584] on span at bounding box center [560, 583] width 14 height 14
click at [553, 574] on input "This shipment has a letter of credit" at bounding box center [553, 574] width 0 height 0
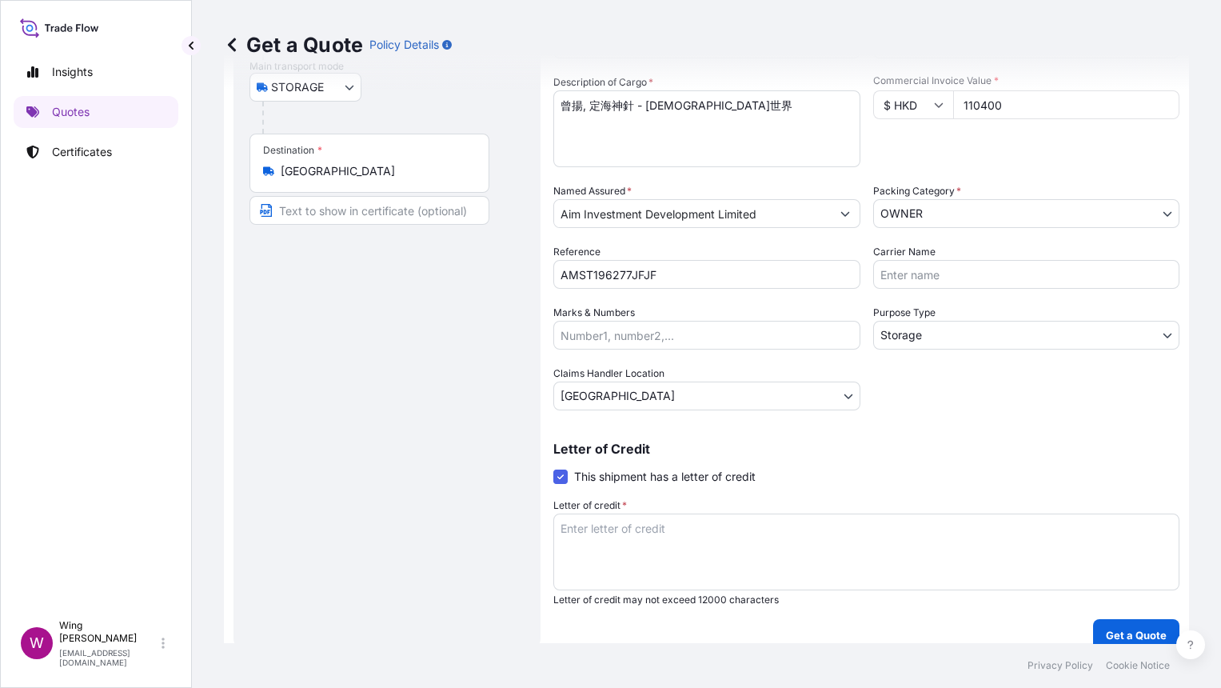
click at [616, 537] on textarea "Letter of credit *" at bounding box center [866, 551] width 626 height 77
click at [470, 328] on div "Route Details Reset Route Details Place of loading Road / [GEOGRAPHIC_DATA] / I…" at bounding box center [386, 265] width 275 height 740
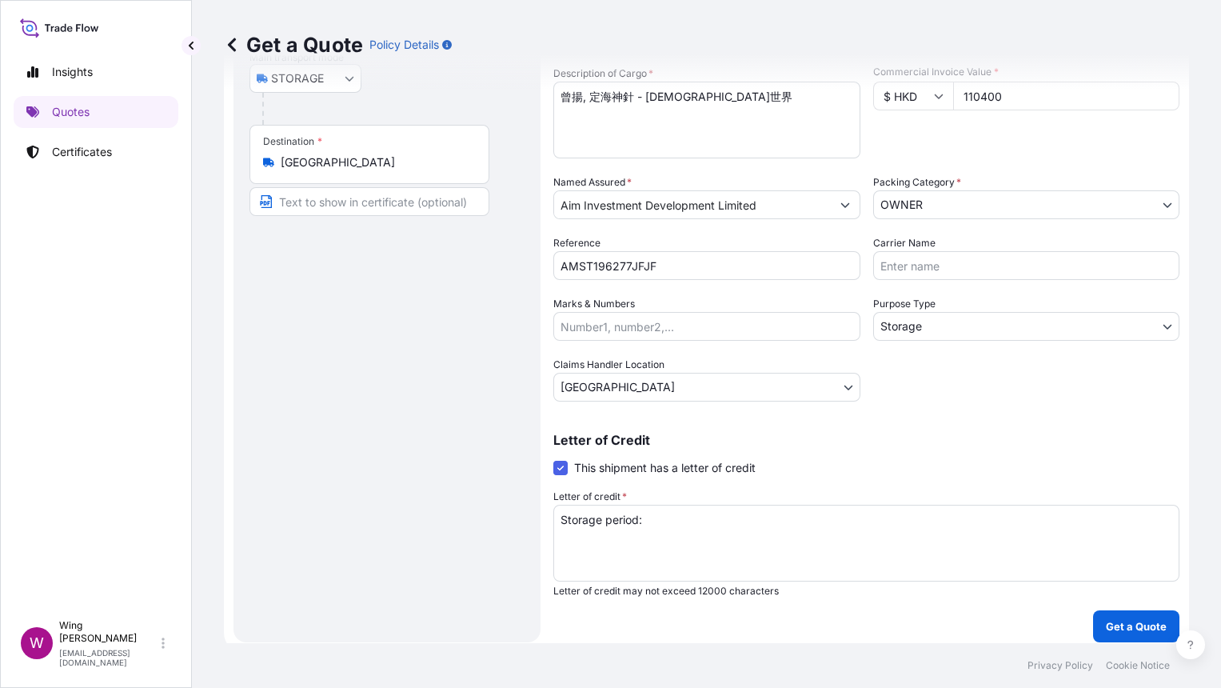
scroll to position [235, 0]
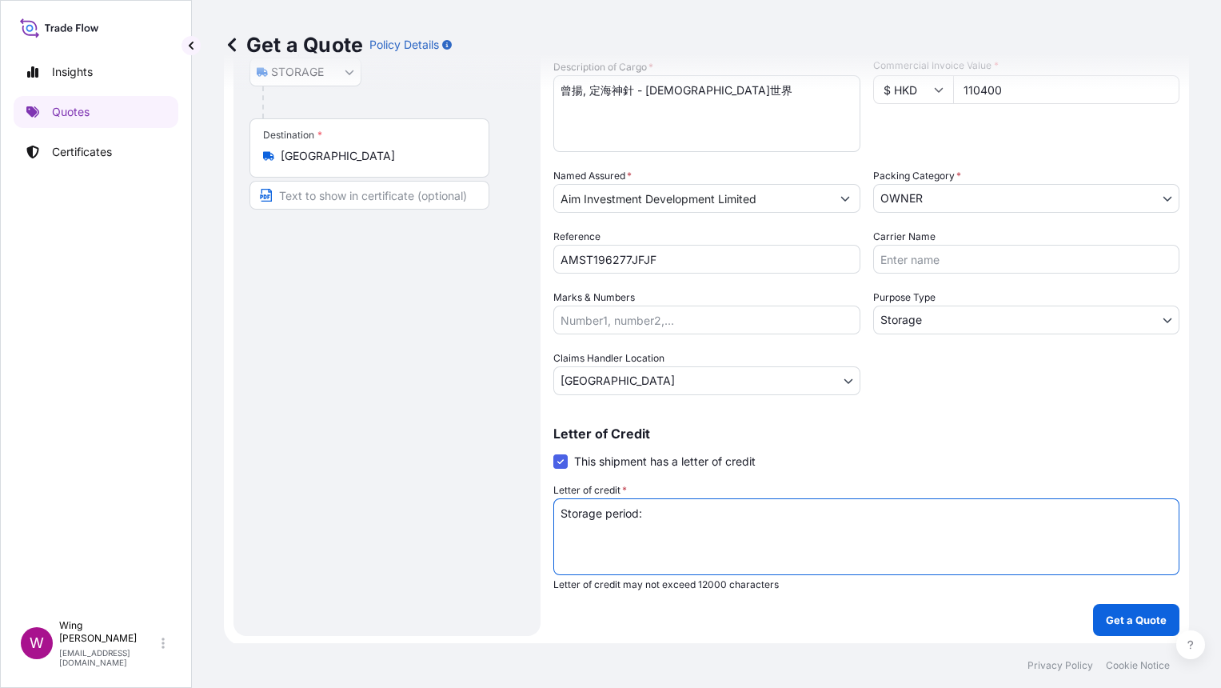
click at [671, 512] on textarea "Storage period:" at bounding box center [866, 536] width 626 height 77
drag, startPoint x: 914, startPoint y: 512, endPoint x: 513, endPoint y: 500, distance: 400.8
click at [513, 500] on form "Route Details Reset Route Details Place of loading Road / Inland Road / Inland …" at bounding box center [706, 249] width 965 height 791
type textarea "Storage period: [DATE] to [DATE] (till further notice)"
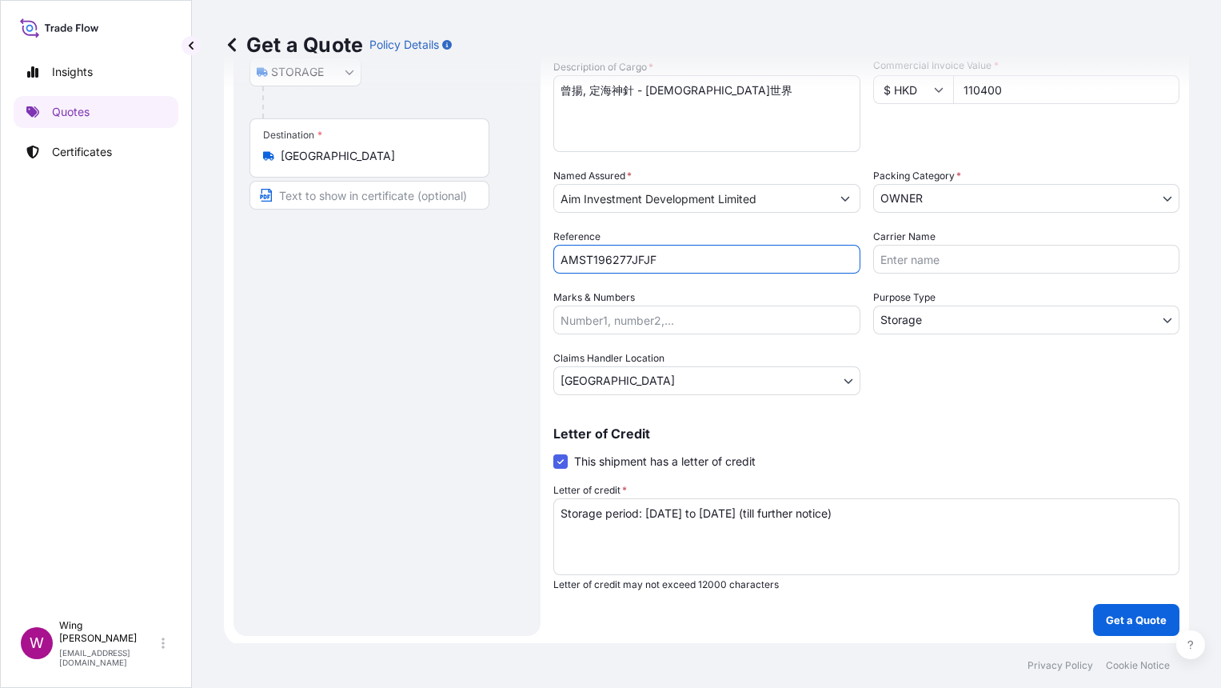
drag, startPoint x: 708, startPoint y: 257, endPoint x: 480, endPoint y: 252, distance: 228.0
click at [480, 252] on form "Route Details Reset Route Details Place of loading Road / Inland Road / Inland …" at bounding box center [706, 249] width 965 height 791
click at [964, 377] on div "Date of Departure * [DATE] Cargo Category * FRAGILE Description of Cargo * 曾揚, …" at bounding box center [866, 196] width 626 height 397
click at [1109, 616] on p "Get a Quote" at bounding box center [1136, 620] width 61 height 16
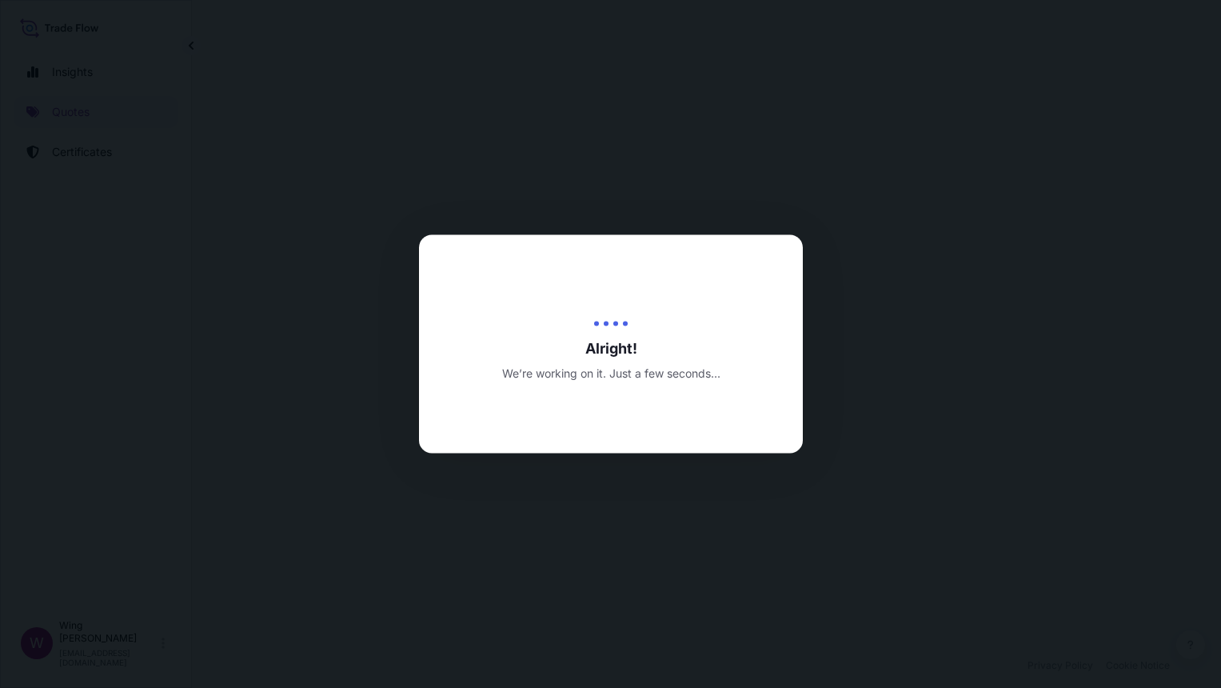
select select "STORAGE"
select select "Storage"
select select "[GEOGRAPHIC_DATA]"
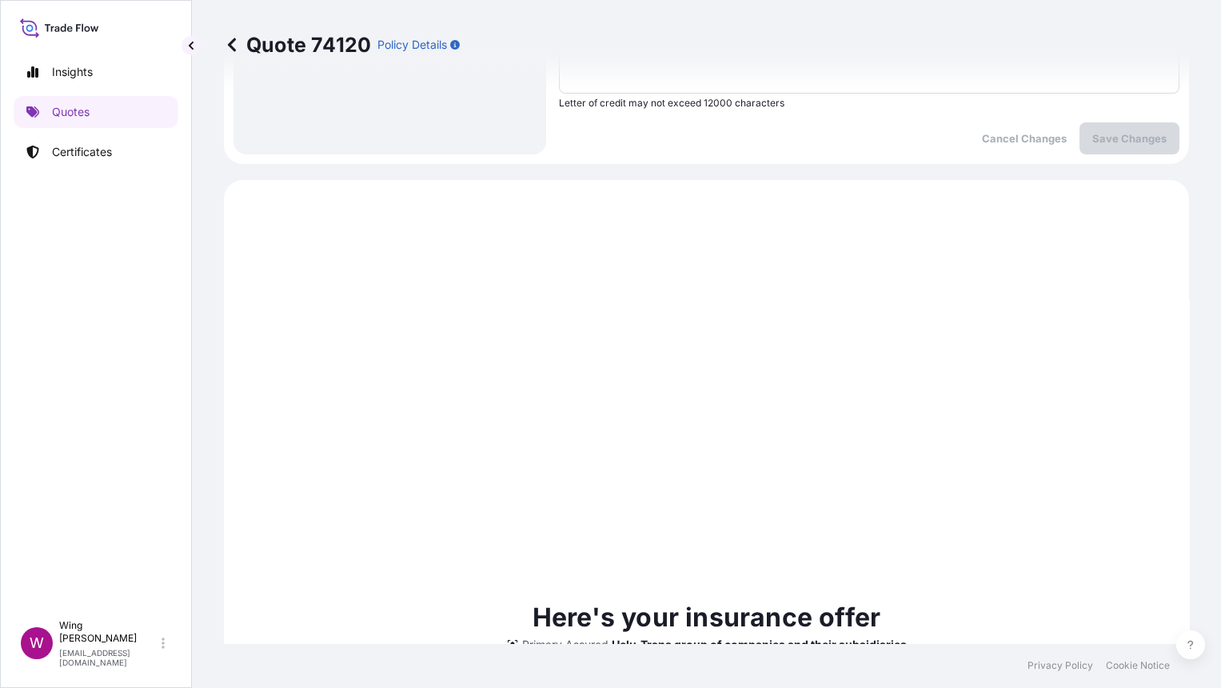
scroll to position [814, 0]
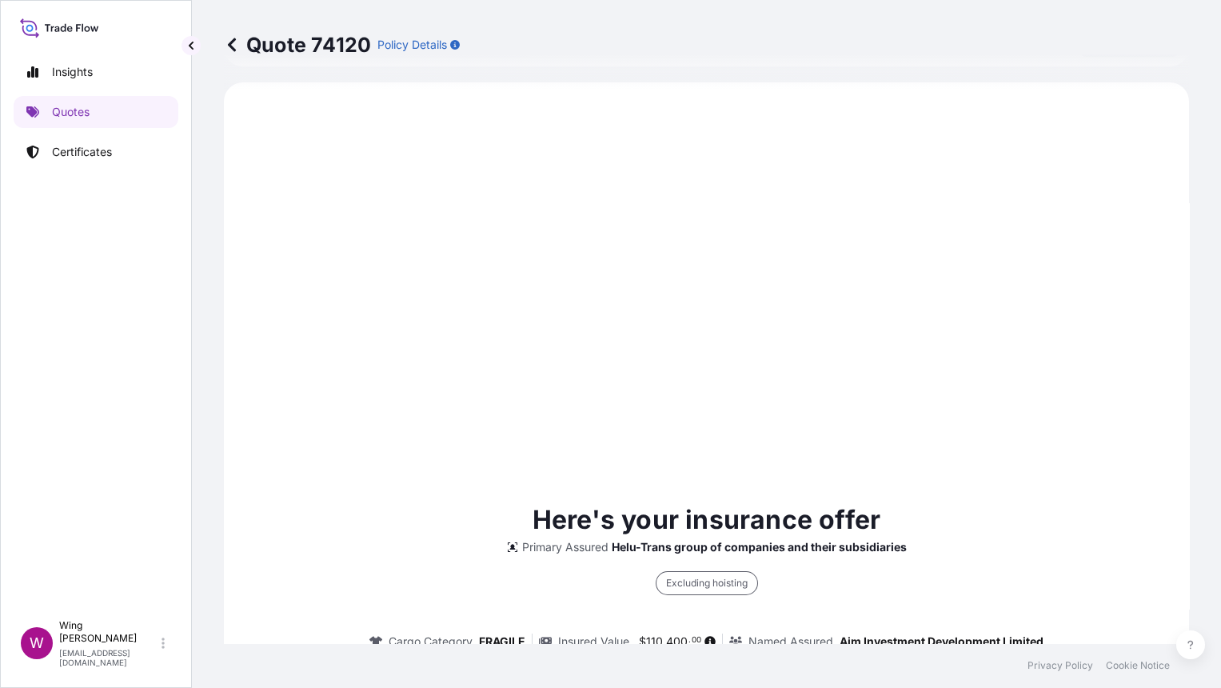
click at [546, 405] on div "Here's your insurance offer Primary Assured Helu-Trans group of companies and t…" at bounding box center [706, 693] width 920 height 1176
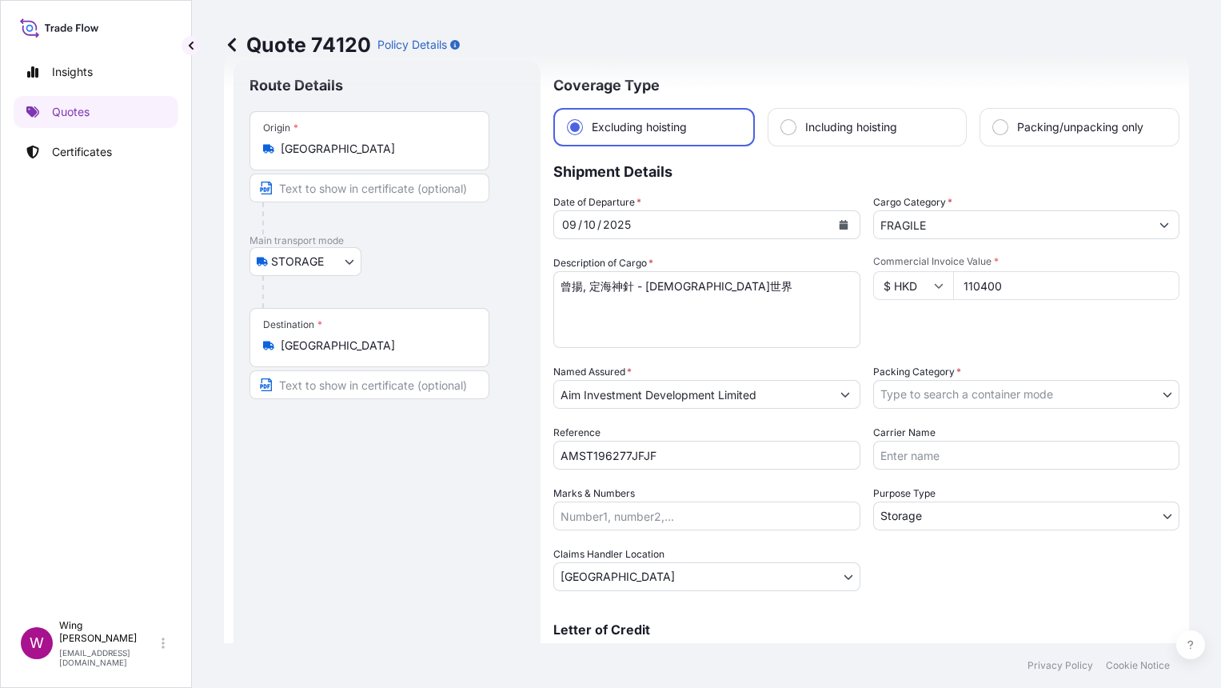
scroll to position [0, 0]
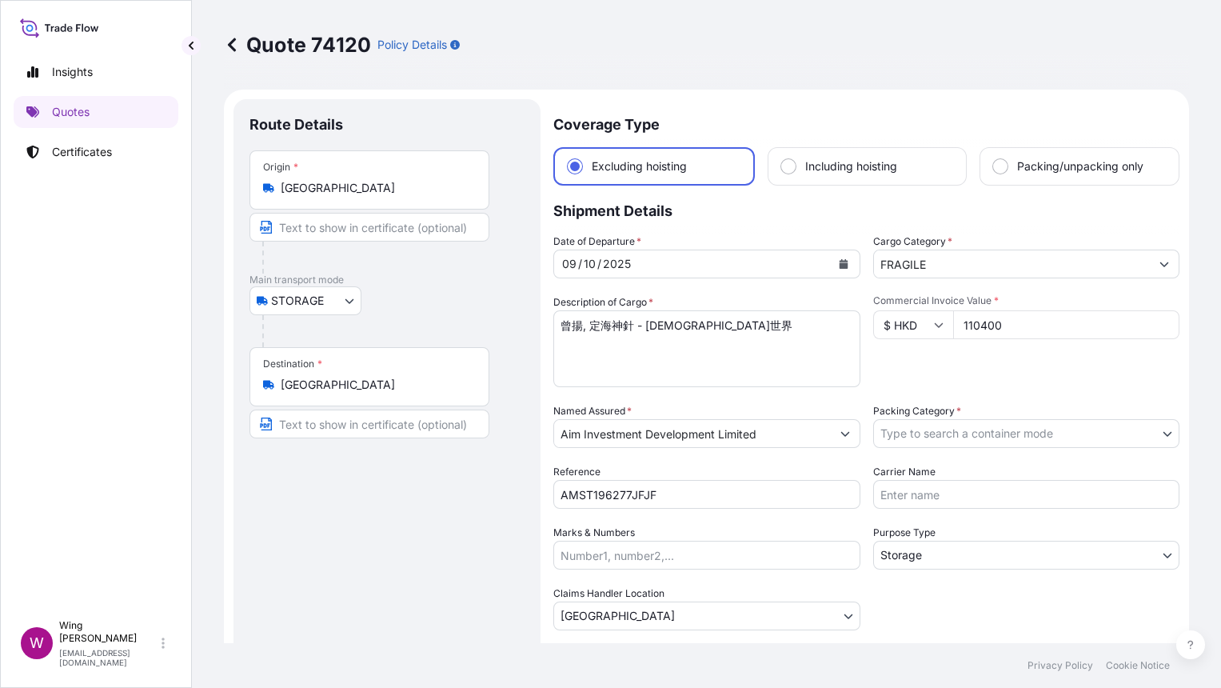
click at [895, 425] on body "Insights Quotes Certificates W Wing Lee [EMAIL_ADDRESS][DOMAIN_NAME] Quote 7412…" at bounding box center [610, 344] width 1221 height 688
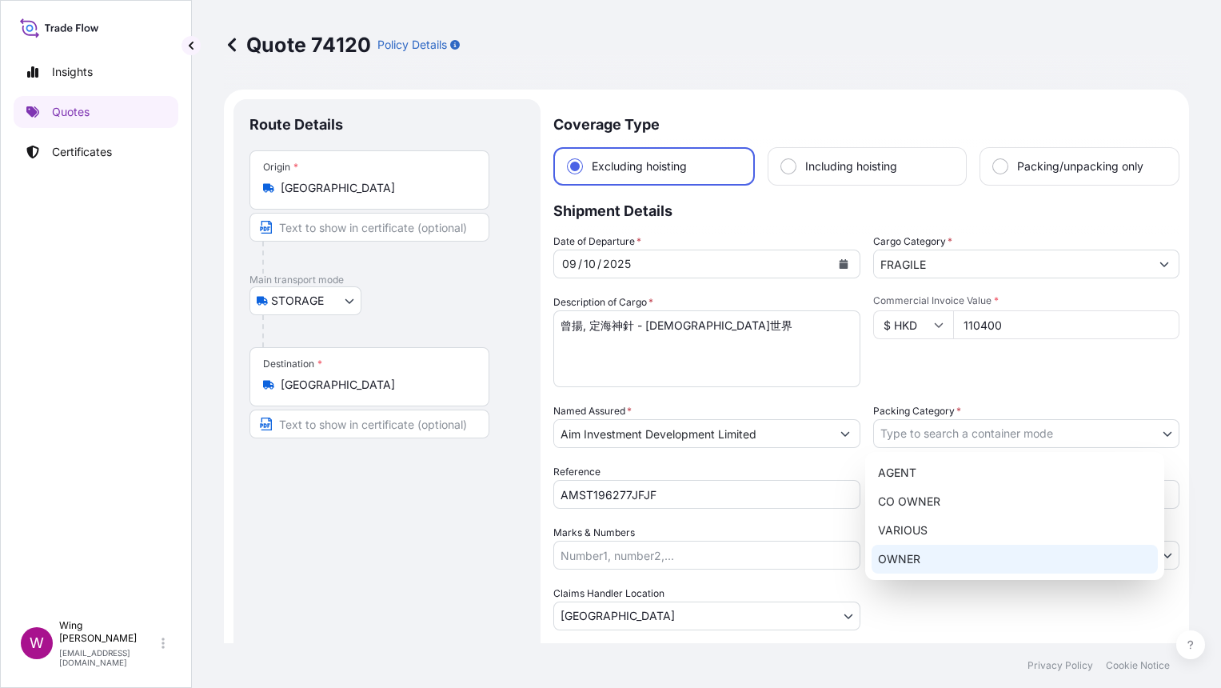
click at [924, 562] on div "OWNER" at bounding box center [1015, 559] width 286 height 29
select select "27"
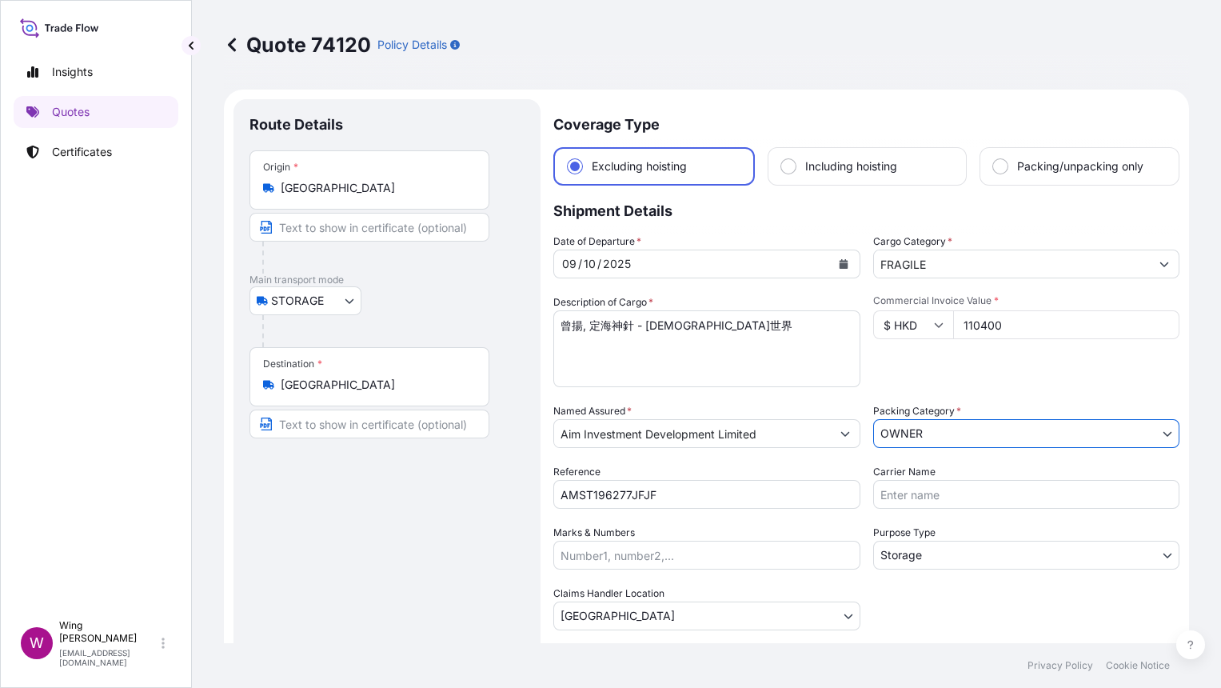
click at [388, 536] on div "Route Details Place of loading Road / [GEOGRAPHIC_DATA] / Inland Origin * [GEOG…" at bounding box center [386, 485] width 275 height 740
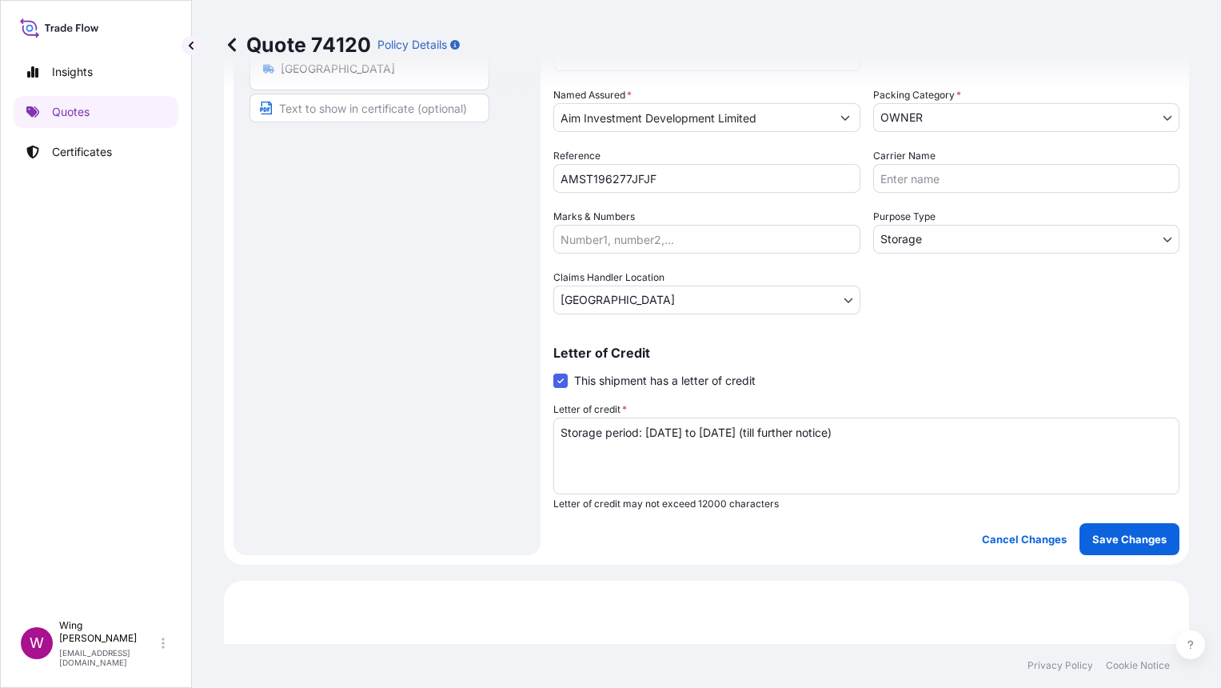
scroll to position [319, 0]
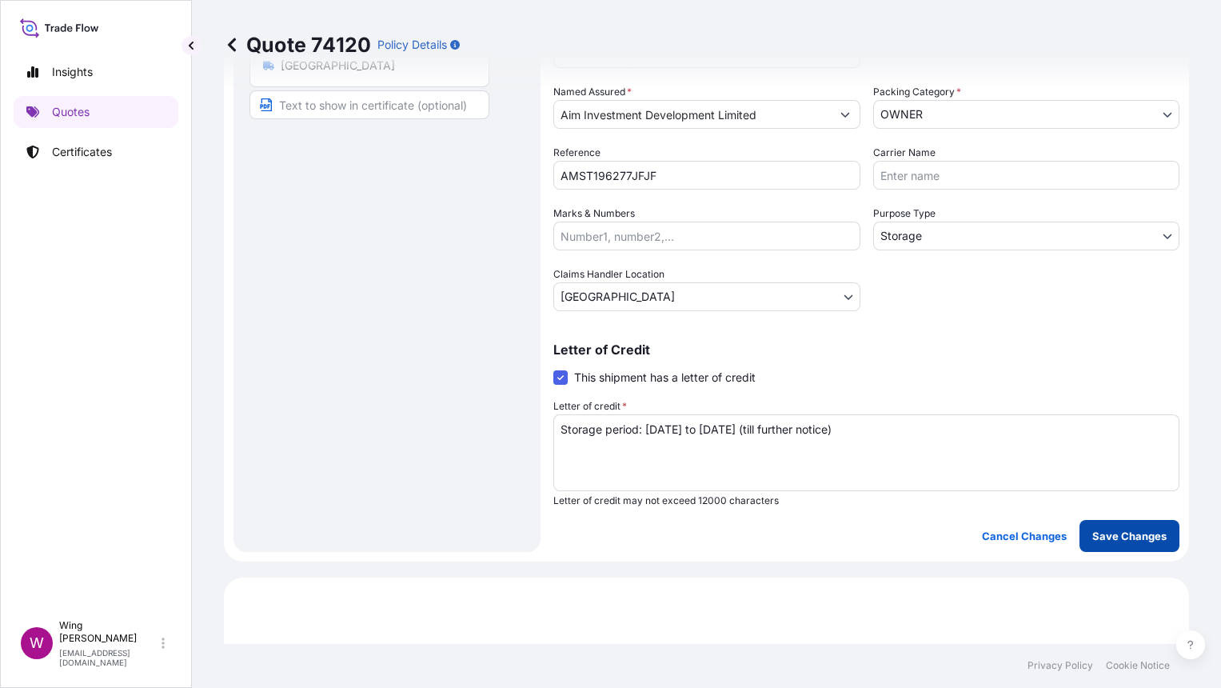
click at [1117, 536] on p "Save Changes" at bounding box center [1129, 536] width 74 height 16
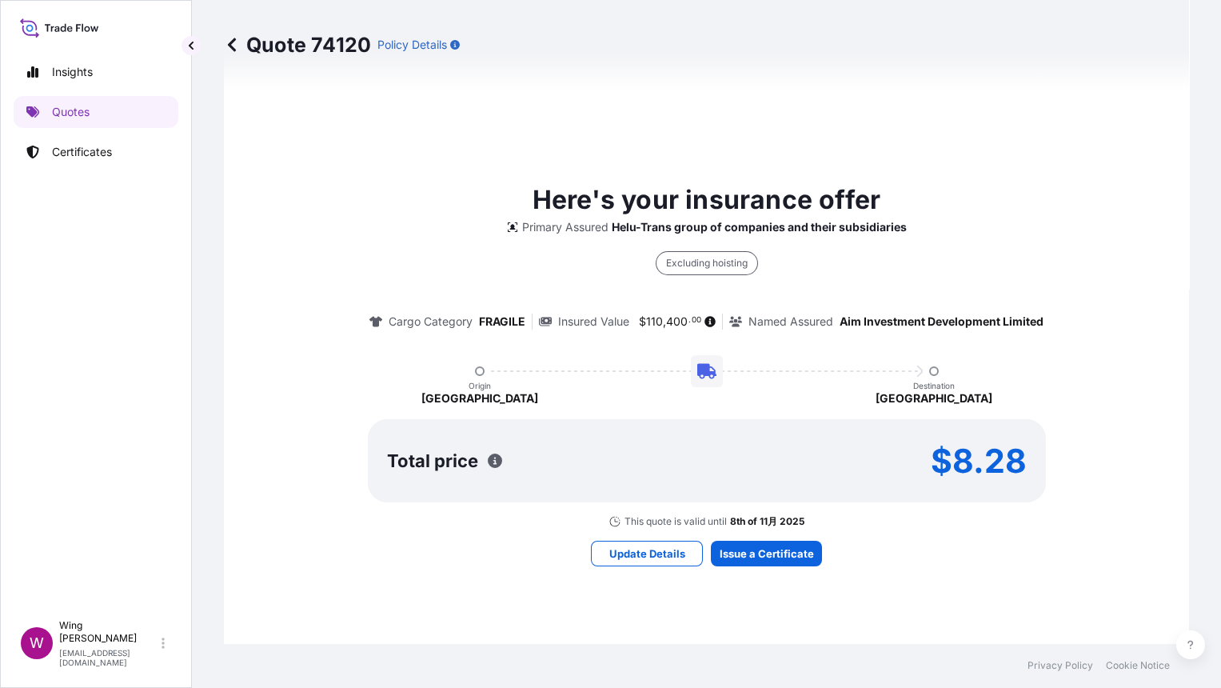
select select "STORAGE"
select select "Storage"
select select "[GEOGRAPHIC_DATA]"
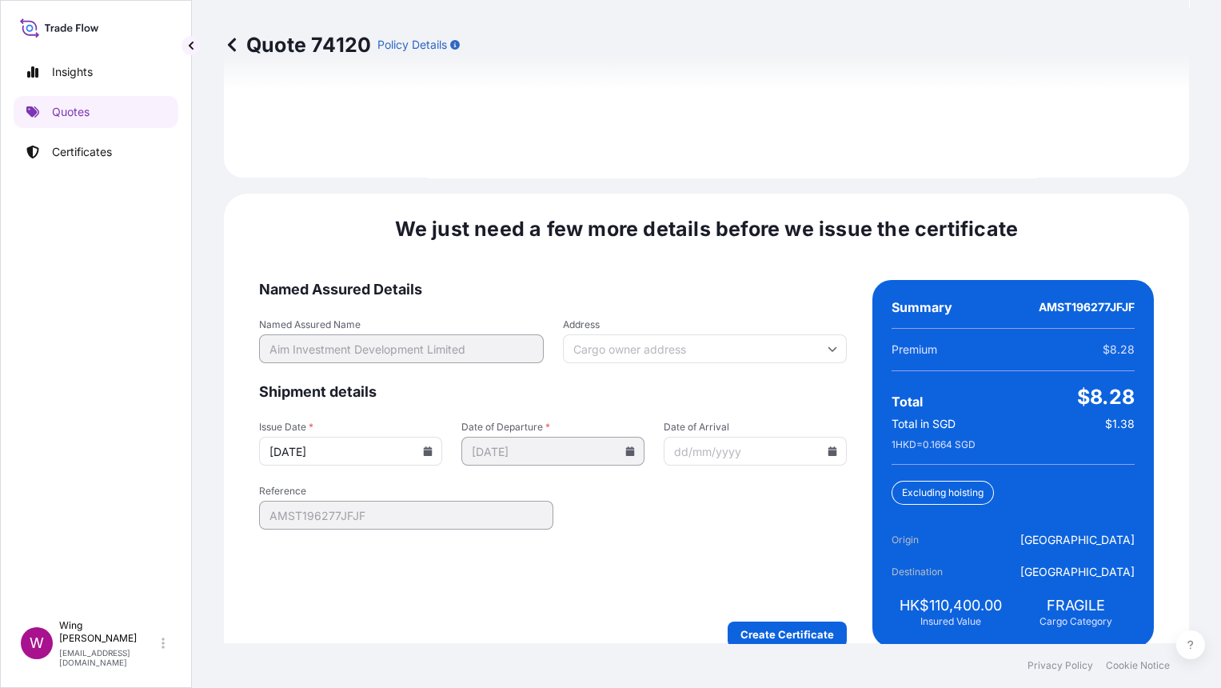
scroll to position [2454, 0]
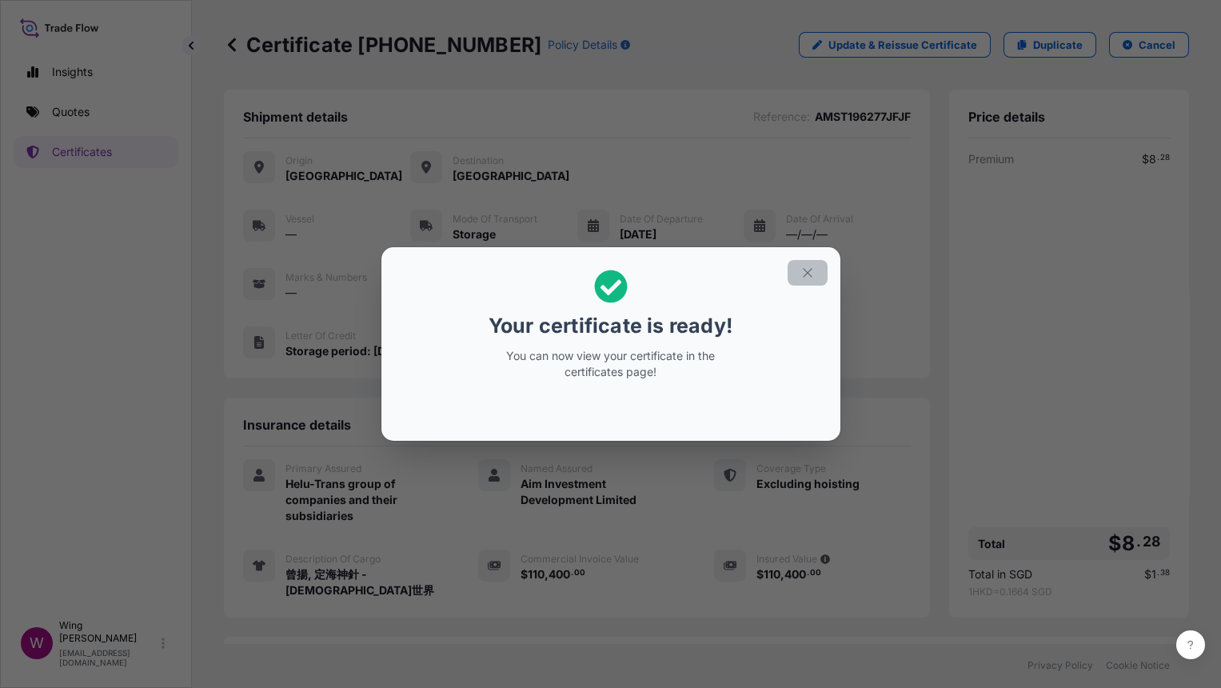
click at [800, 278] on icon "button" at bounding box center [807, 272] width 14 height 14
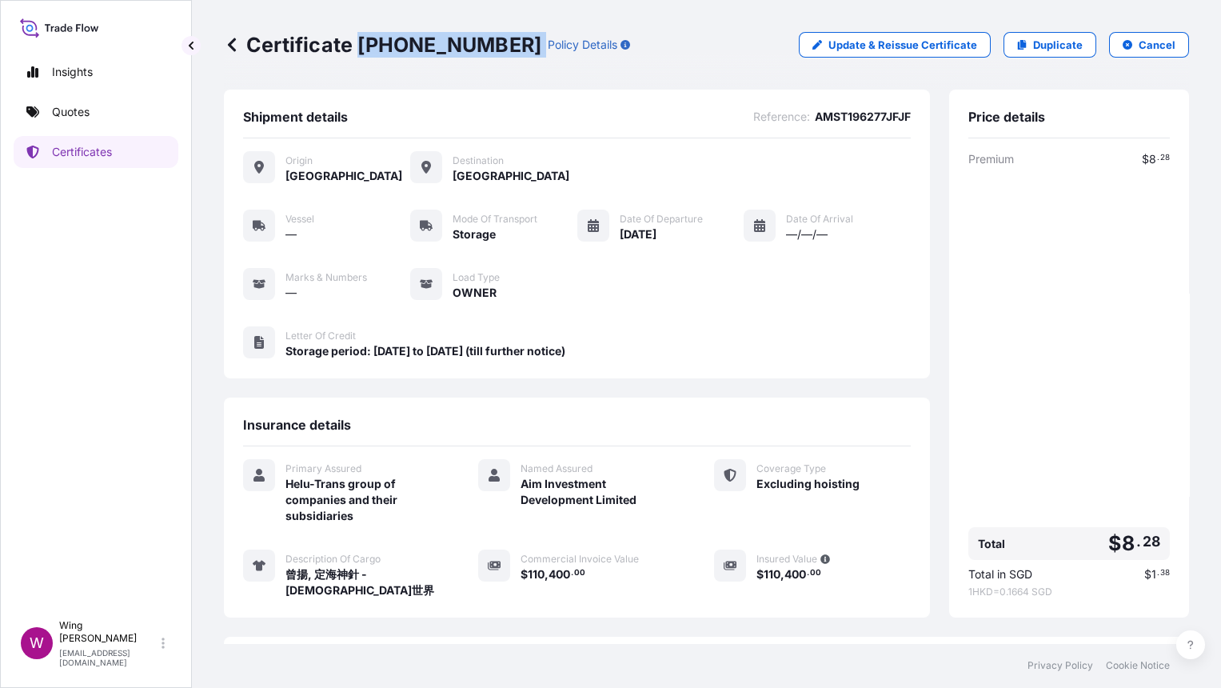
drag, startPoint x: 361, startPoint y: 48, endPoint x: 494, endPoint y: 52, distance: 132.8
click at [494, 52] on div "Certificate [PHONE_NUMBER] Policy Details" at bounding box center [427, 45] width 406 height 26
copy p "[PHONE_NUMBER]"
click at [680, 351] on div "Letter of Credit Storage period: [DATE] to [DATE] (till further notice)" at bounding box center [577, 342] width 668 height 33
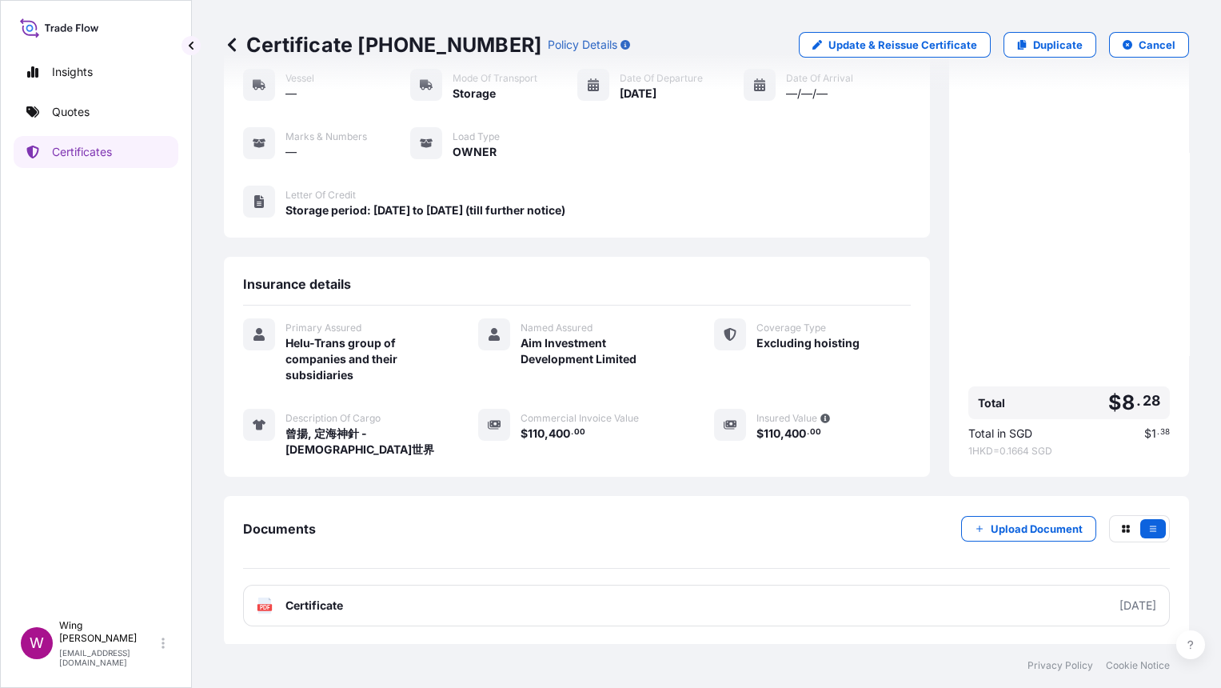
scroll to position [142, 0]
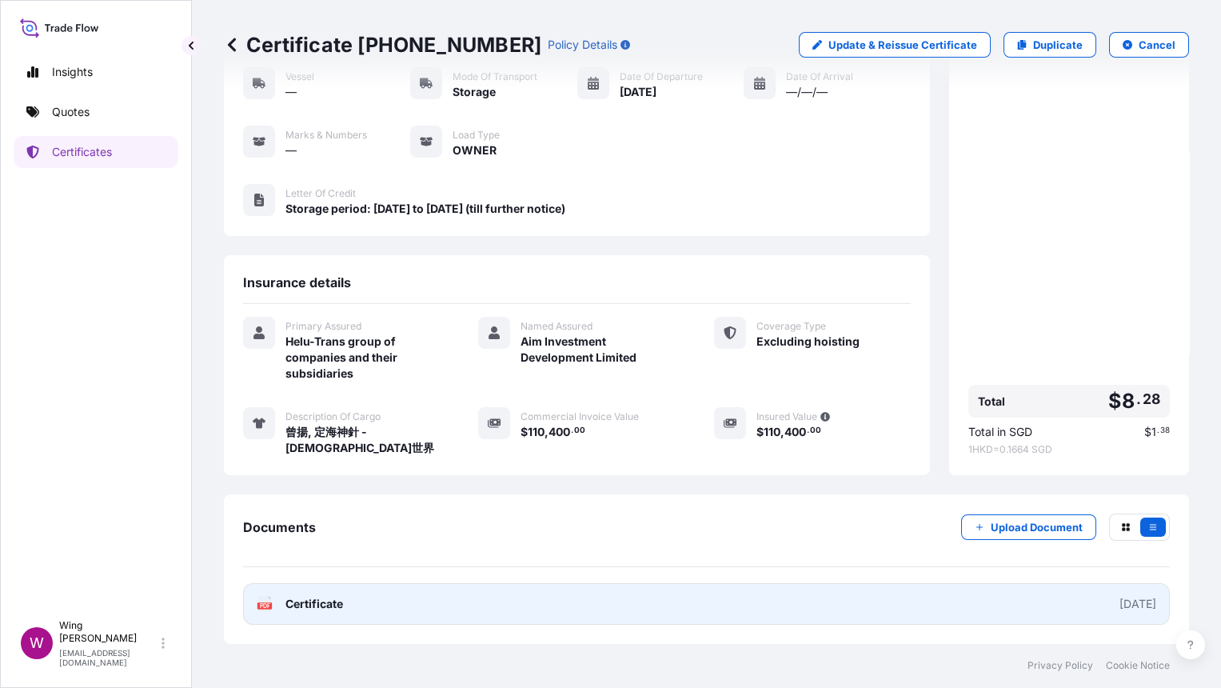
click at [263, 604] on text "PDF" at bounding box center [265, 606] width 10 height 6
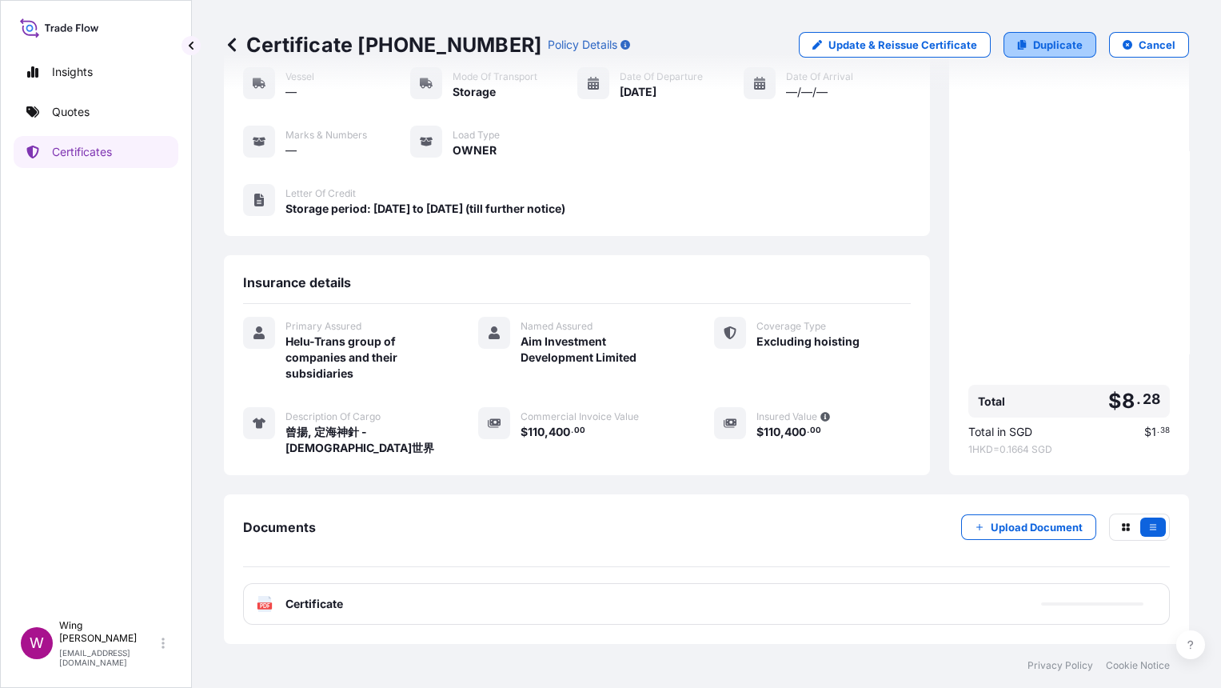
click at [1033, 48] on p "Duplicate" at bounding box center [1058, 45] width 50 height 16
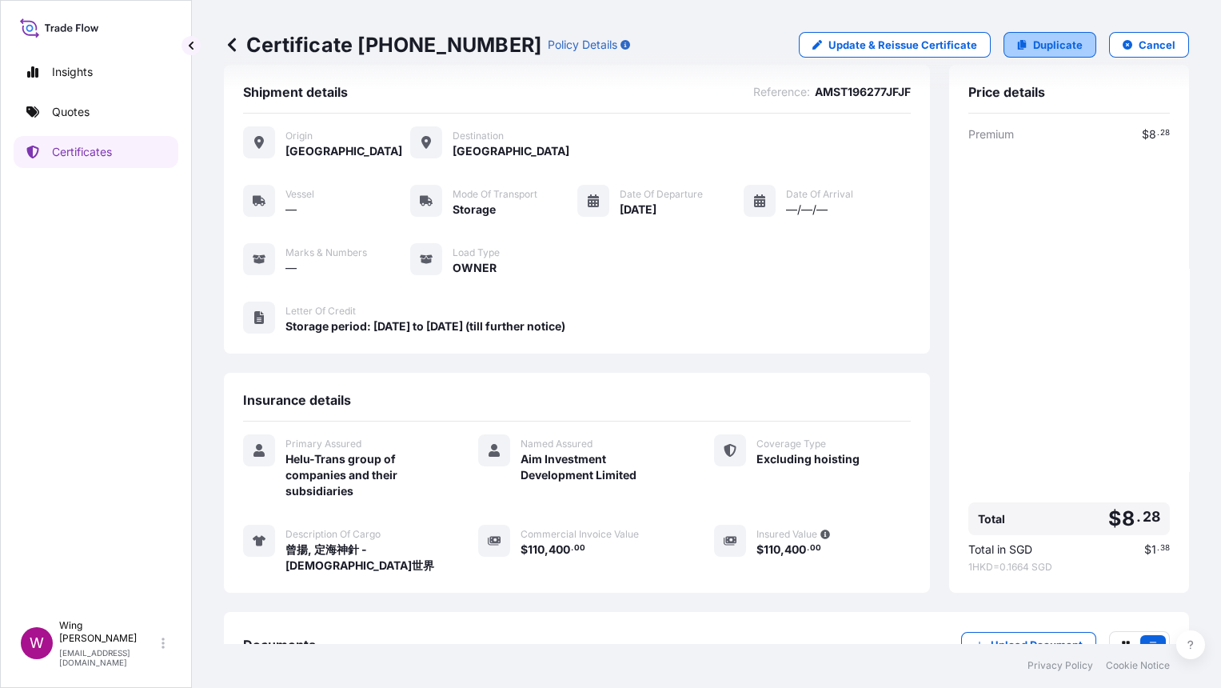
select select "STORAGE"
select select "Storage"
select select "[GEOGRAPHIC_DATA]"
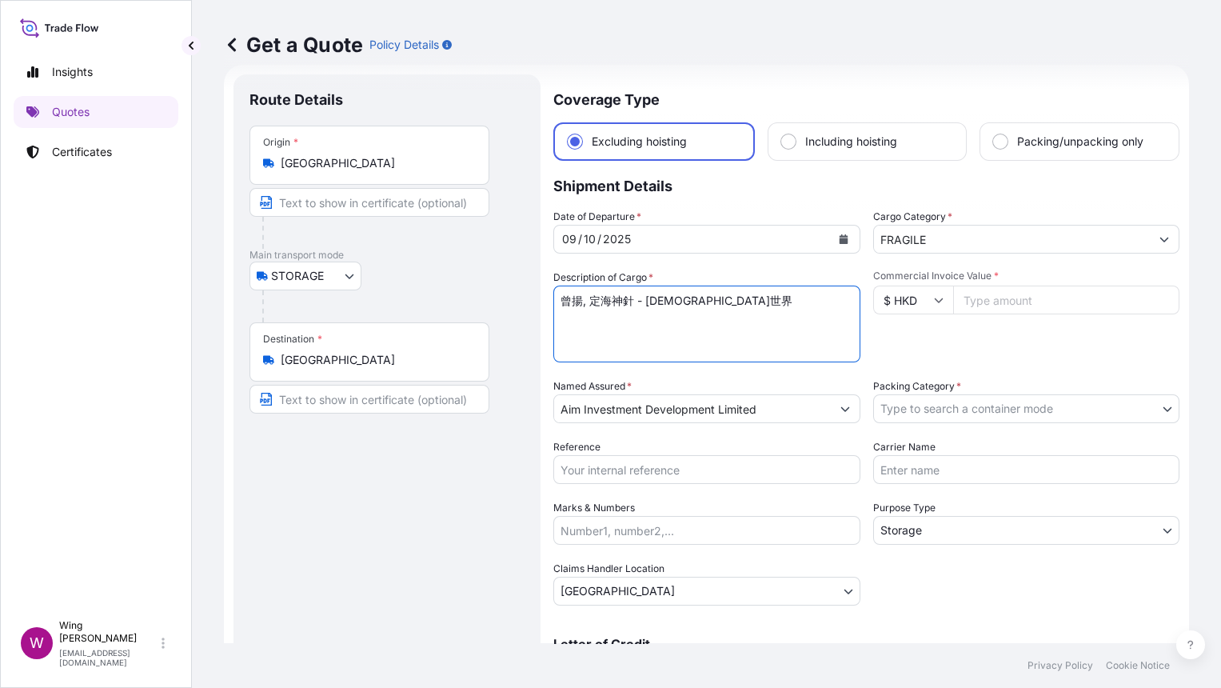
click at [675, 319] on textarea "曾揚, 定海神針 - [DEMOGRAPHIC_DATA]世界" at bounding box center [706, 323] width 307 height 77
drag, startPoint x: 757, startPoint y: 298, endPoint x: 494, endPoint y: 285, distance: 263.4
click at [494, 285] on form "Route Details Place of loading Road / Inland Road / Inland Origin * [GEOGRAPHIC…" at bounding box center [706, 460] width 965 height 791
paste textarea "[PERSON_NAME] "Dobtopus A Dobtopus B""
click at [664, 297] on textarea "曾揚, 定海神針 - [DEMOGRAPHIC_DATA]世界" at bounding box center [706, 323] width 307 height 77
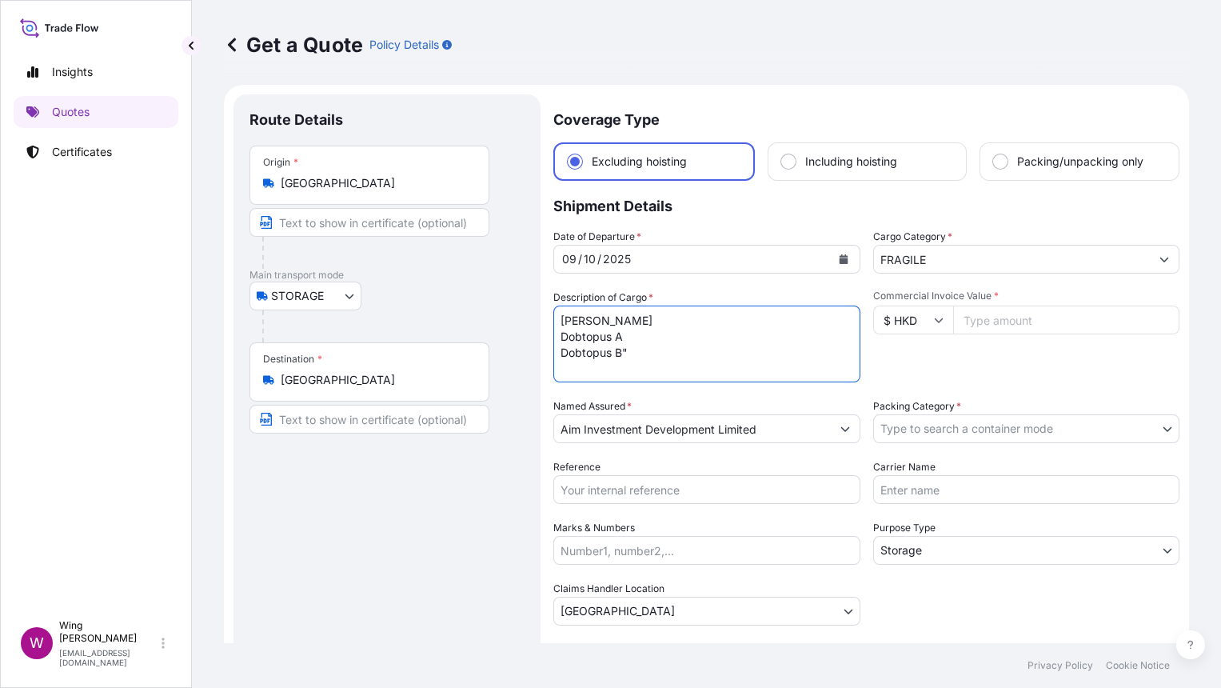
scroll to position [0, 0]
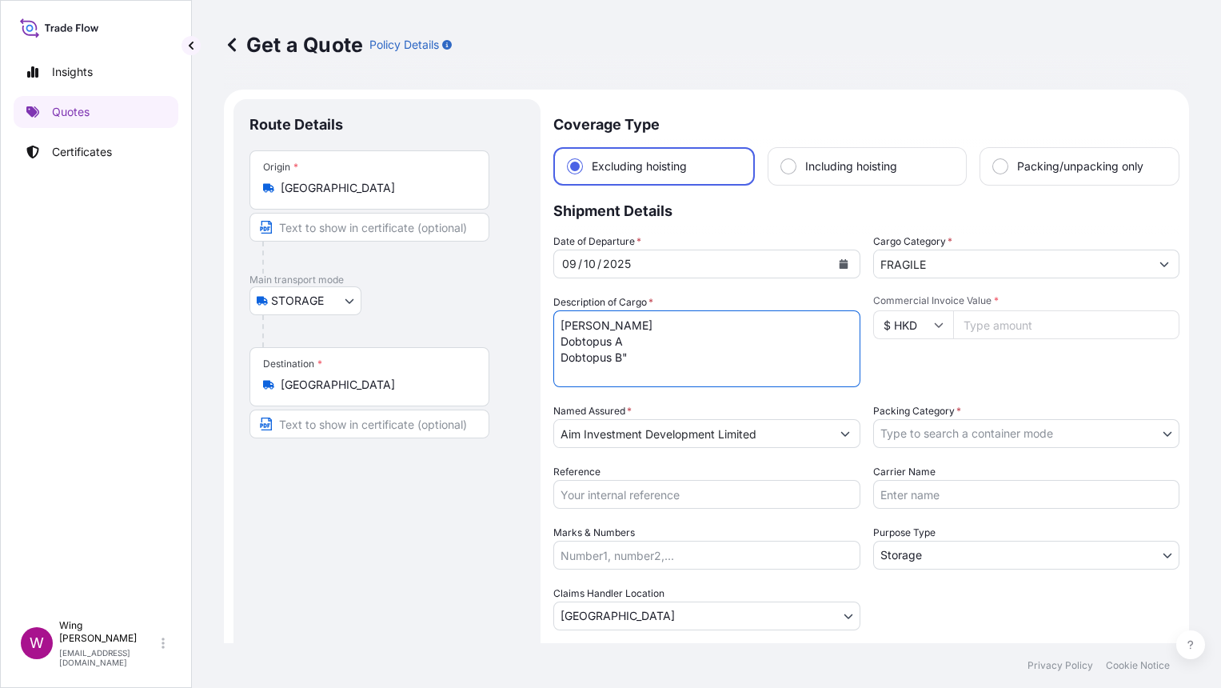
click at [708, 324] on textarea "曾揚, 定海神針 - [DEMOGRAPHIC_DATA]世界" at bounding box center [706, 348] width 307 height 77
type textarea "[PERSON_NAME], [PERSON_NAME] A & Dobtopus B"
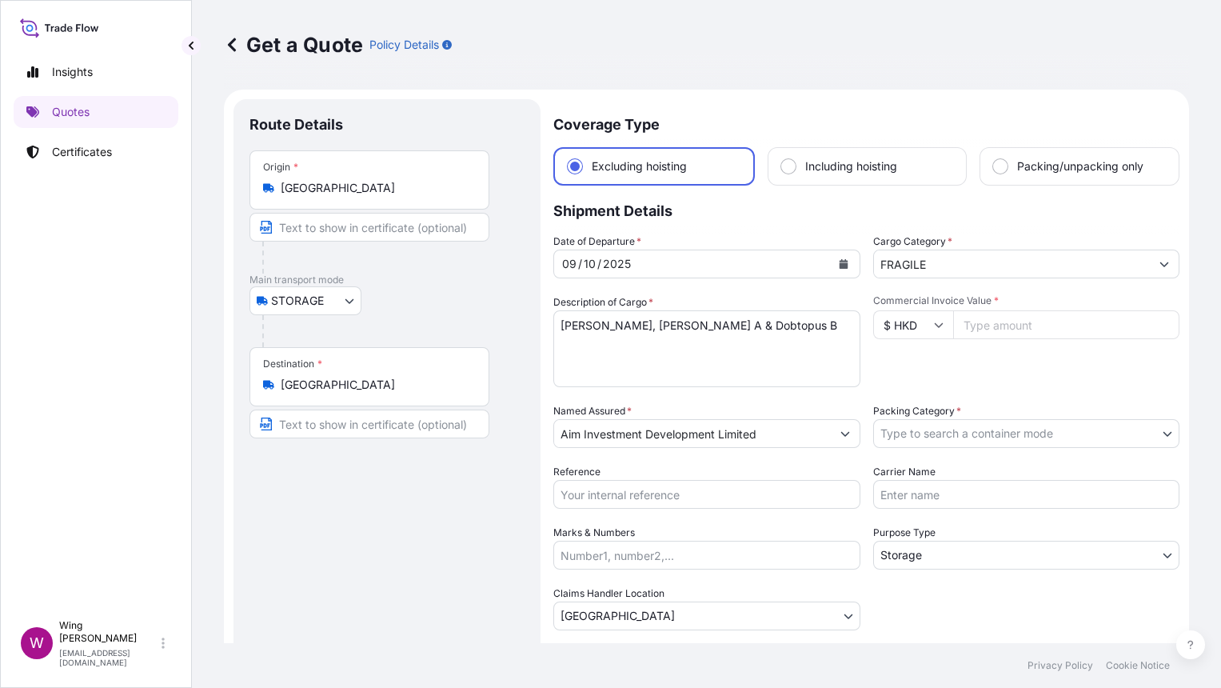
click at [666, 361] on textarea "曾揚, 定海神針 - [DEMOGRAPHIC_DATA]世界" at bounding box center [706, 348] width 307 height 77
click at [423, 501] on div "Route Details Place of loading Road / [GEOGRAPHIC_DATA] / Inland Origin * [GEOG…" at bounding box center [386, 485] width 275 height 740
click at [993, 326] on input "Commercial Invoice Value *" at bounding box center [1066, 324] width 227 height 29
paste input "812500"
type input "812500"
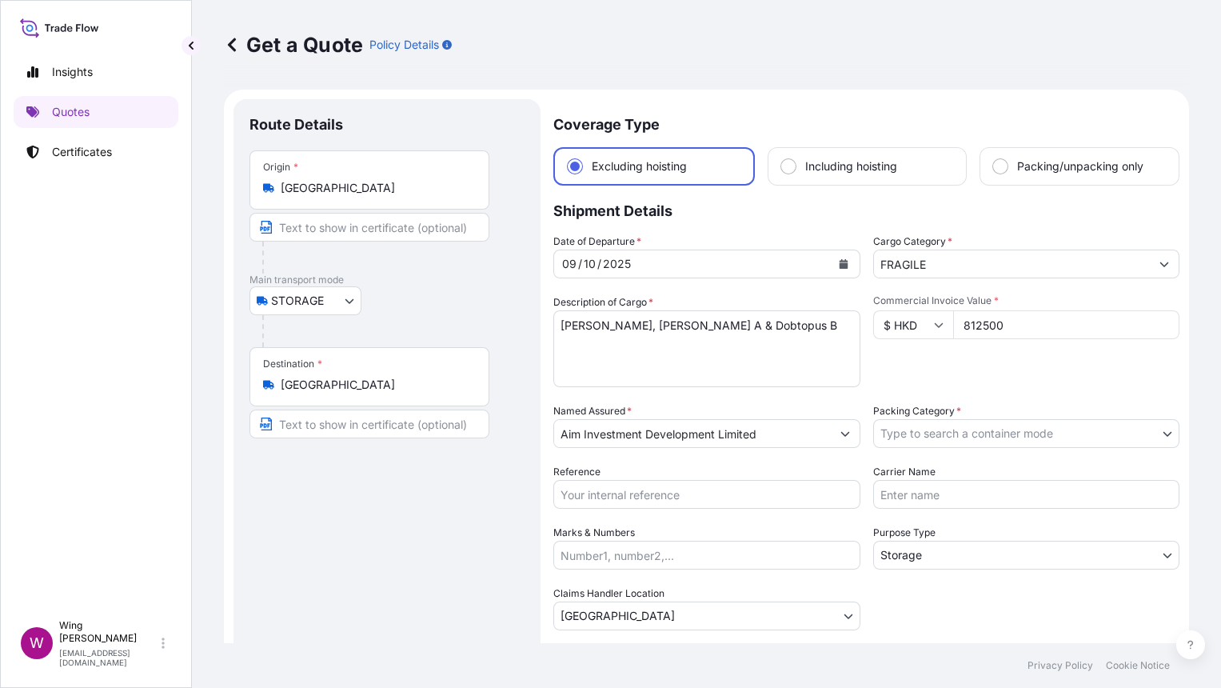
click at [986, 353] on div "Commercial Invoice Value * $ HKD 812500" at bounding box center [1026, 340] width 307 height 93
click at [441, 497] on div "Route Details Place of loading Road / [GEOGRAPHIC_DATA] / Inland Origin * [GEOG…" at bounding box center [386, 485] width 275 height 740
click at [937, 444] on body "Insights Quotes Certificates W Wing Lee [EMAIL_ADDRESS][DOMAIN_NAME] Get a Quot…" at bounding box center [610, 344] width 1221 height 688
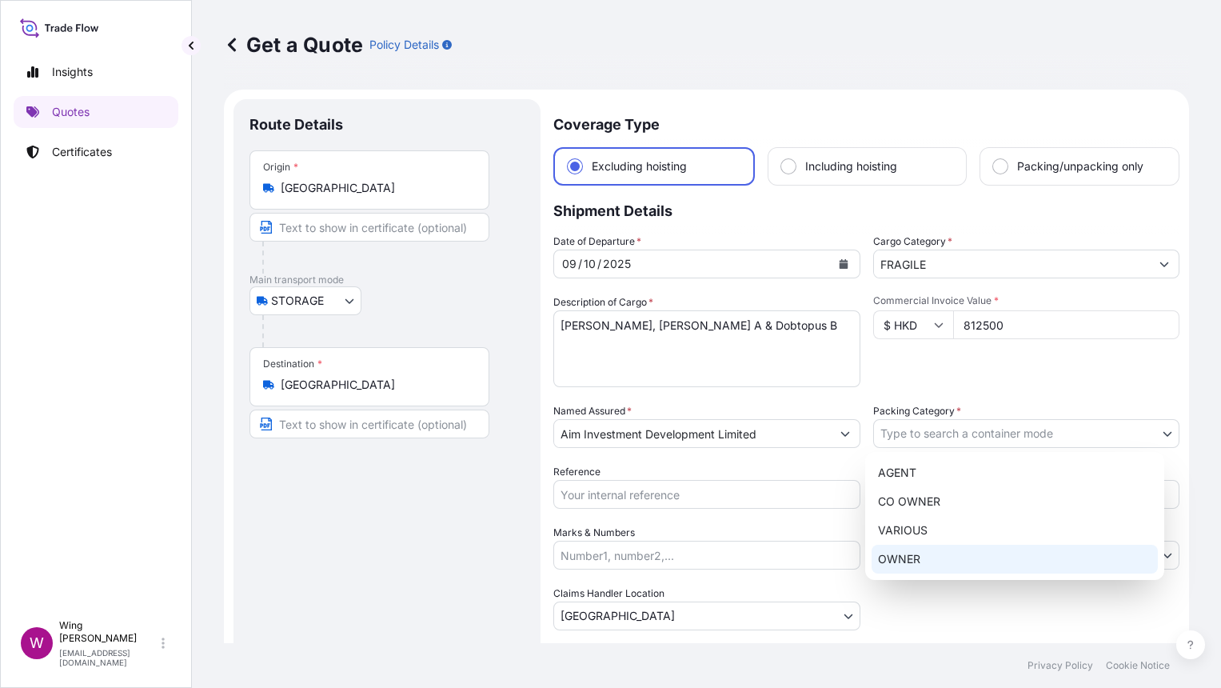
click at [936, 559] on div "OWNER" at bounding box center [1015, 559] width 286 height 29
select select "27"
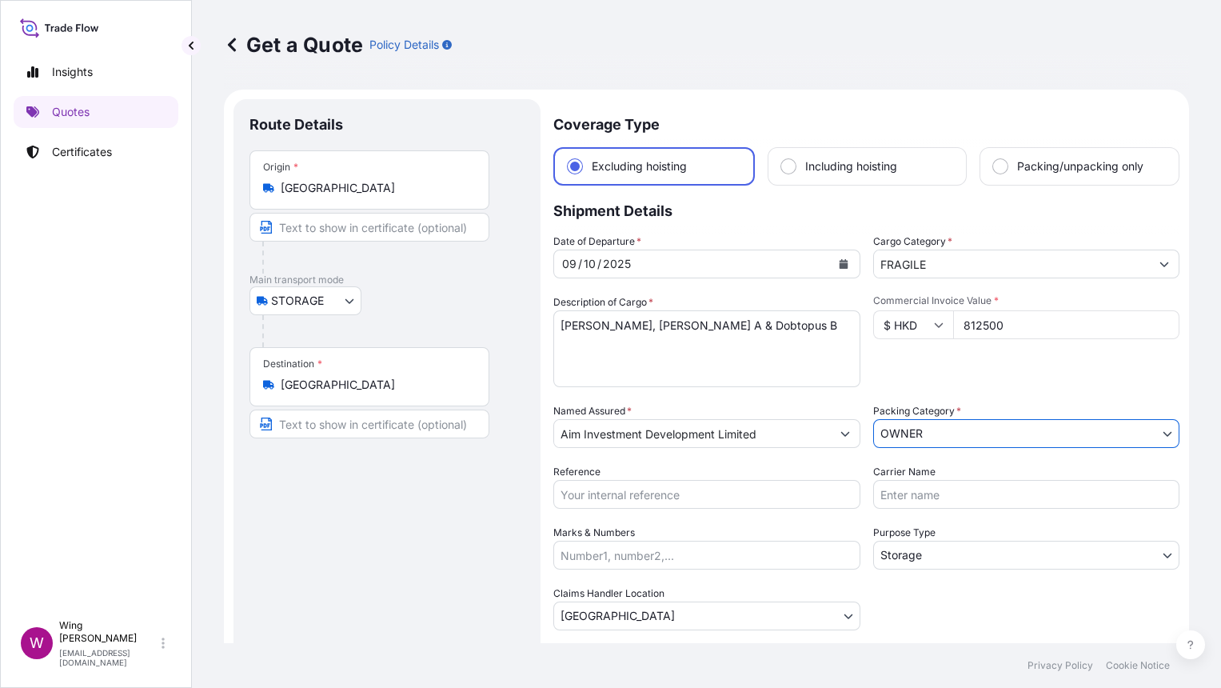
click at [295, 561] on div "Route Details Place of loading Road / [GEOGRAPHIC_DATA] / Inland Origin * [GEOG…" at bounding box center [386, 485] width 275 height 740
click at [415, 555] on div "Route Details Place of loading Road / [GEOGRAPHIC_DATA] / Inland Origin * [GEOG…" at bounding box center [386, 485] width 275 height 740
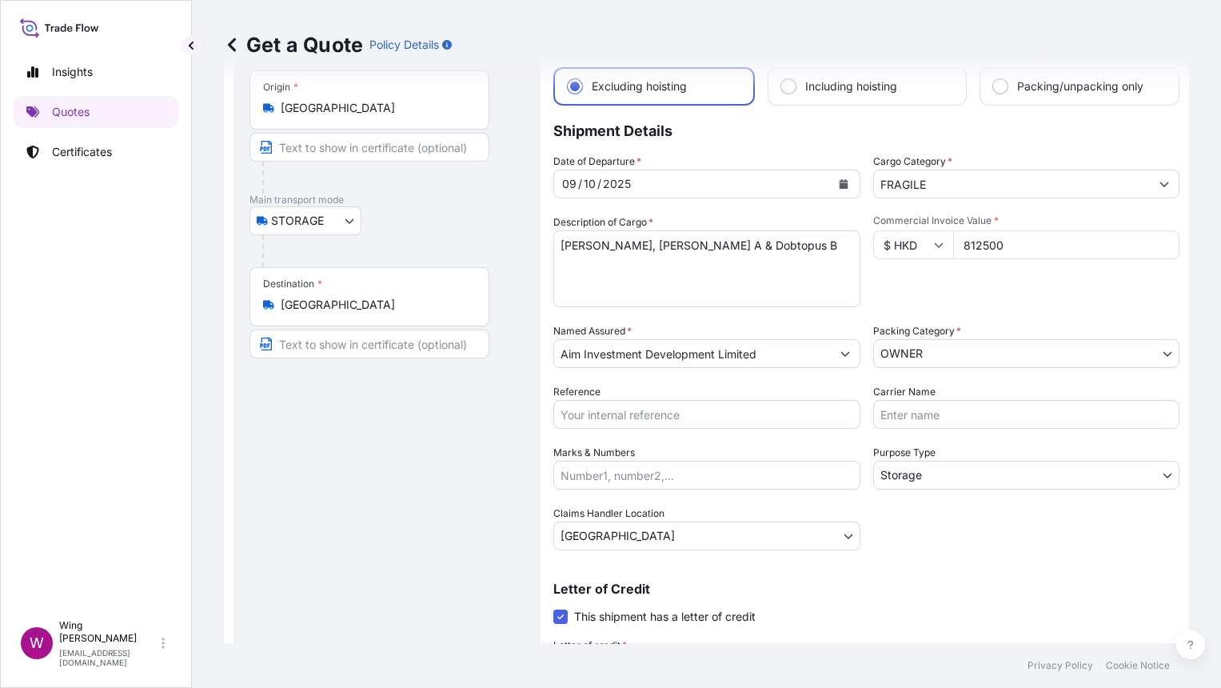
scroll to position [213, 0]
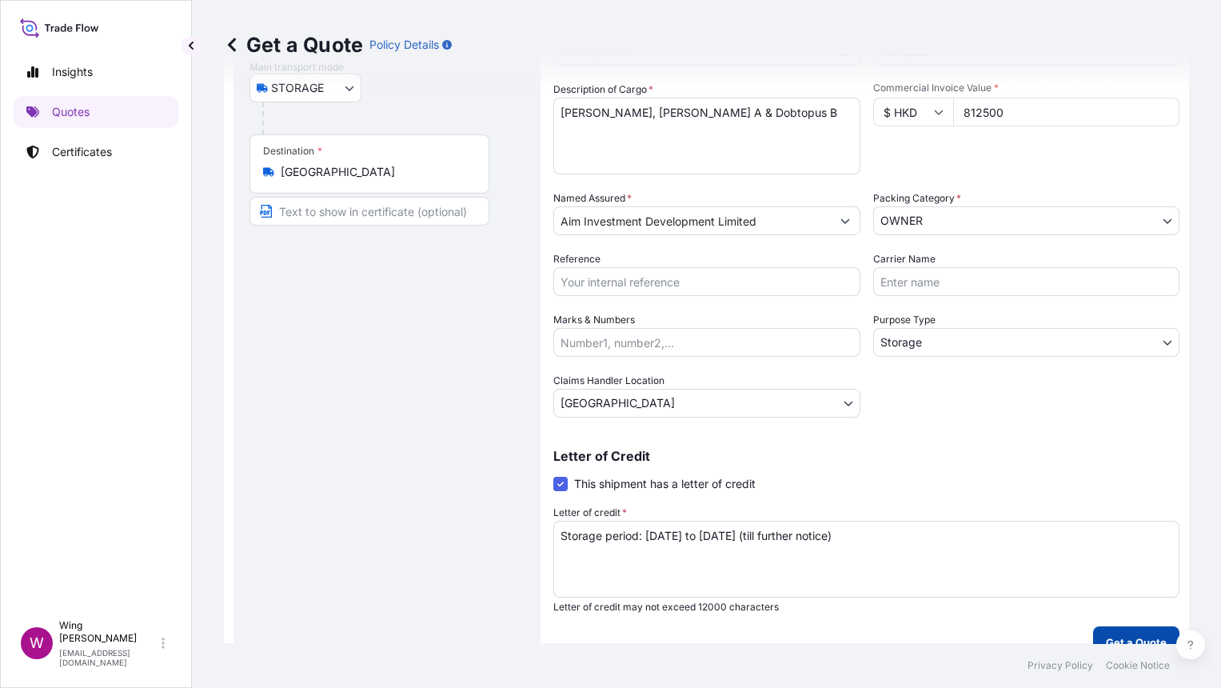
click at [1100, 627] on button "Get a Quote" at bounding box center [1136, 642] width 86 height 32
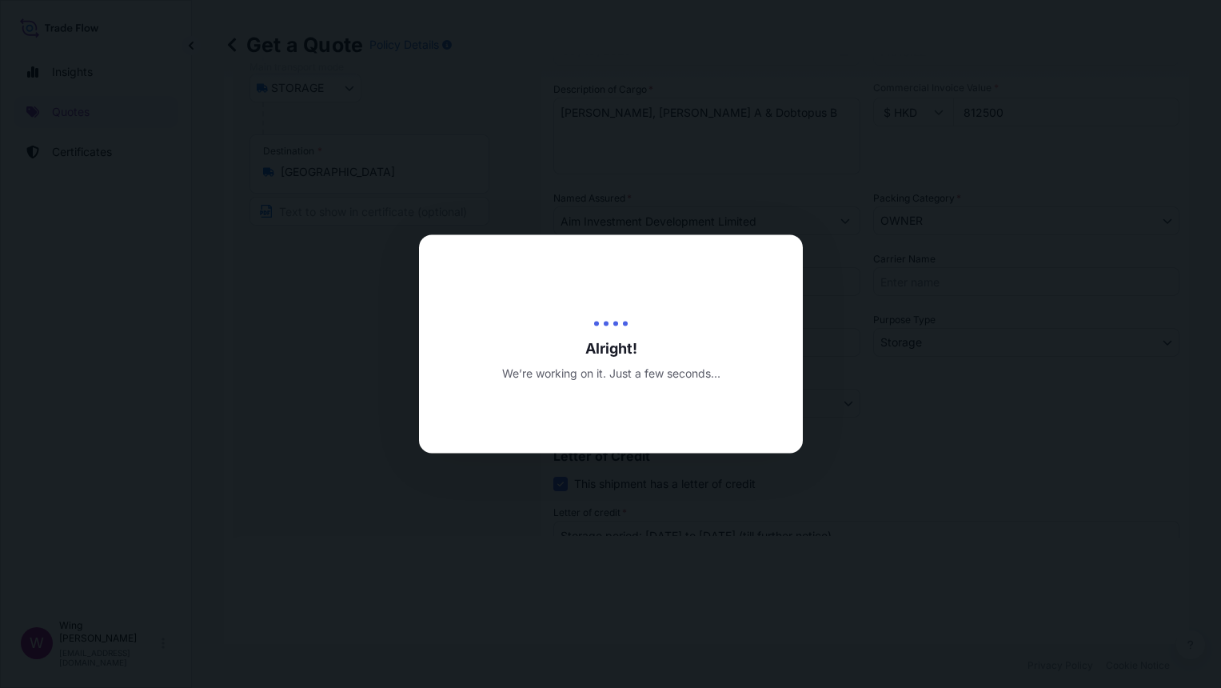
type input "[DATE]"
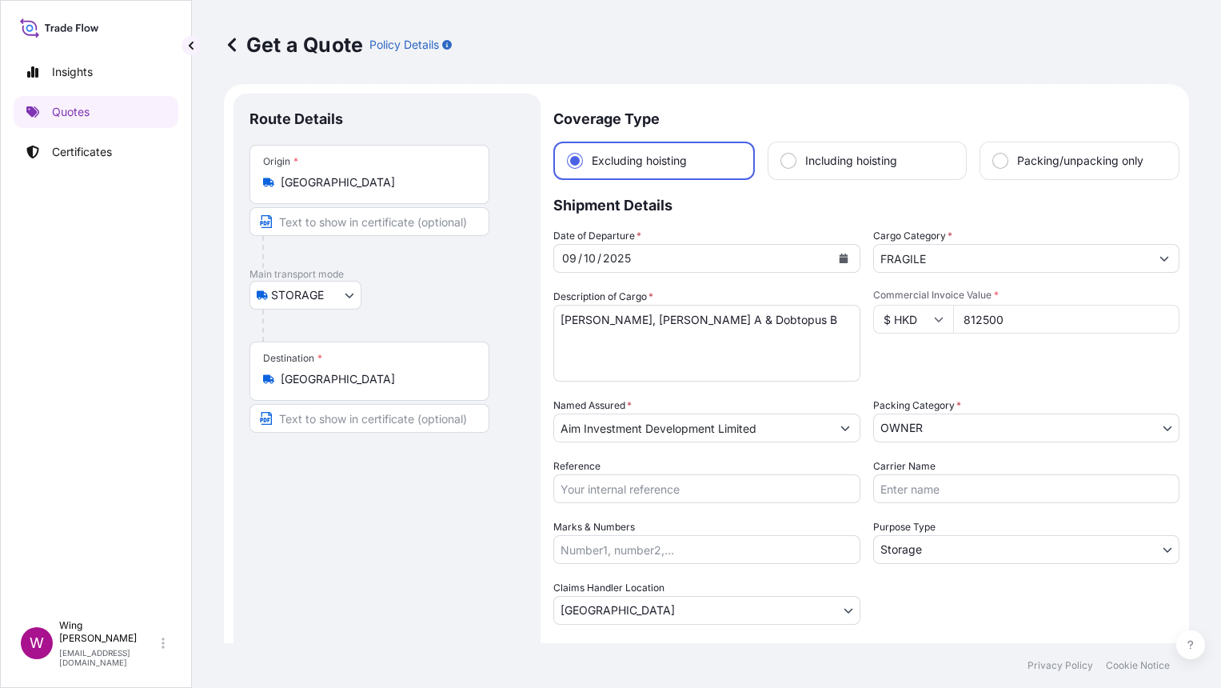
scroll to position [0, 0]
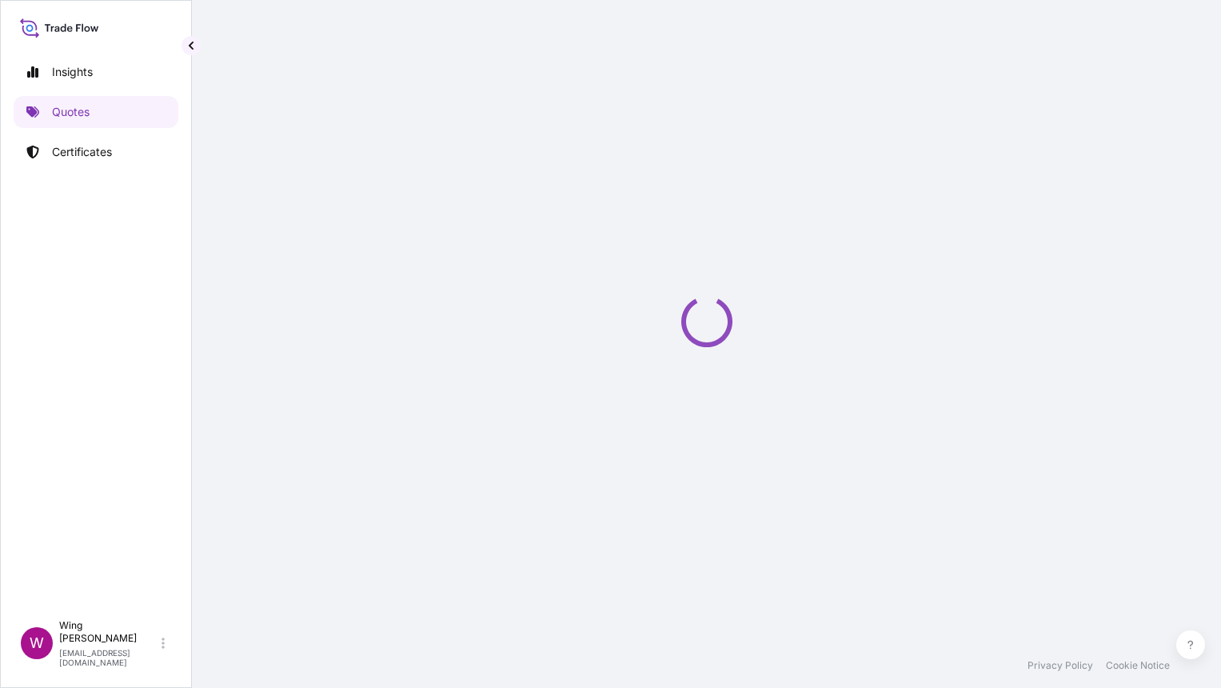
select select "STORAGE"
select select "Transit"
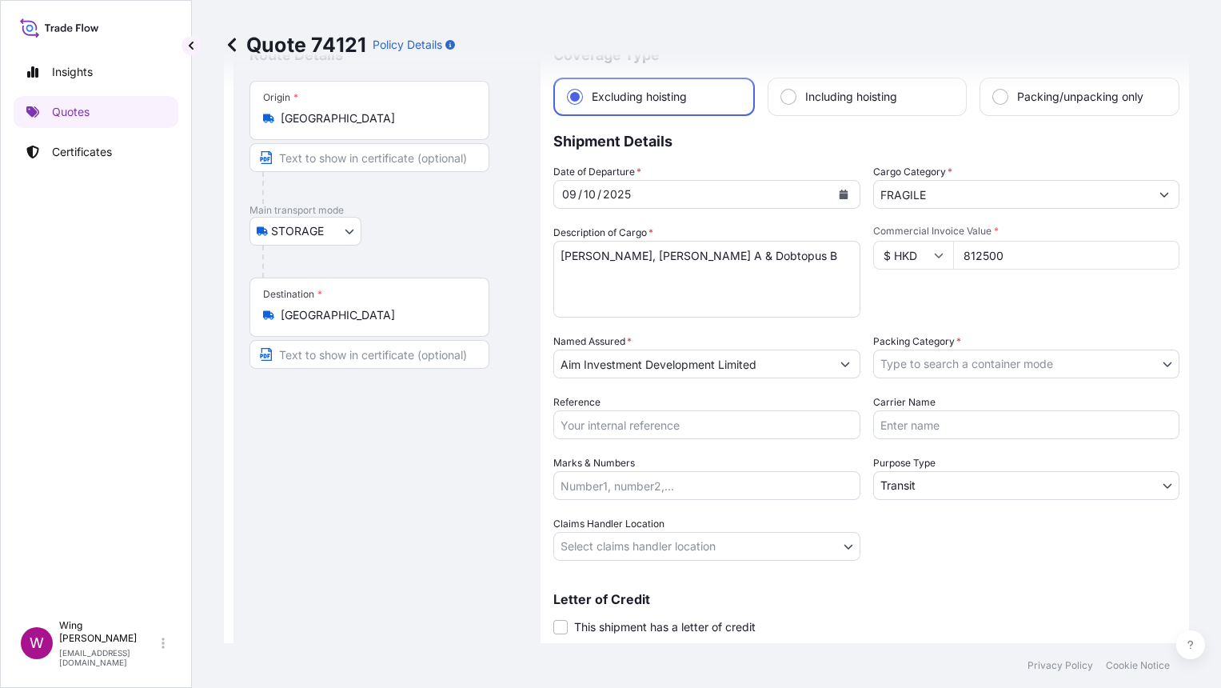
scroll to position [106, 0]
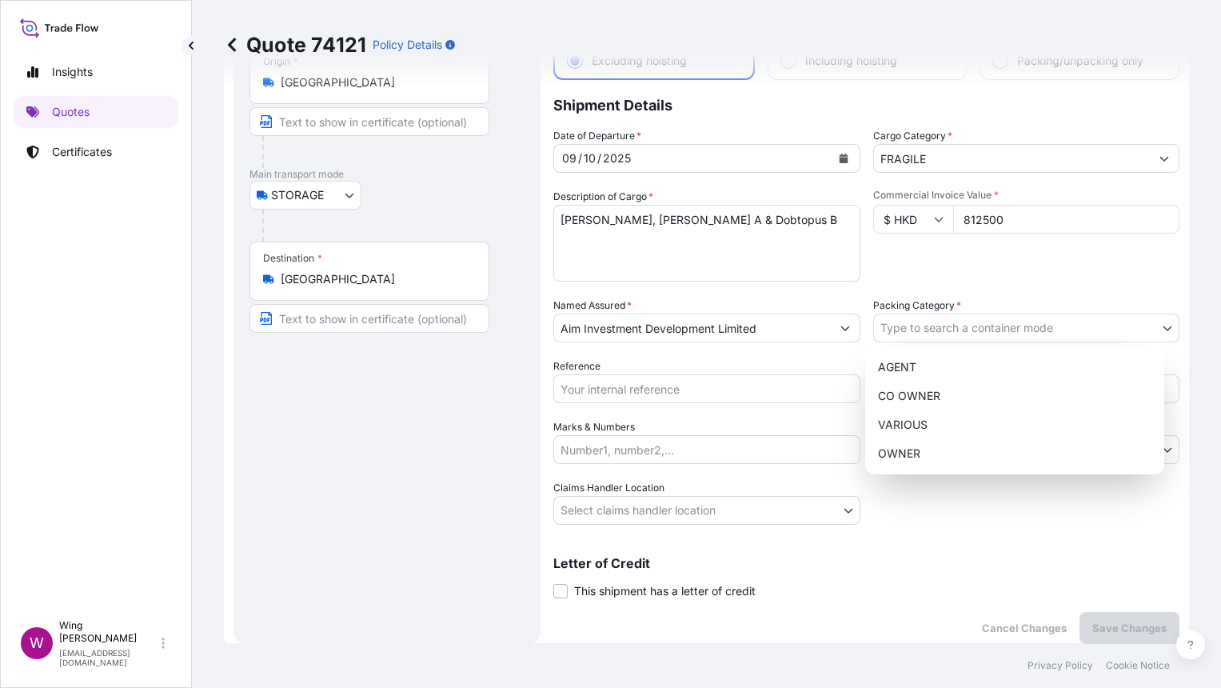
click at [899, 329] on body "Insights Quotes Certificates W Wing Lee [EMAIL_ADDRESS][DOMAIN_NAME] Quote 7412…" at bounding box center [610, 344] width 1221 height 688
click at [914, 446] on div "OWNER" at bounding box center [1015, 453] width 286 height 29
select select "27"
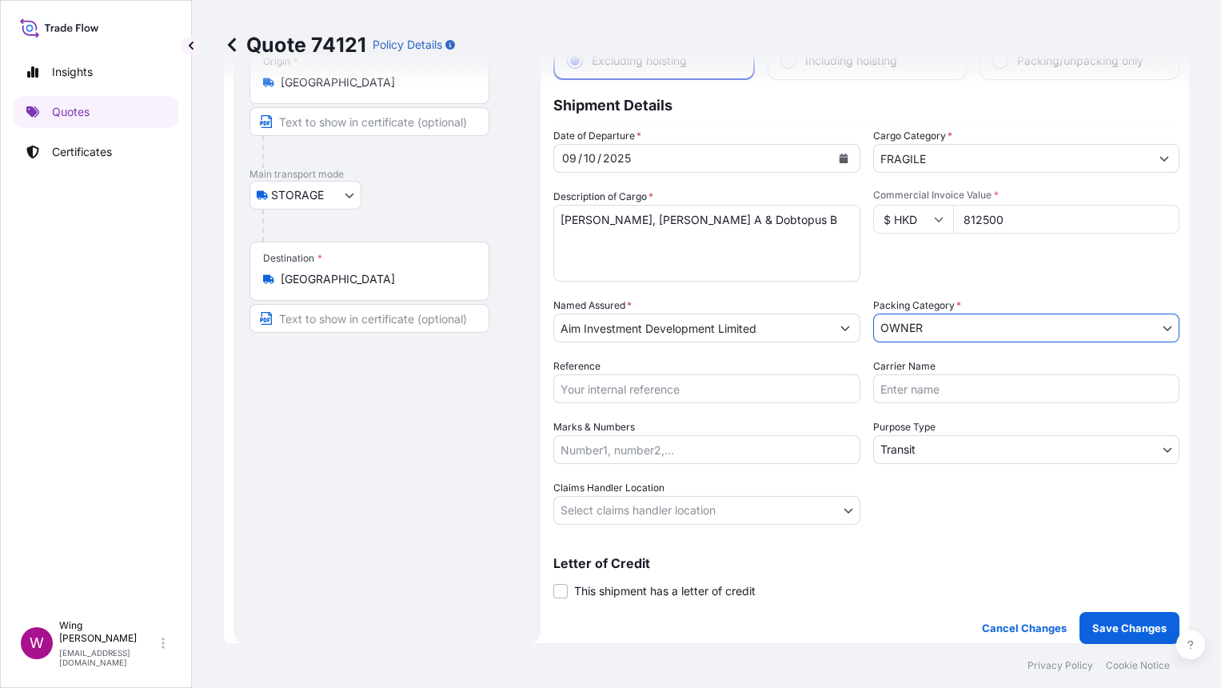
click at [892, 441] on body "Insights Quotes Certificates W Wing Lee [EMAIL_ADDRESS][DOMAIN_NAME] Quote 7412…" at bounding box center [610, 344] width 1221 height 688
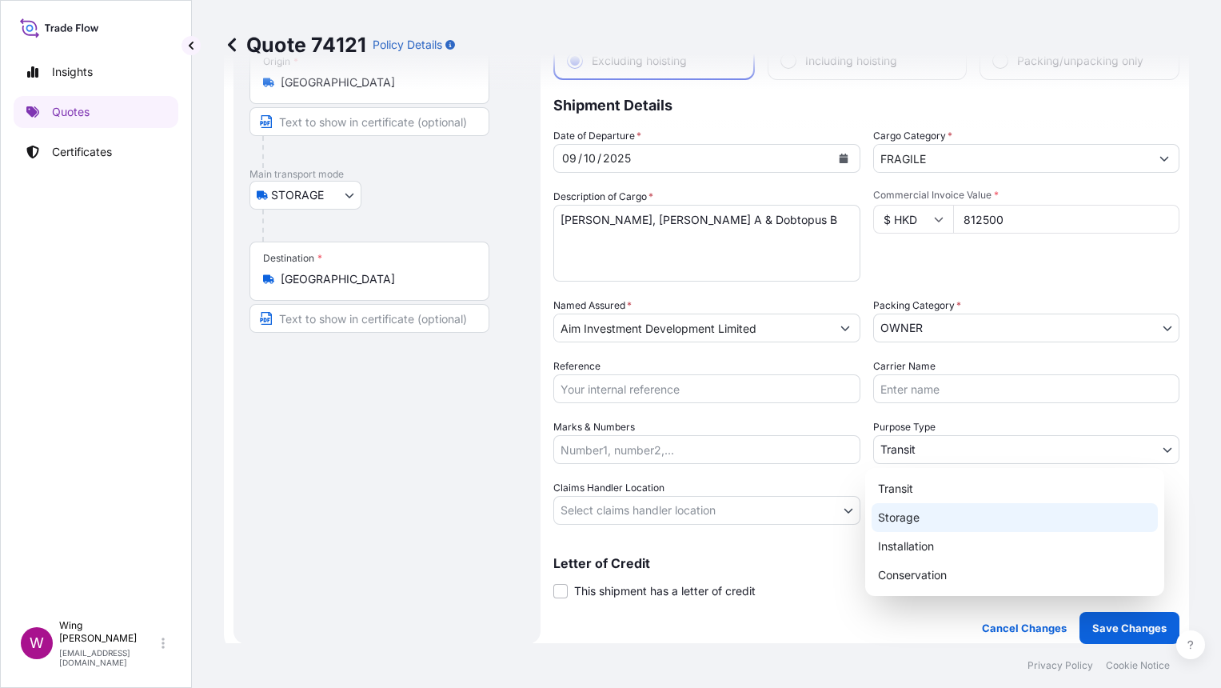
click at [916, 514] on div "Storage" at bounding box center [1015, 517] width 286 height 29
select select "Storage"
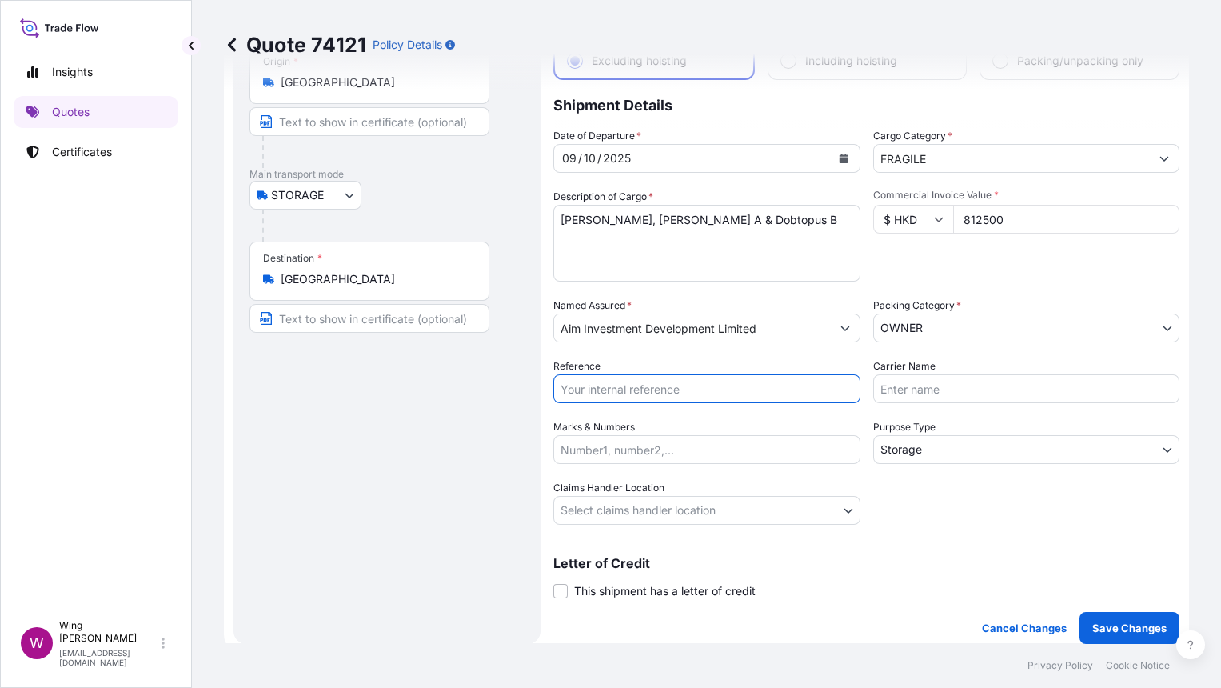
click at [658, 393] on input "Reference" at bounding box center [706, 388] width 307 height 29
paste input "AMST196277JFJF"
type input "AMST196277JFJF"
click at [617, 507] on body "Insights Quotes Certificates W Wing Lee [EMAIL_ADDRESS][DOMAIN_NAME] Quote 7412…" at bounding box center [610, 344] width 1221 height 688
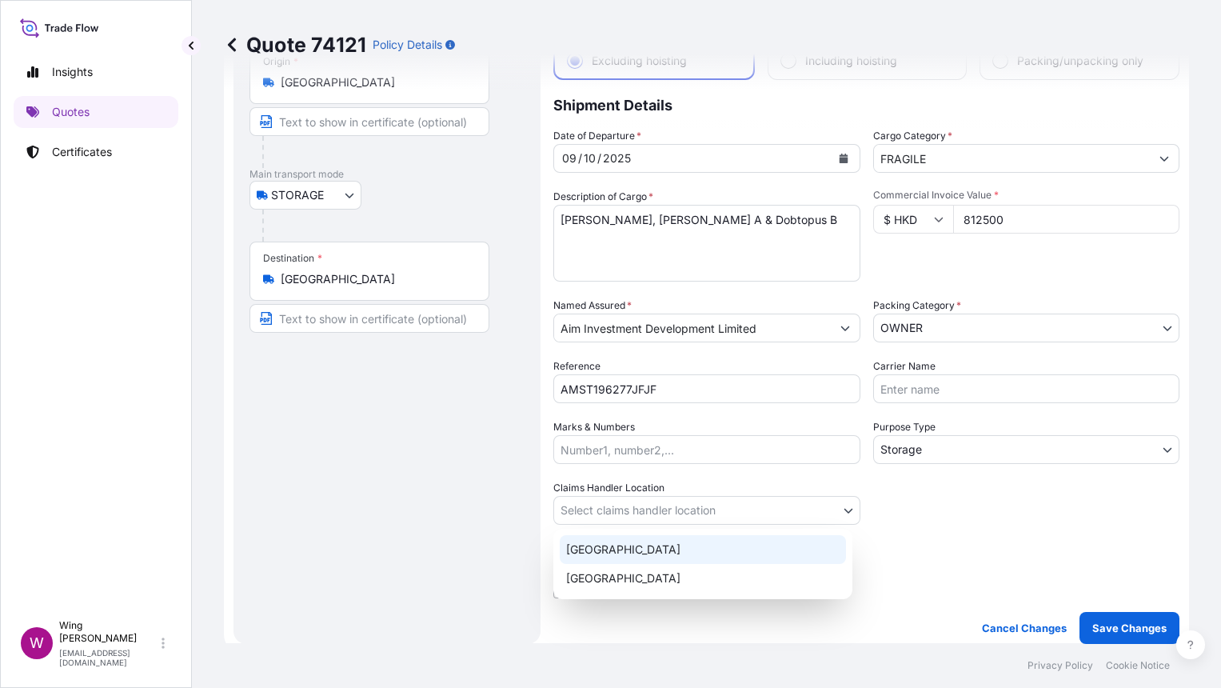
click at [596, 539] on div "[GEOGRAPHIC_DATA]" at bounding box center [703, 549] width 286 height 29
select select "[GEOGRAPHIC_DATA]"
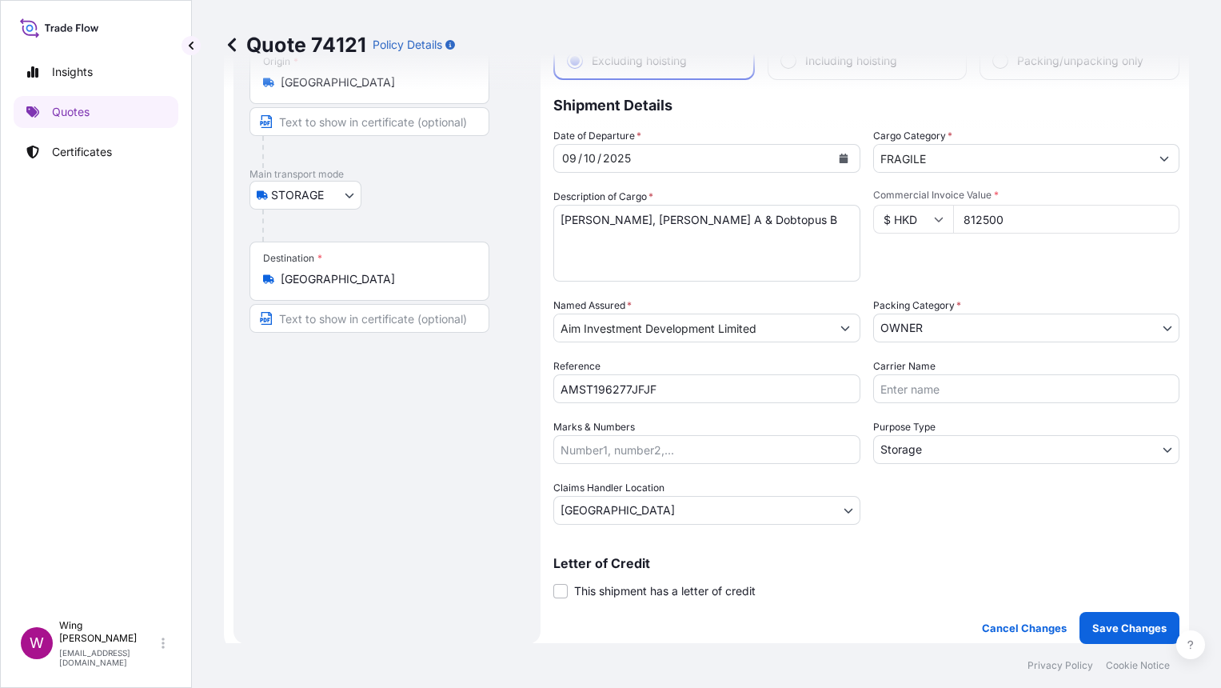
click at [451, 562] on div "Route Details Place of loading Road / [GEOGRAPHIC_DATA] / Inland Origin * [GEOG…" at bounding box center [386, 319] width 275 height 618
click at [562, 594] on span at bounding box center [560, 591] width 14 height 14
click at [553, 582] on input "This shipment has a letter of credit" at bounding box center [553, 582] width 0 height 0
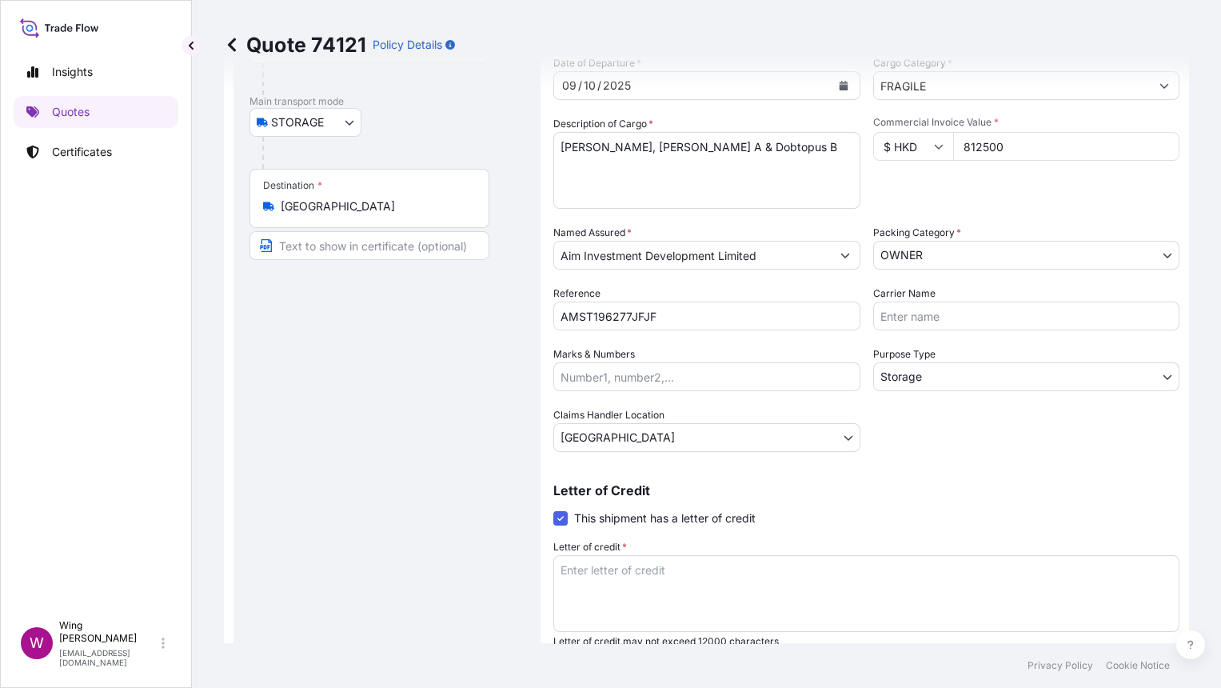
scroll to position [213, 0]
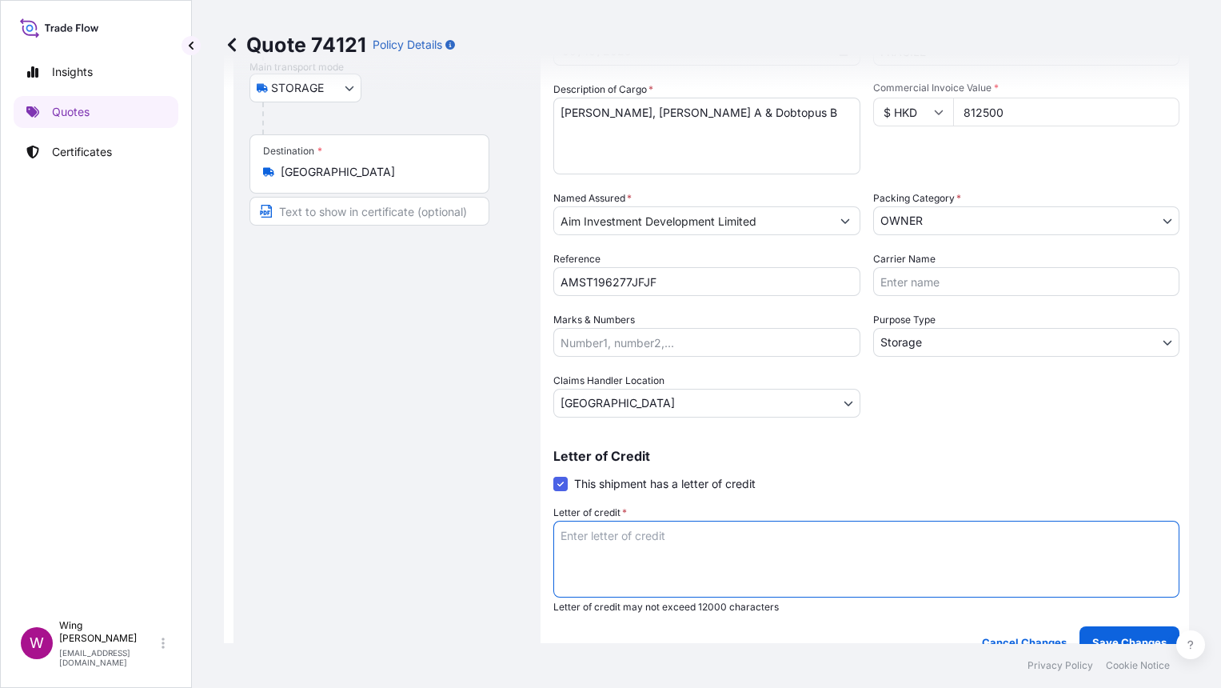
click at [615, 549] on textarea "Letter of credit *" at bounding box center [866, 559] width 626 height 77
paste textarea "Storage period: [DATE] to [DATE] (till further notice)"
type textarea "Storage period: [DATE] to [DATE] (till further notice)"
click at [1099, 636] on p "Save Changes" at bounding box center [1129, 642] width 74 height 16
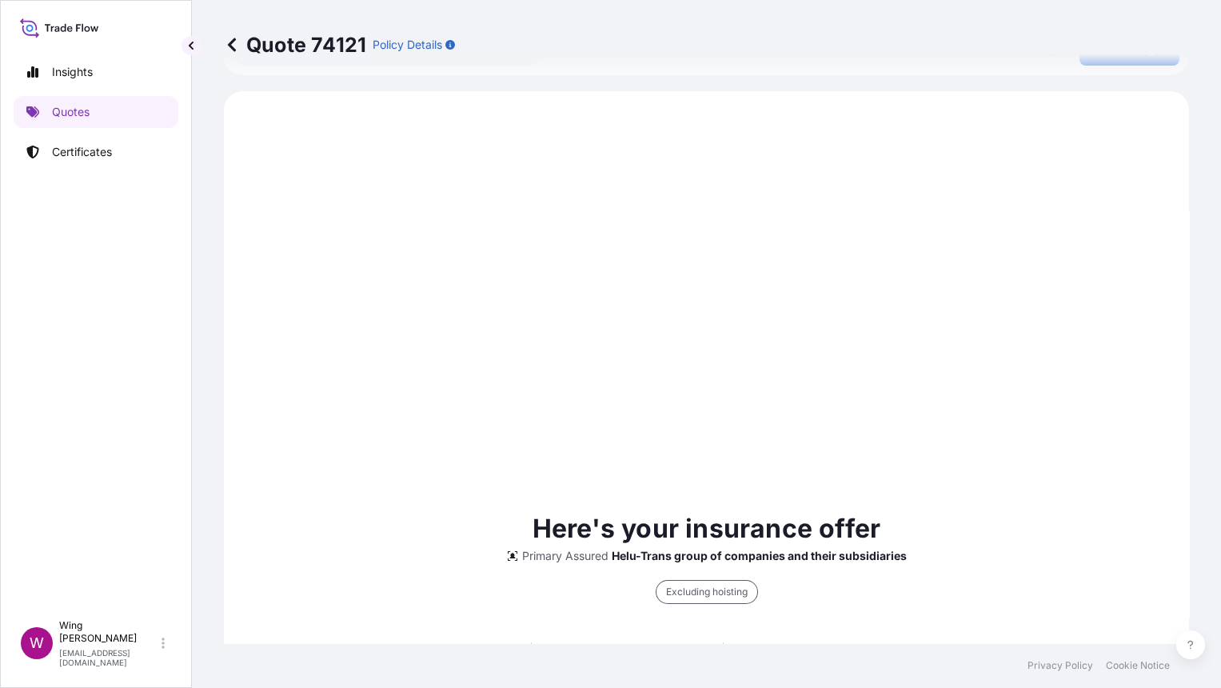
scroll to position [814, 0]
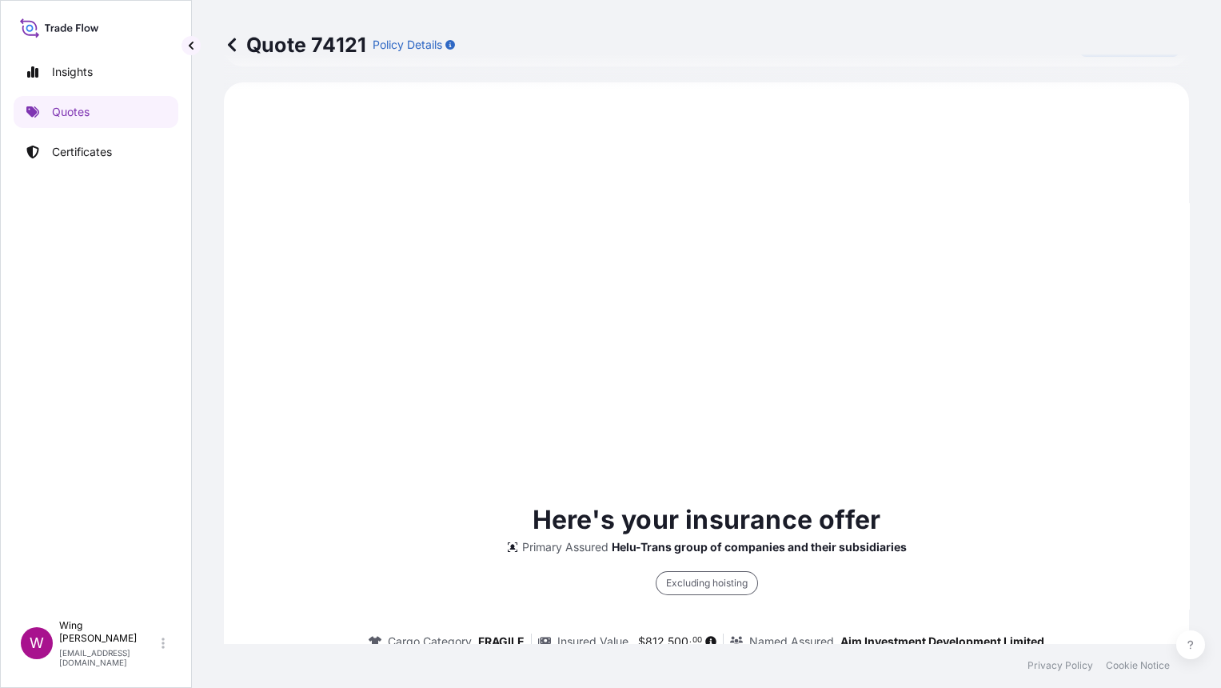
select select "STORAGE"
select select "Storage"
select select "[GEOGRAPHIC_DATA]"
click at [648, 320] on div "Here's your insurance offer Primary Assured Helu-Trans group of companies and t…" at bounding box center [706, 693] width 920 height 1176
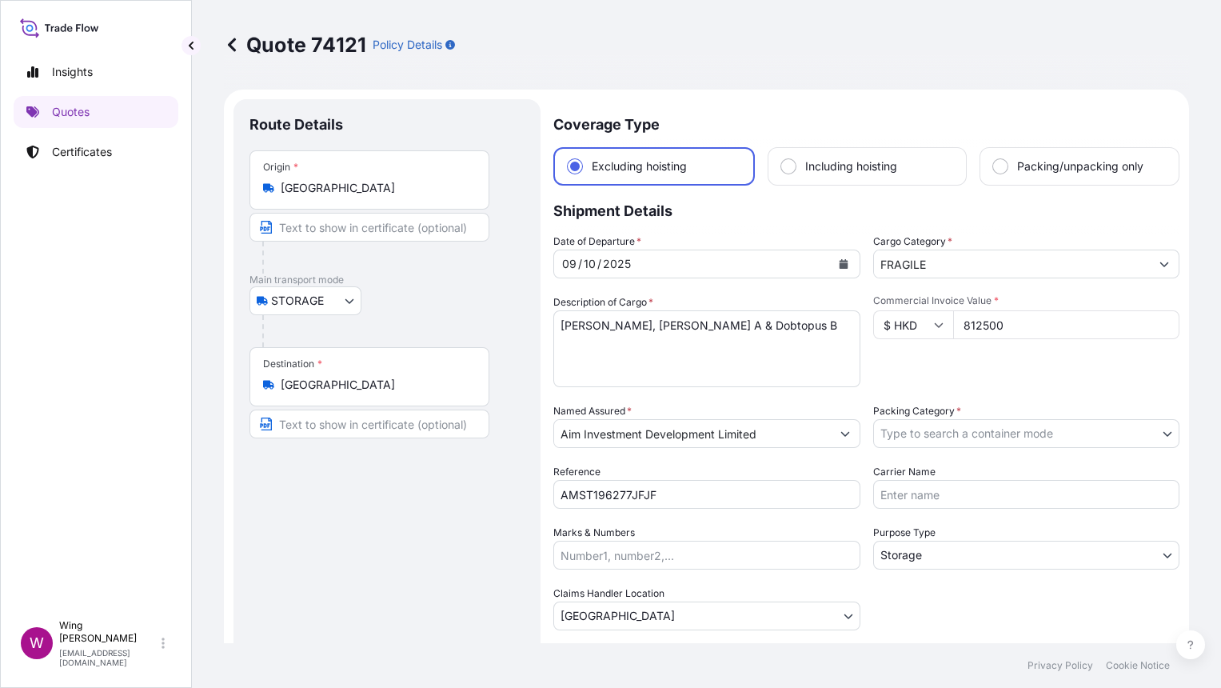
scroll to position [106, 0]
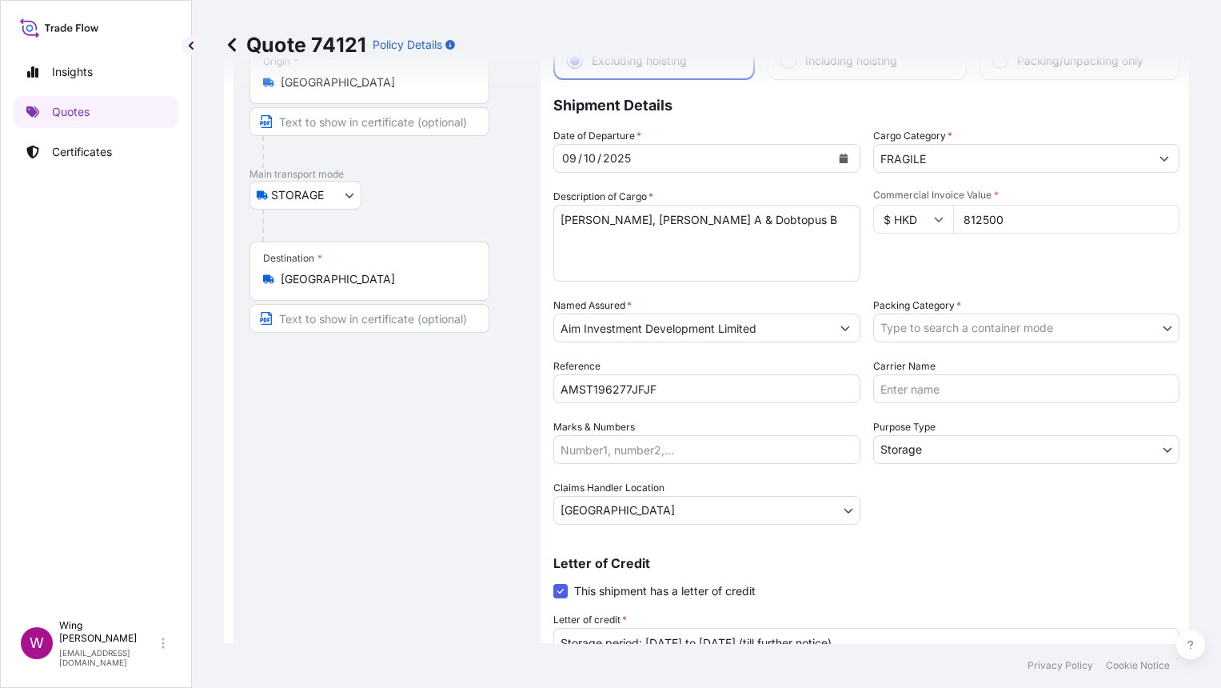
click at [943, 329] on body "Insights Quotes Certificates W Wing Lee [EMAIL_ADDRESS][DOMAIN_NAME] Quote 7412…" at bounding box center [610, 344] width 1221 height 688
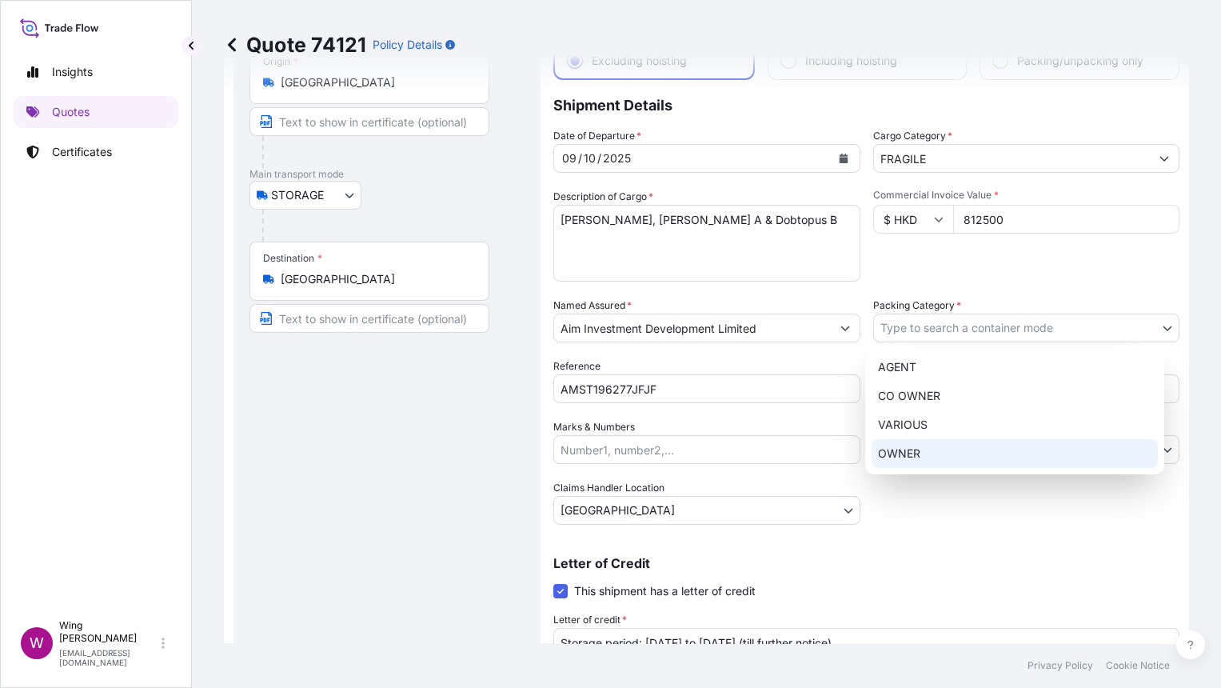
click at [949, 457] on div "OWNER" at bounding box center [1015, 453] width 286 height 29
select select "27"
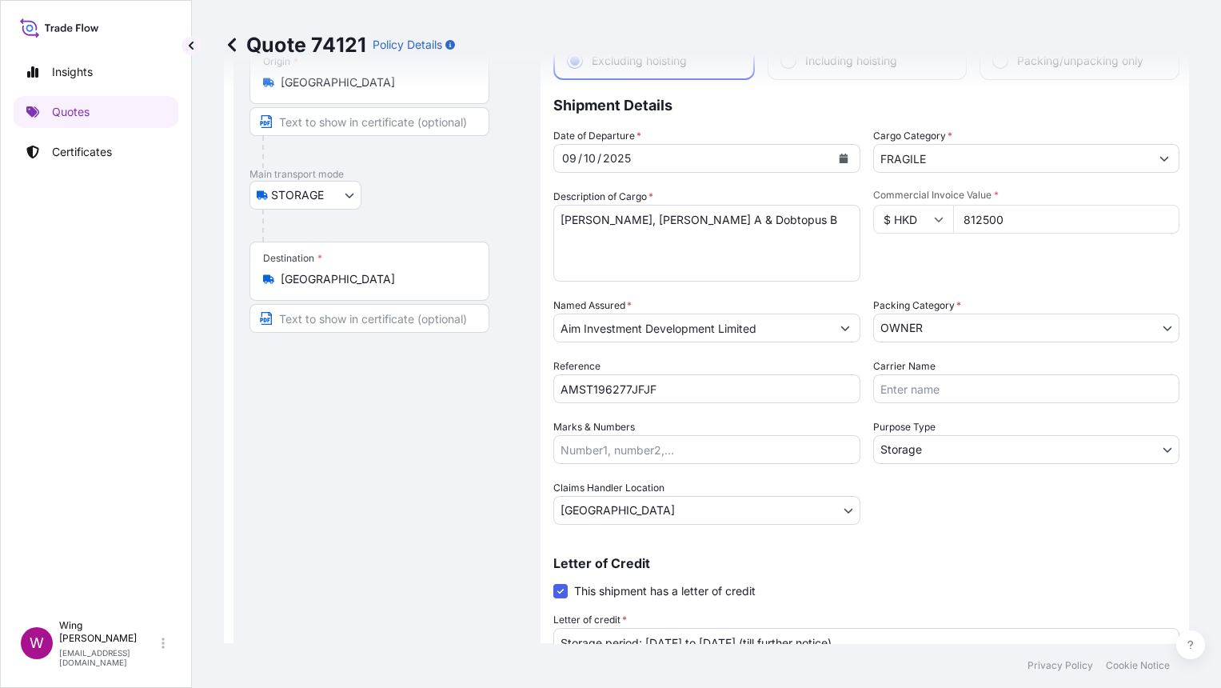
click at [344, 452] on div "Route Details Place of loading Road / [GEOGRAPHIC_DATA] / Inland Origin * [GEOG…" at bounding box center [386, 380] width 275 height 740
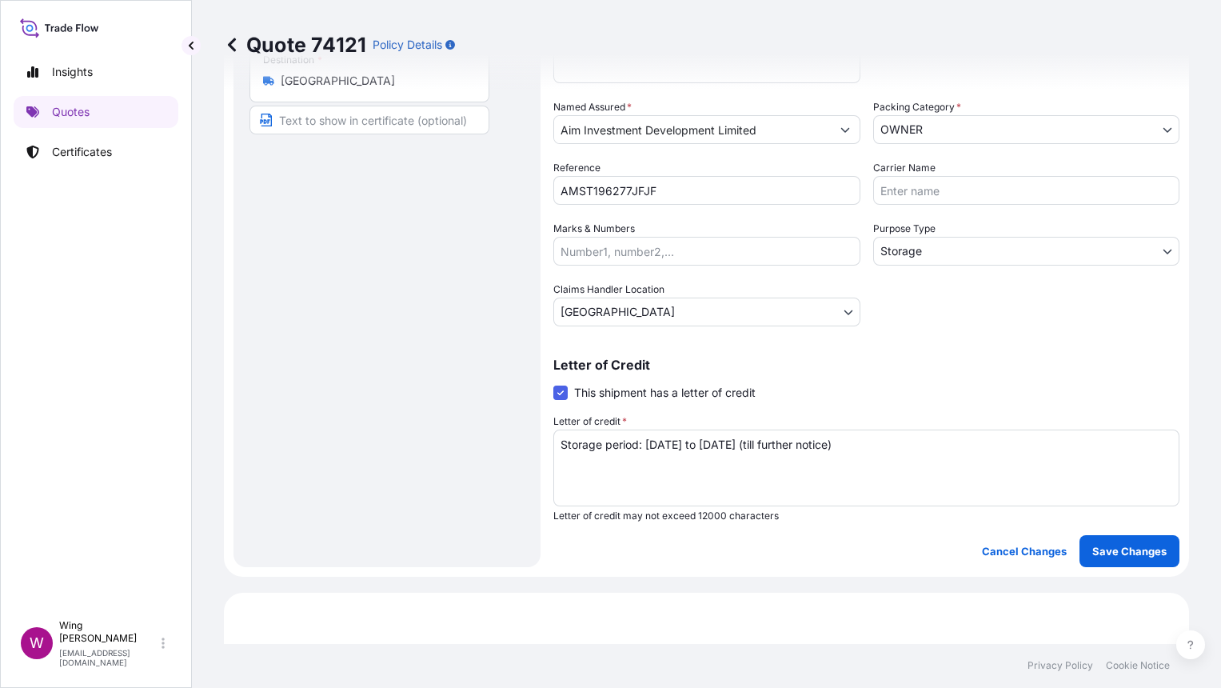
scroll to position [426, 0]
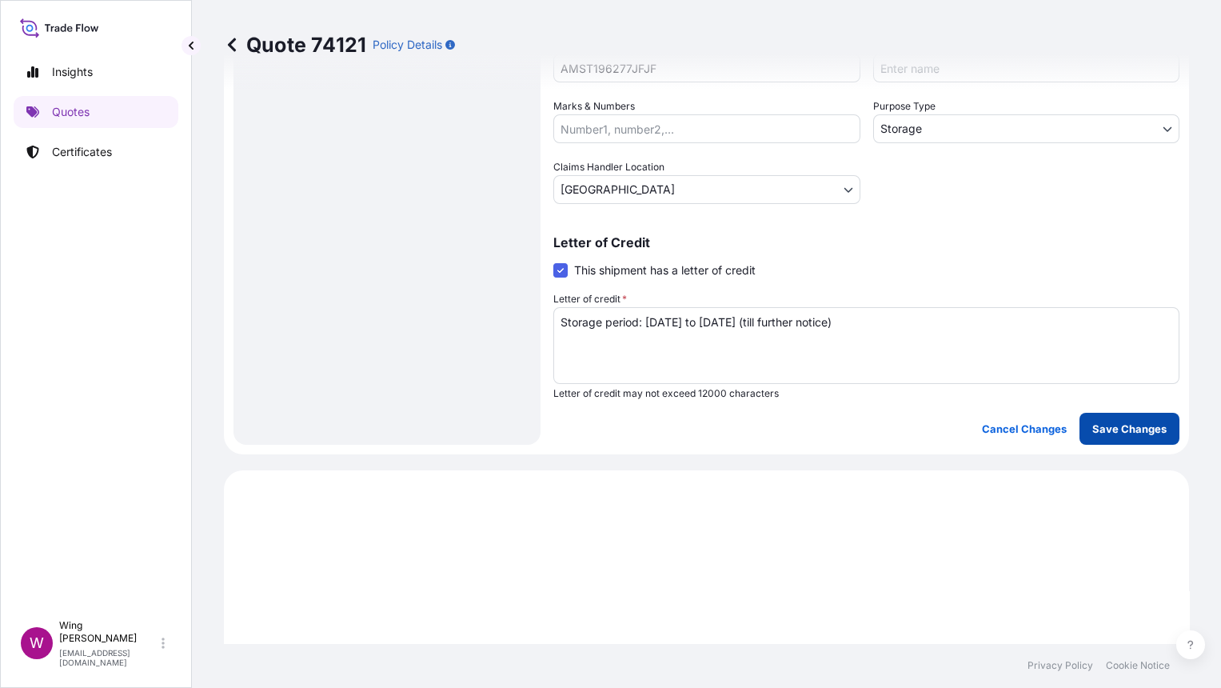
click at [1092, 427] on p "Save Changes" at bounding box center [1129, 429] width 74 height 16
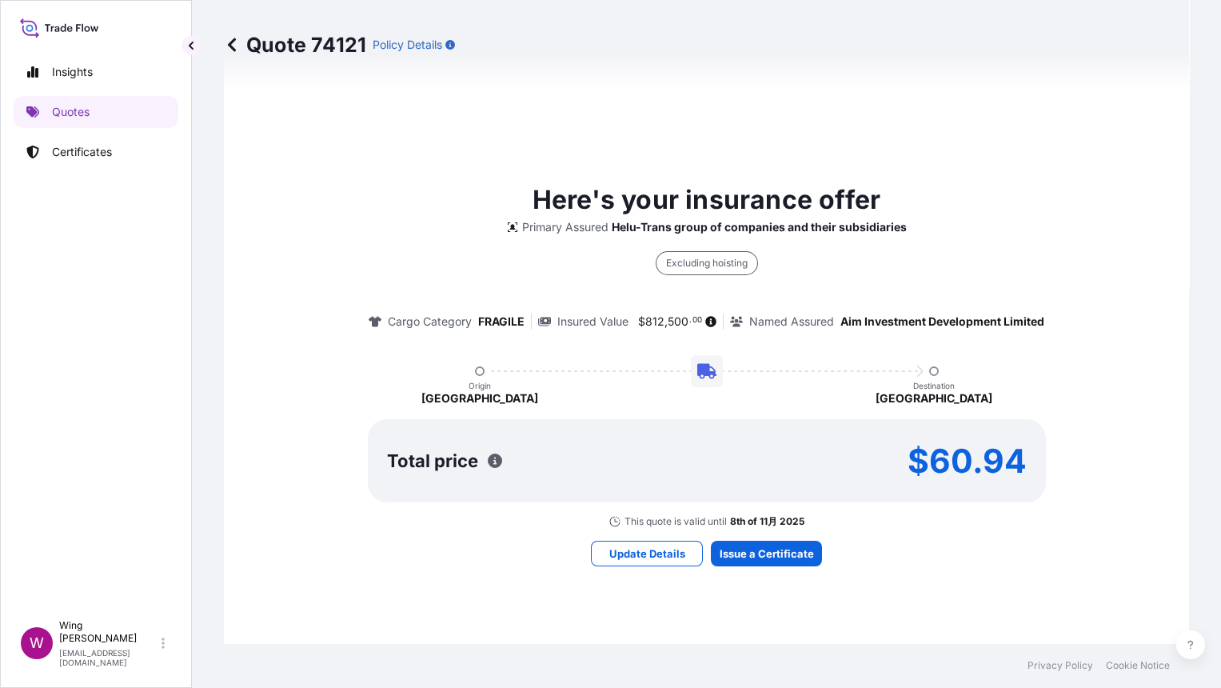
select select "STORAGE"
select select "Storage"
select select "[GEOGRAPHIC_DATA]"
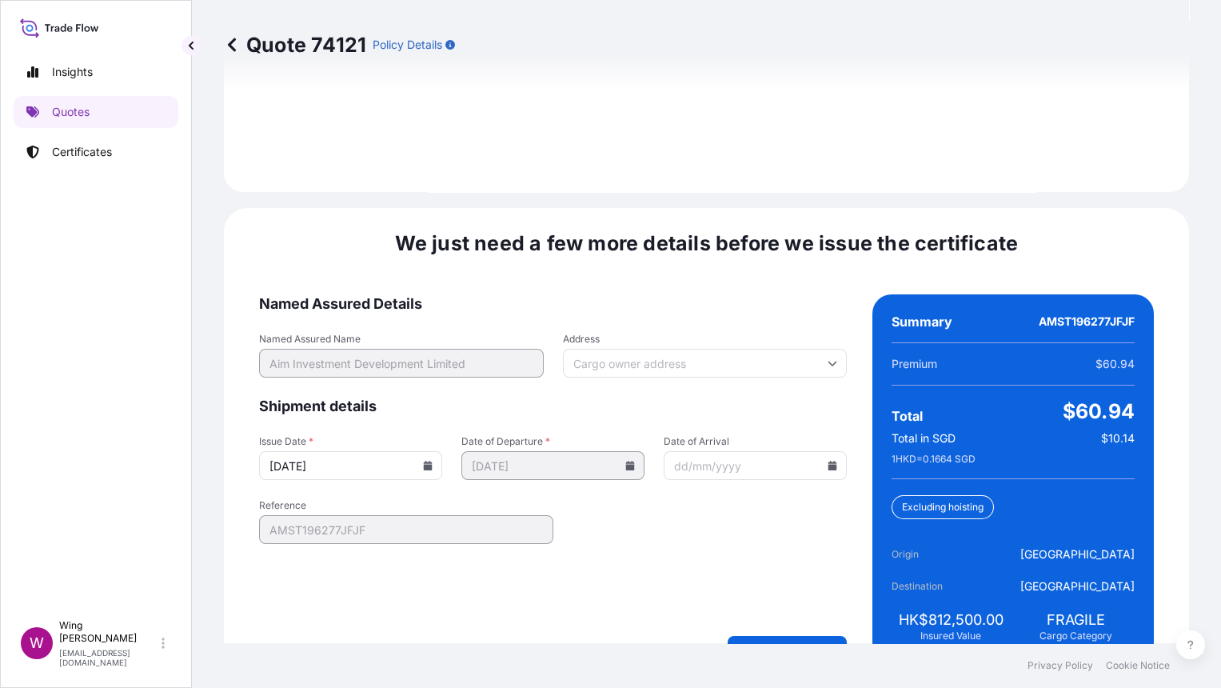
scroll to position [2454, 0]
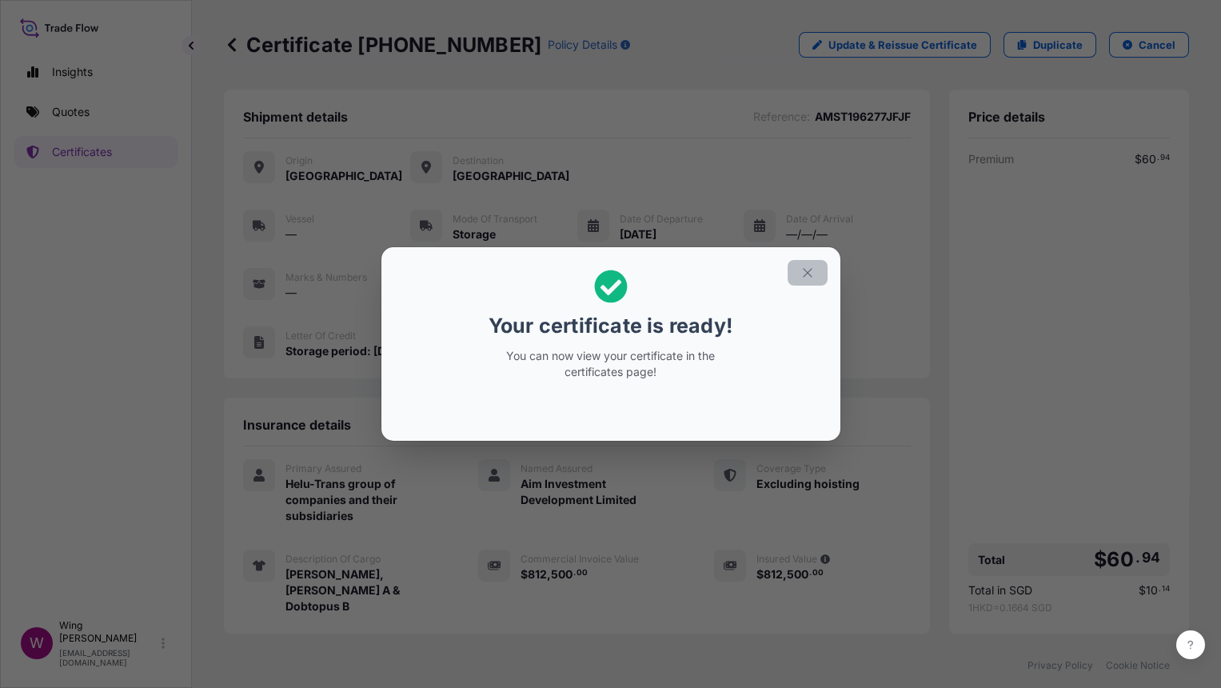
click at [808, 272] on icon "button" at bounding box center [807, 273] width 9 height 9
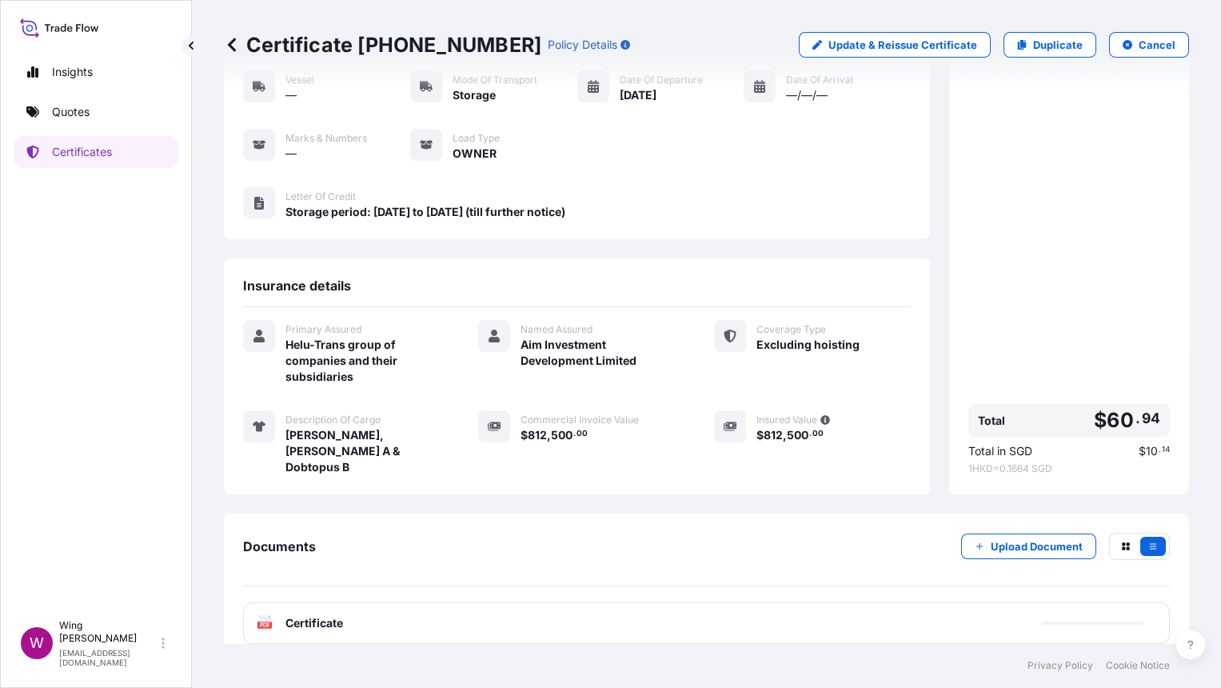
scroll to position [142, 0]
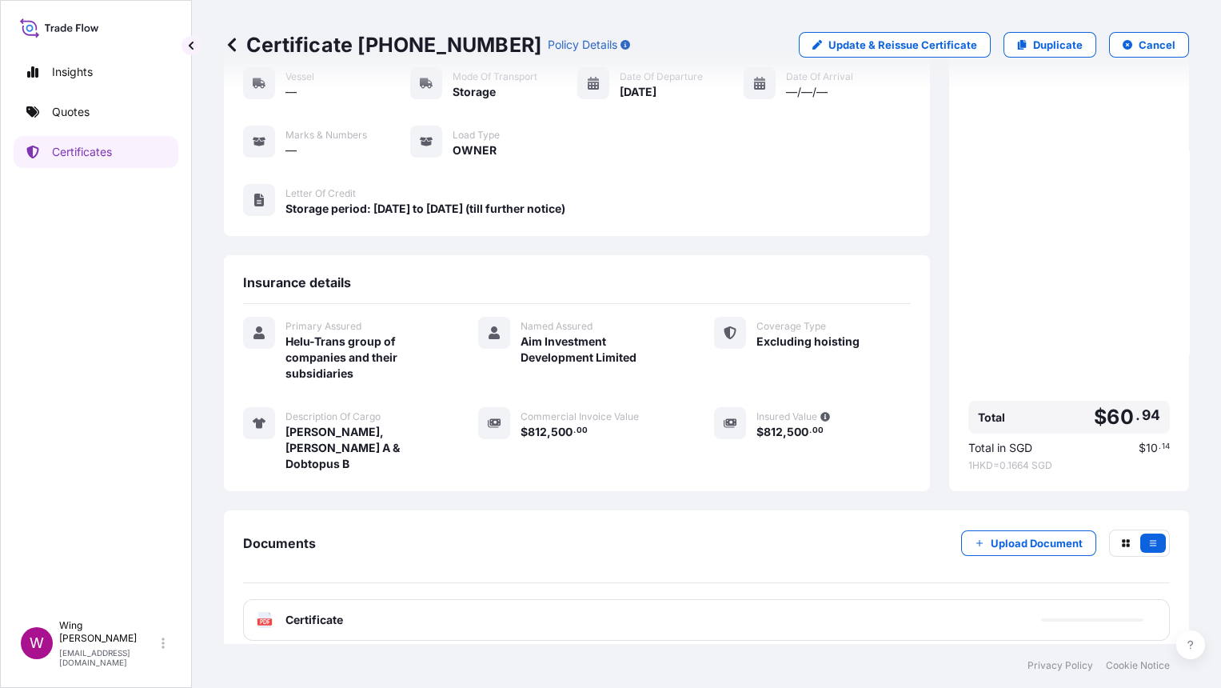
click at [267, 619] on text "PDF" at bounding box center [265, 622] width 10 height 6
click at [258, 618] on rect at bounding box center [264, 621] width 14 height 6
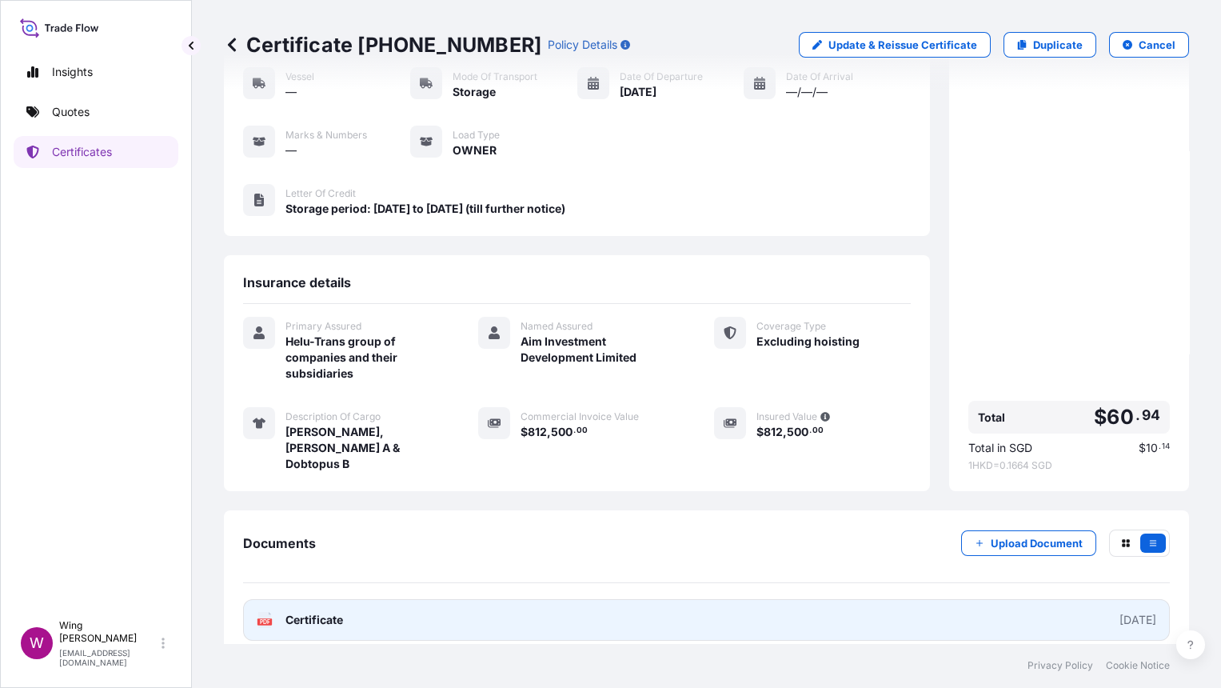
drag, startPoint x: 257, startPoint y: 604, endPoint x: 273, endPoint y: 605, distance: 16.1
click at [273, 612] on div "PDF Certificate" at bounding box center [300, 620] width 86 height 16
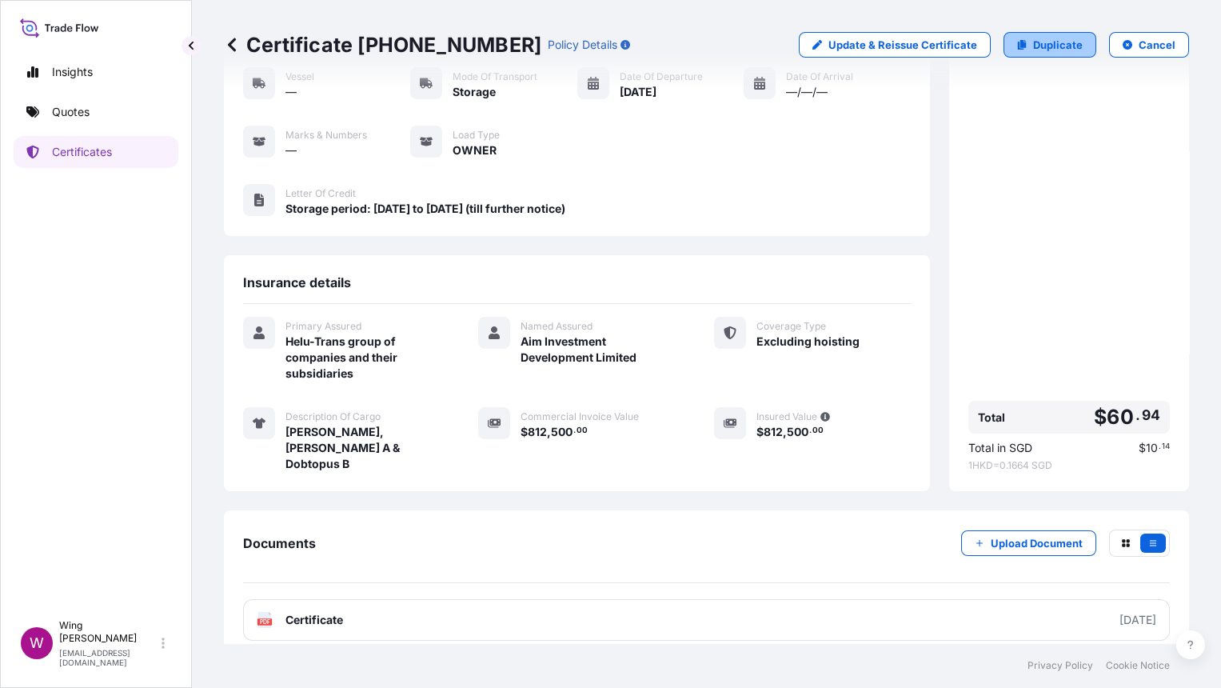
click at [1042, 46] on p "Duplicate" at bounding box center [1058, 45] width 50 height 16
select select "STORAGE"
select select "Storage"
select select "[GEOGRAPHIC_DATA]"
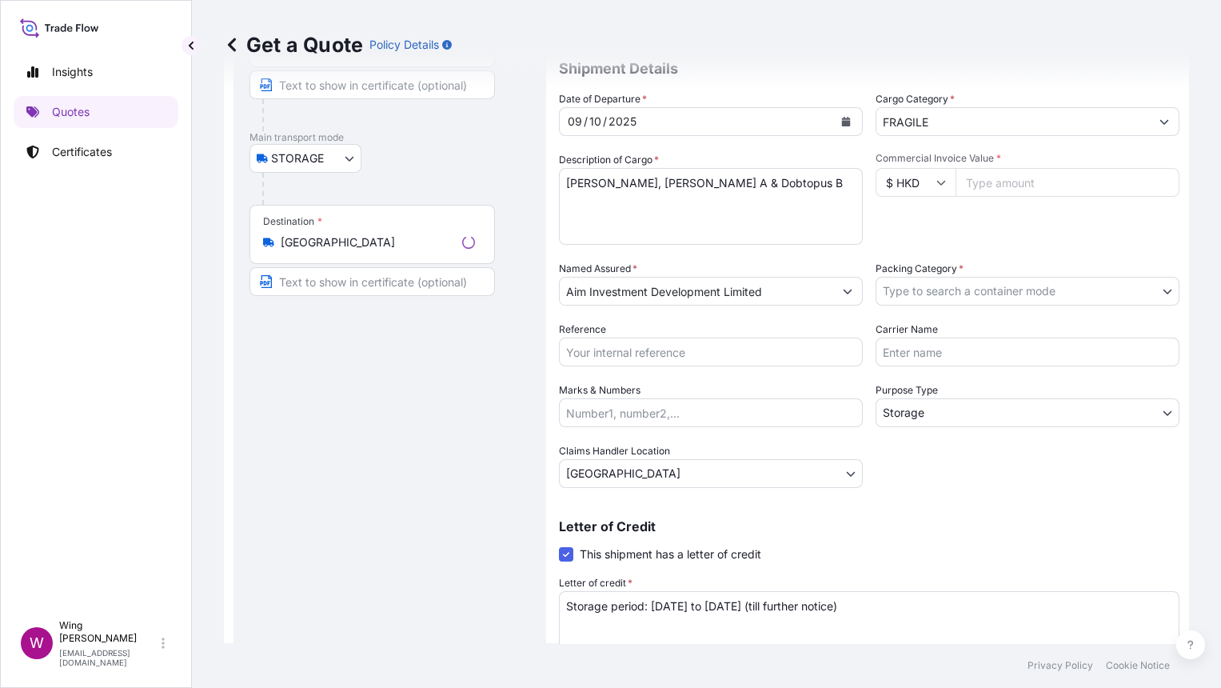
scroll to position [25, 0]
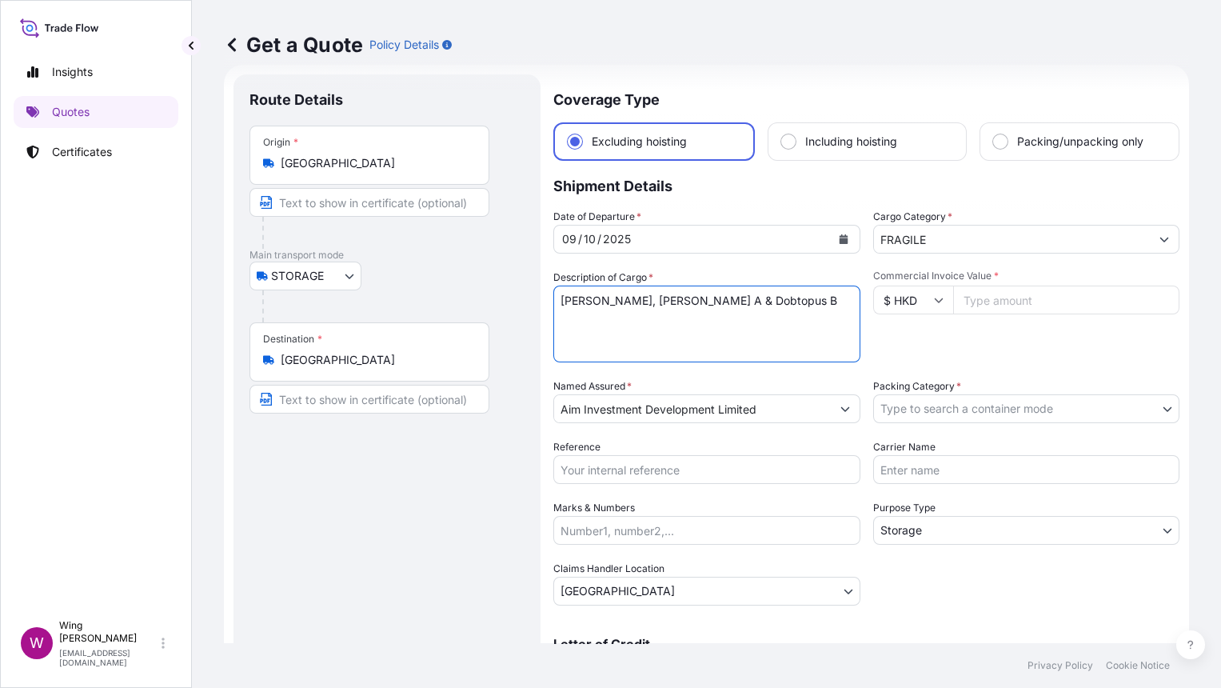
click at [708, 336] on textarea "[PERSON_NAME], [PERSON_NAME] A & Dobtopus B" at bounding box center [706, 323] width 307 height 77
drag, startPoint x: 716, startPoint y: 298, endPoint x: 541, endPoint y: 288, distance: 174.6
click at [541, 288] on form "Route Details Place of loading Road / Inland Road / Inland Origin * [GEOGRAPHIC…" at bounding box center [706, 460] width 965 height 791
paste textarea "[PERSON_NAME]"
click at [597, 289] on textarea "[PERSON_NAME], [PERSON_NAME] A & Dobtopus B" at bounding box center [706, 323] width 307 height 77
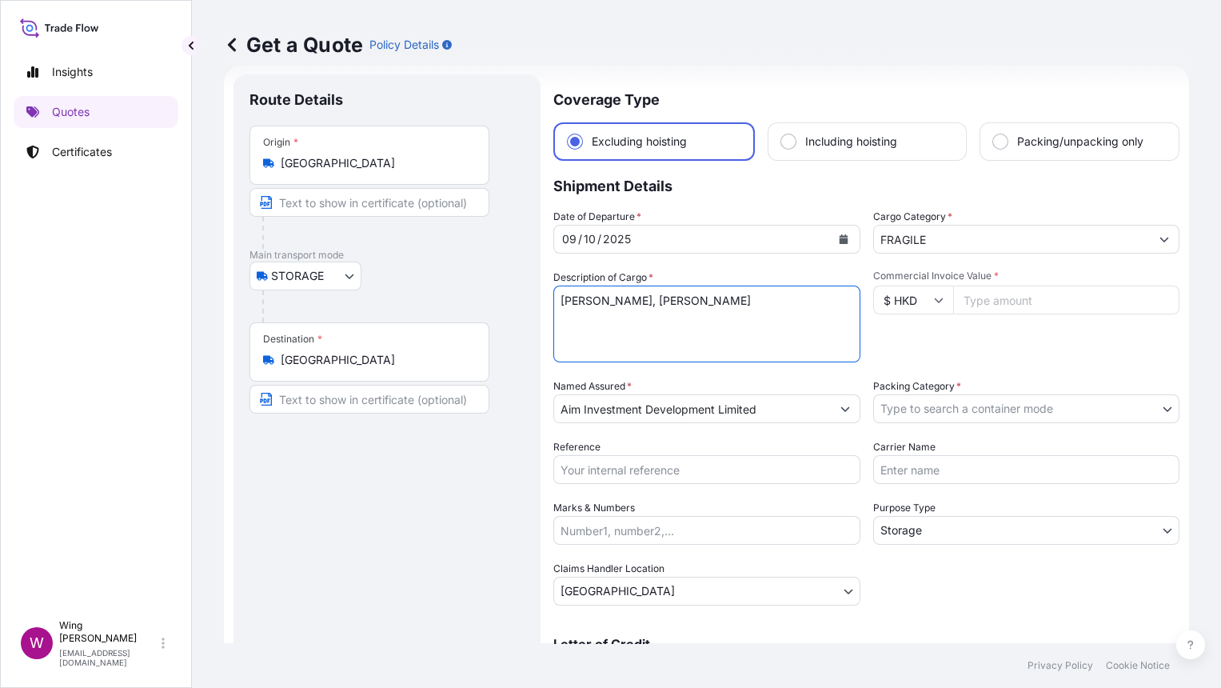
type textarea "[PERSON_NAME], [PERSON_NAME]"
click at [959, 238] on input "FRAGILE" at bounding box center [1012, 239] width 277 height 29
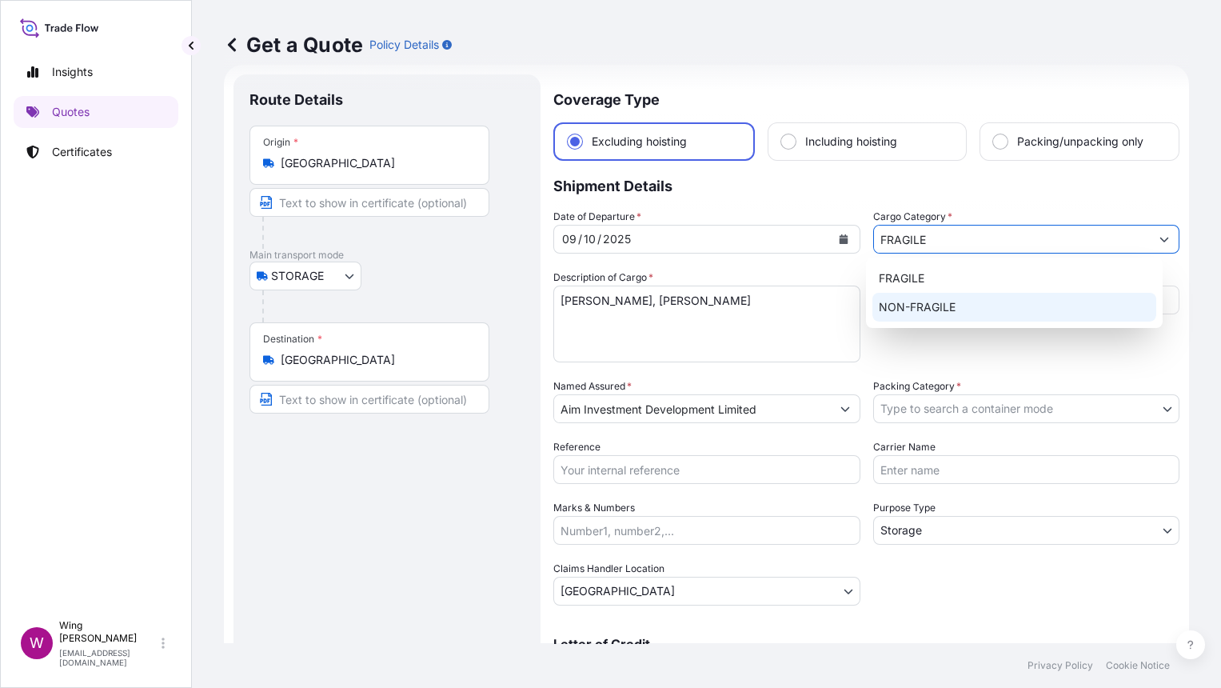
click at [945, 298] on div "NON-FRAGILE" at bounding box center [1014, 307] width 284 height 29
type input "NON-FRAGILE"
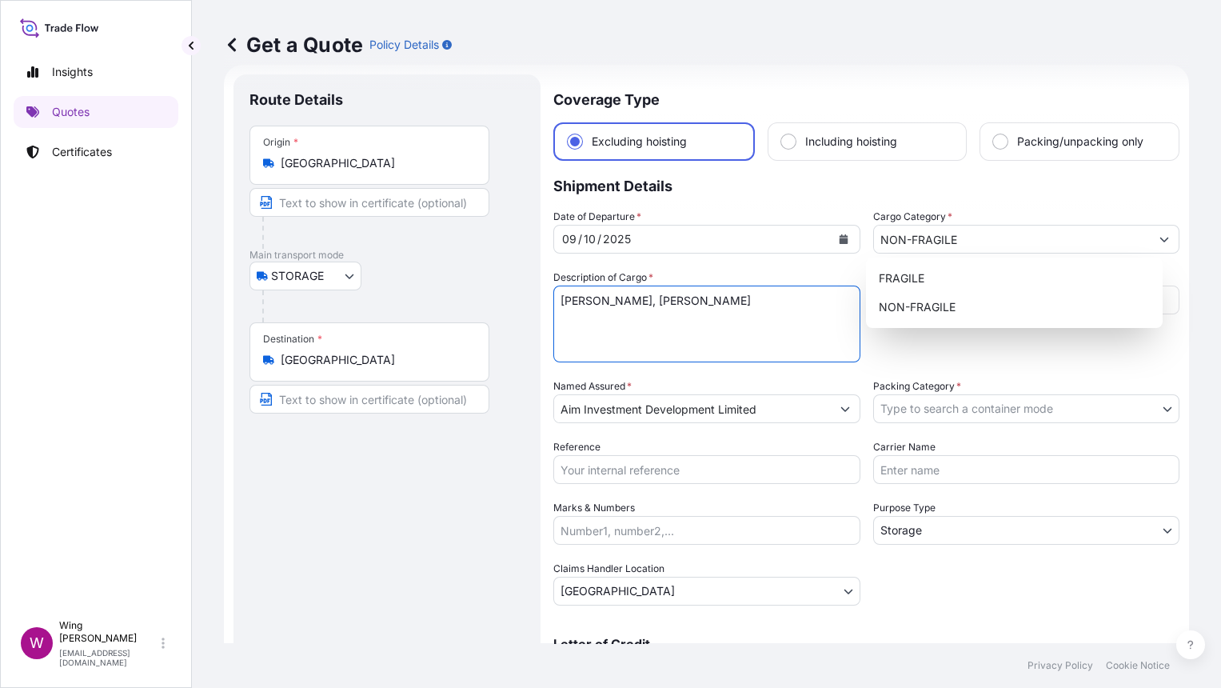
click at [704, 317] on textarea "[PERSON_NAME], [PERSON_NAME] A & Dobtopus B" at bounding box center [706, 323] width 307 height 77
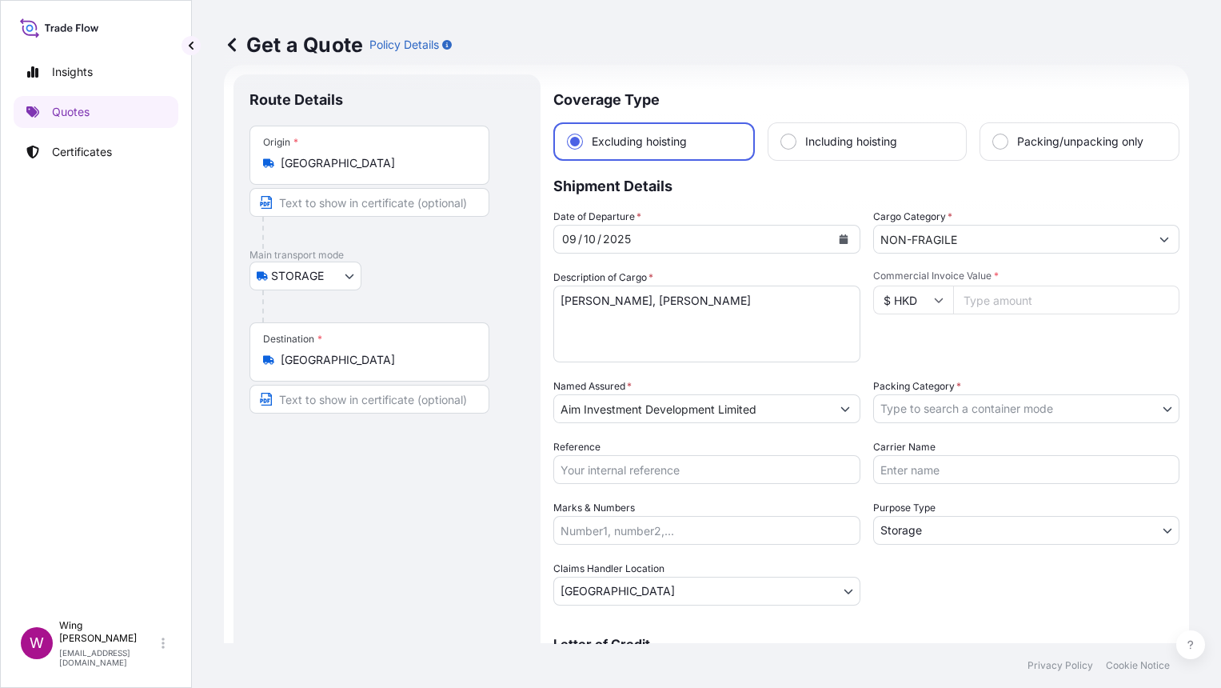
click at [974, 299] on input "Commercial Invoice Value *" at bounding box center [1066, 299] width 227 height 29
paste input "300000"
type input "300000"
click at [956, 333] on div "Commercial Invoice Value * $ HKD 300000" at bounding box center [1026, 315] width 307 height 93
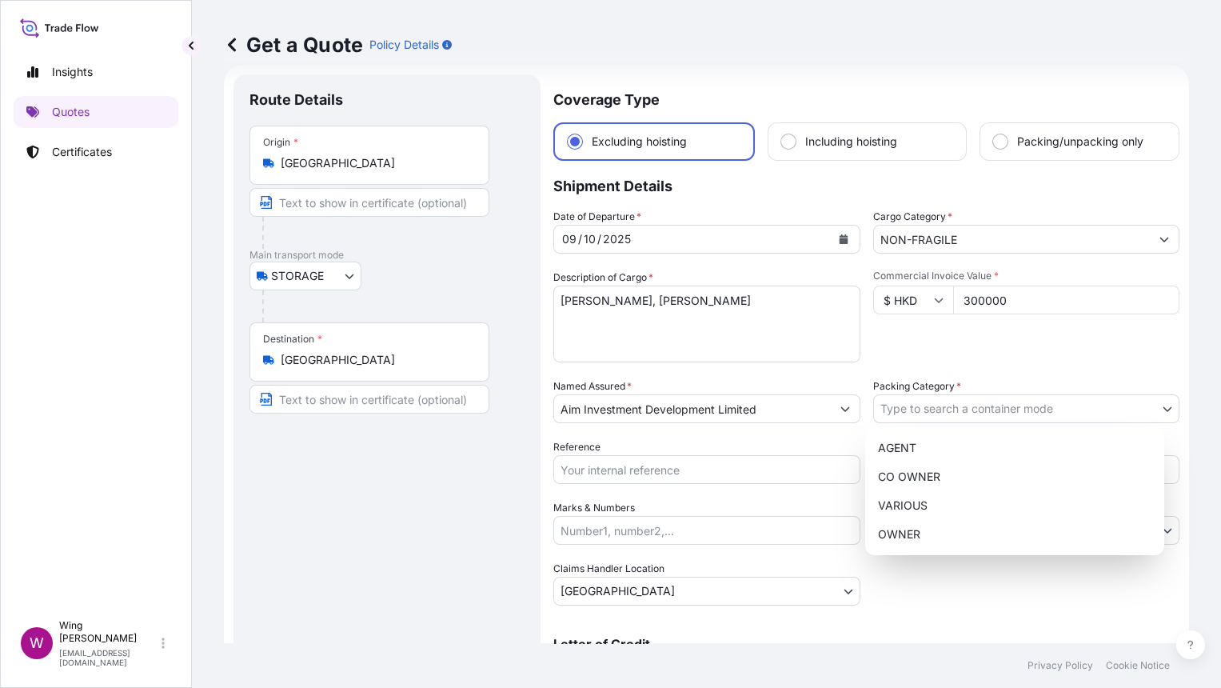
click at [945, 399] on body "2 options available. Insights Quotes Certificates W Wing Lee [EMAIL_ADDRESS][DO…" at bounding box center [610, 344] width 1221 height 688
click at [936, 529] on div "OWNER" at bounding box center [1015, 534] width 286 height 29
select select "27"
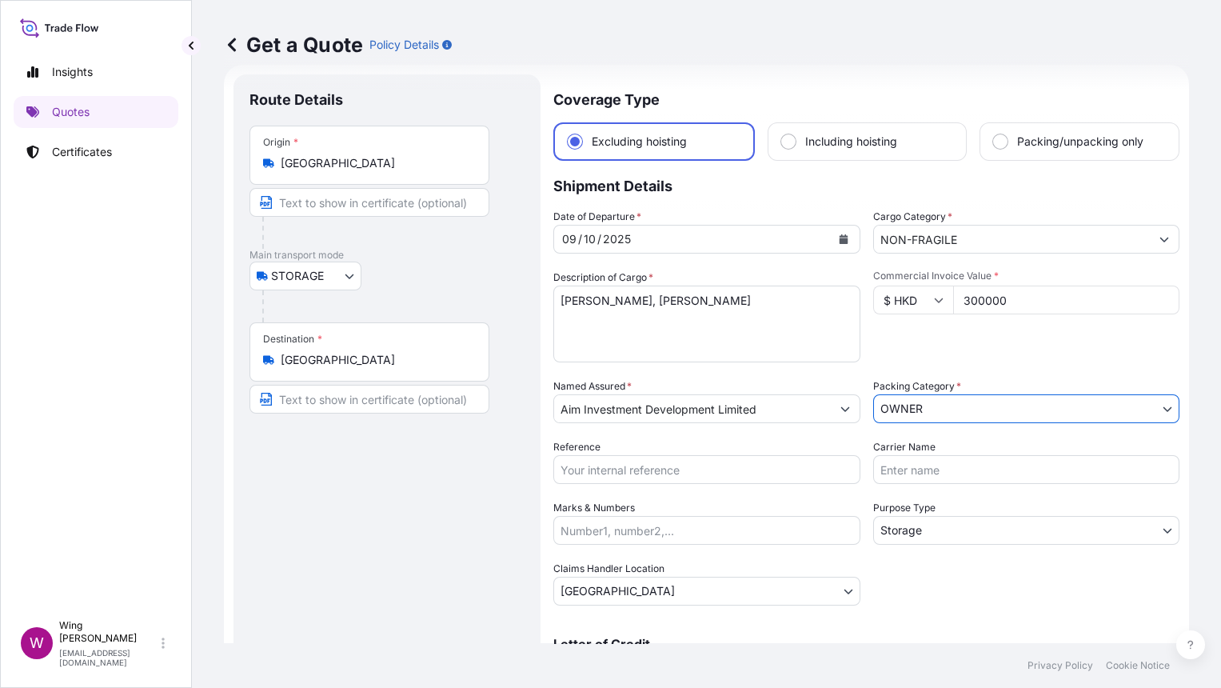
click at [652, 457] on input "Reference" at bounding box center [706, 469] width 307 height 29
paste input "AMST196277JFJF"
type input "AMST196277JFJF"
click at [441, 509] on div "Route Details Place of loading Road / [GEOGRAPHIC_DATA] / Inland Origin * [GEOG…" at bounding box center [386, 460] width 275 height 740
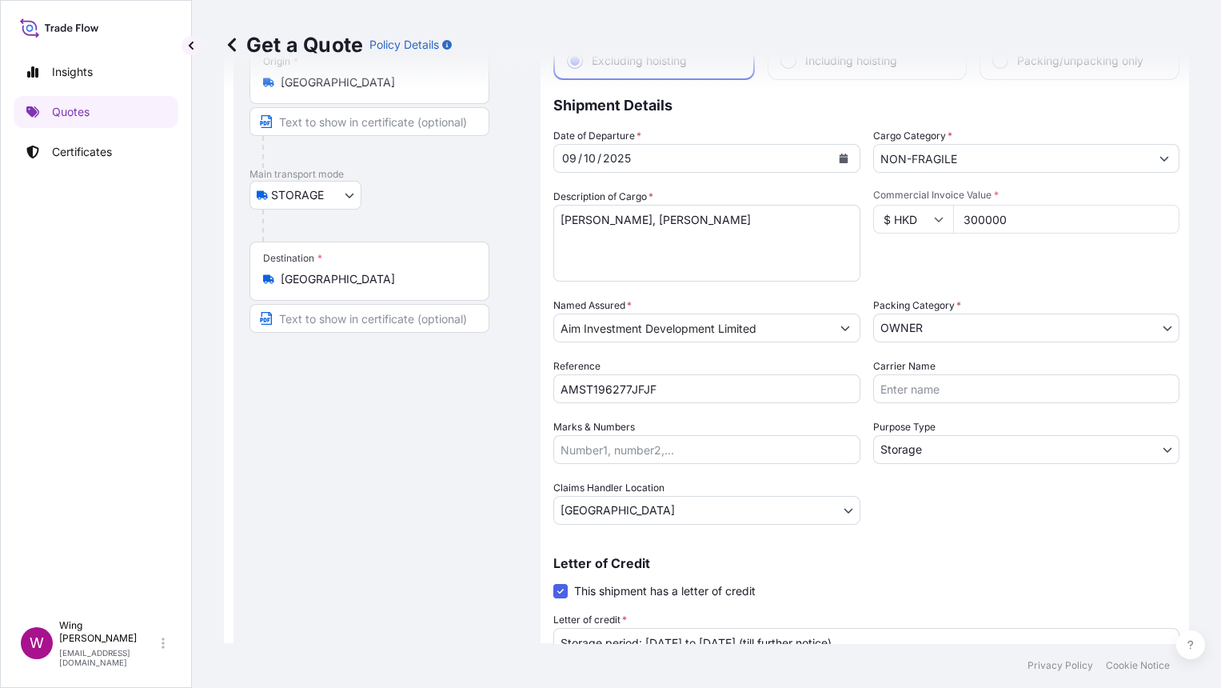
scroll to position [235, 0]
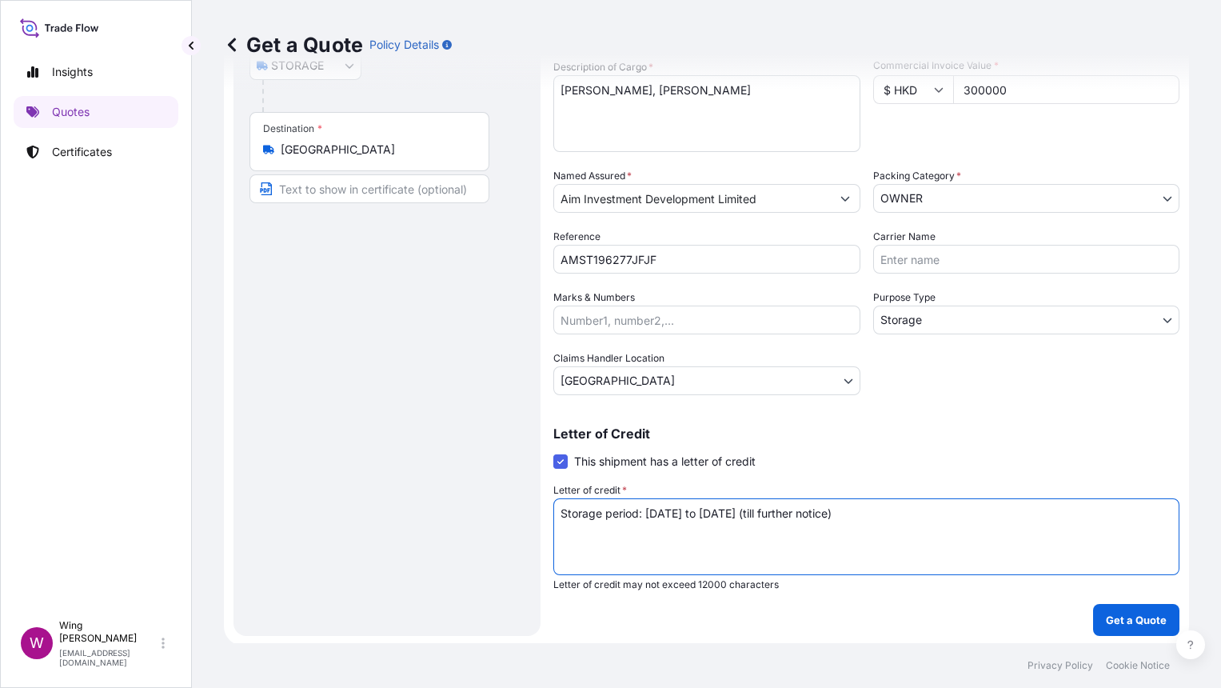
drag, startPoint x: 1003, startPoint y: 509, endPoint x: 507, endPoint y: 504, distance: 495.8
click at [507, 504] on form "Route Details Place of loading Road / Inland Road / Inland Origin * [GEOGRAPHIC…" at bounding box center [706, 249] width 965 height 791
click at [1125, 612] on p "Get a Quote" at bounding box center [1136, 620] width 61 height 16
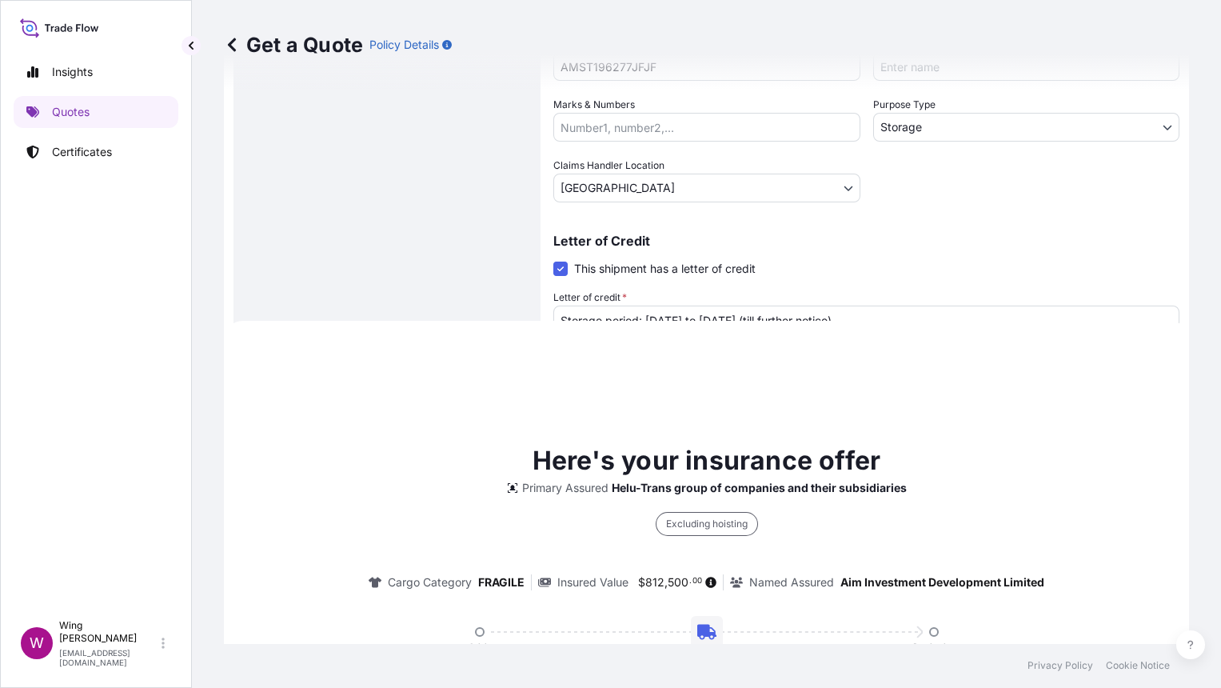
scroll to position [136, 0]
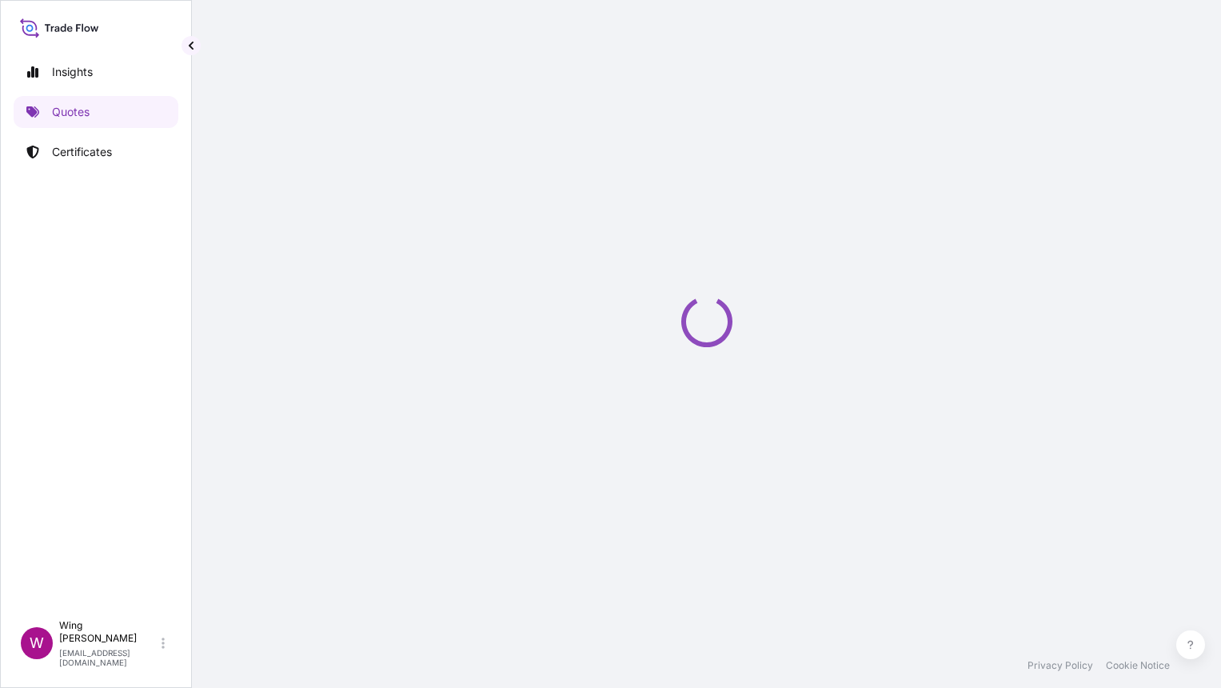
select select "STORAGE"
select select "Transit"
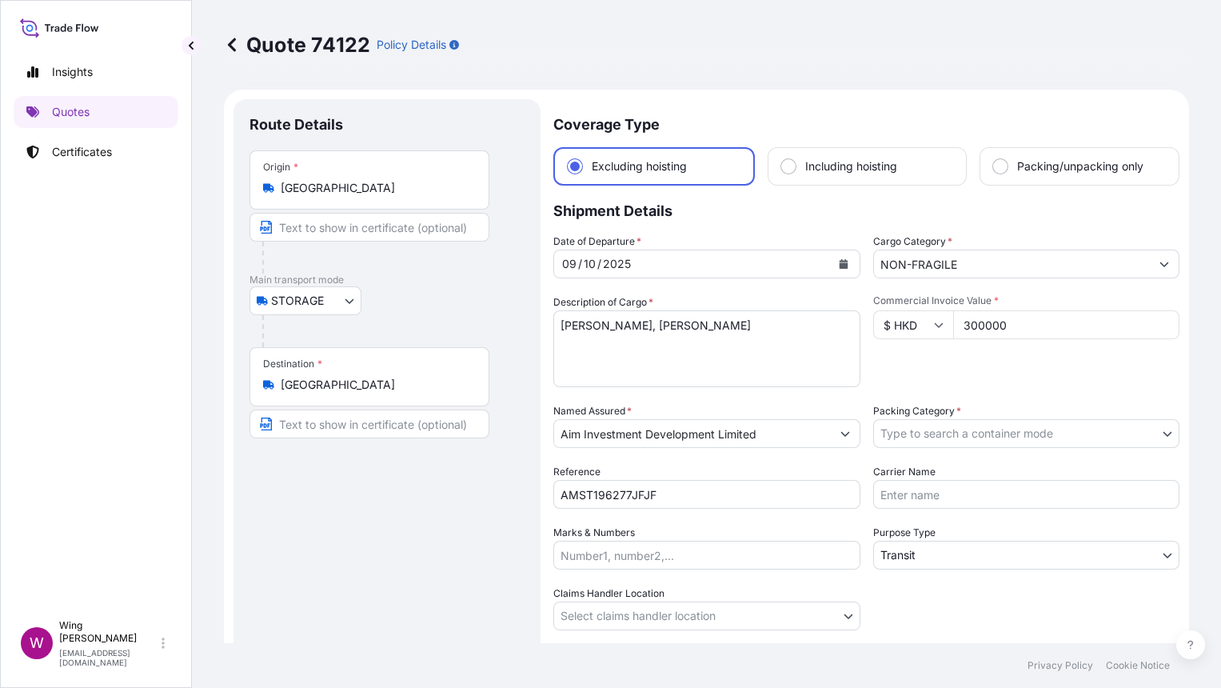
click at [433, 487] on div "Route Details Place of loading Road / [GEOGRAPHIC_DATA] / Inland Origin * [GEOG…" at bounding box center [386, 424] width 275 height 618
click at [924, 429] on body "Insights Quotes Certificates W Wing Lee [EMAIL_ADDRESS][DOMAIN_NAME] Quote 7412…" at bounding box center [610, 344] width 1221 height 688
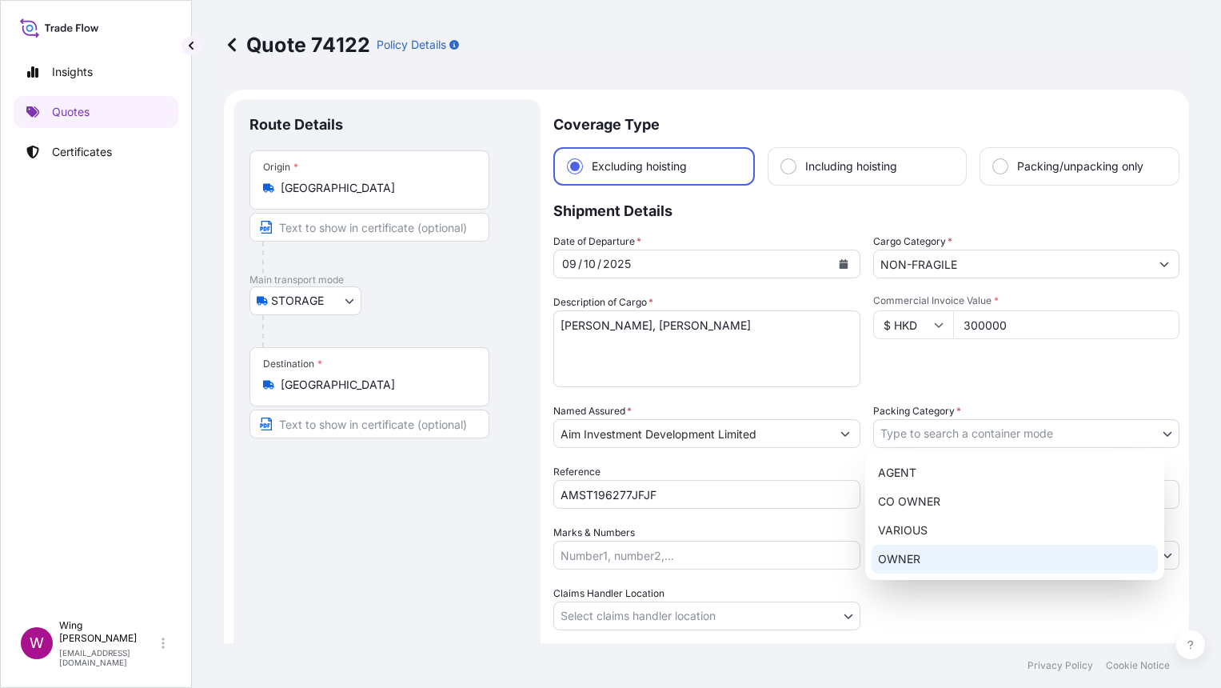
click at [913, 551] on div "OWNER" at bounding box center [1015, 559] width 286 height 29
select select "27"
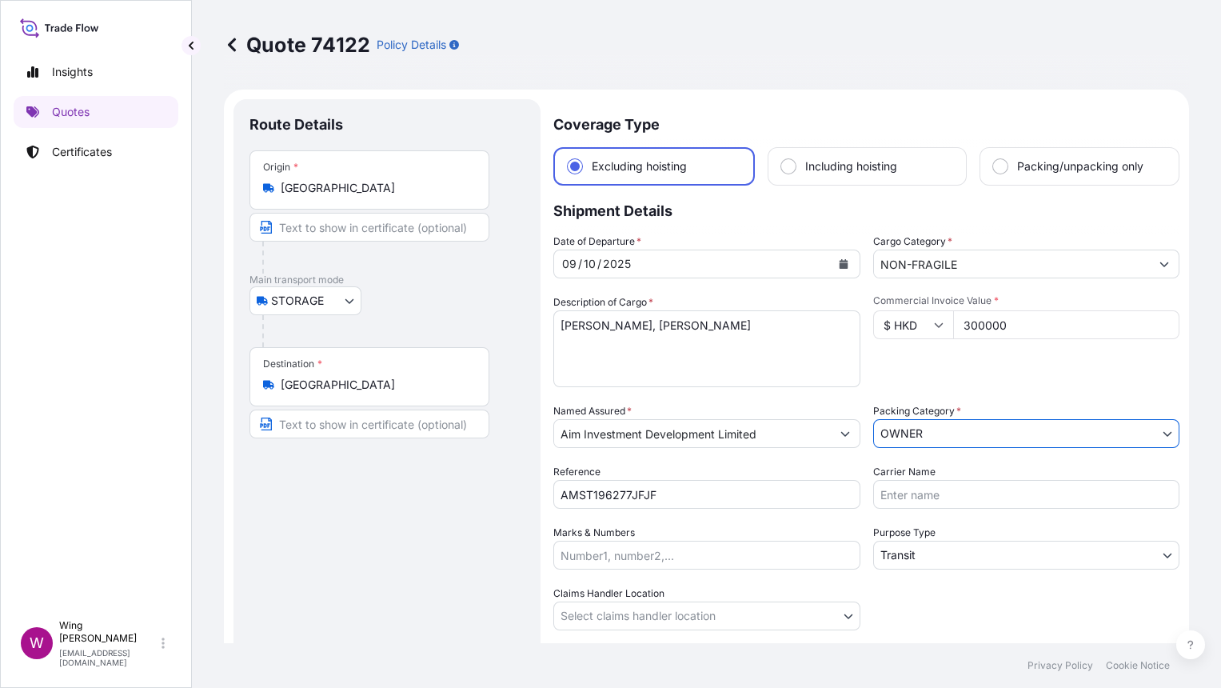
click at [892, 555] on body "Insights Quotes Certificates W Wing Lee [EMAIL_ADDRESS][DOMAIN_NAME] Quote 7412…" at bounding box center [610, 344] width 1221 height 688
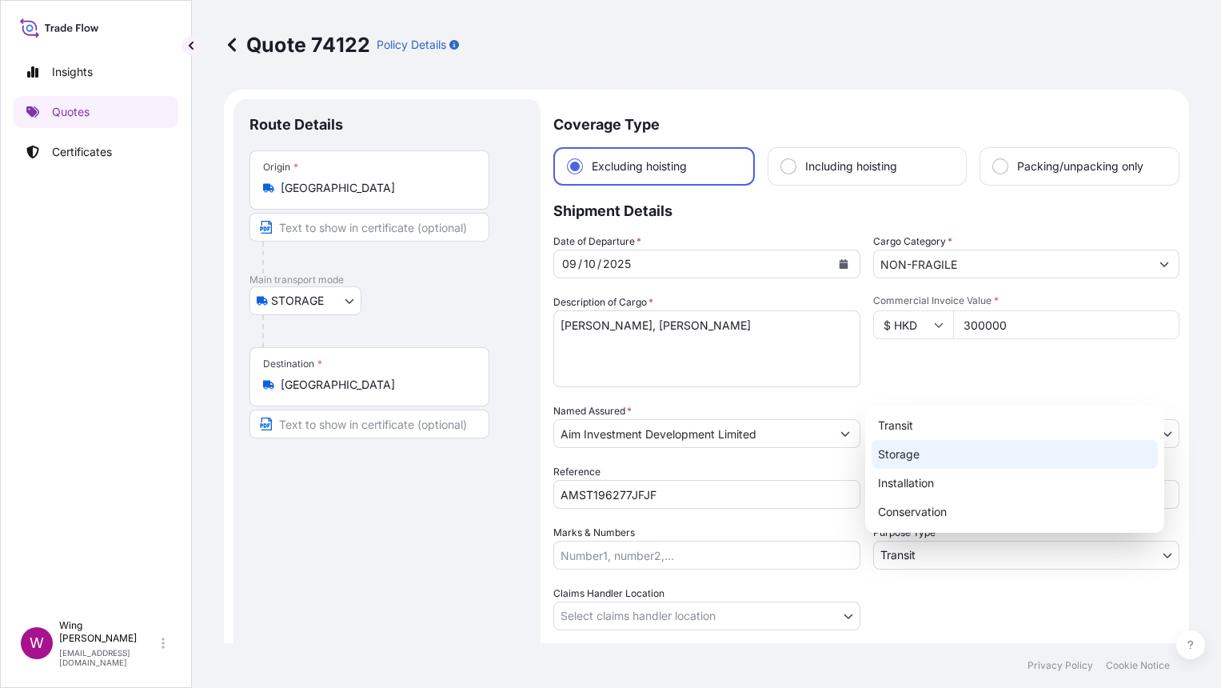
click at [919, 455] on div "Storage" at bounding box center [1015, 454] width 286 height 29
select select "Storage"
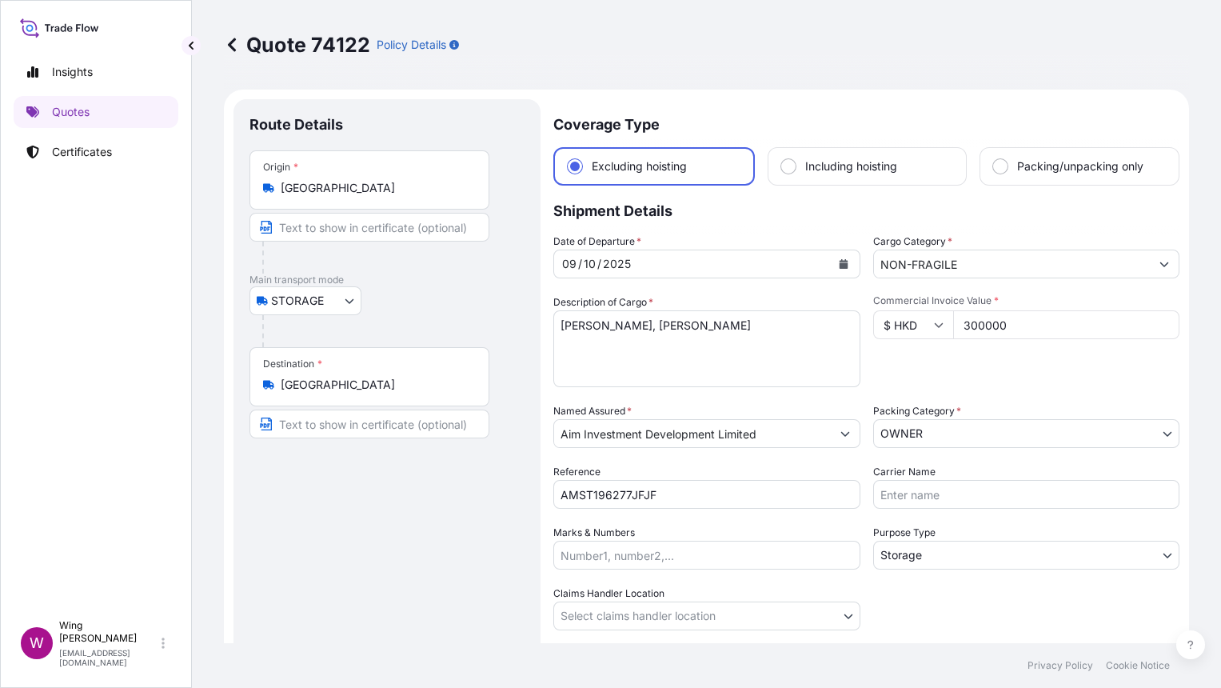
click at [473, 570] on div "Route Details Place of loading Road / [GEOGRAPHIC_DATA] / Inland Origin * [GEOG…" at bounding box center [386, 424] width 275 height 618
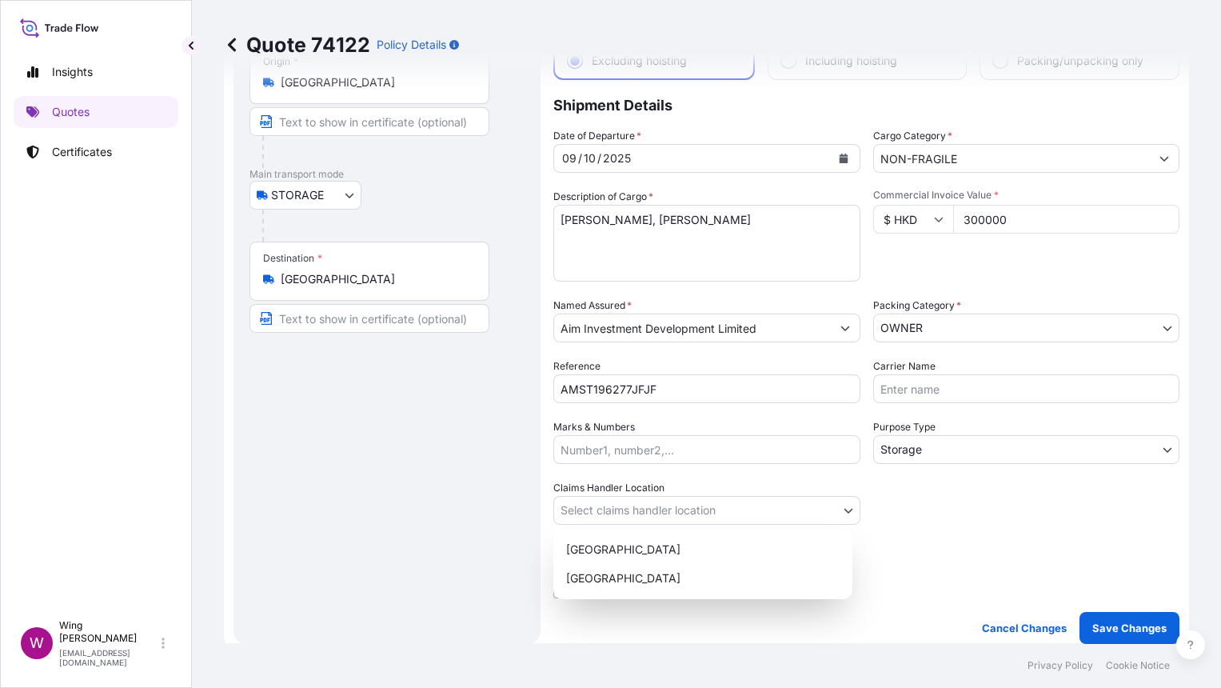
click at [602, 504] on body "Insights Quotes Certificates W Wing Lee [EMAIL_ADDRESS][DOMAIN_NAME] Quote 7412…" at bounding box center [610, 344] width 1221 height 688
click at [603, 549] on div "[GEOGRAPHIC_DATA]" at bounding box center [703, 549] width 286 height 29
select select "[GEOGRAPHIC_DATA]"
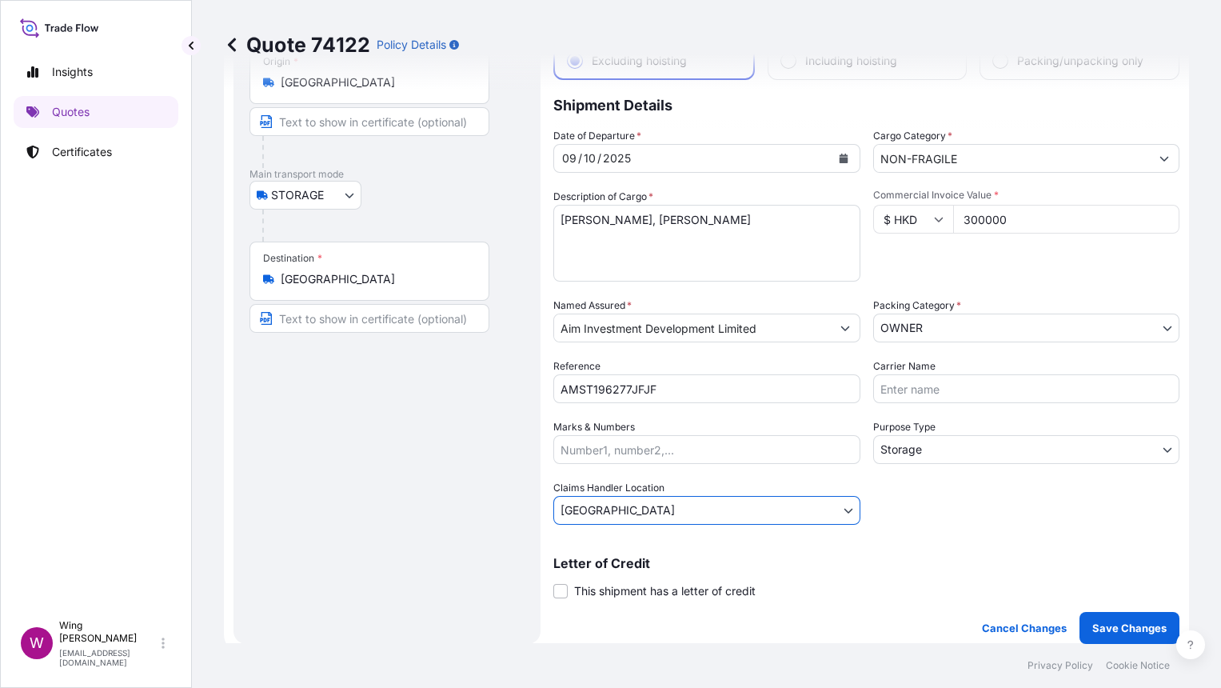
click at [576, 586] on span "This shipment has a letter of credit" at bounding box center [665, 591] width 182 height 16
click at [553, 582] on input "This shipment has a letter of credit" at bounding box center [553, 582] width 0 height 0
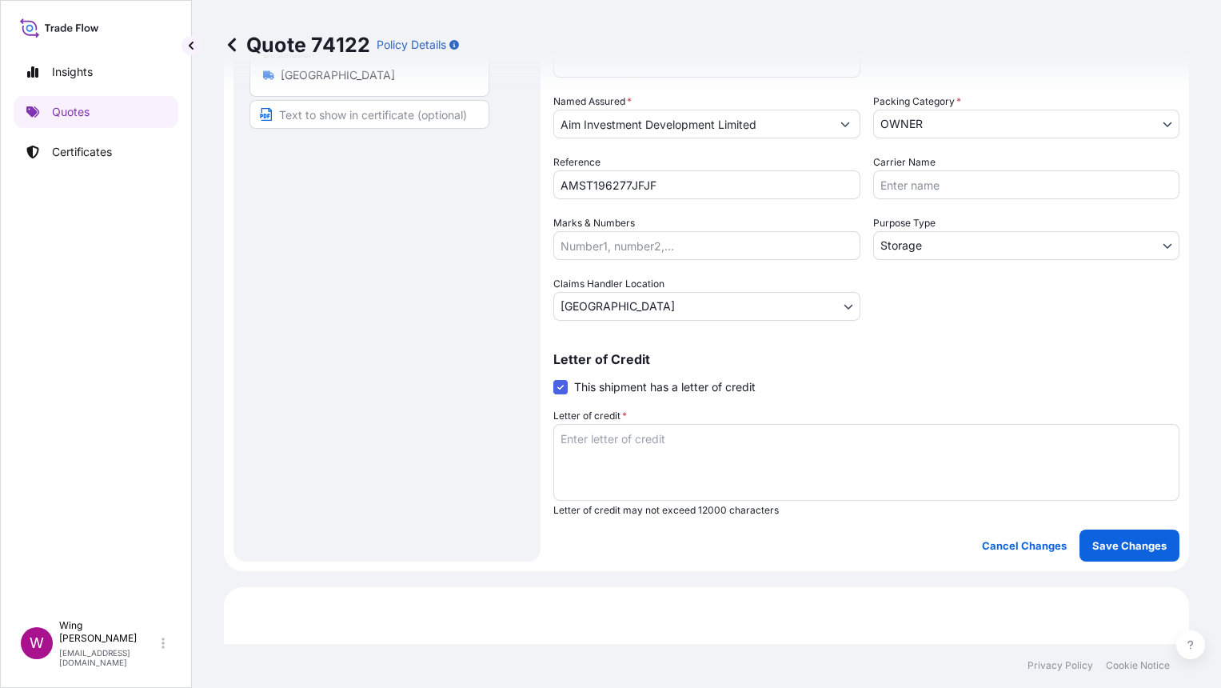
scroll to position [319, 0]
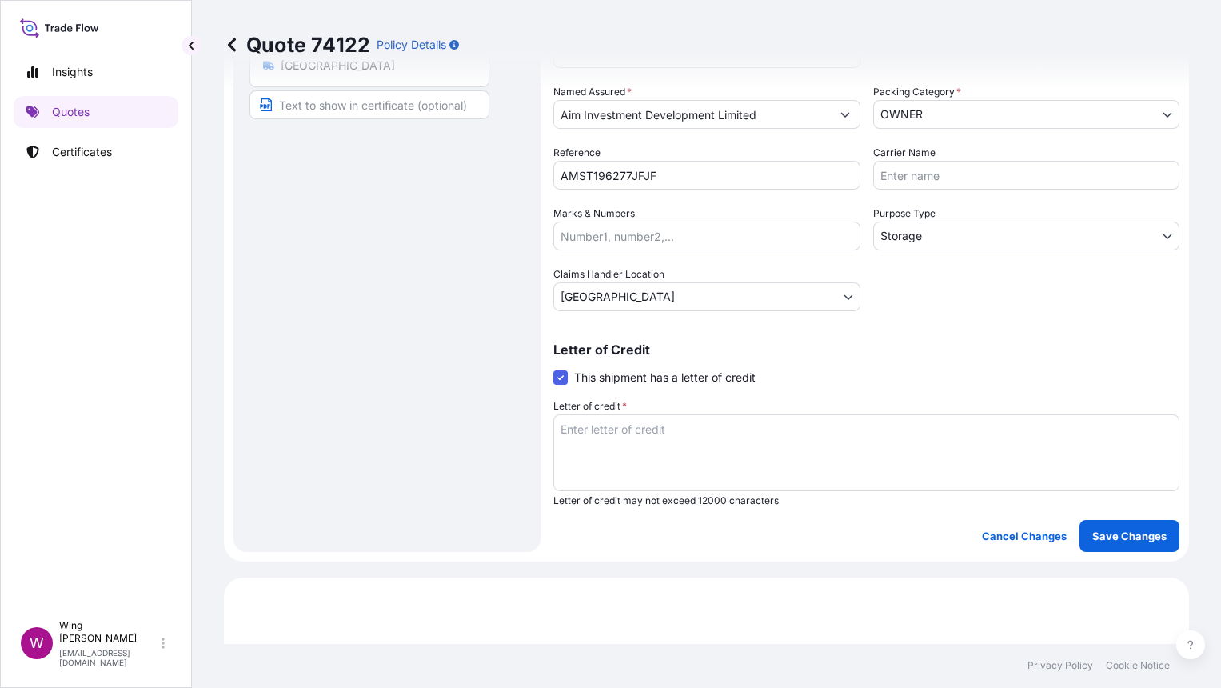
click at [730, 457] on textarea "Letter of credit *" at bounding box center [866, 452] width 626 height 77
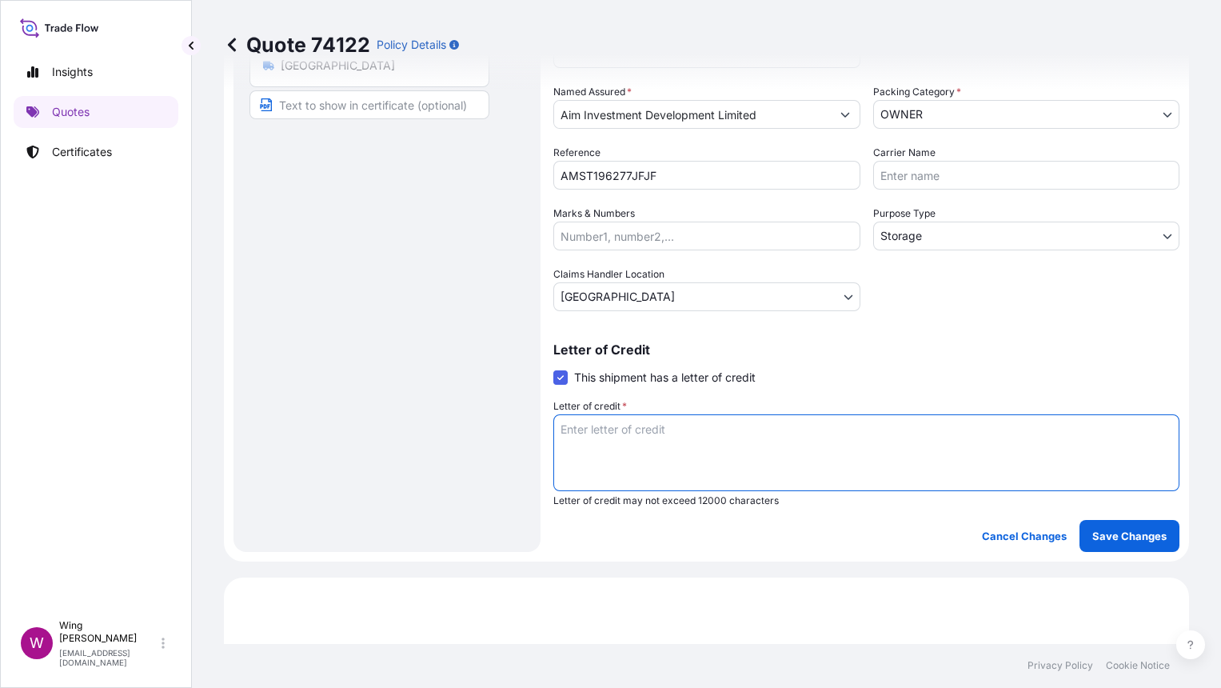
paste textarea "Storage period: [DATE] to [DATE] (till further notice)"
type textarea "Storage period: [DATE] to [DATE] (till further notice)"
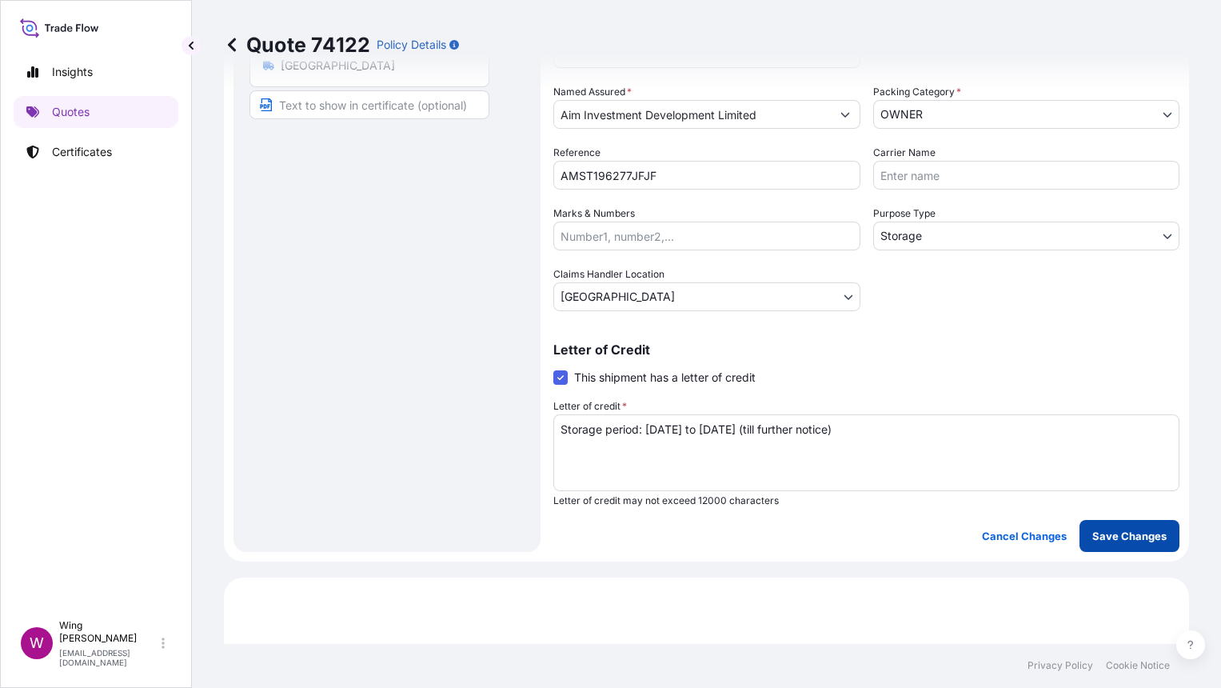
click at [1110, 545] on button "Save Changes" at bounding box center [1129, 536] width 100 height 32
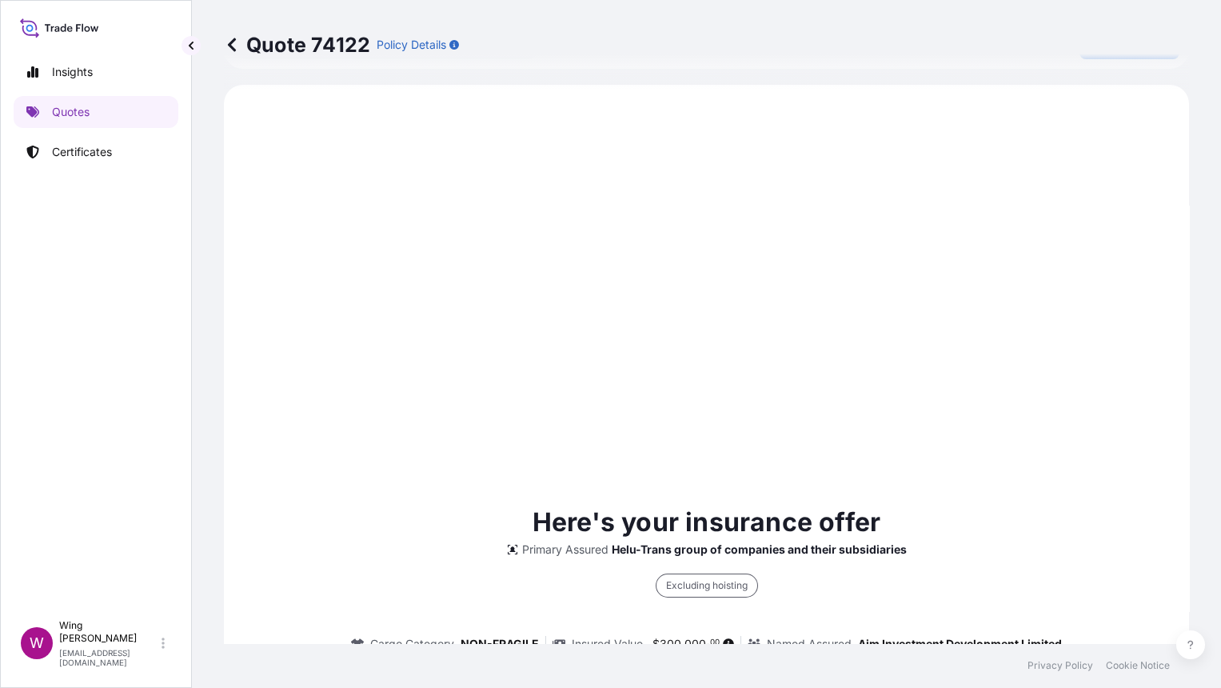
scroll to position [814, 0]
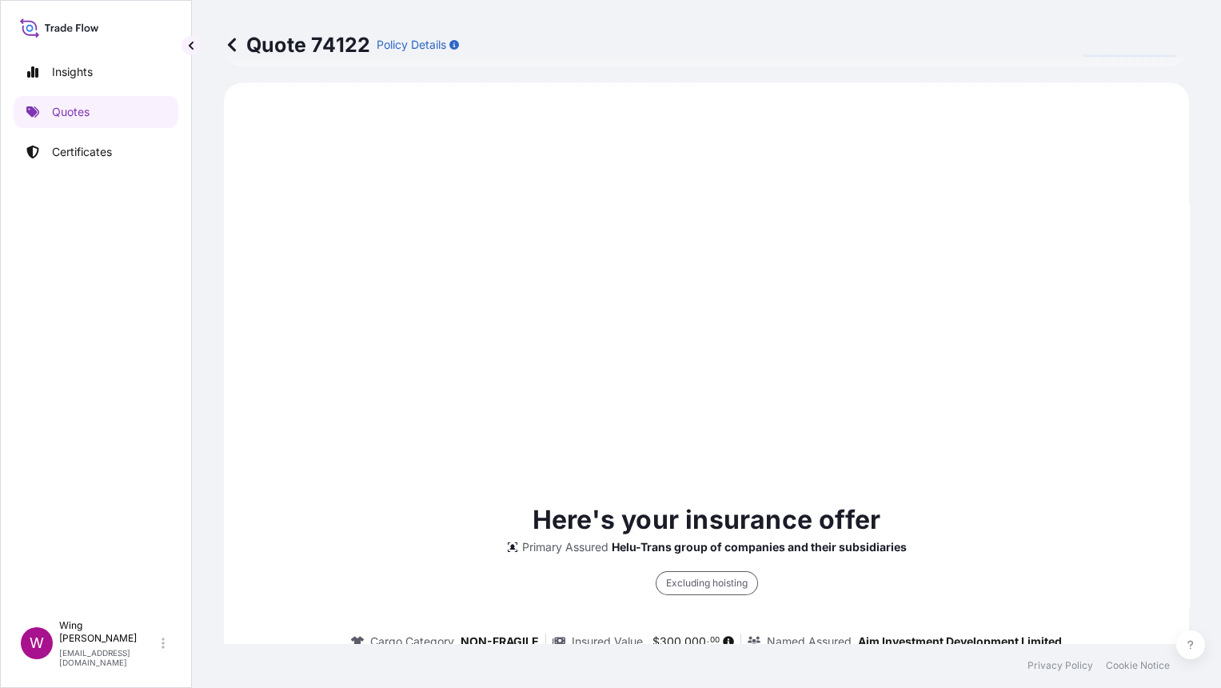
select select "STORAGE"
select select "Storage"
select select "[GEOGRAPHIC_DATA]"
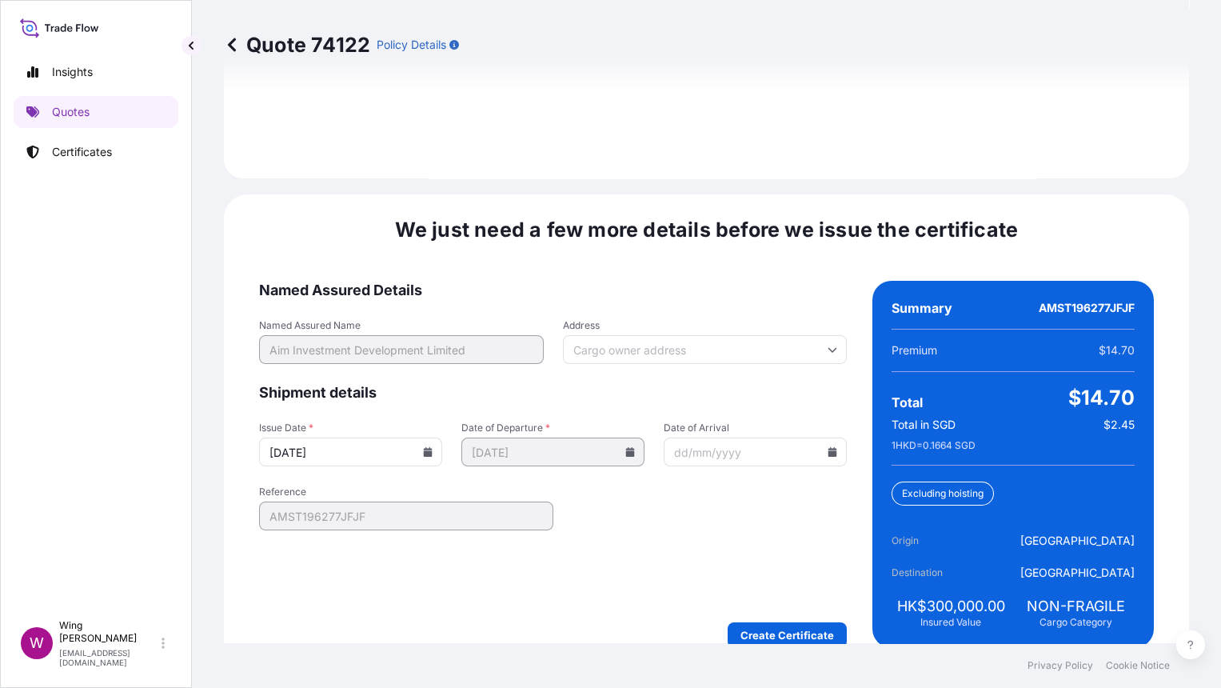
scroll to position [2454, 0]
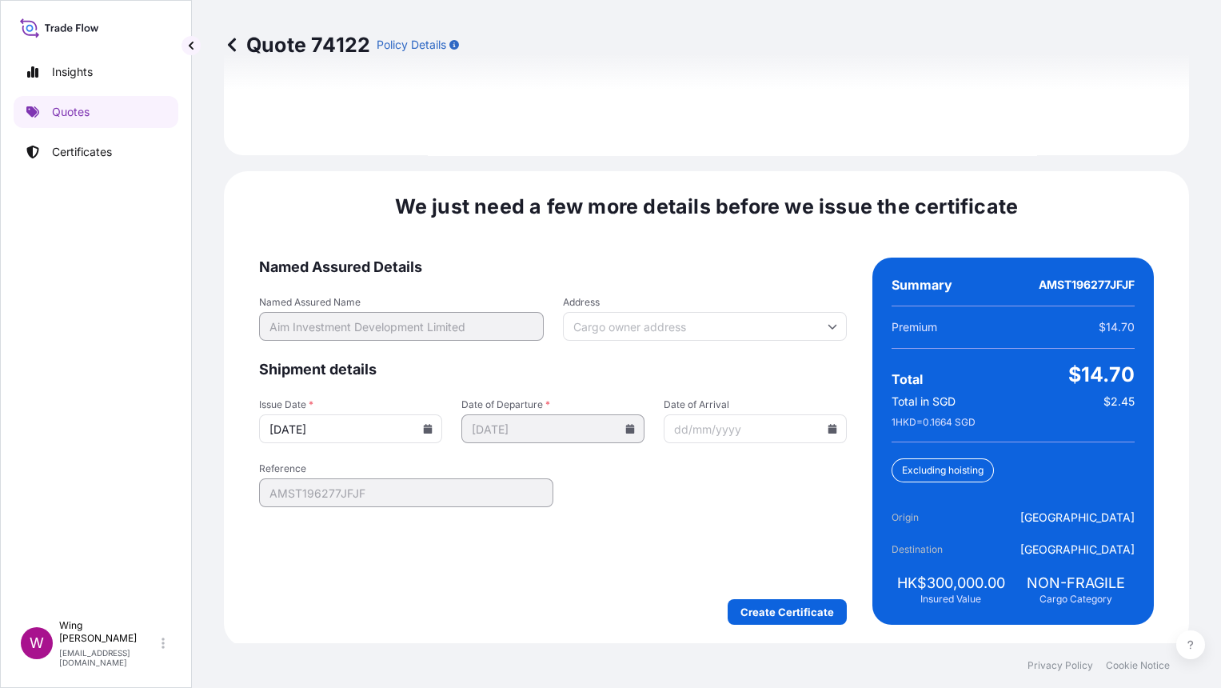
click at [775, 624] on div "We just need a few more details before we issue the certificate Named Assured D…" at bounding box center [706, 409] width 965 height 476
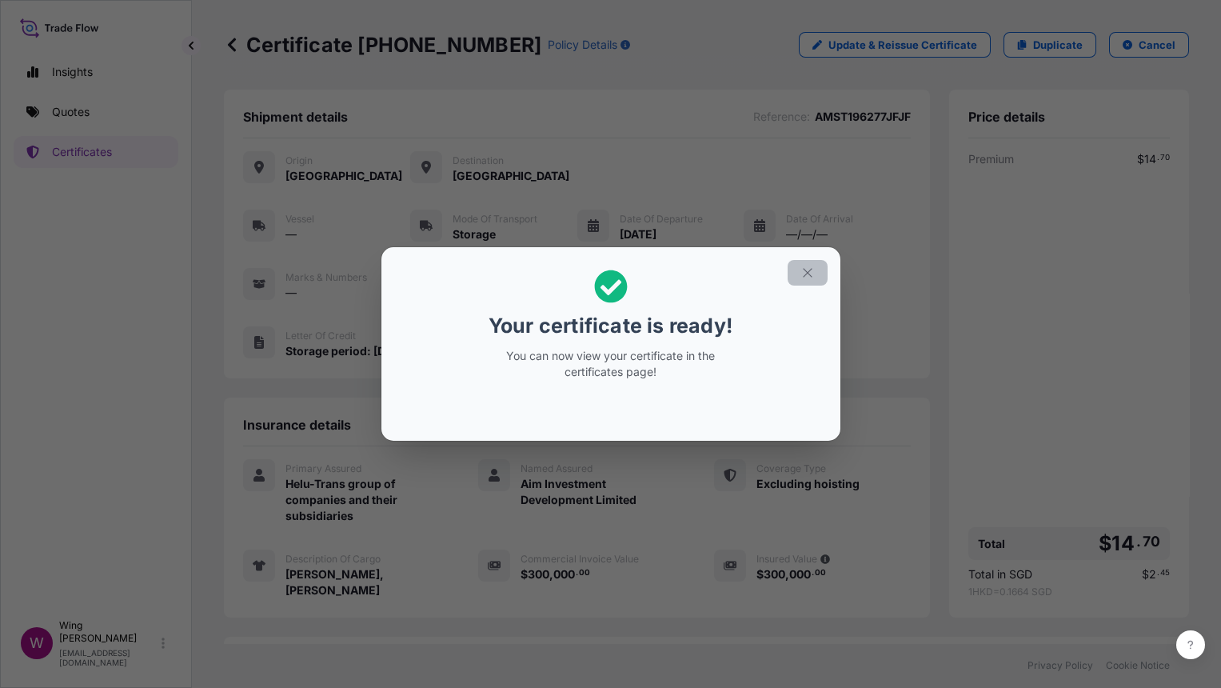
click at [806, 263] on button "button" at bounding box center [808, 273] width 40 height 26
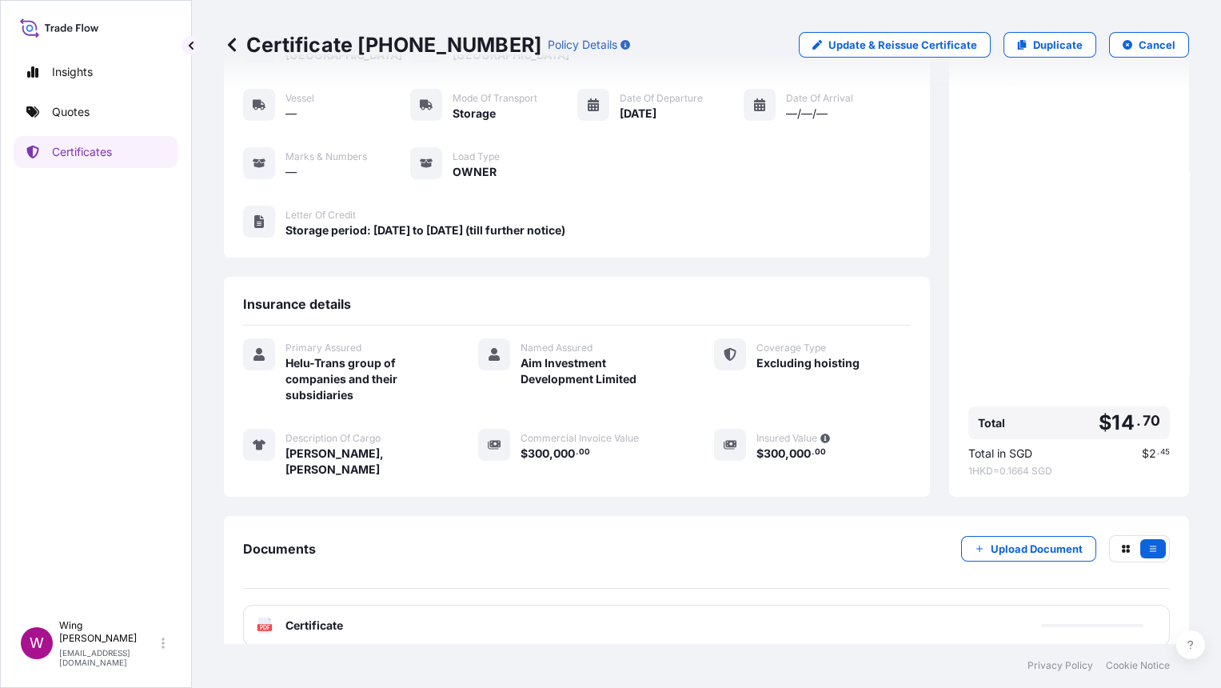
scroll to position [127, 0]
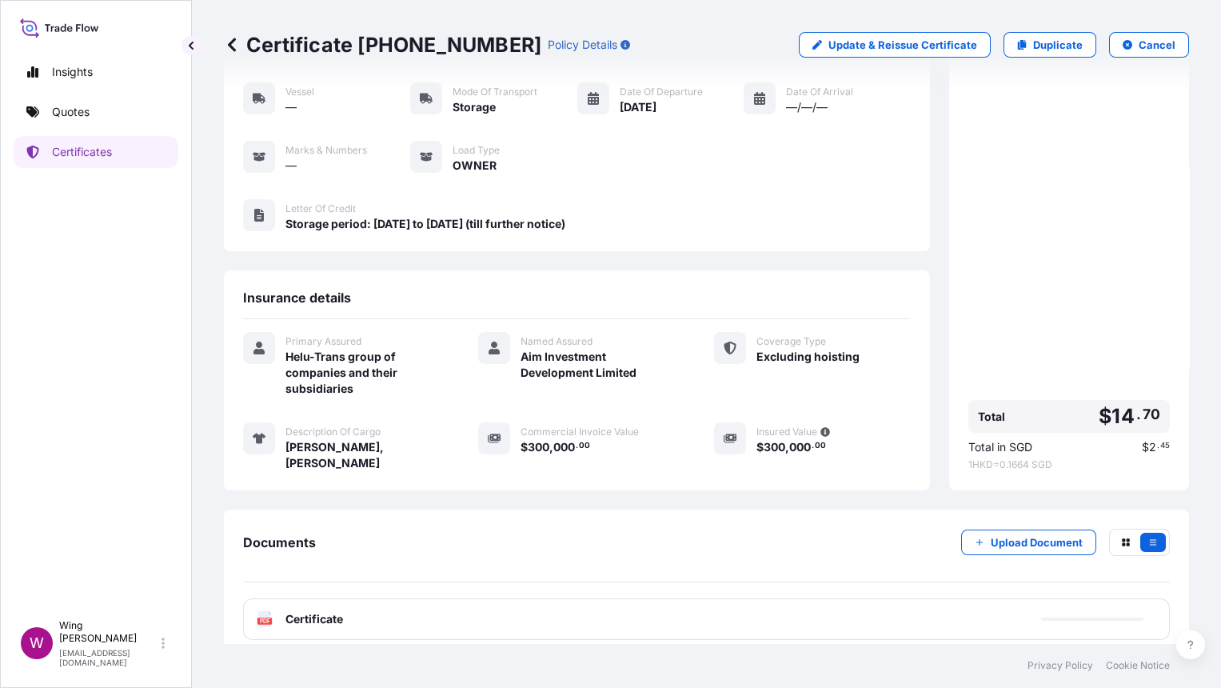
click at [258, 611] on icon at bounding box center [265, 619] width 14 height 16
click at [268, 618] on text "PDF" at bounding box center [265, 621] width 10 height 6
click at [264, 618] on text "PDF" at bounding box center [265, 621] width 10 height 6
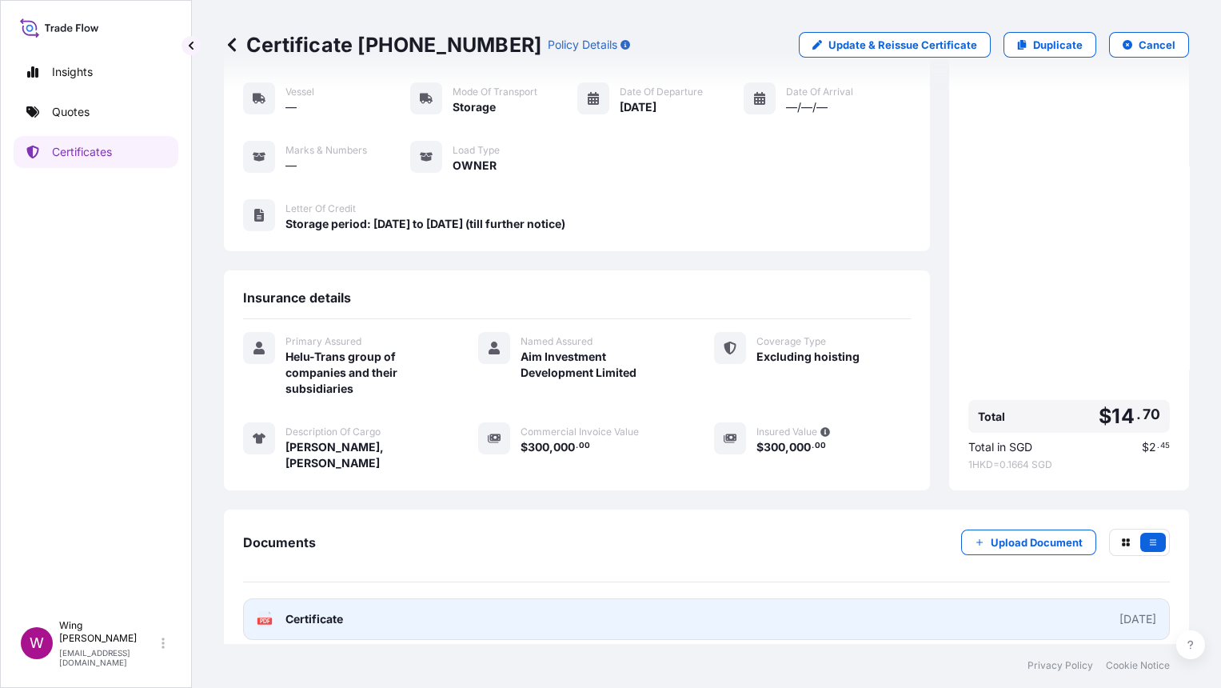
click at [264, 618] on text "PDF" at bounding box center [265, 621] width 10 height 6
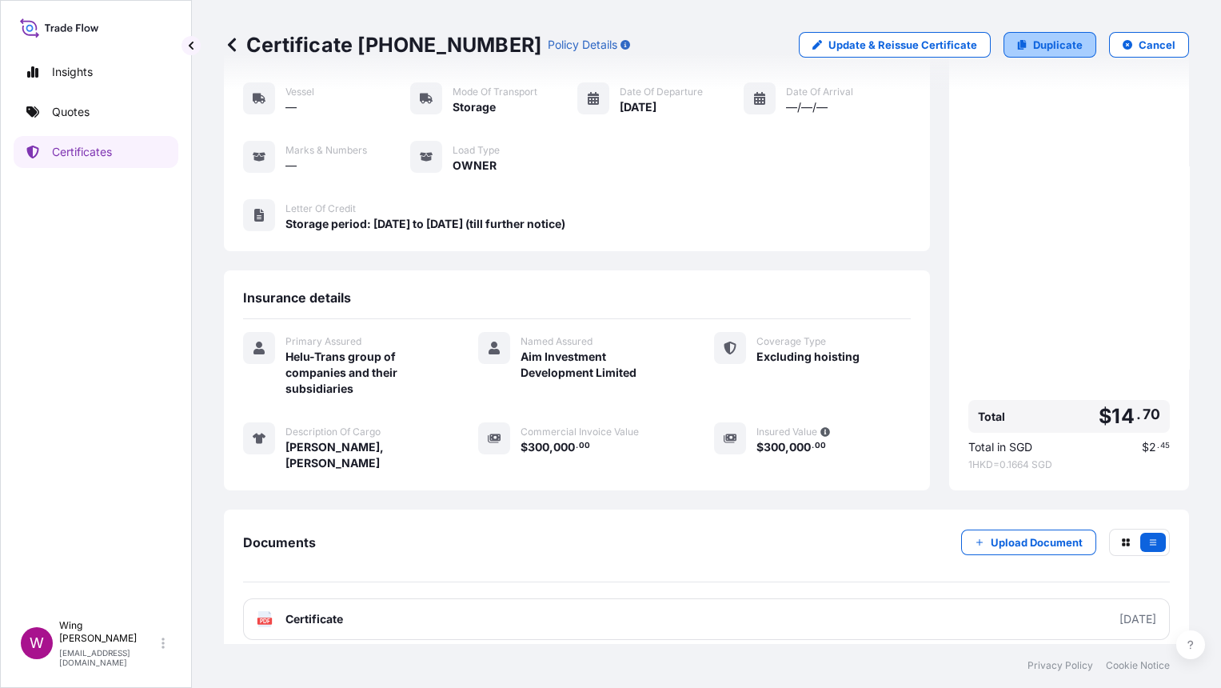
click at [1052, 47] on p "Duplicate" at bounding box center [1058, 45] width 50 height 16
select select "STORAGE"
select select "Storage"
select select "[GEOGRAPHIC_DATA]"
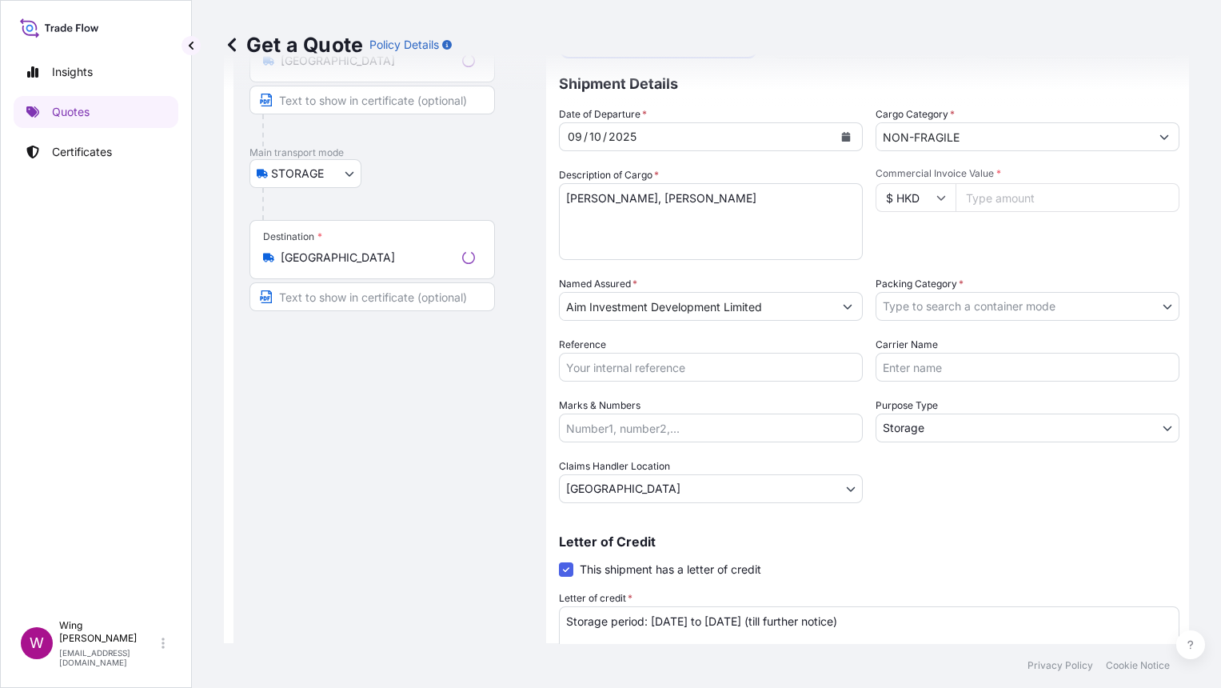
scroll to position [25, 0]
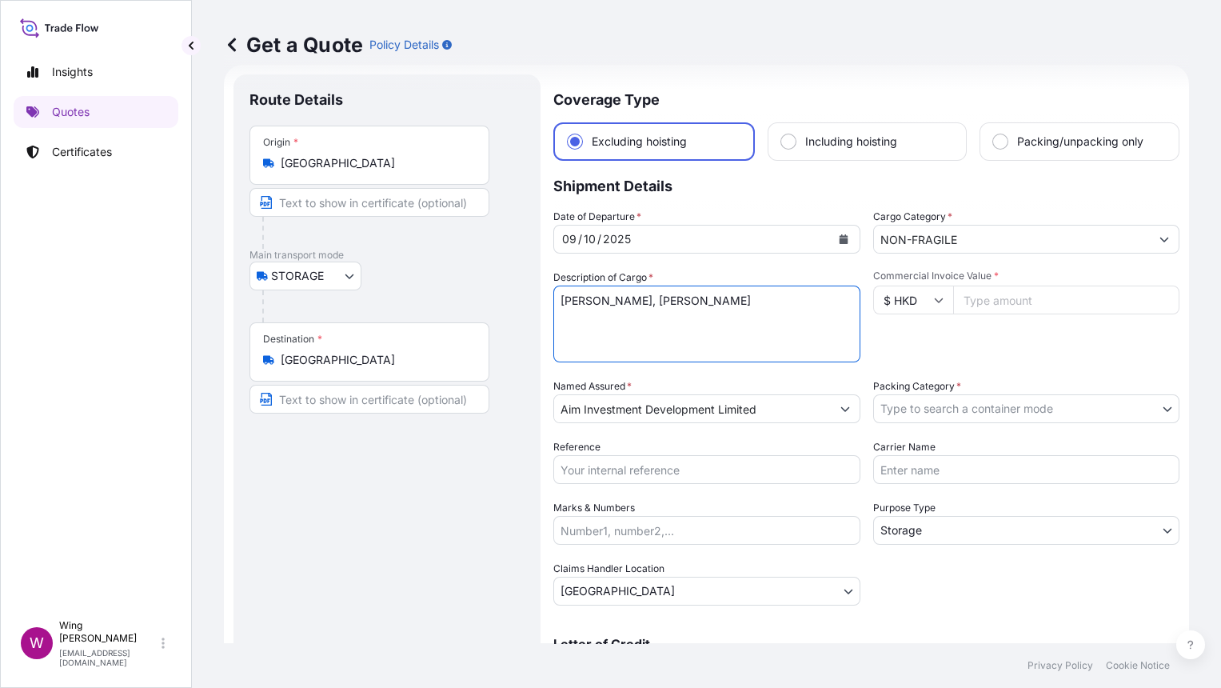
drag, startPoint x: 731, startPoint y: 294, endPoint x: 475, endPoint y: 273, distance: 256.7
click at [475, 273] on form "Route Details Place of loading Road / Inland Road / Inland Origin * [GEOGRAPHIC…" at bounding box center [706, 460] width 965 height 791
paste textarea "[PERSON_NAME] [PERSON_NAME] Butterflies – [PERSON_NAME]"
click at [647, 301] on textarea "[PERSON_NAME], [PERSON_NAME]" at bounding box center [706, 323] width 307 height 77
click at [776, 309] on textarea "[PERSON_NAME], [PERSON_NAME]" at bounding box center [706, 323] width 307 height 77
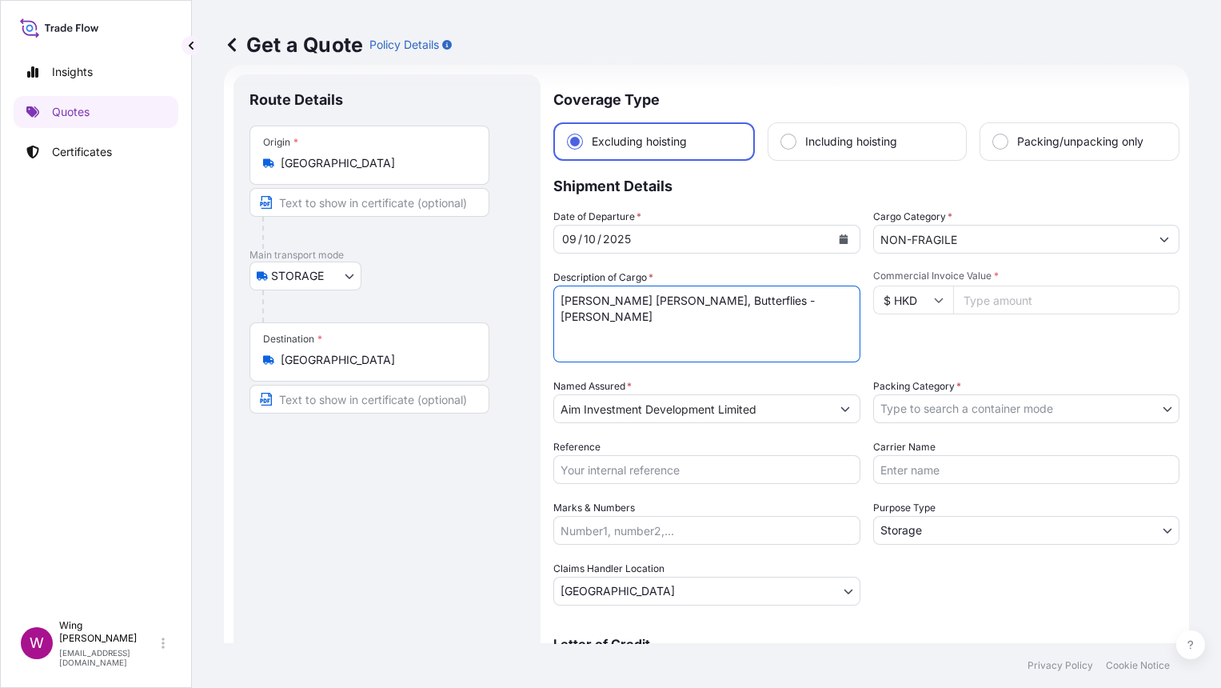
type textarea "[PERSON_NAME] [PERSON_NAME], Butterflies - [PERSON_NAME]"
click at [496, 507] on div "Route Details Place of loading Road / [GEOGRAPHIC_DATA] / Inland Origin * [GEOG…" at bounding box center [386, 460] width 275 height 740
click at [1111, 285] on input "Commercial Invoice Value *" at bounding box center [1066, 299] width 227 height 29
paste input "203200"
type input "203200"
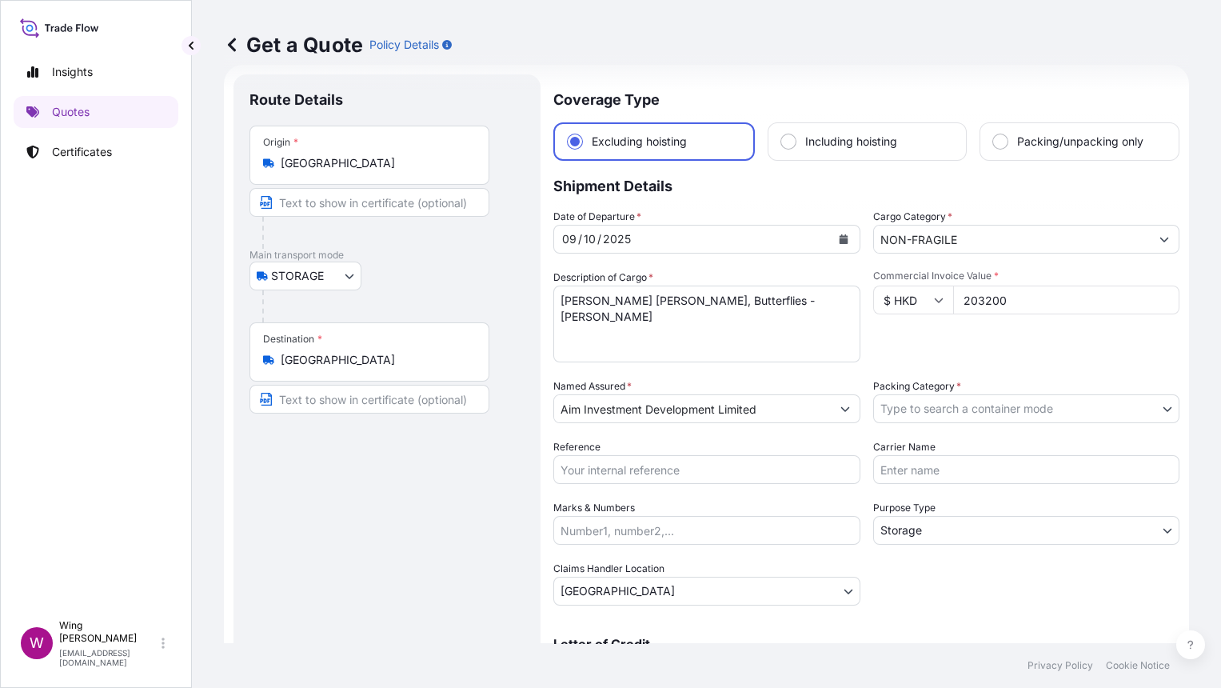
click at [1027, 346] on div "Commercial Invoice Value * $ HKD 203200" at bounding box center [1026, 315] width 307 height 93
click at [1023, 402] on body "Insights Quotes Certificates W Wing Lee [EMAIL_ADDRESS][DOMAIN_NAME] Get a Quot…" at bounding box center [610, 344] width 1221 height 688
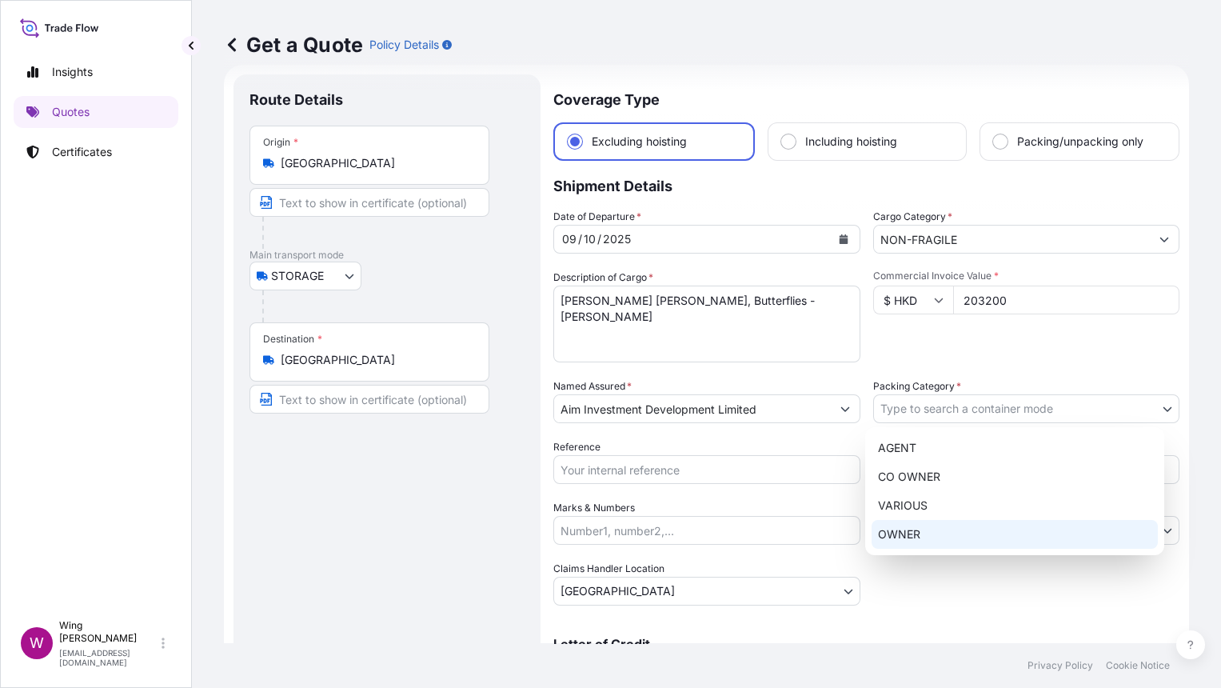
click at [963, 541] on div "OWNER" at bounding box center [1015, 534] width 286 height 29
select select "27"
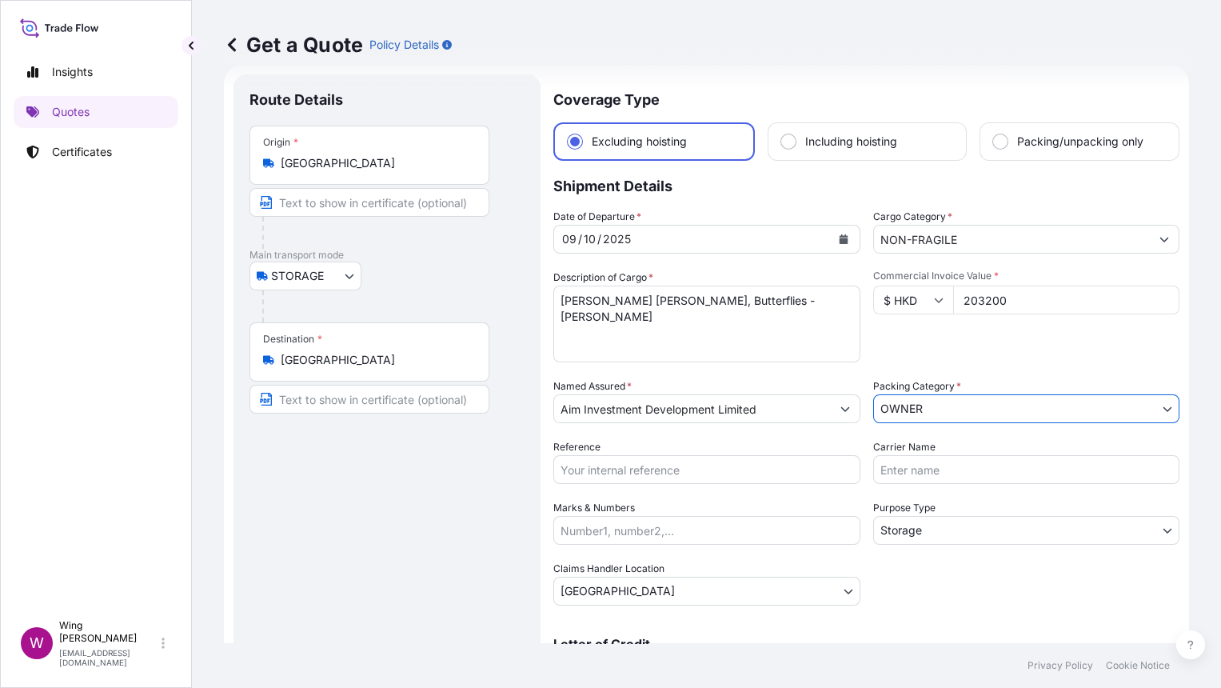
click at [432, 553] on div "Route Details Place of loading Road / [GEOGRAPHIC_DATA] / Inland Origin * [GEOG…" at bounding box center [386, 460] width 275 height 740
click at [613, 476] on input "Reference" at bounding box center [706, 469] width 307 height 29
paste input "AMST196277JFJF"
type input "AMST196277JFJF"
click at [409, 494] on div "Route Details Place of loading Road / [GEOGRAPHIC_DATA] / Inland Origin * [GEOG…" at bounding box center [386, 460] width 275 height 740
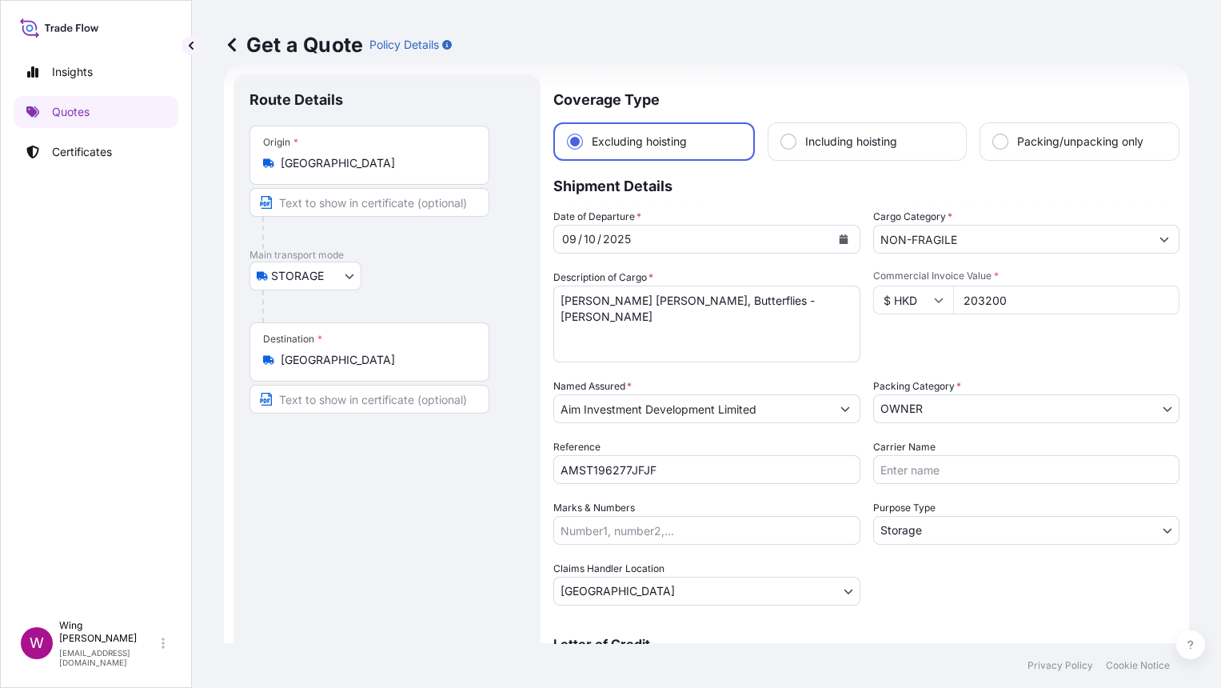
scroll to position [235, 0]
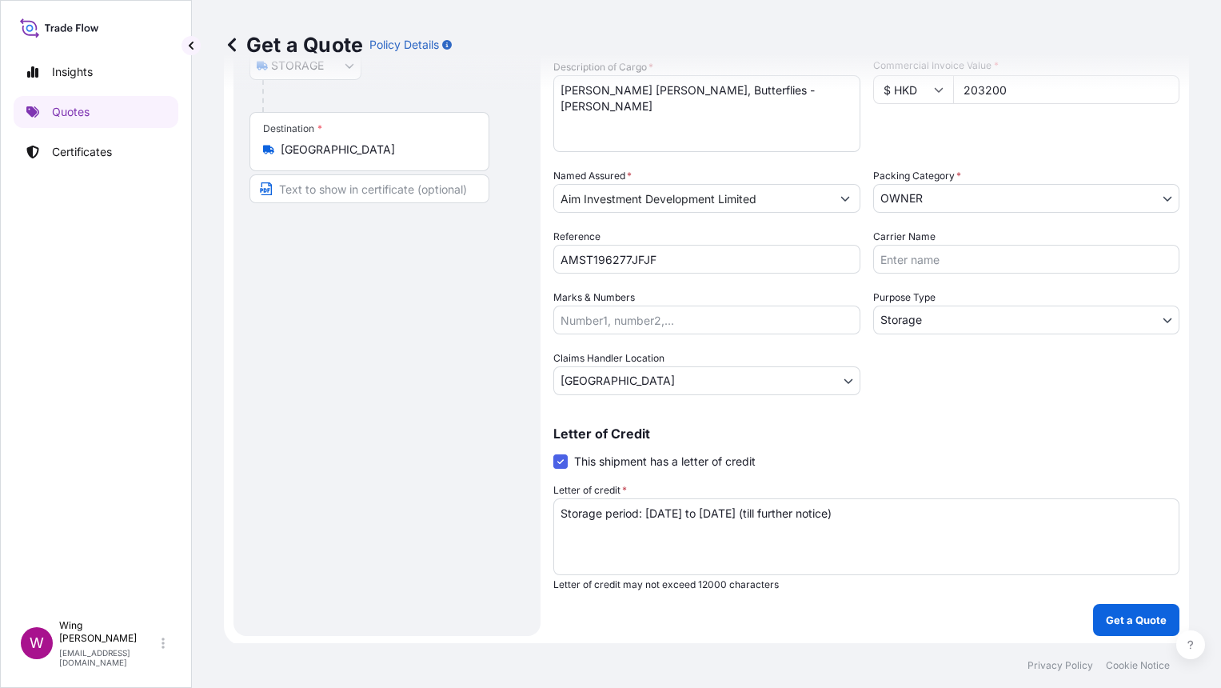
click at [1141, 600] on div "Coverage Type Excluding hoisting Including hoisting Packing/unpacking only Ship…" at bounding box center [866, 250] width 626 height 772
click at [1139, 604] on button "Get a Quote" at bounding box center [1136, 620] width 86 height 32
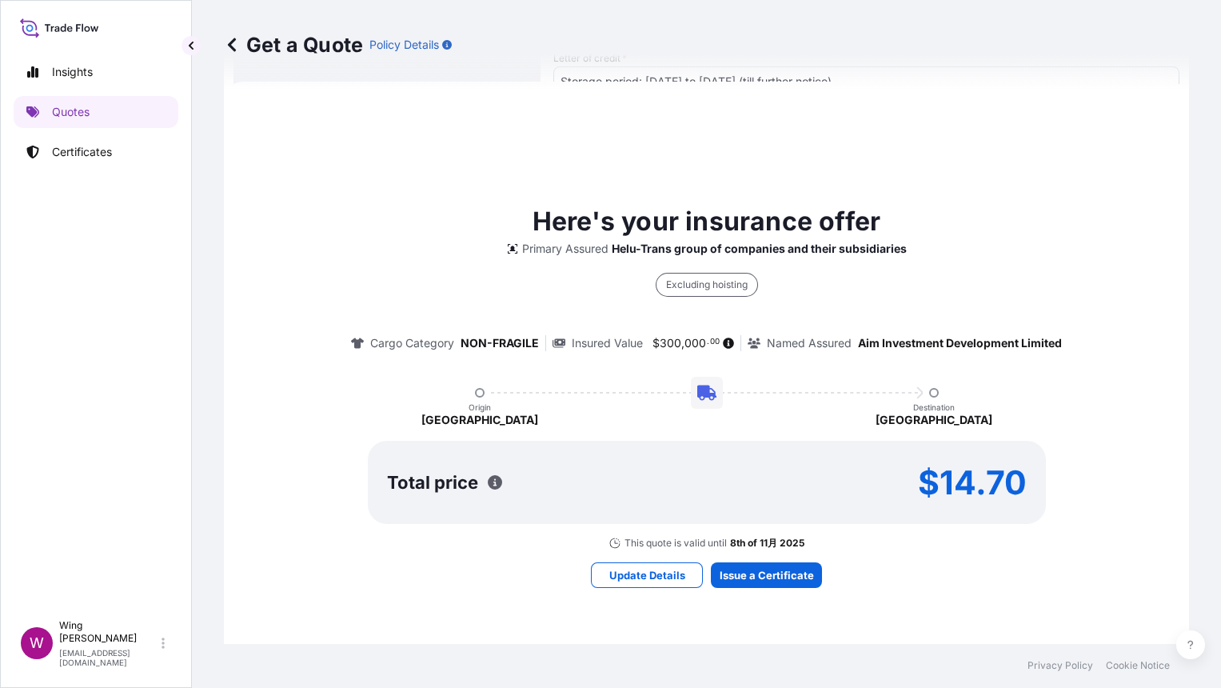
scroll to position [668, 0]
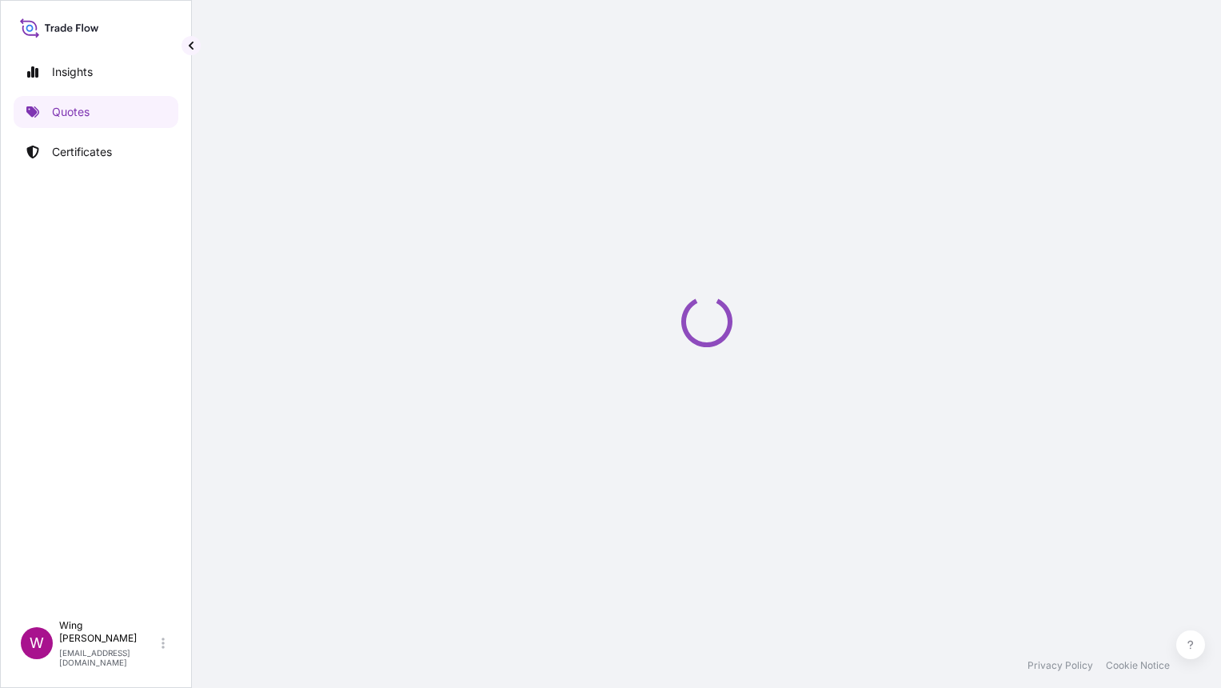
select select "STORAGE"
select select "Transit"
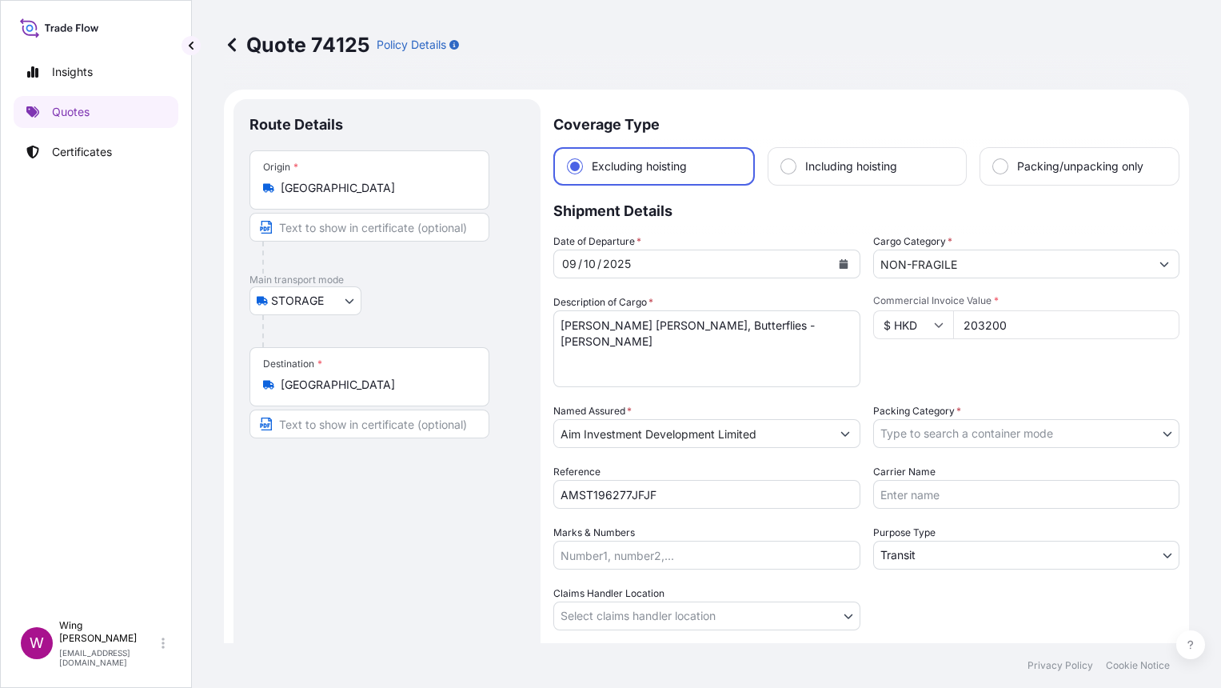
click at [405, 507] on div "Route Details Place of loading Road / [GEOGRAPHIC_DATA] / Inland Origin * [GEOG…" at bounding box center [386, 424] width 275 height 618
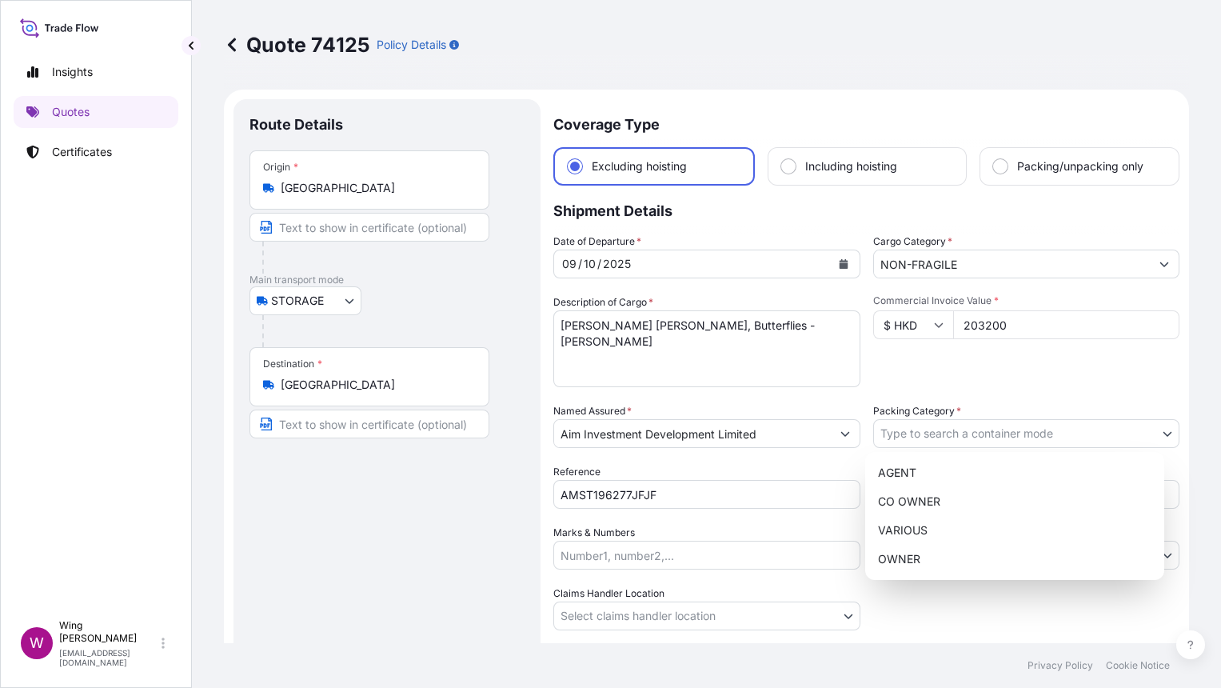
click at [950, 436] on body "Insights Quotes Certificates W Wing Lee [EMAIL_ADDRESS][DOMAIN_NAME] Quote 7412…" at bounding box center [610, 344] width 1221 height 688
click at [932, 551] on div "OWNER" at bounding box center [1015, 559] width 286 height 29
select select "27"
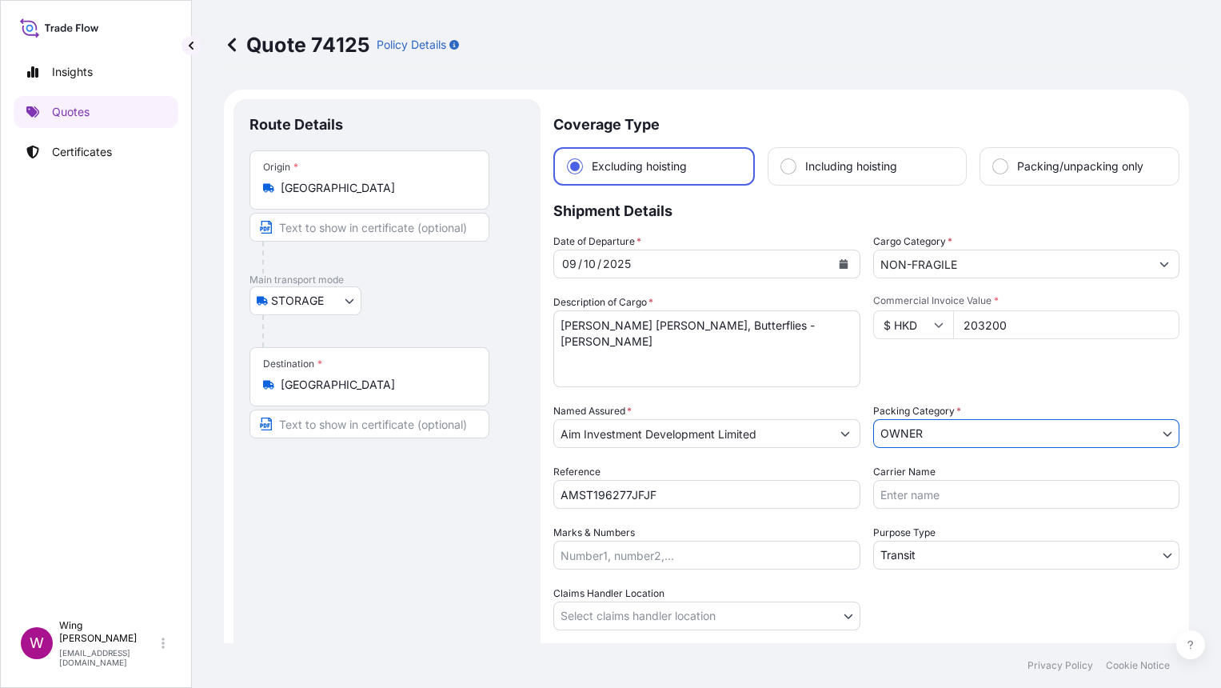
click at [331, 561] on div "Route Details Place of loading Road / [GEOGRAPHIC_DATA] / Inland Origin * [GEOG…" at bounding box center [386, 424] width 275 height 618
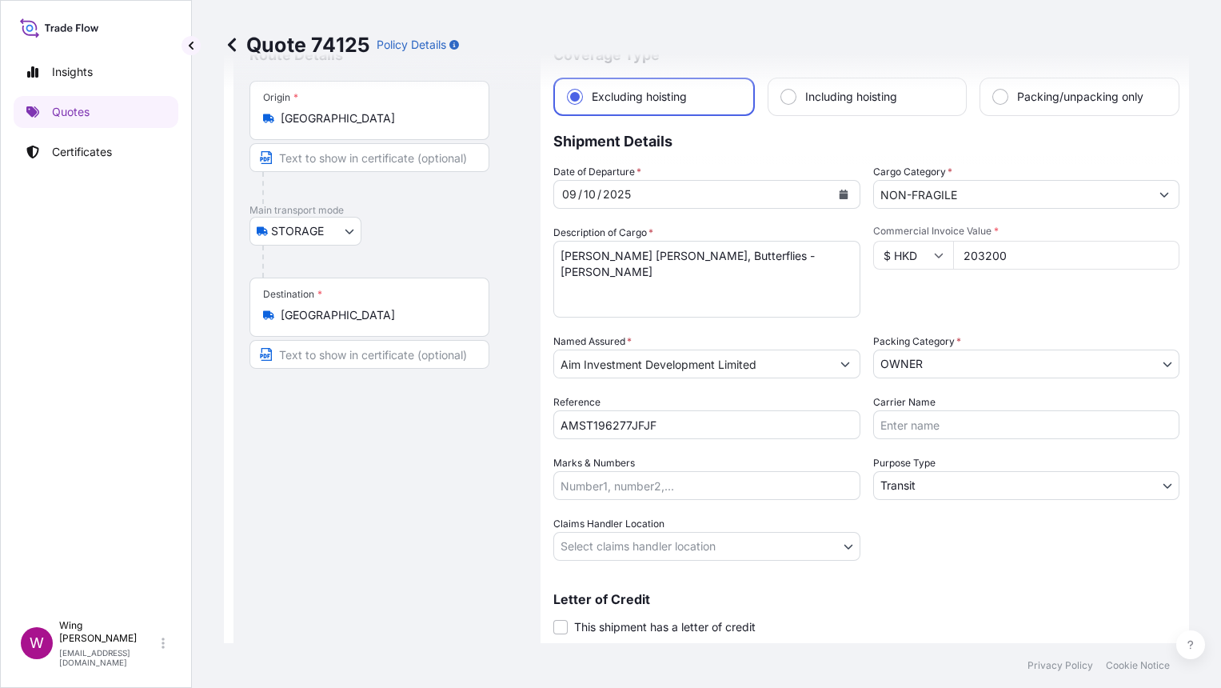
scroll to position [106, 0]
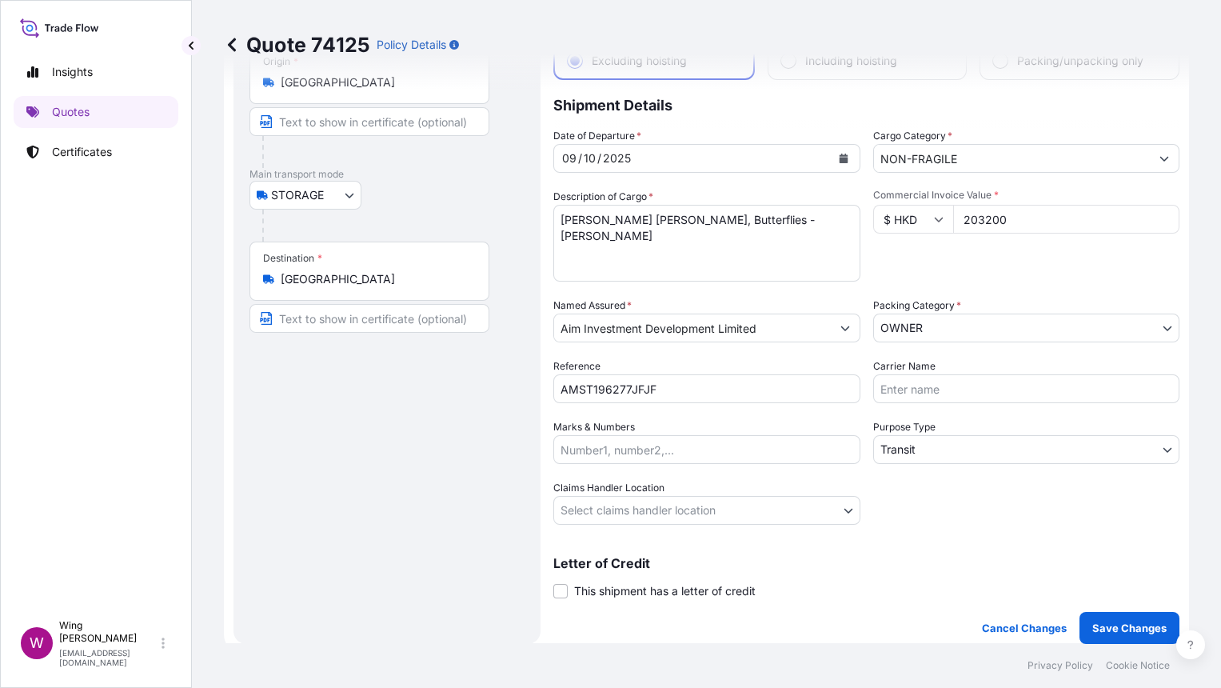
click at [956, 451] on body "Insights Quotes Certificates W Wing Lee [EMAIL_ADDRESS][DOMAIN_NAME] Quote 7412…" at bounding box center [610, 344] width 1221 height 688
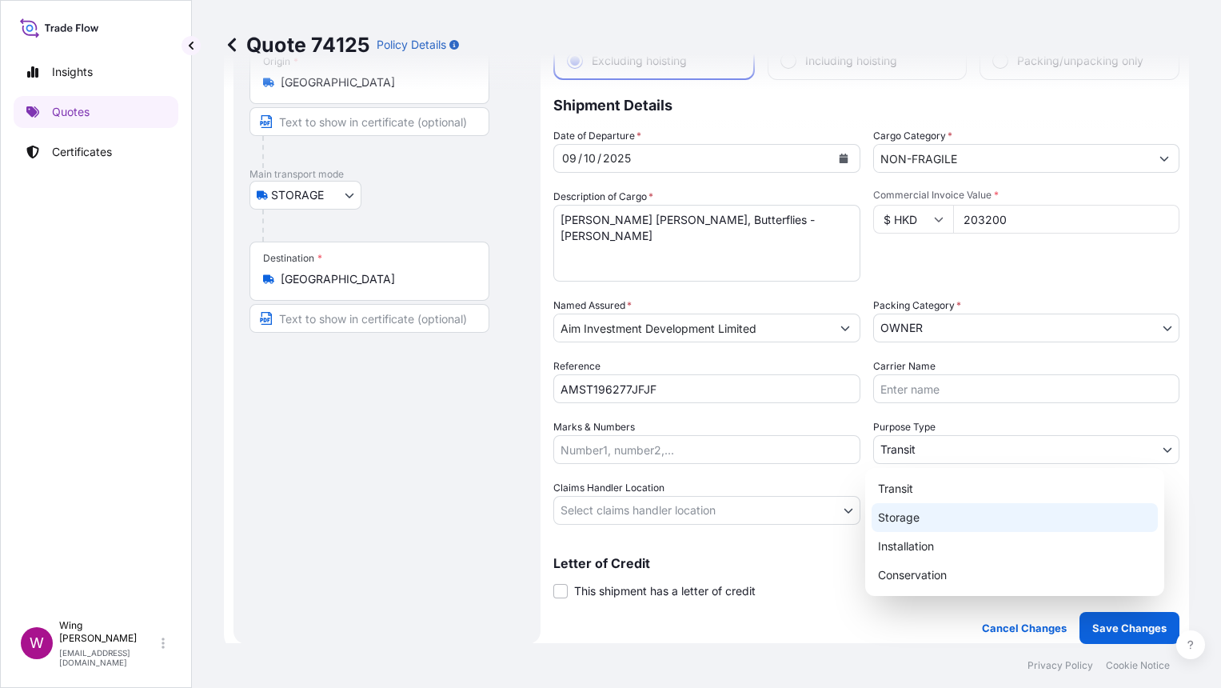
click at [936, 509] on div "Storage" at bounding box center [1015, 517] width 286 height 29
select select "Storage"
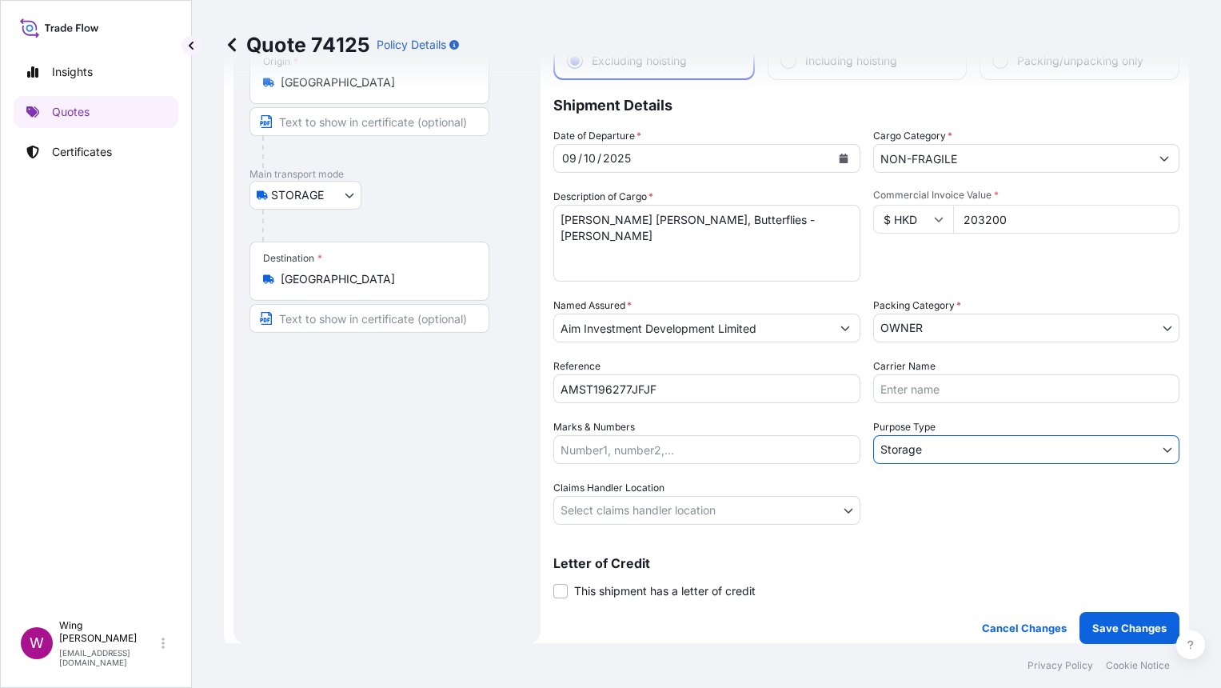
click at [405, 513] on div "Route Details Place of loading Road / [GEOGRAPHIC_DATA] / Inland Origin * [GEOG…" at bounding box center [386, 319] width 275 height 618
click at [603, 507] on body "Insights Quotes Certificates W Wing Lee [EMAIL_ADDRESS][DOMAIN_NAME] Quote 7412…" at bounding box center [610, 344] width 1221 height 688
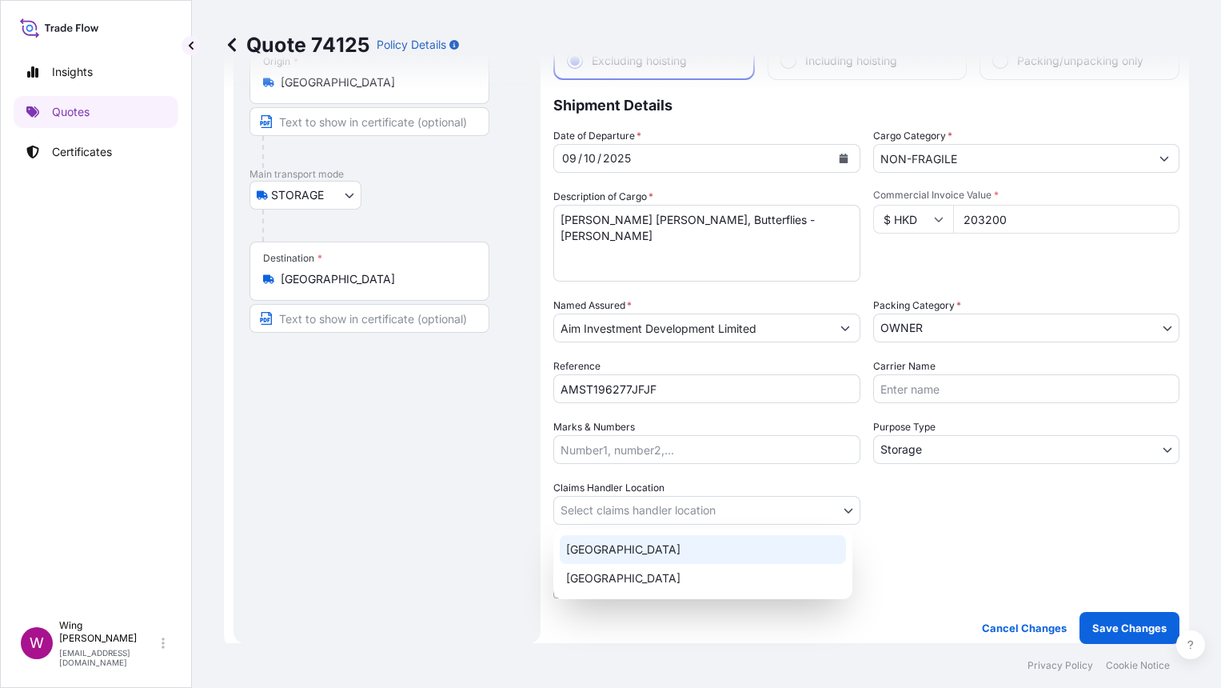
click at [596, 550] on div "[GEOGRAPHIC_DATA]" at bounding box center [703, 549] width 286 height 29
select select "[GEOGRAPHIC_DATA]"
click at [418, 553] on div "Route Details Place of loading Road / [GEOGRAPHIC_DATA] / Inland Origin * [GEOG…" at bounding box center [386, 319] width 275 height 618
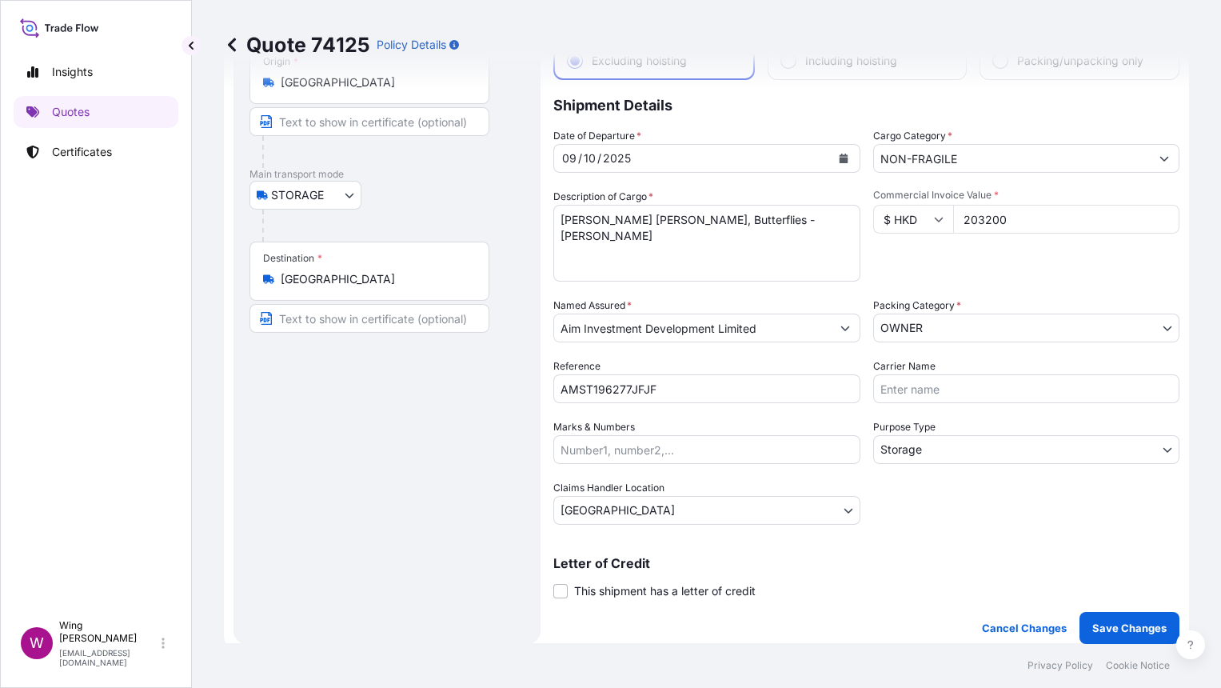
click at [579, 589] on span "This shipment has a letter of credit" at bounding box center [665, 591] width 182 height 16
click at [553, 582] on input "This shipment has a letter of credit" at bounding box center [553, 582] width 0 height 0
click at [363, 452] on div "Route Details Place of loading Road / [GEOGRAPHIC_DATA] / Inland Origin * [GEOG…" at bounding box center [386, 380] width 275 height 740
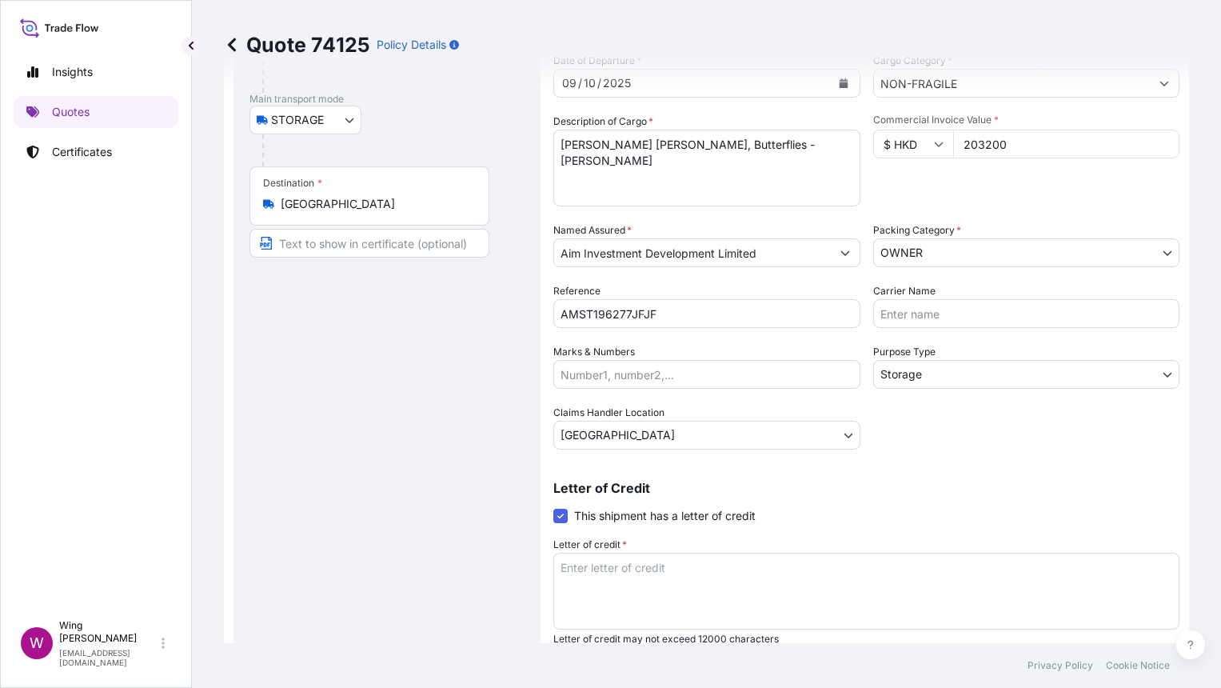
scroll to position [319, 0]
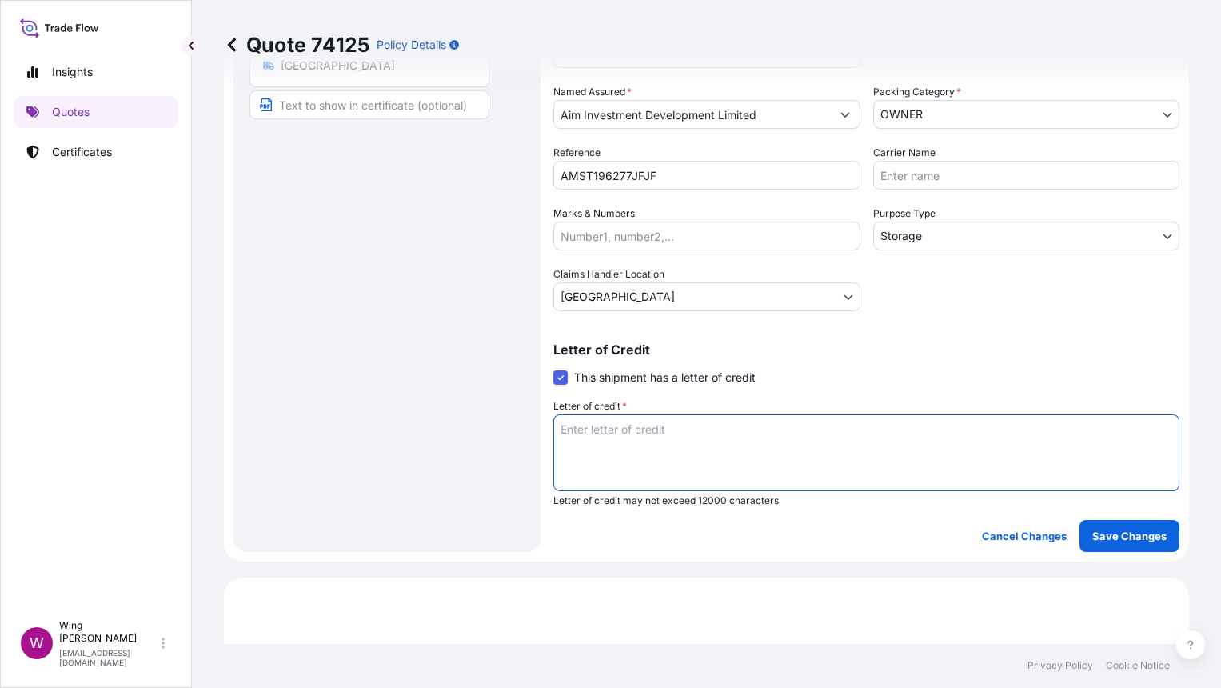
click at [624, 445] on textarea "Letter of credit *" at bounding box center [866, 452] width 626 height 77
paste textarea "Storage period: [DATE] to [DATE] (till further notice)"
type textarea "Storage period: [DATE] to [DATE] (till further notice)"
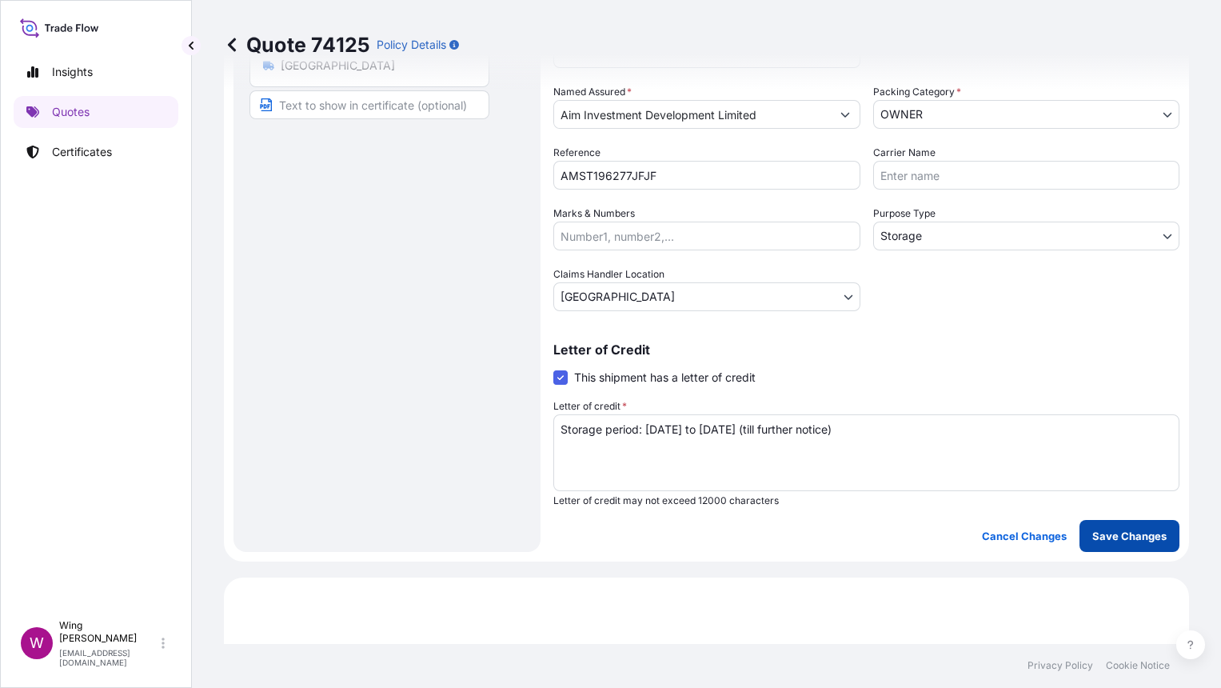
click at [1105, 543] on button "Save Changes" at bounding box center [1129, 536] width 100 height 32
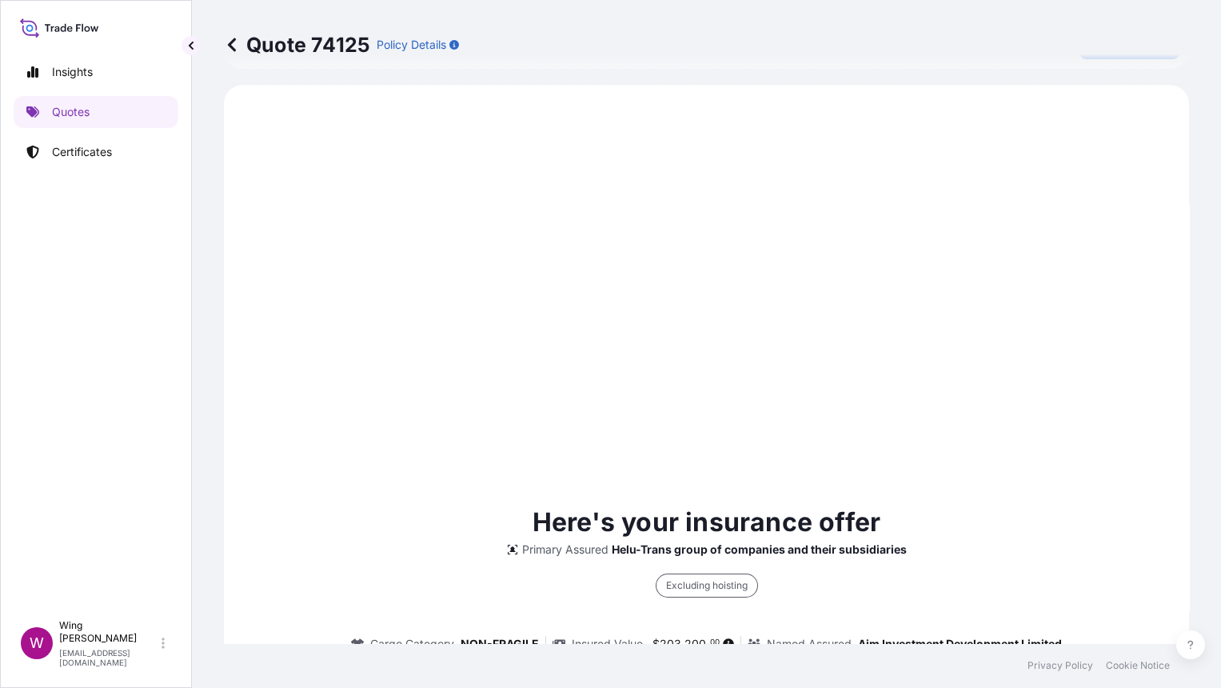
scroll to position [814, 0]
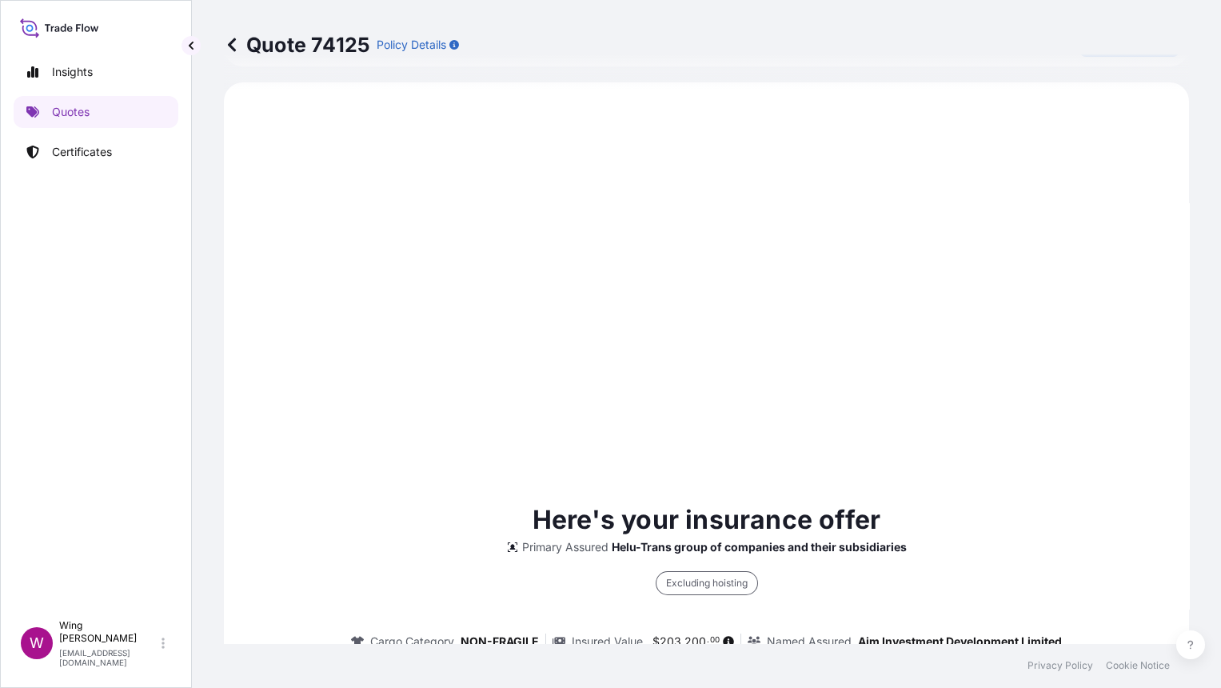
select select "STORAGE"
select select "Storage"
select select "[GEOGRAPHIC_DATA]"
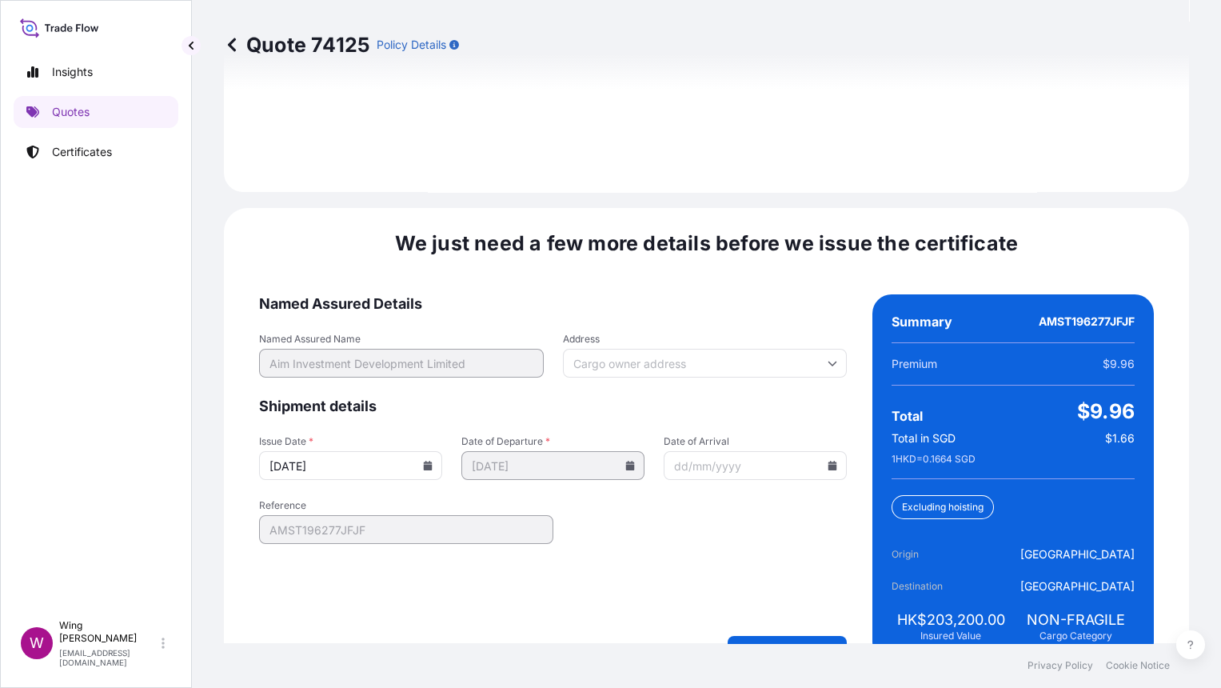
scroll to position [2454, 0]
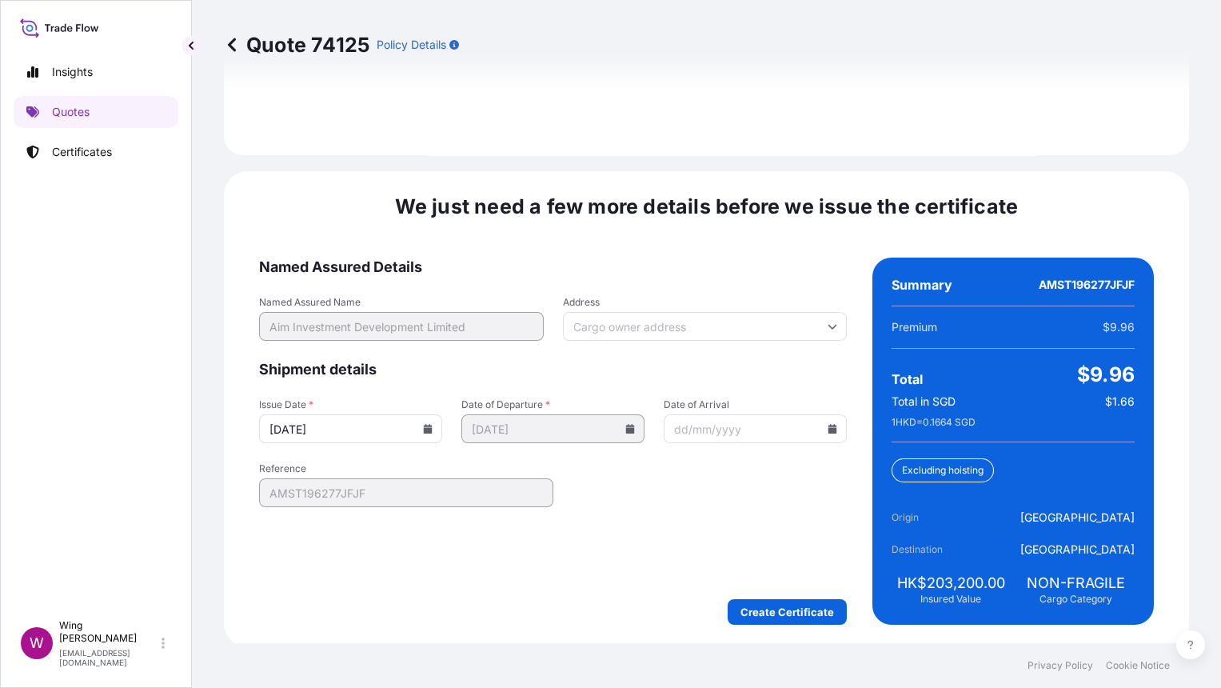
click at [780, 591] on form "Named Assured Details Named Assured Name Aim Investment Development Limited Add…" at bounding box center [553, 440] width 588 height 367
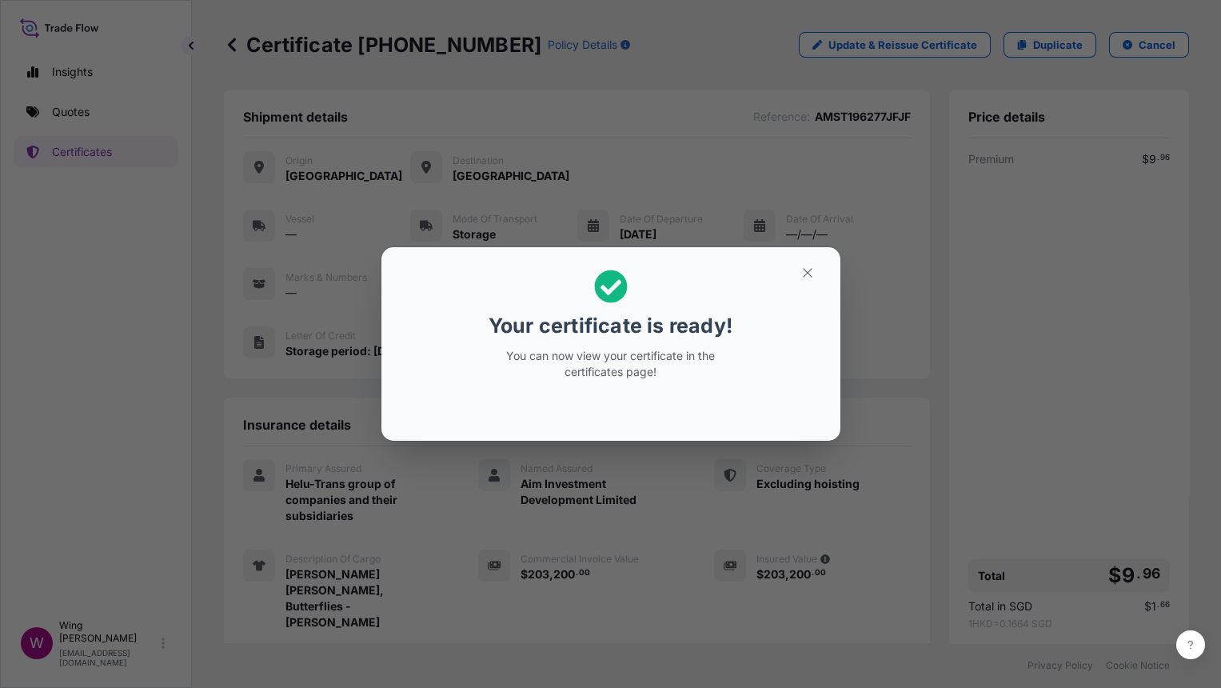
click at [704, 330] on p "Your certificate is ready!" at bounding box center [611, 326] width 244 height 26
click at [806, 275] on icon "button" at bounding box center [807, 272] width 14 height 14
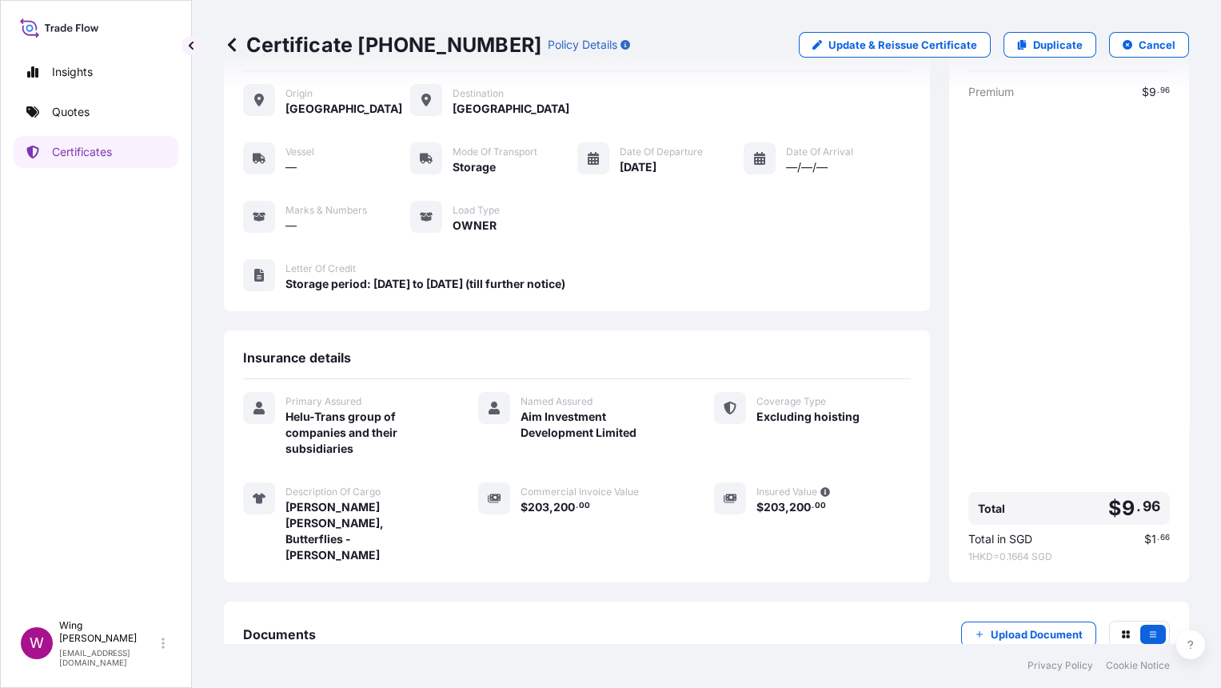
scroll to position [142, 0]
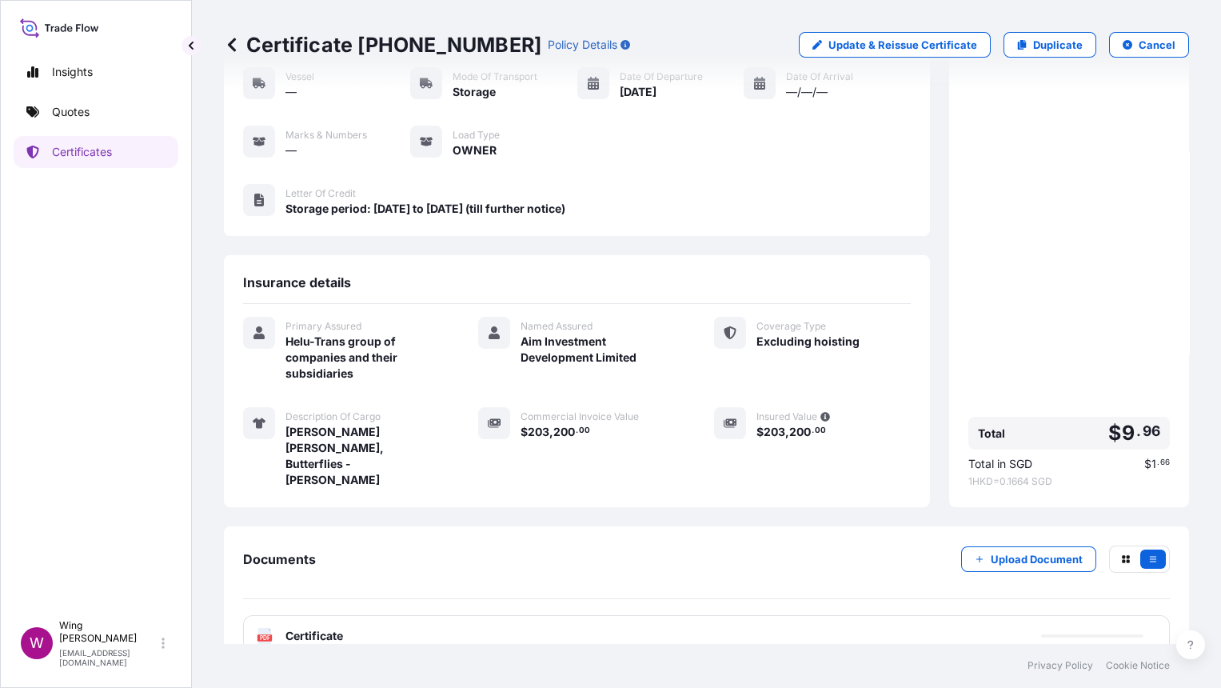
click at [262, 635] on text "PDF" at bounding box center [265, 638] width 10 height 6
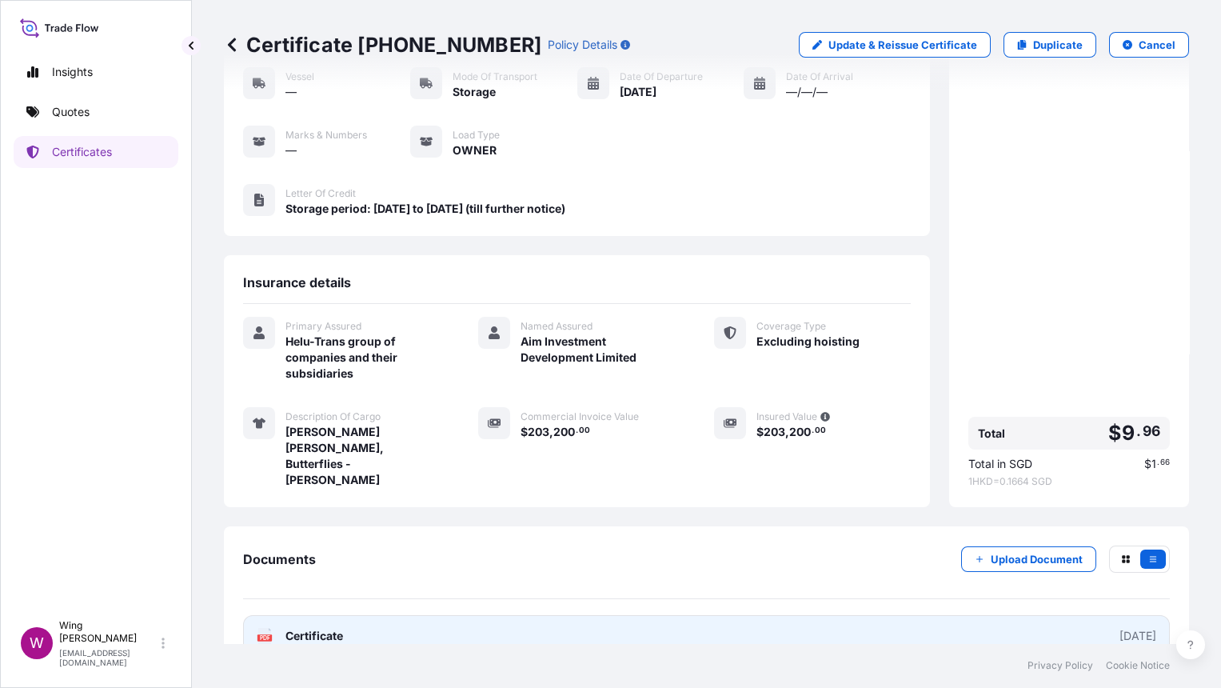
click at [264, 635] on text "PDF" at bounding box center [265, 638] width 10 height 6
